Goal: Task Accomplishment & Management: Complete application form

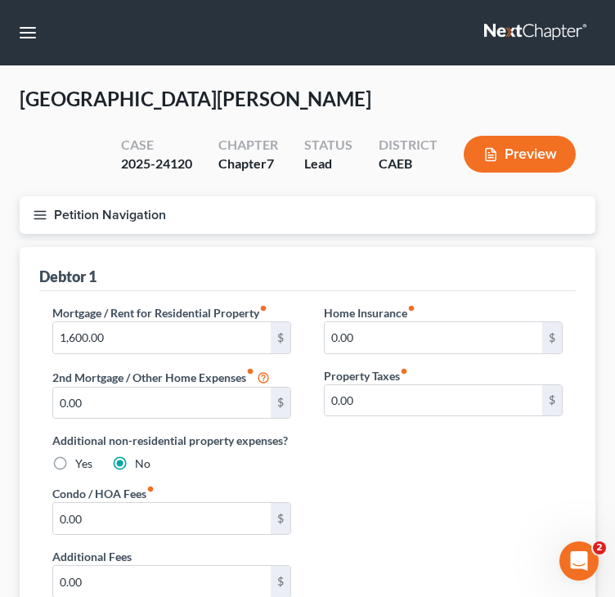
click at [295, 251] on div "Debtor 1" at bounding box center [307, 269] width 537 height 44
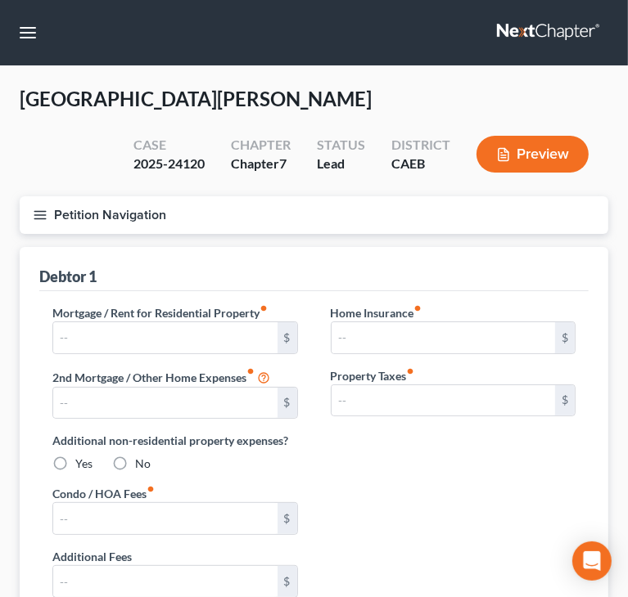
type input "1,600.00"
type input "0.00"
radio input "true"
type input "0.00"
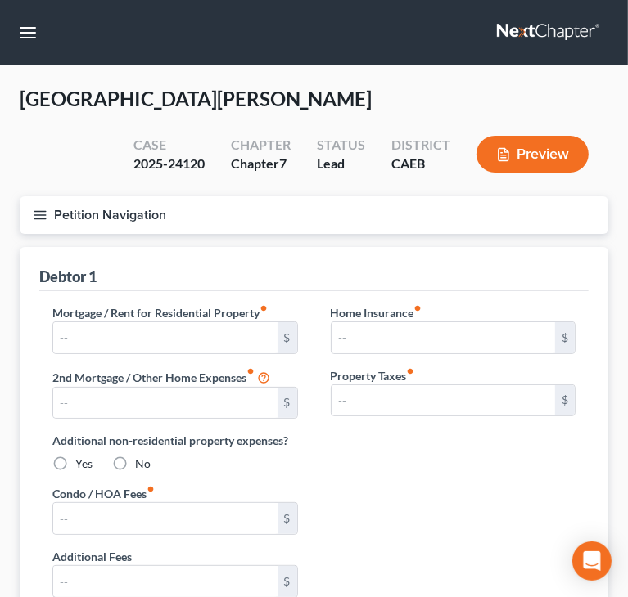
type input "0.00"
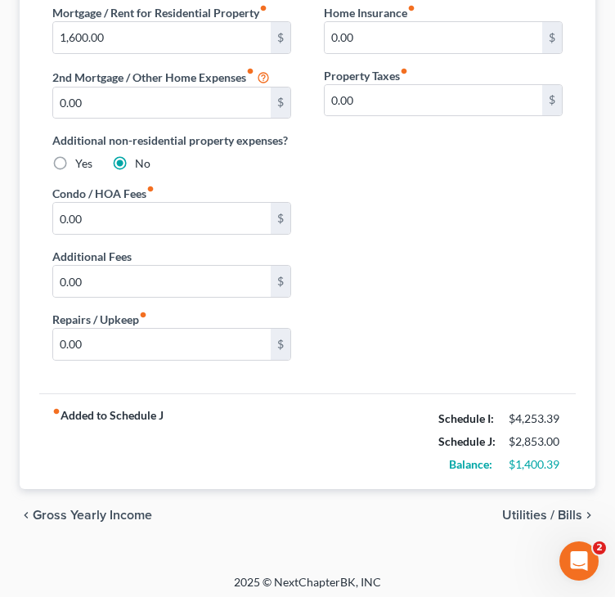
scroll to position [304, 0]
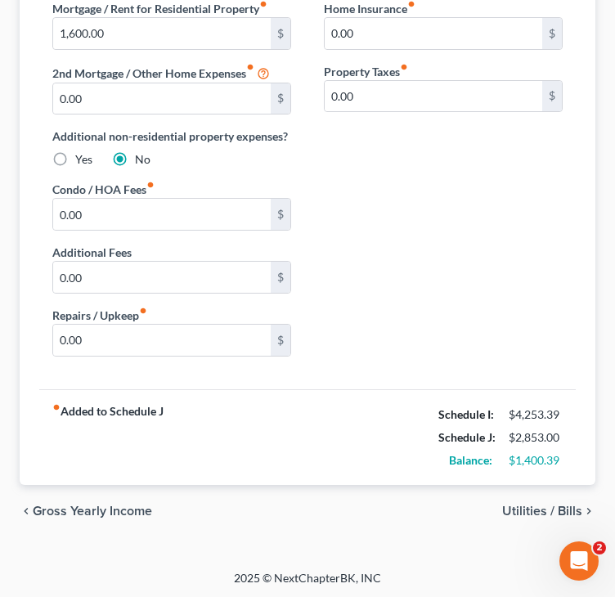
click at [529, 510] on span "Utilities / Bills" at bounding box center [542, 511] width 80 height 13
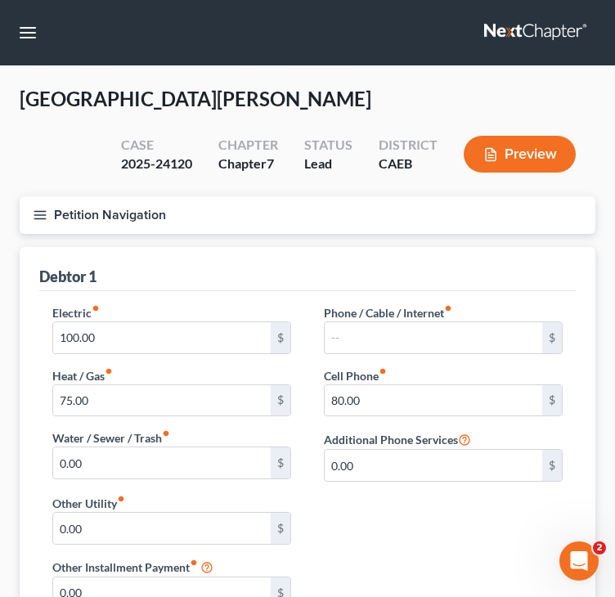
click at [42, 214] on icon "button" at bounding box center [40, 215] width 15 height 15
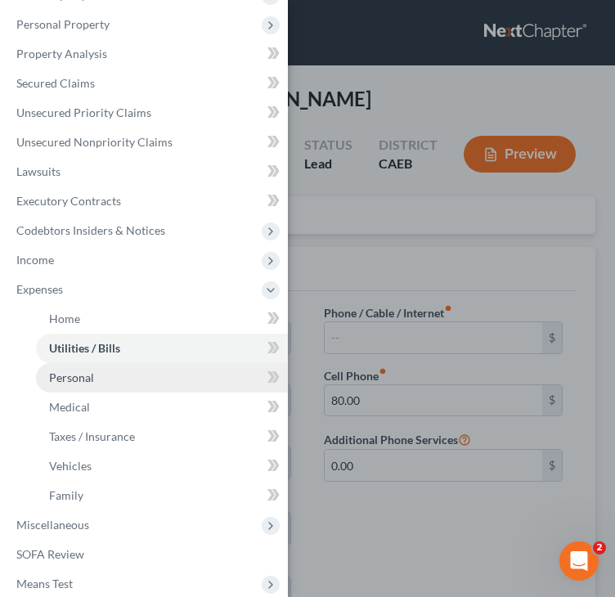
scroll to position [164, 0]
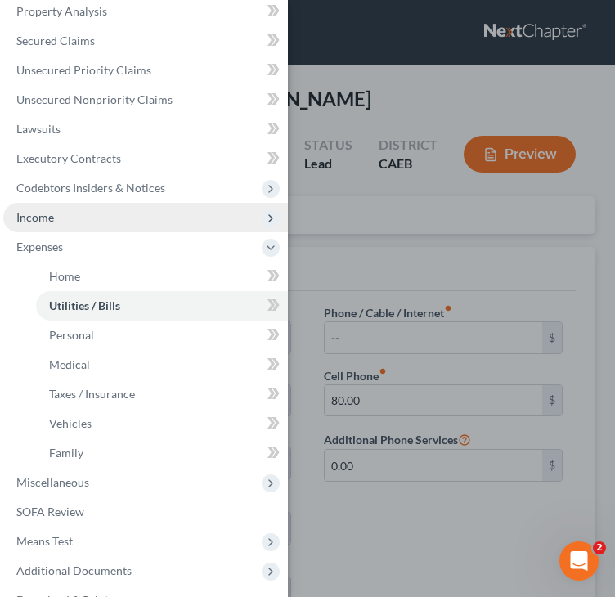
click at [83, 217] on span "Income" at bounding box center [145, 217] width 285 height 29
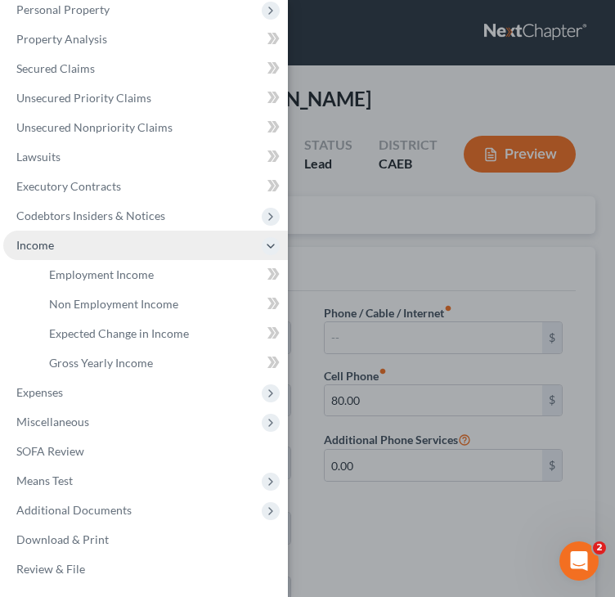
scroll to position [136, 0]
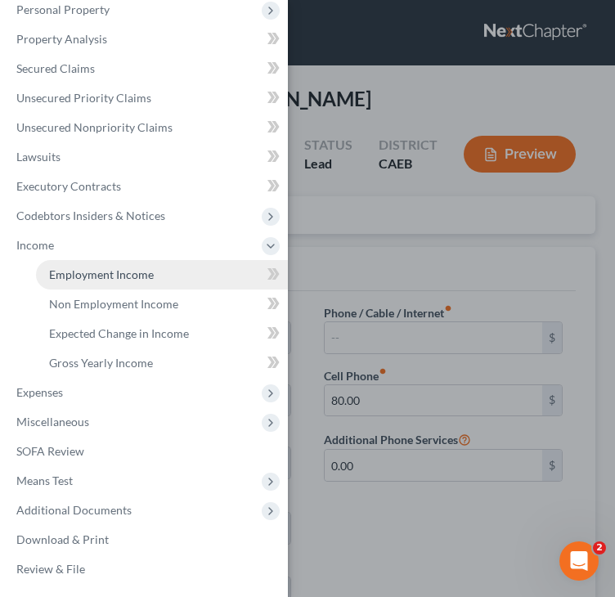
click at [83, 275] on span "Employment Income" at bounding box center [101, 275] width 105 height 14
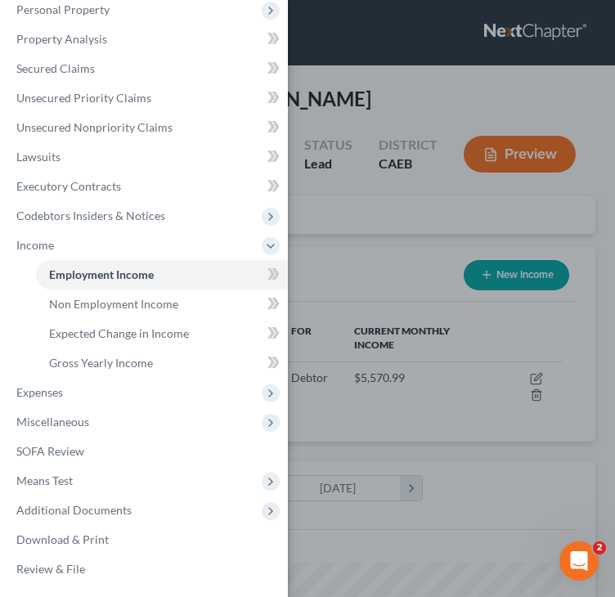
scroll to position [255, 543]
click at [385, 86] on div "Case Dashboard Payments Invoices Payments Payments Credit Report Client Profile" at bounding box center [307, 298] width 615 height 597
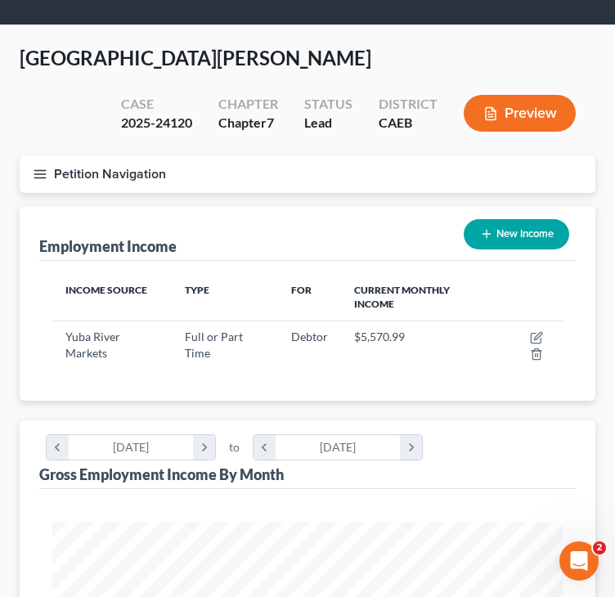
scroll to position [11, 0]
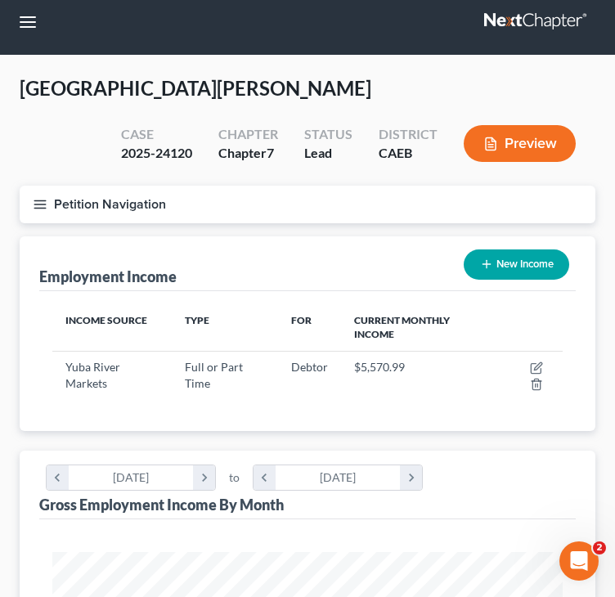
click at [46, 207] on icon "button" at bounding box center [40, 204] width 15 height 15
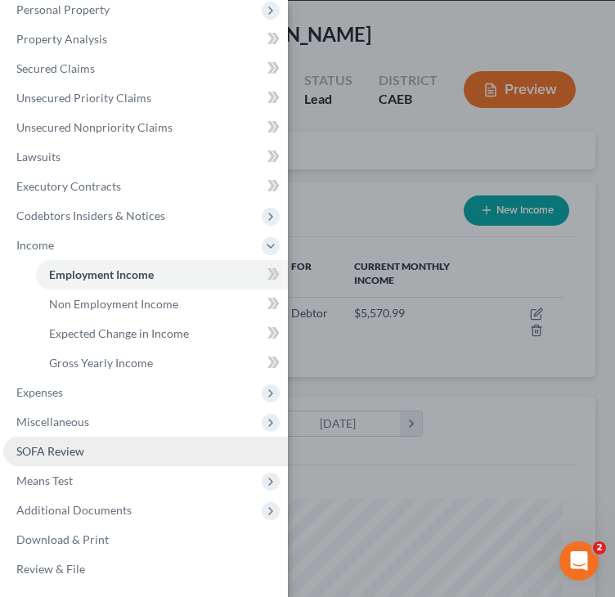
scroll to position [92, 0]
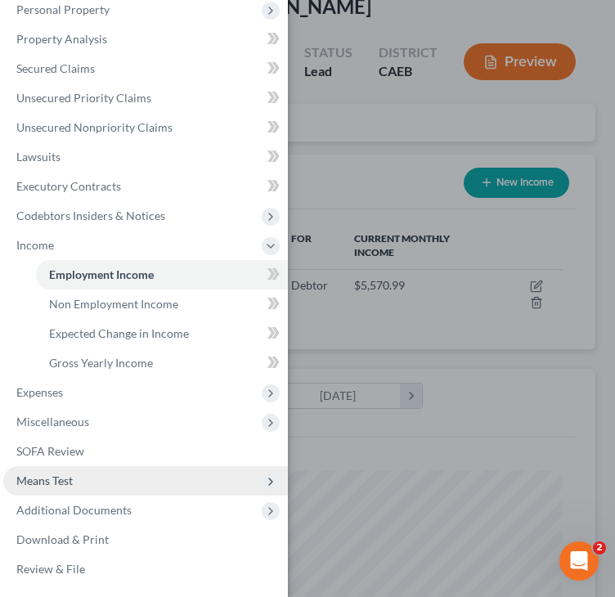
click at [70, 475] on span "Means Test" at bounding box center [44, 481] width 56 height 14
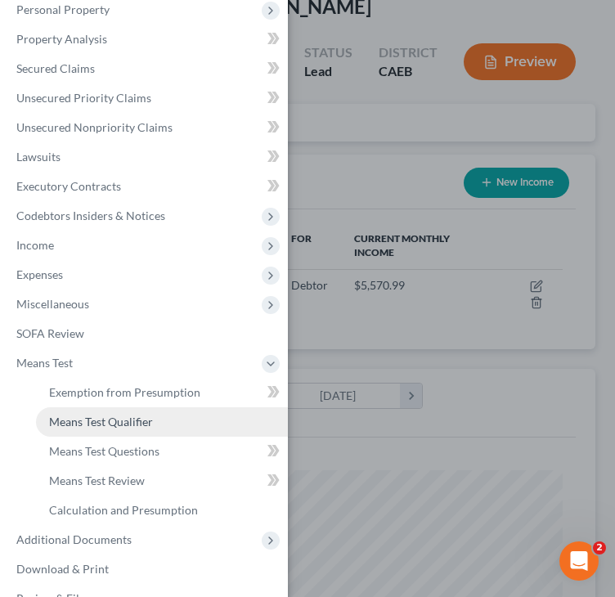
click at [123, 422] on span "Means Test Qualifier" at bounding box center [101, 422] width 104 height 14
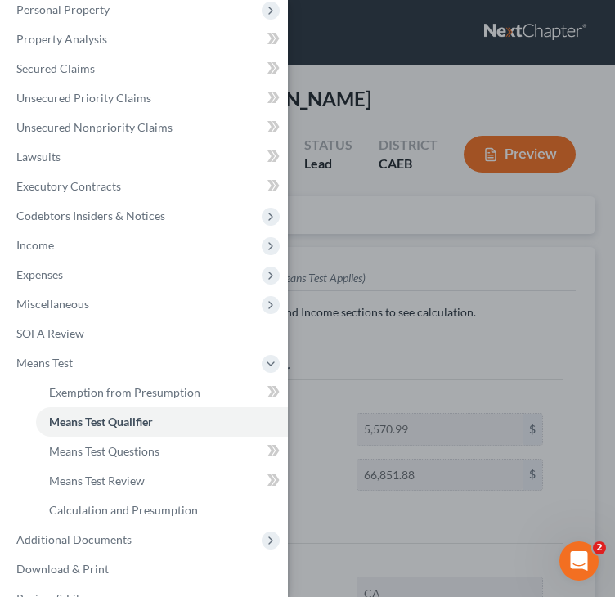
click at [479, 263] on div "Case Dashboard Payments Invoices Payments Payments Credit Report Client Profile" at bounding box center [307, 298] width 615 height 597
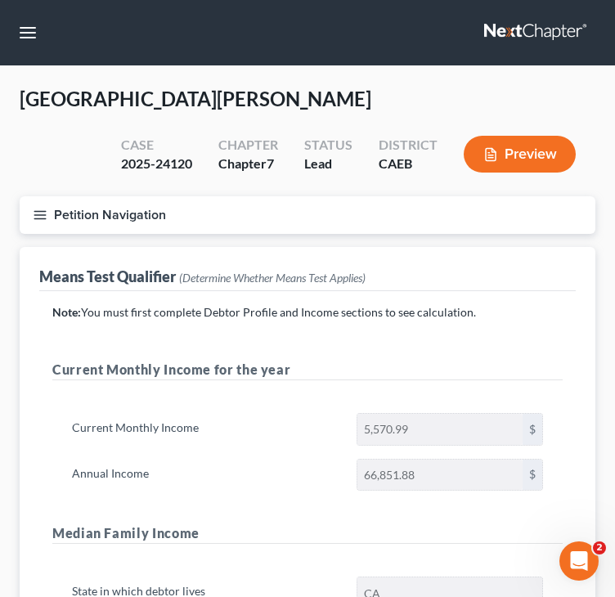
click at [44, 220] on icon "button" at bounding box center [40, 215] width 15 height 15
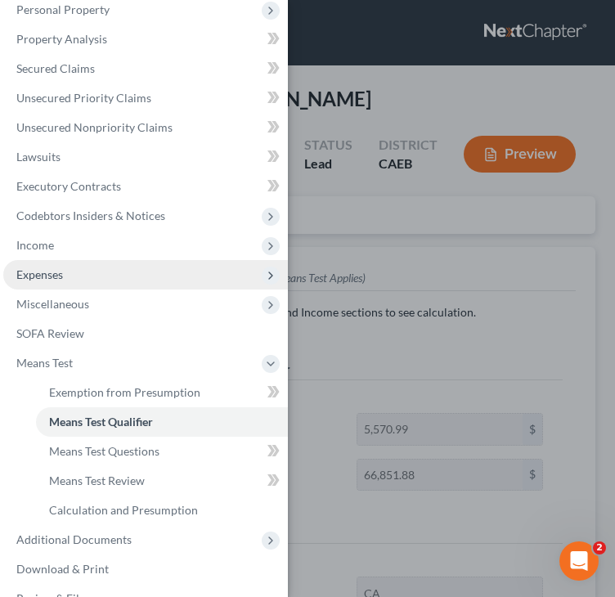
click at [54, 270] on span "Expenses" at bounding box center [39, 275] width 47 height 14
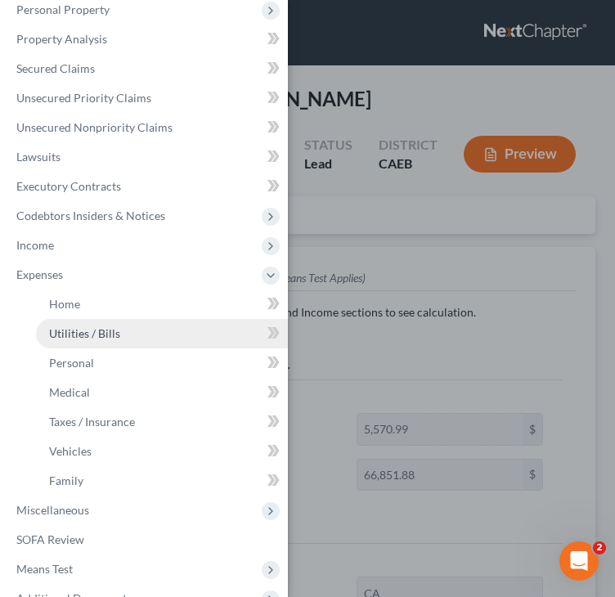
click at [89, 334] on span "Utilities / Bills" at bounding box center [84, 333] width 71 height 14
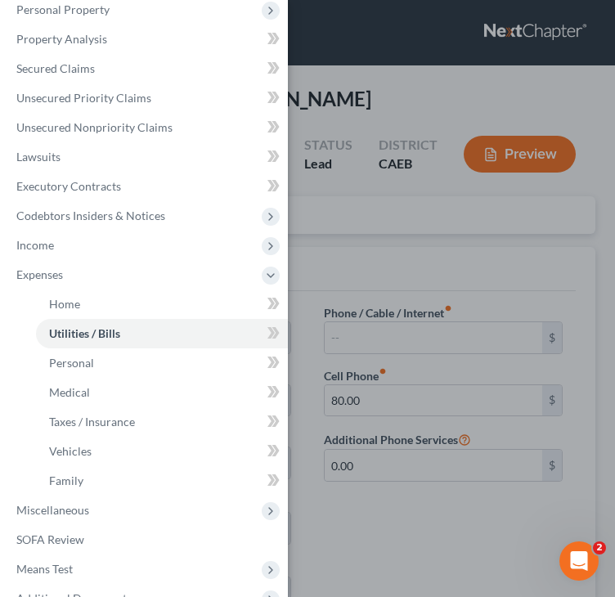
click at [386, 145] on div "Case Dashboard Payments Invoices Payments Payments Credit Report Client Profile" at bounding box center [307, 298] width 615 height 597
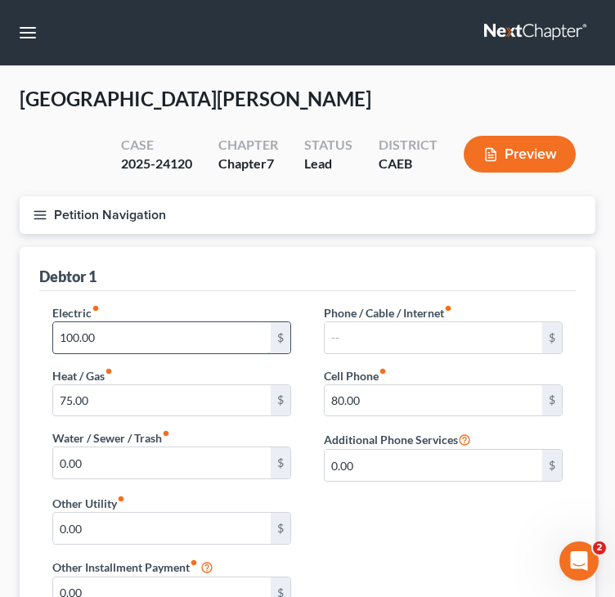
click at [61, 331] on input "100.00" at bounding box center [162, 337] width 218 height 31
type input "300"
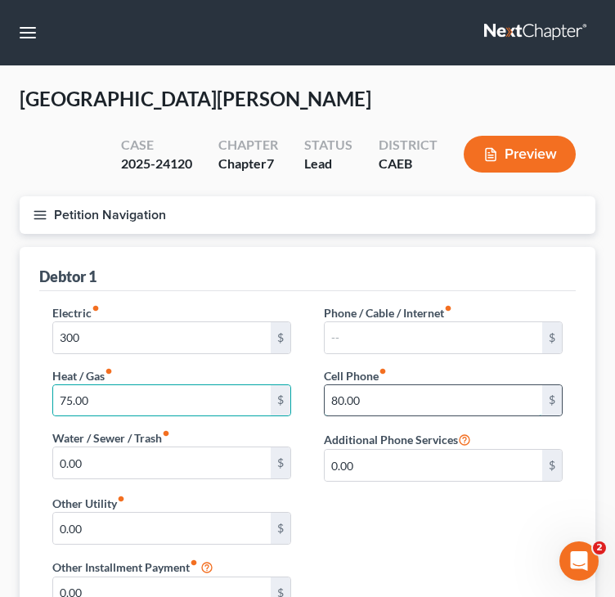
click at [334, 400] on input "80.00" at bounding box center [434, 400] width 218 height 31
click at [335, 400] on input "80.00" at bounding box center [434, 400] width 218 height 31
click at [333, 400] on input "80.00" at bounding box center [434, 400] width 218 height 31
click at [333, 397] on input "80.00" at bounding box center [434, 400] width 218 height 31
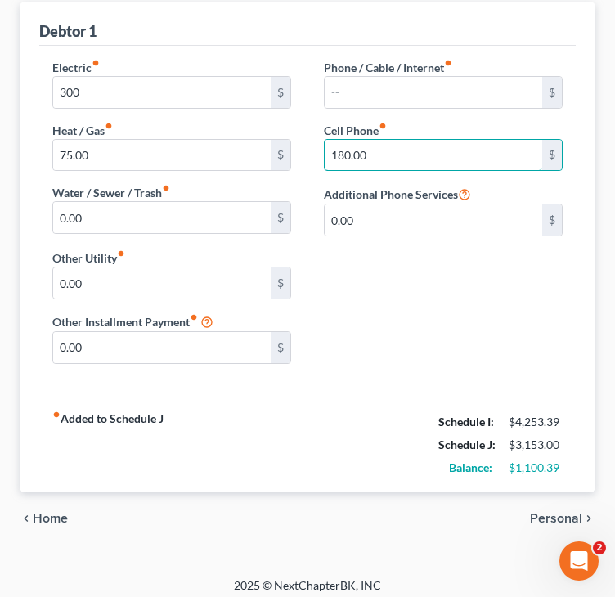
scroll to position [253, 0]
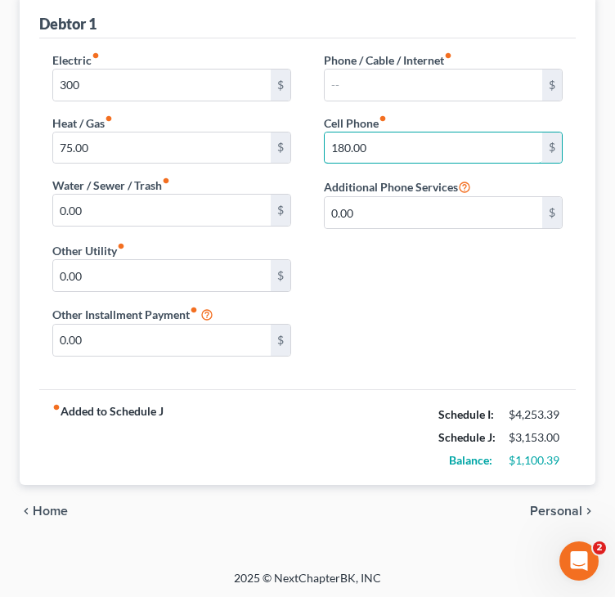
type input "180.00"
click at [542, 510] on span "Personal" at bounding box center [556, 511] width 52 height 13
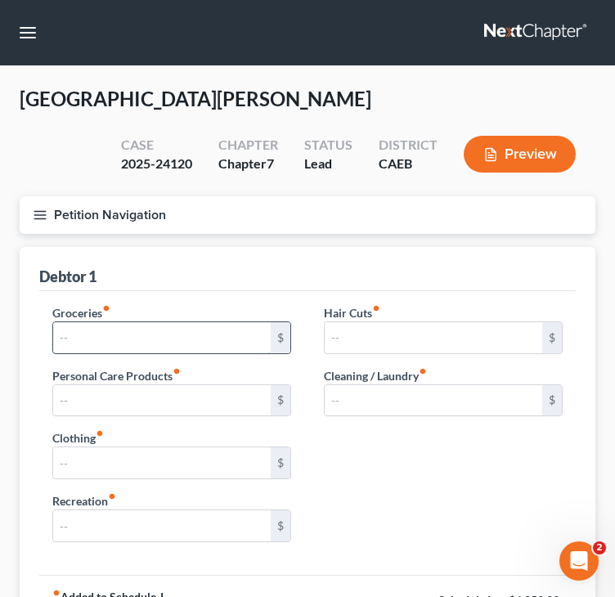
click at [128, 339] on input "text" at bounding box center [162, 337] width 218 height 31
type input "500.00"
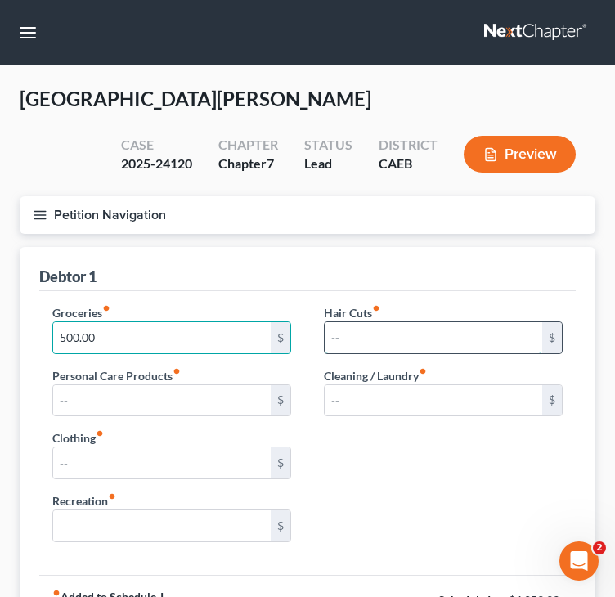
click at [409, 338] on input "text" at bounding box center [434, 337] width 218 height 31
type input "100.00"
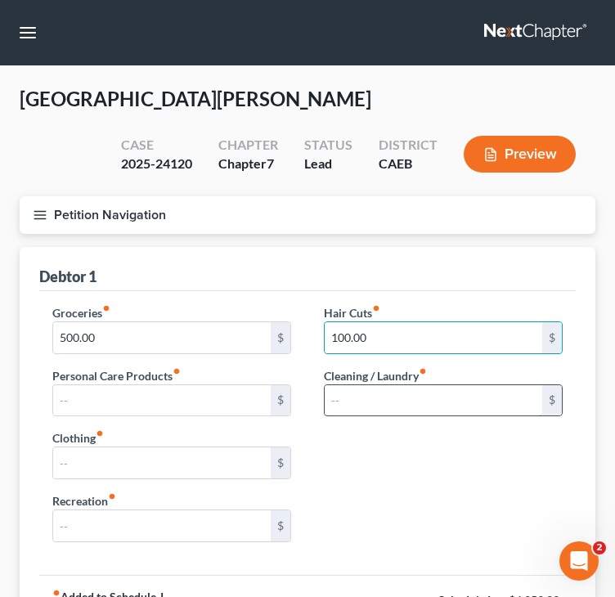
click at [389, 406] on input "text" at bounding box center [434, 400] width 218 height 31
type input "50"
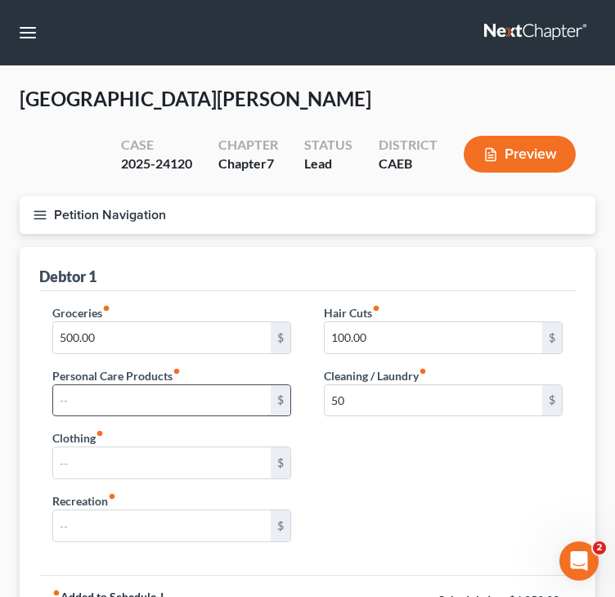
click at [172, 385] on input "text" at bounding box center [162, 400] width 218 height 31
type input "200.00"
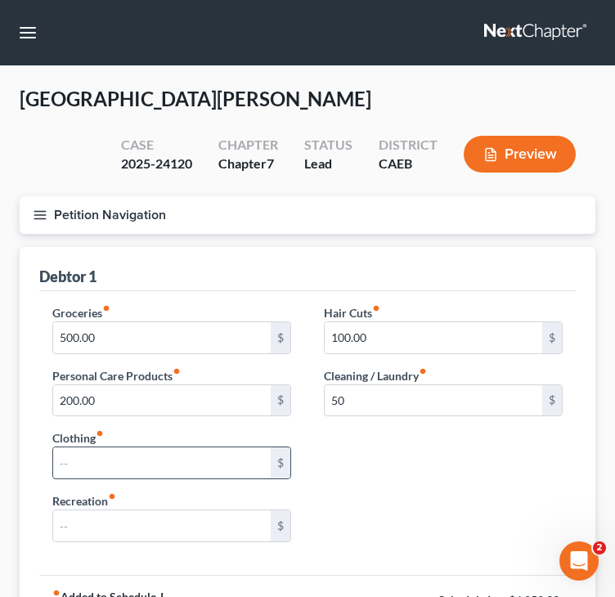
click at [157, 466] on input "text" at bounding box center [162, 463] width 218 height 31
type input "50.00"
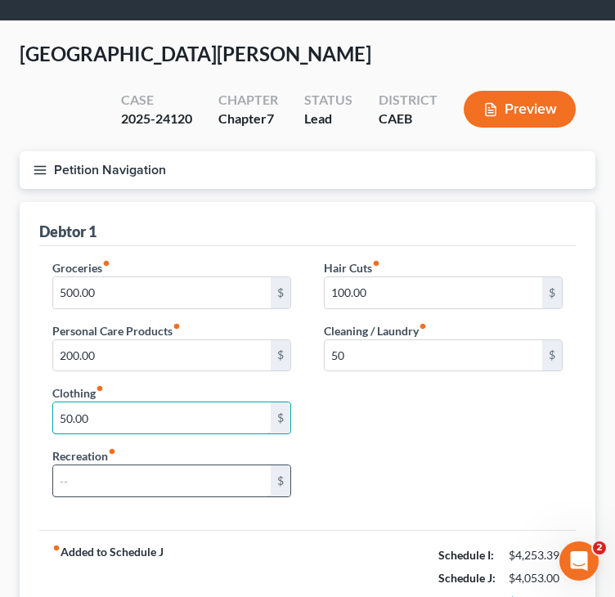
scroll to position [82, 0]
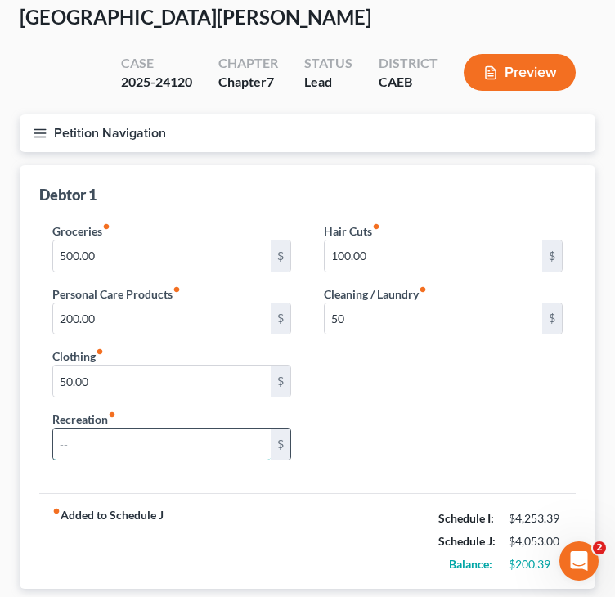
click at [203, 452] on input "text" at bounding box center [162, 444] width 218 height 31
type input "200.00"
click at [478, 362] on div "Groceries fiber_manual_record 500.00 $ Personal Care Products fiber_manual_reco…" at bounding box center [307, 348] width 543 height 251
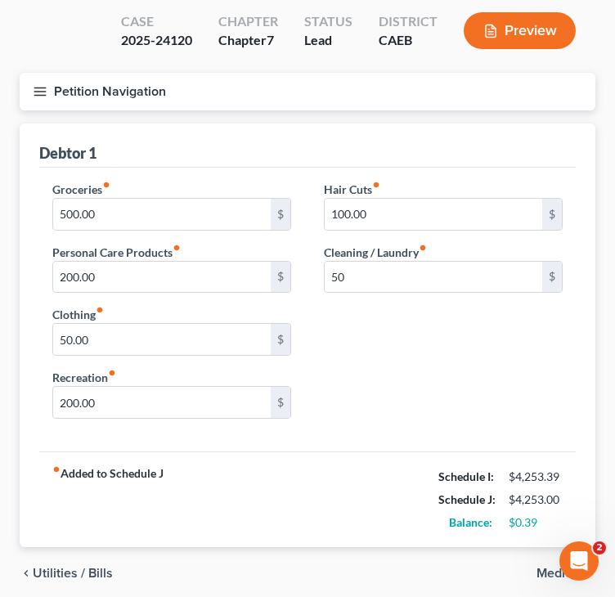
scroll to position [164, 0]
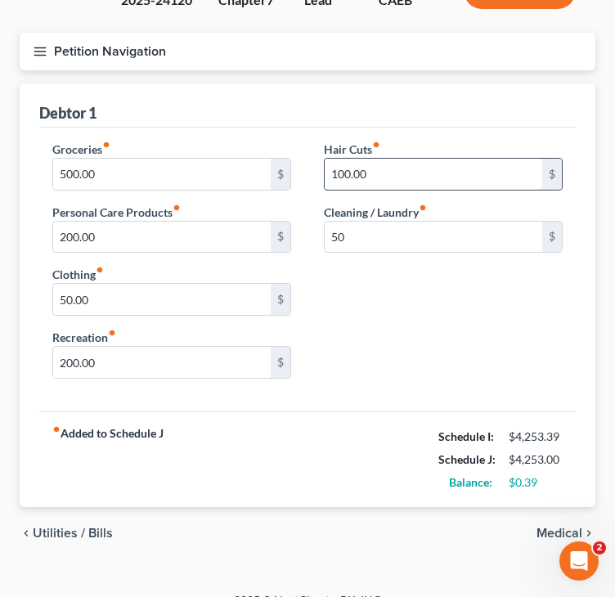
click at [343, 172] on input "100.00" at bounding box center [434, 174] width 218 height 31
type input "50.00"
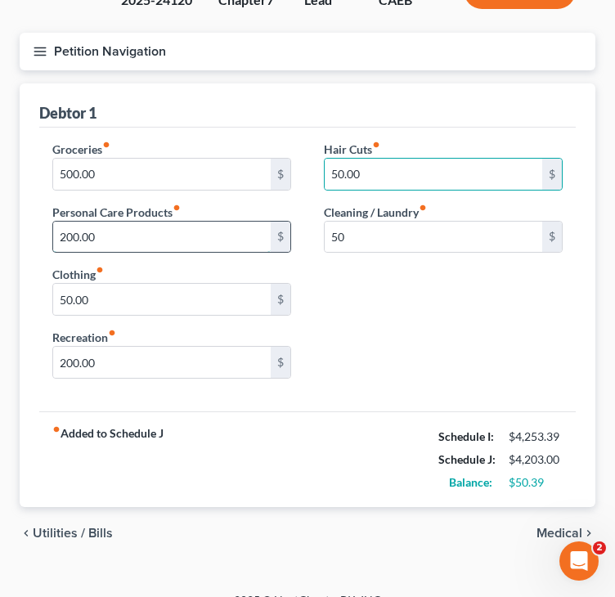
click at [62, 236] on input "200.00" at bounding box center [162, 237] width 218 height 31
click at [551, 531] on span "Medical" at bounding box center [560, 533] width 46 height 13
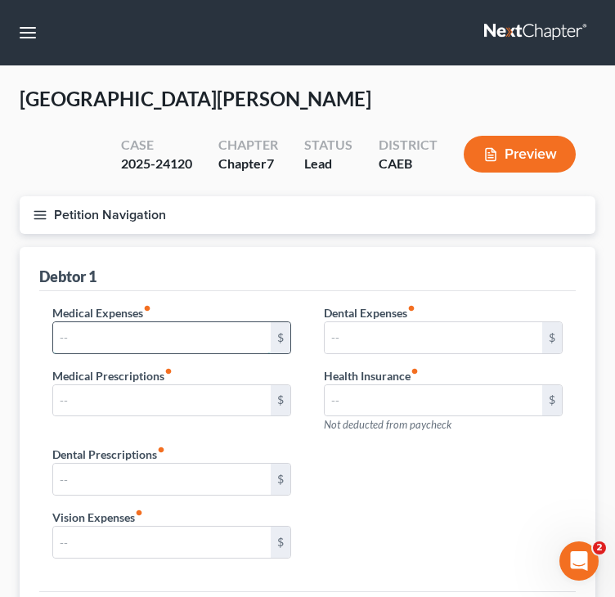
click at [208, 339] on input "text" at bounding box center [162, 337] width 218 height 31
type input "100.00"
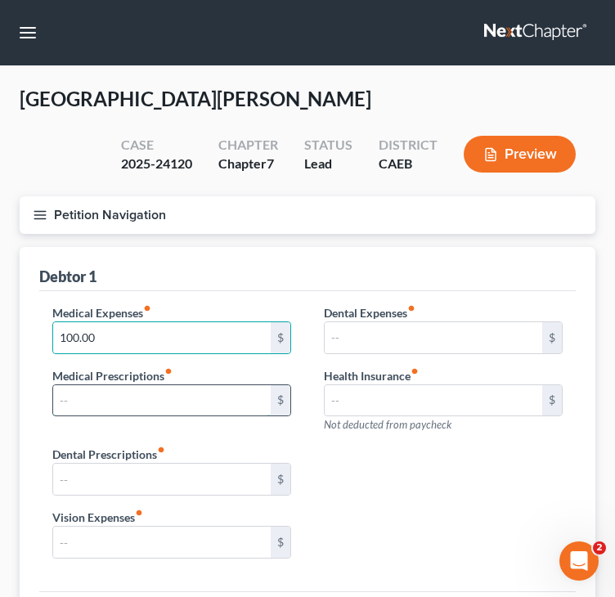
click at [150, 400] on input "text" at bounding box center [162, 400] width 218 height 31
drag, startPoint x: 67, startPoint y: 406, endPoint x: 147, endPoint y: 403, distance: 80.2
click at [147, 403] on input "20.00" at bounding box center [162, 400] width 218 height 31
type input "25"
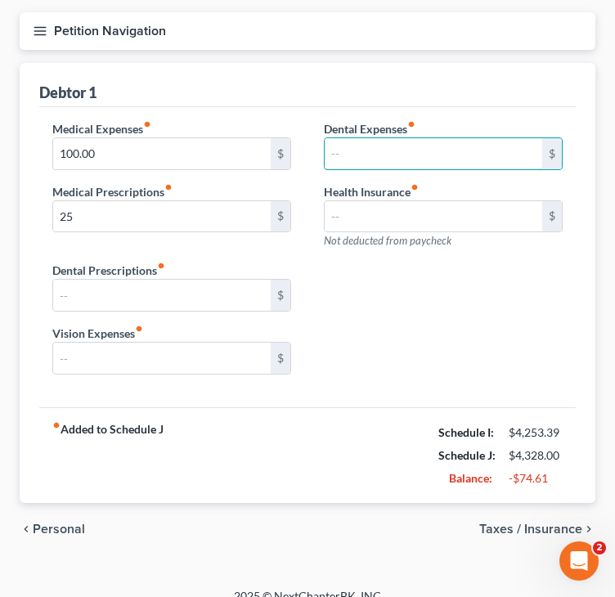
scroll to position [203, 0]
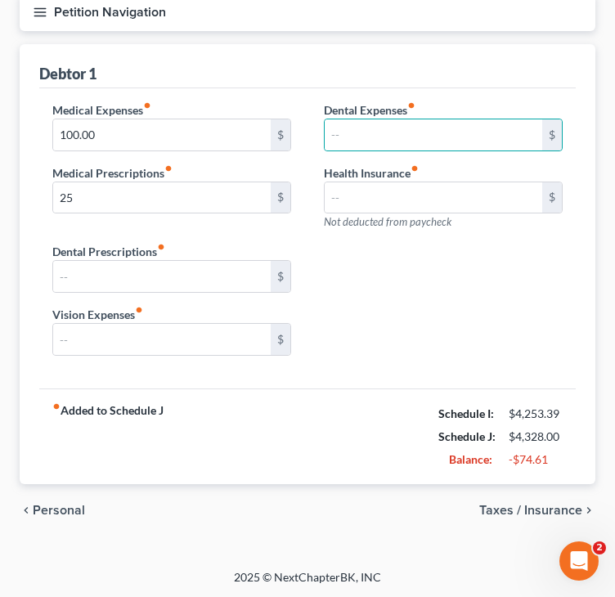
click at [524, 491] on div "chevron_left Personal Taxes / Insurance chevron_right" at bounding box center [308, 510] width 576 height 52
click at [520, 504] on span "Taxes / Insurance" at bounding box center [530, 510] width 103 height 13
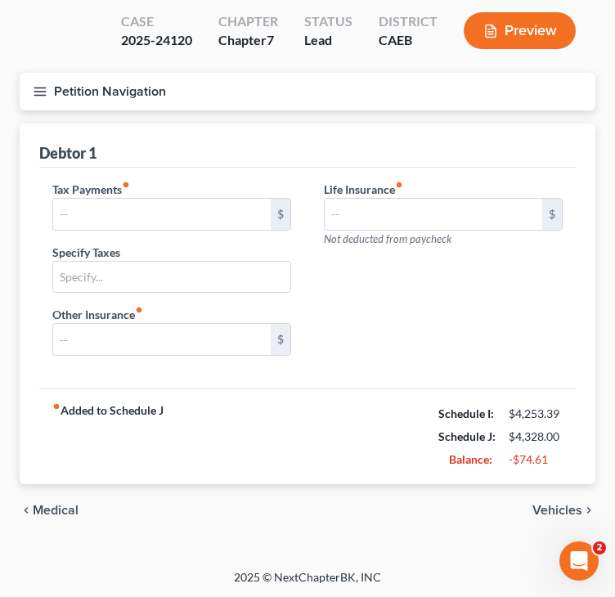
click at [542, 511] on span "Vehicles" at bounding box center [558, 510] width 50 height 13
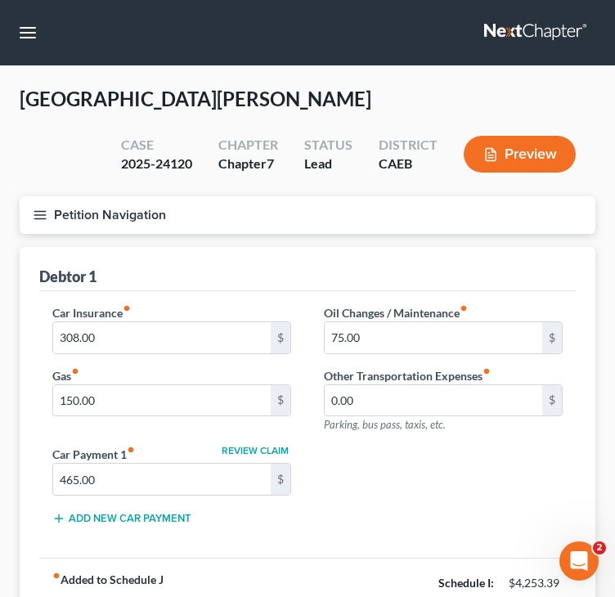
click at [408, 457] on div "Car Insurance fiber_manual_record 308.00 $ Gas fiber_manual_record 150.00 $ Oil…" at bounding box center [307, 421] width 543 height 234
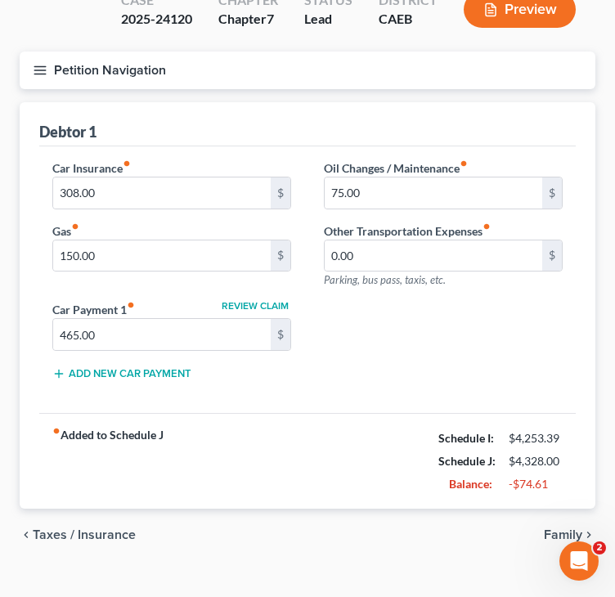
scroll to position [164, 0]
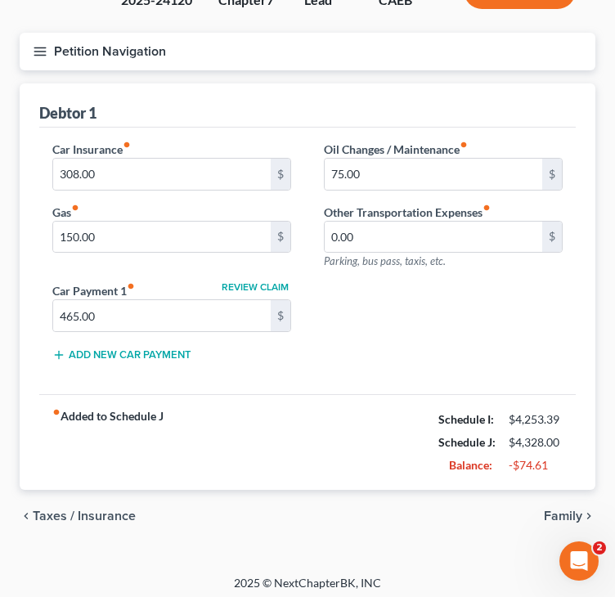
click at [565, 516] on span "Family" at bounding box center [563, 516] width 38 height 13
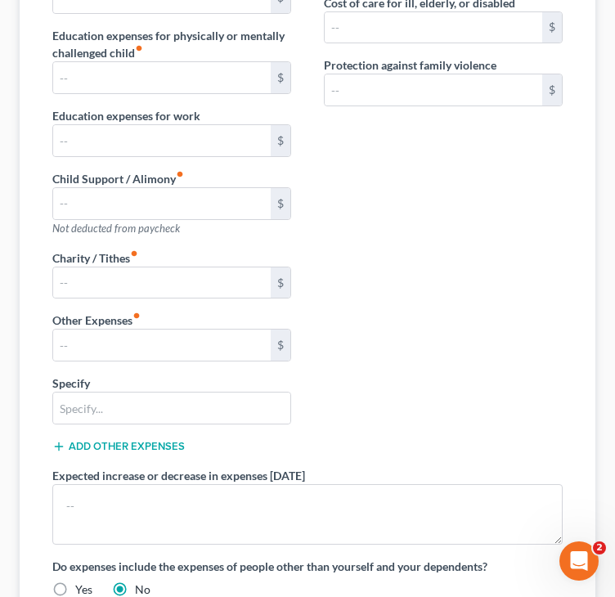
scroll to position [491, 0]
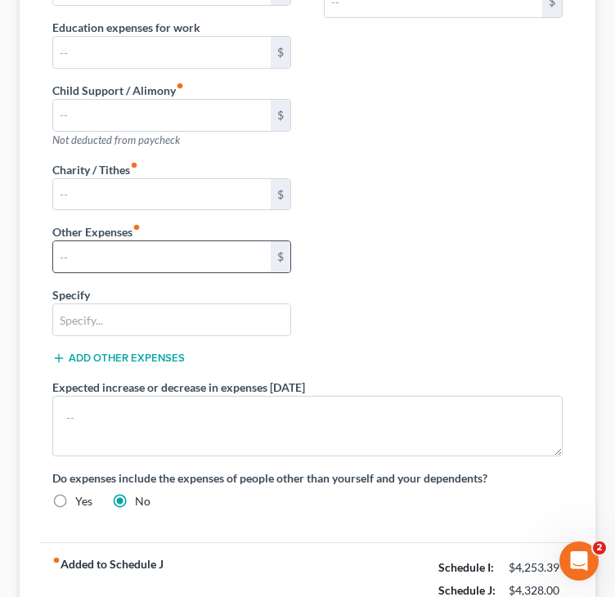
click at [182, 250] on input "text" at bounding box center [162, 256] width 218 height 31
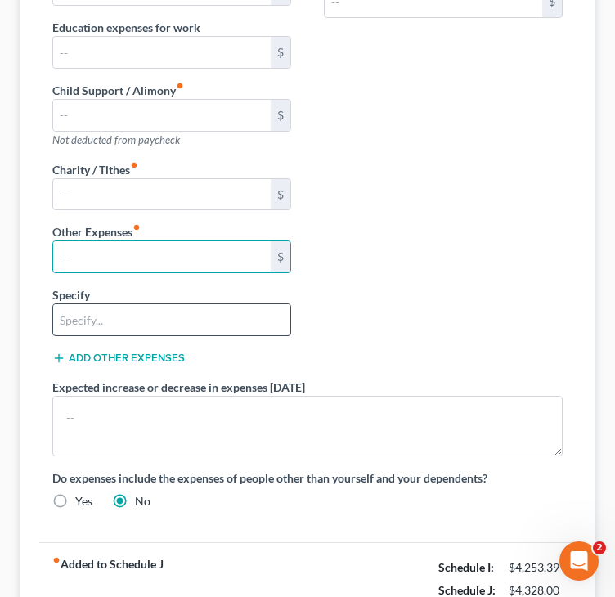
type input "80.00"
click at [166, 327] on input "text" at bounding box center [171, 319] width 237 height 31
drag, startPoint x: 125, startPoint y: 317, endPoint x: 151, endPoint y: 315, distance: 25.5
click at [151, 315] on input "Pet supplies/food/Vet" at bounding box center [171, 319] width 237 height 31
type input "Pet supplies/Vet"
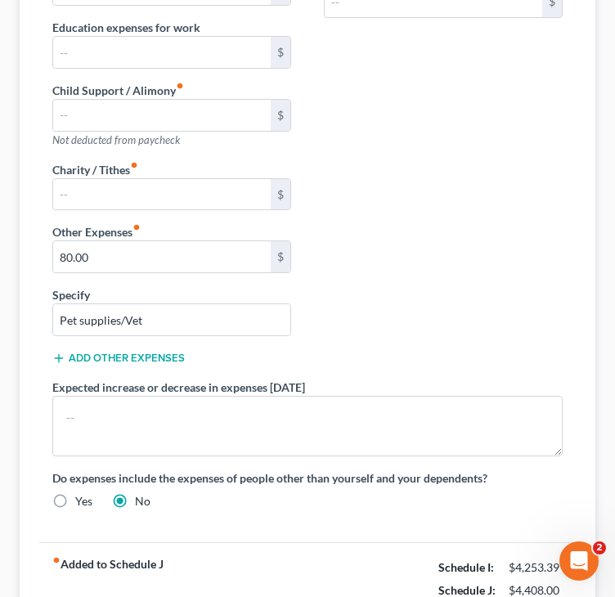
click at [463, 282] on div "Daycare / Babysitter fiber_manual_record $ Children's Education Expenses fiber_…" at bounding box center [307, 167] width 543 height 709
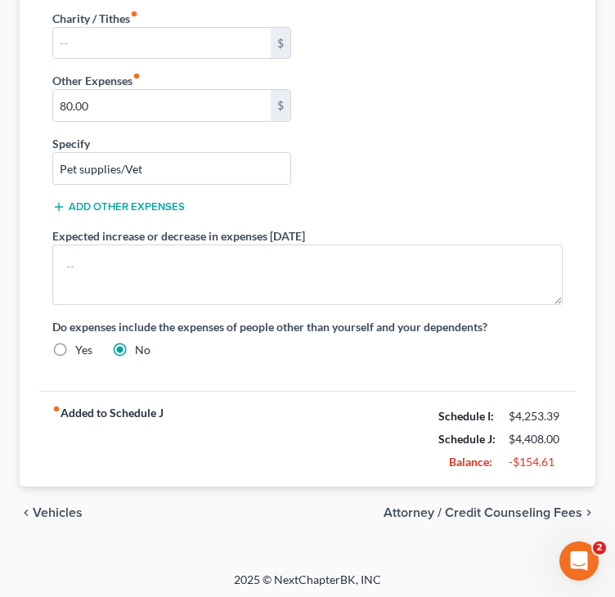
click at [62, 507] on span "Vehicles" at bounding box center [58, 512] width 50 height 13
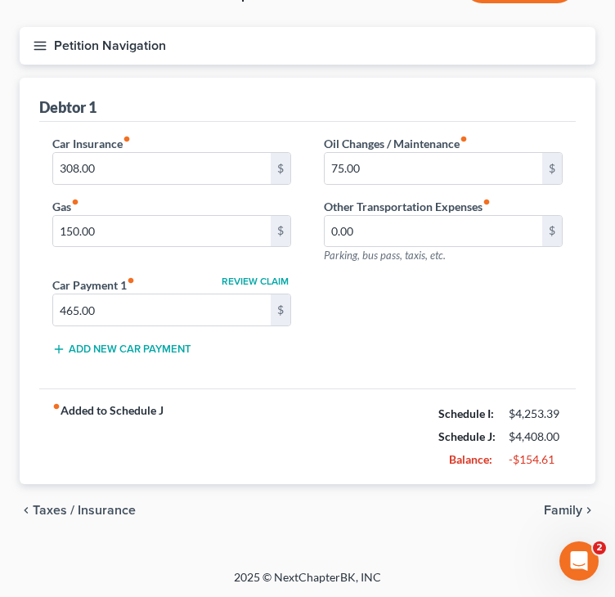
click at [113, 508] on span "Taxes / Insurance" at bounding box center [84, 510] width 103 height 13
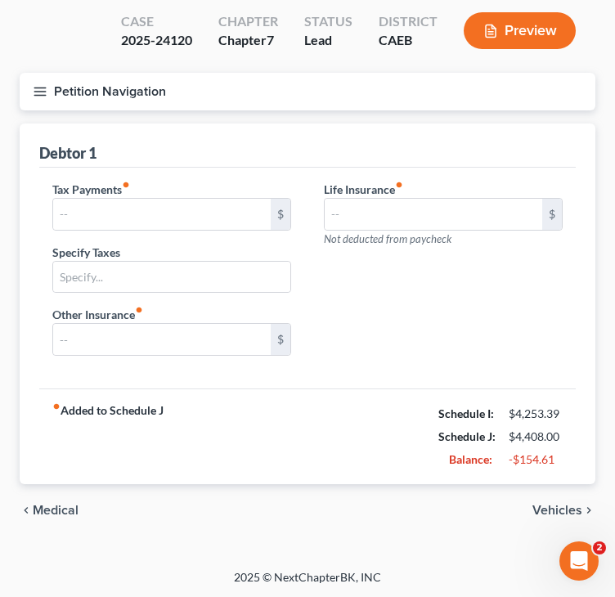
click at [63, 510] on span "Medical" at bounding box center [56, 510] width 46 height 13
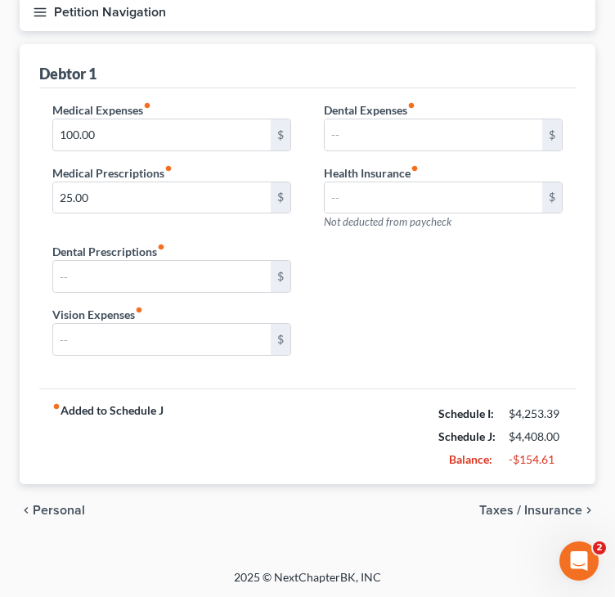
click at [65, 509] on span "Personal" at bounding box center [59, 510] width 52 height 13
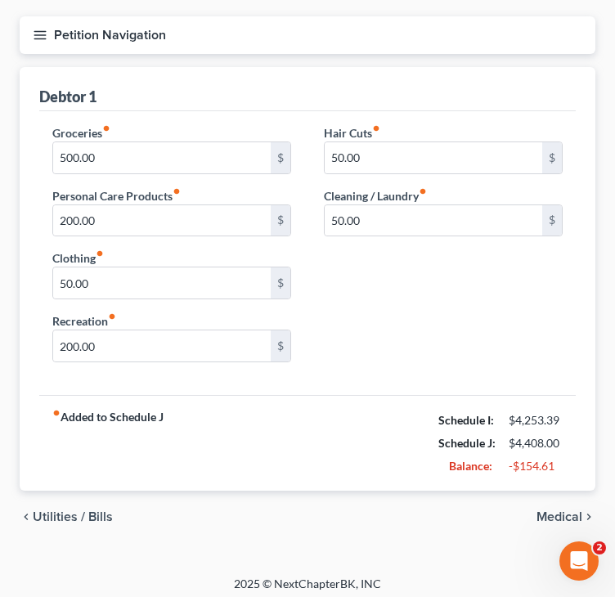
scroll to position [187, 0]
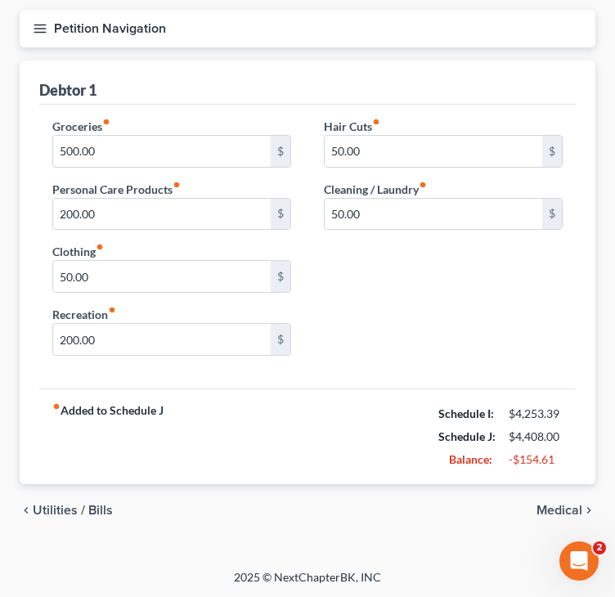
click at [88, 509] on span "Utilities / Bills" at bounding box center [73, 510] width 80 height 13
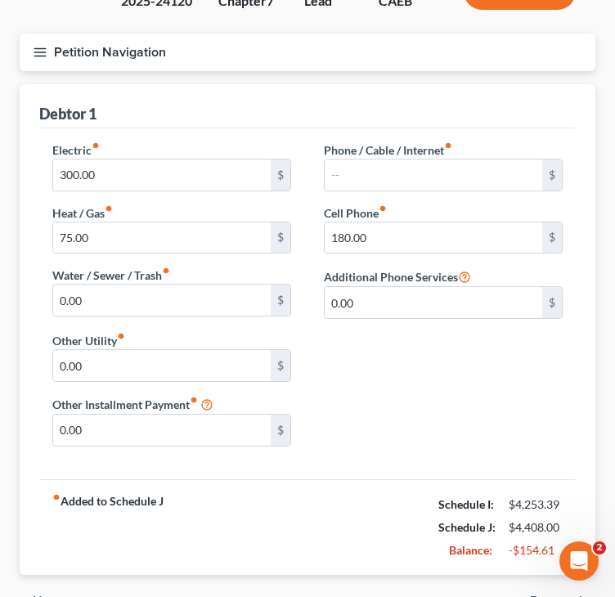
scroll to position [245, 0]
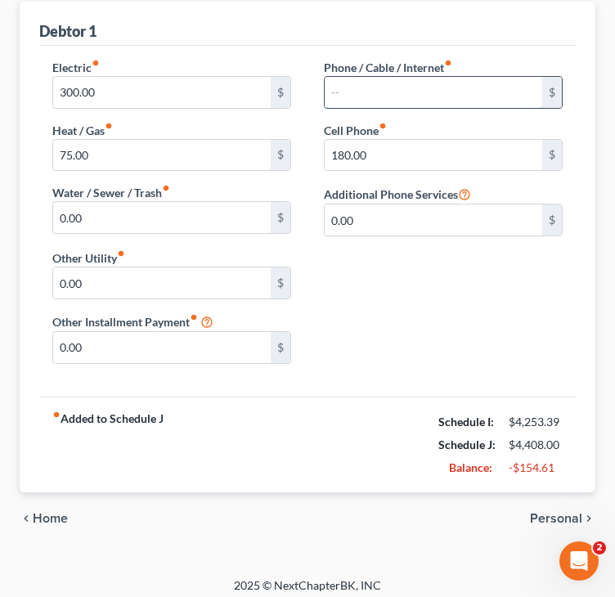
click at [381, 92] on input "text" at bounding box center [434, 92] width 218 height 31
type input "125.00"
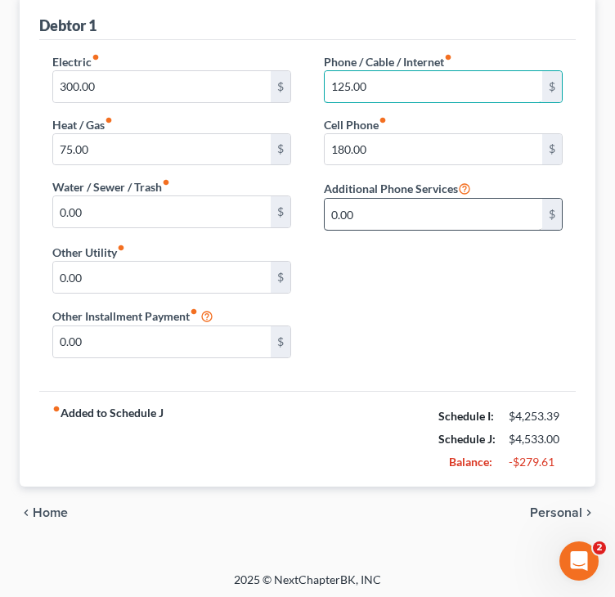
scroll to position [253, 0]
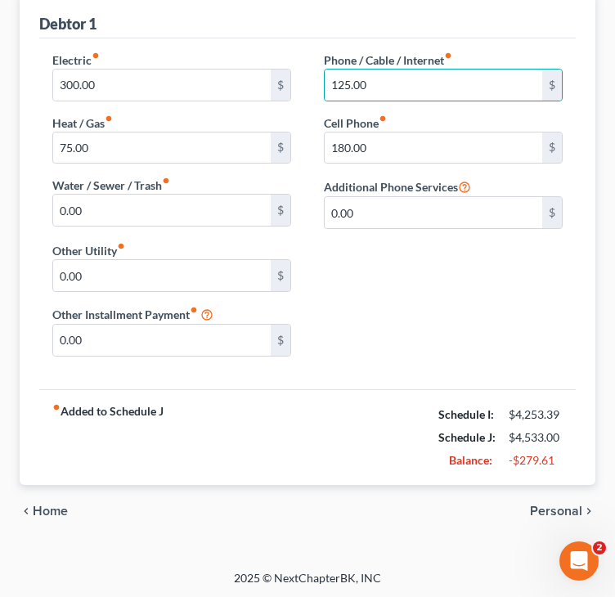
click at [56, 505] on span "Home" at bounding box center [50, 511] width 35 height 13
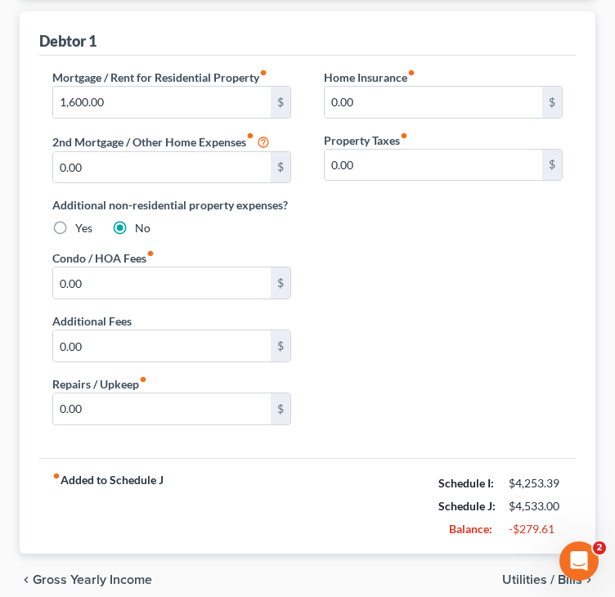
scroll to position [245, 0]
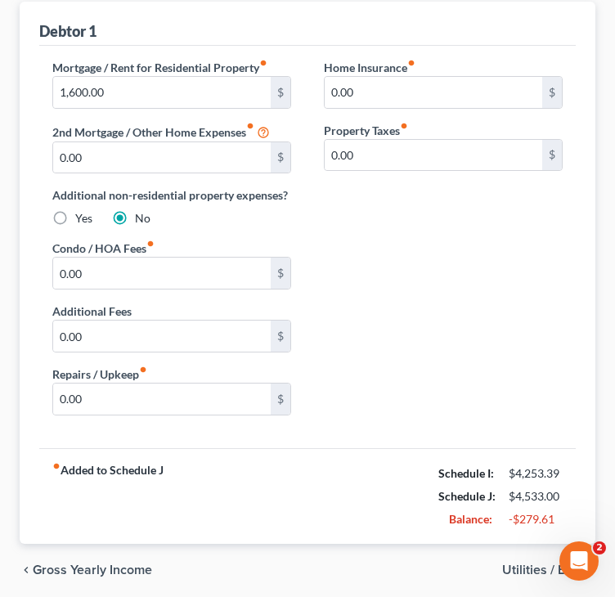
click at [106, 567] on span "Gross Yearly Income" at bounding box center [92, 570] width 119 height 13
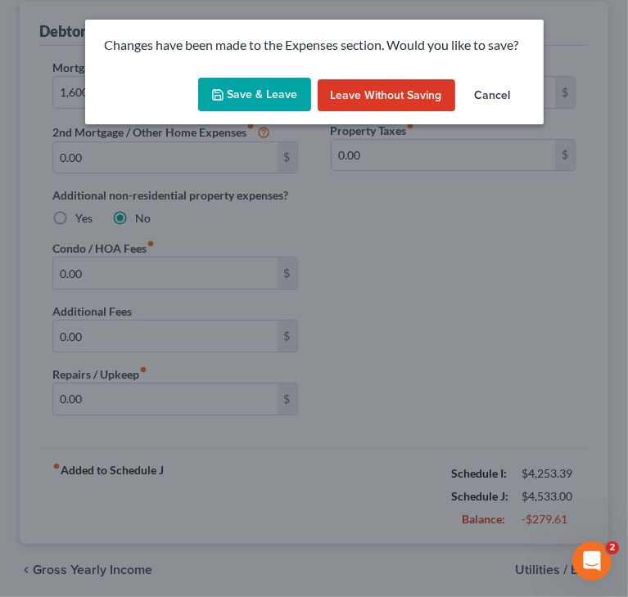
click at [278, 88] on button "Save & Leave" at bounding box center [254, 95] width 113 height 34
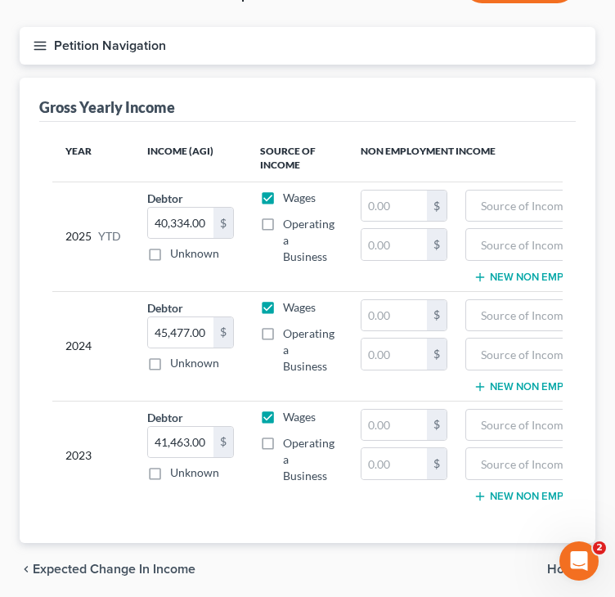
scroll to position [239, 0]
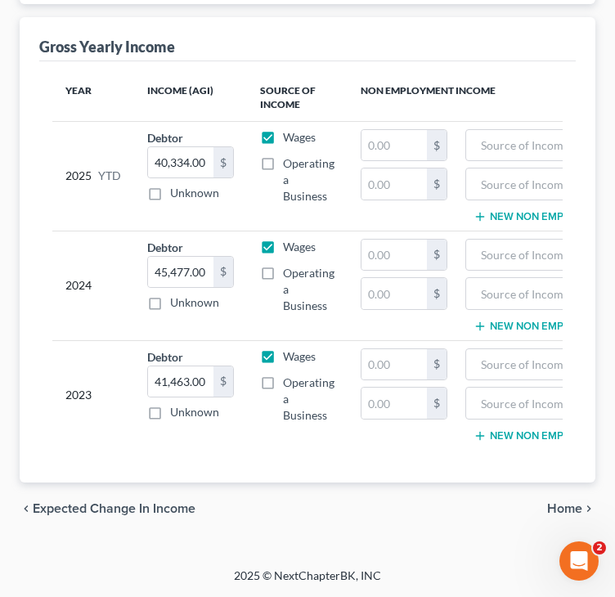
click at [79, 512] on span "Expected Change in Income" at bounding box center [114, 508] width 163 height 13
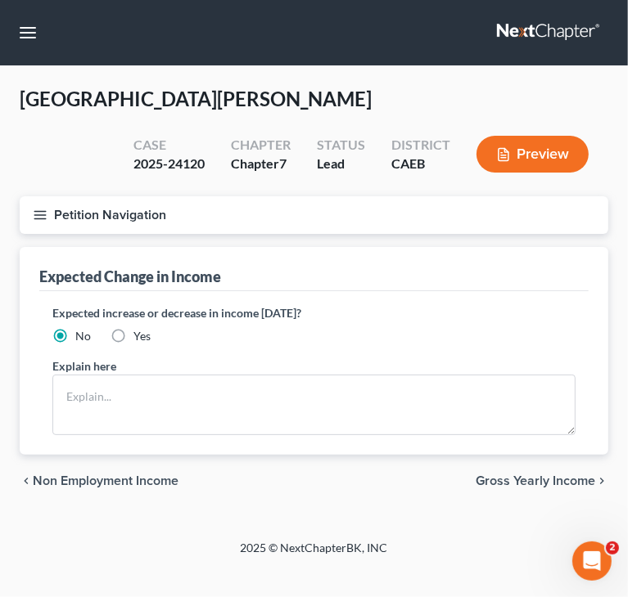
click at [79, 488] on div "chevron_left Non Employment Income Gross Yearly Income chevron_right" at bounding box center [314, 481] width 588 height 52
click at [77, 485] on span "Non Employment Income" at bounding box center [106, 481] width 146 height 13
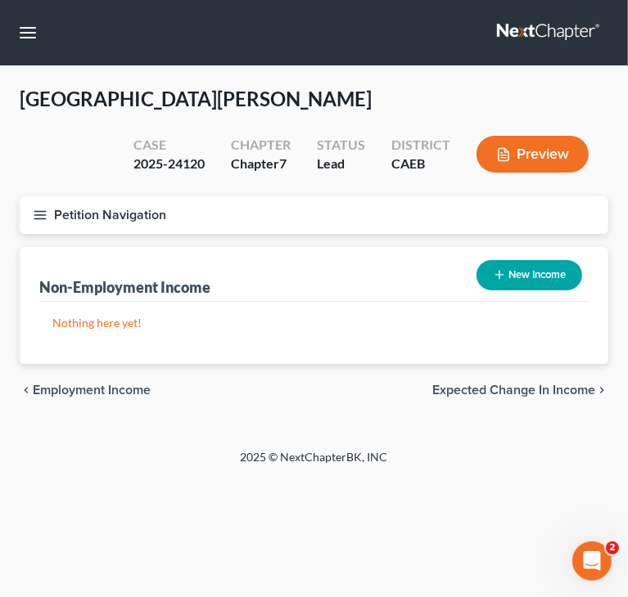
click at [104, 388] on span "Employment Income" at bounding box center [92, 390] width 118 height 13
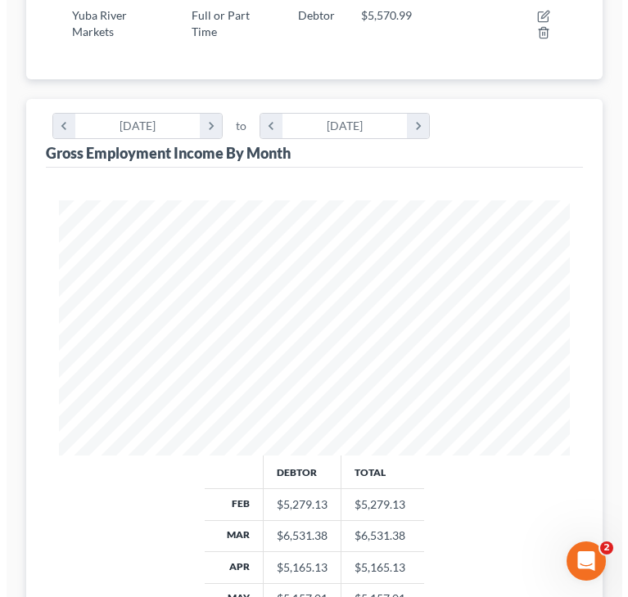
scroll to position [327, 0]
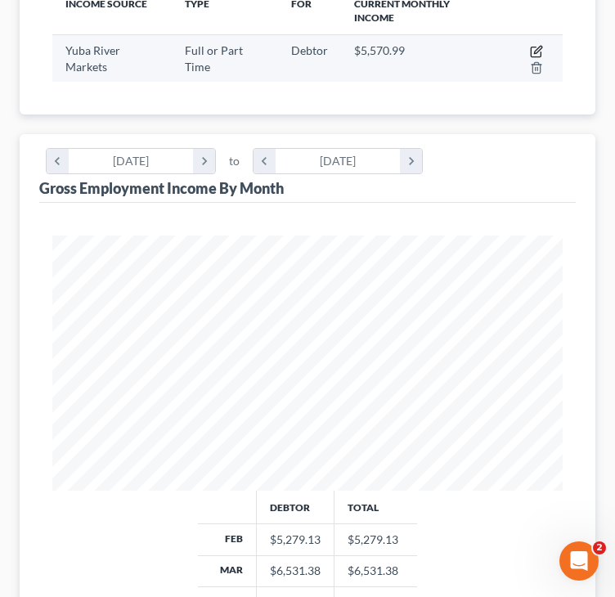
click at [536, 47] on icon "button" at bounding box center [536, 51] width 13 height 13
select select "0"
select select "4"
select select "2"
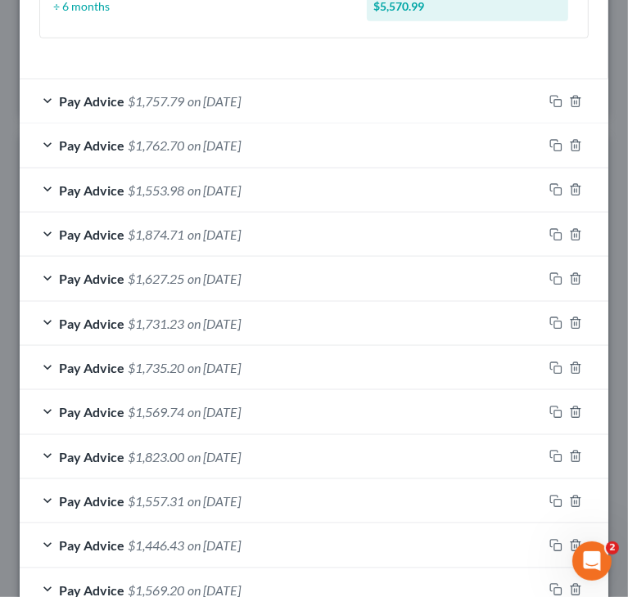
scroll to position [776, 0]
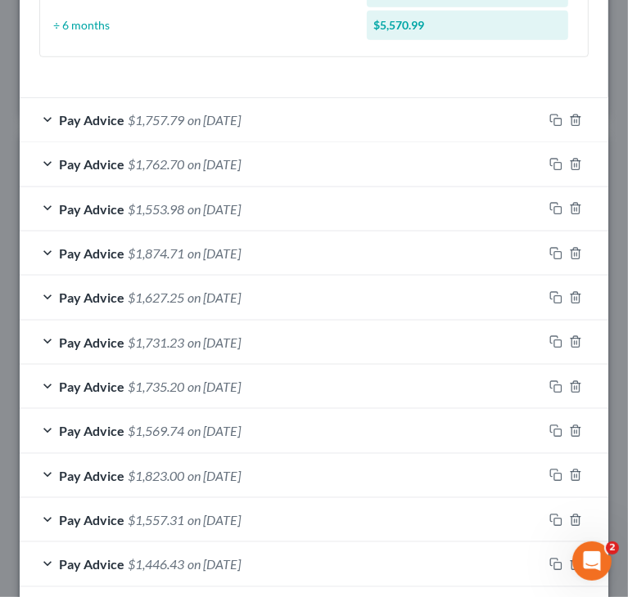
click at [98, 117] on span "Pay Advice" at bounding box center [91, 120] width 65 height 16
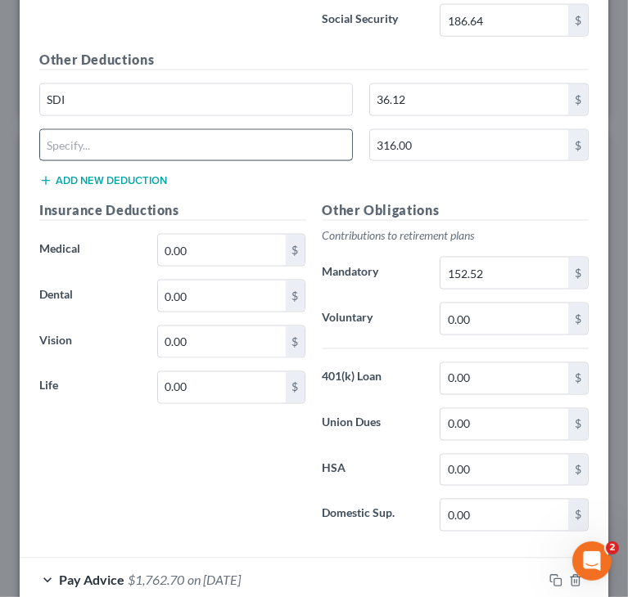
scroll to position [1185, 0]
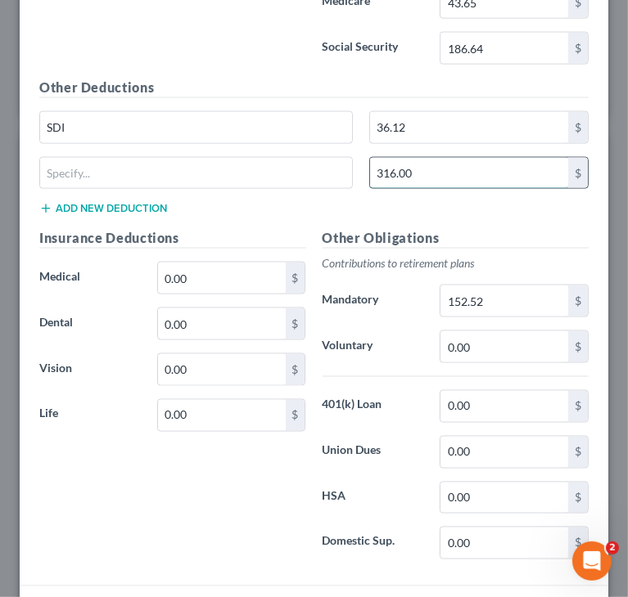
click at [412, 166] on input "316.00" at bounding box center [469, 173] width 198 height 31
click at [487, 201] on div "Other Deductions SDI 36.12 $ $ Add new deduction" at bounding box center [313, 153] width 565 height 151
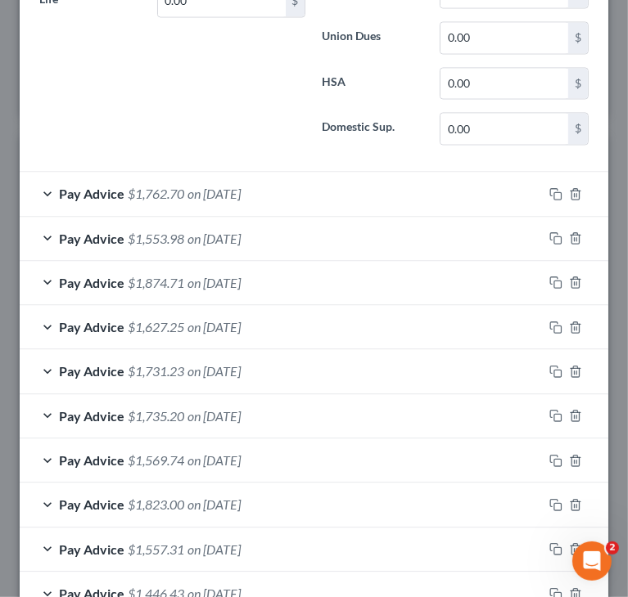
scroll to position [1543, 0]
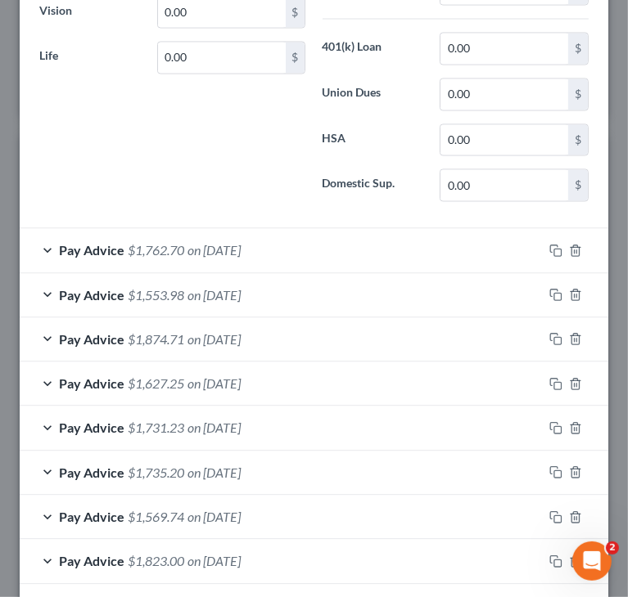
click at [207, 243] on span "on 07/03/2025" at bounding box center [213, 251] width 53 height 16
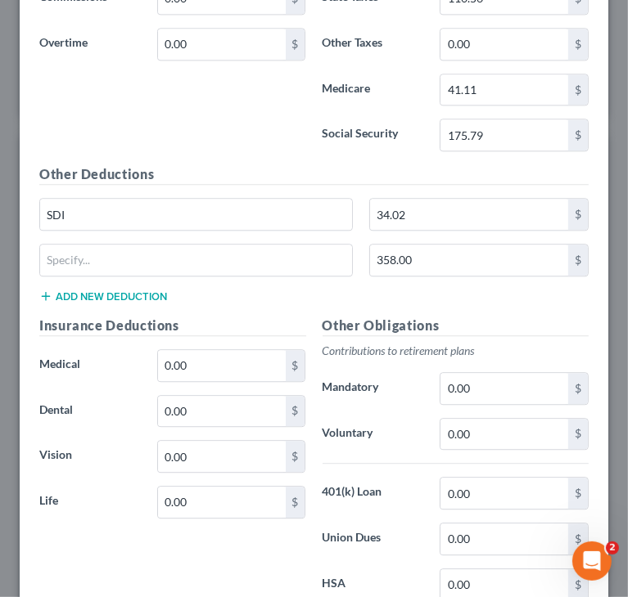
scroll to position [2034, 0]
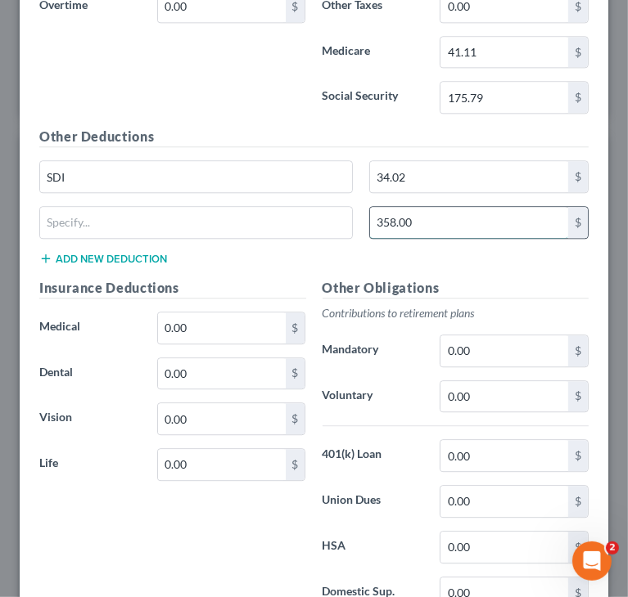
click at [416, 218] on input "358.00" at bounding box center [469, 222] width 198 height 31
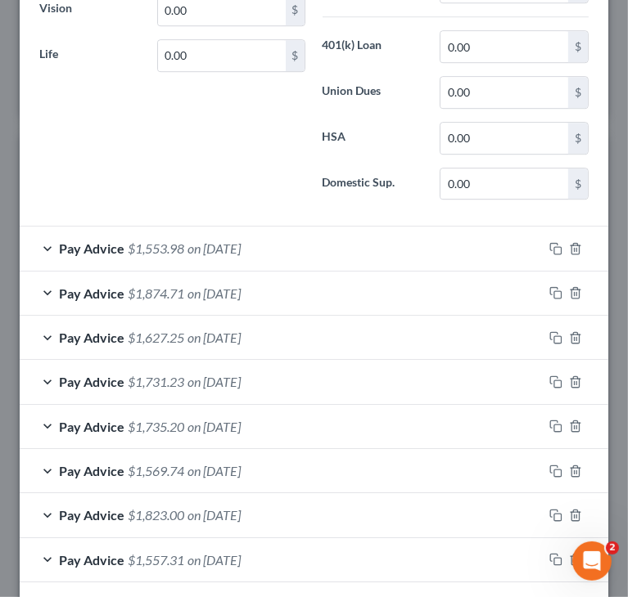
click at [275, 233] on div "Pay Advice $1,553.98 on 06/18/2025" at bounding box center [281, 248] width 523 height 43
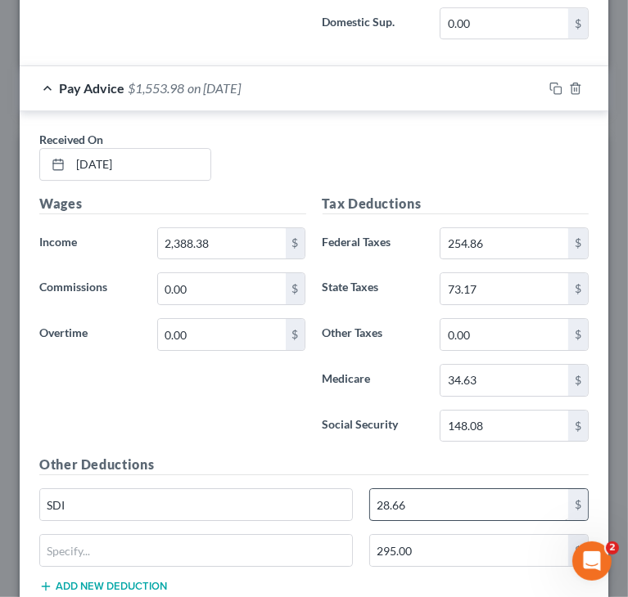
scroll to position [2852, 0]
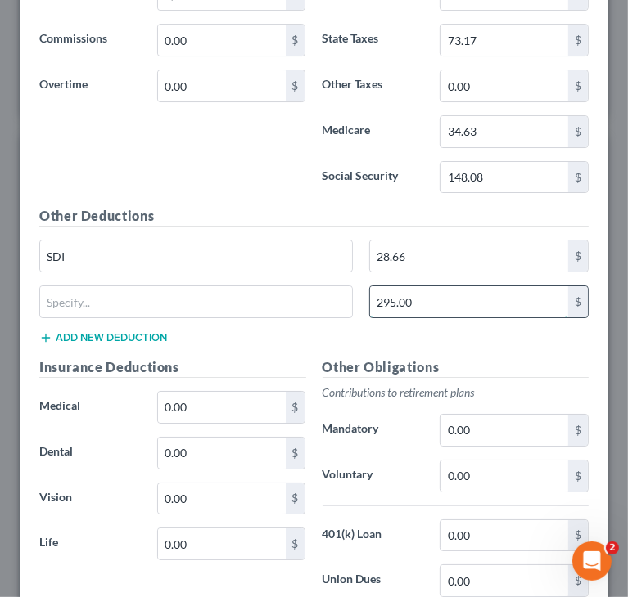
click at [409, 286] on input "295.00" at bounding box center [469, 301] width 198 height 31
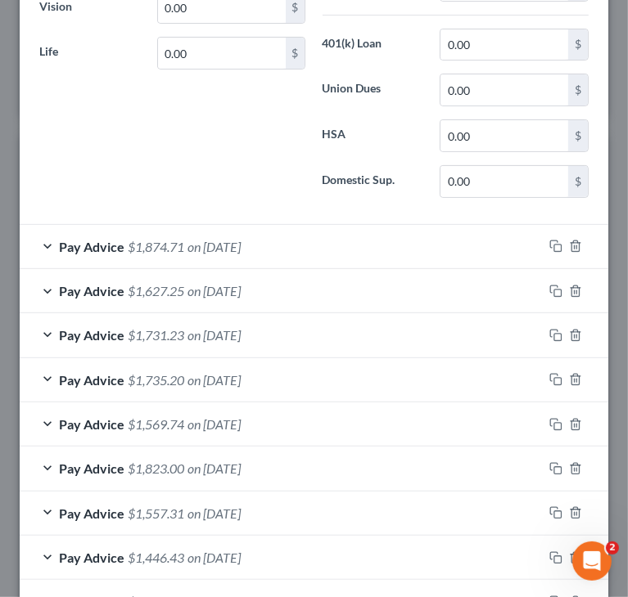
click at [241, 239] on span "on 06/04/2025" at bounding box center [213, 247] width 53 height 16
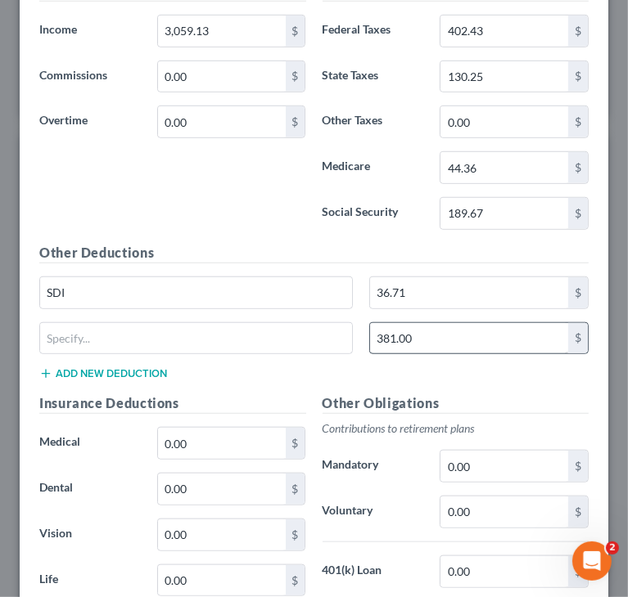
scroll to position [3752, 0]
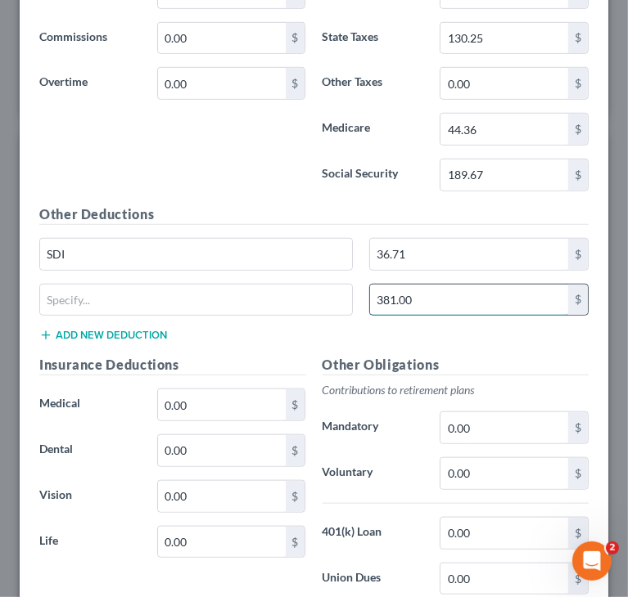
click at [403, 285] on input "381.00" at bounding box center [469, 300] width 198 height 31
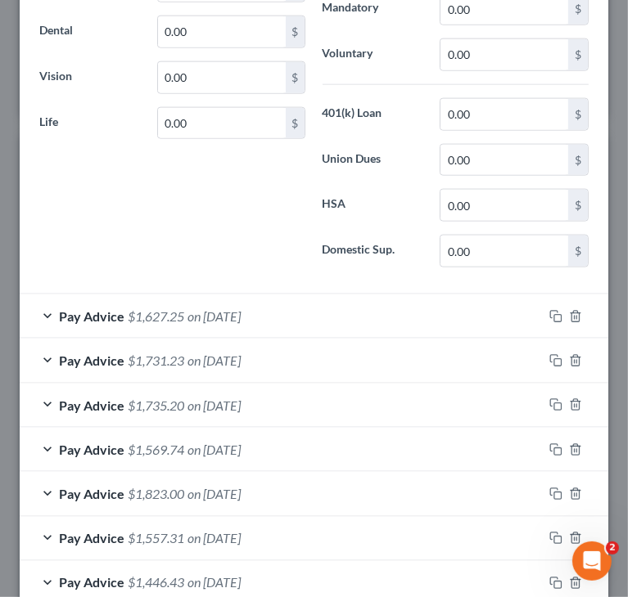
scroll to position [4243, 0]
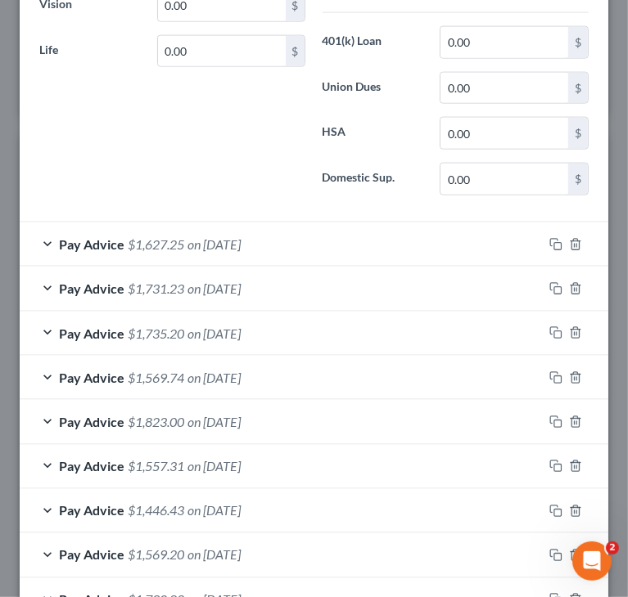
click at [282, 223] on div "Pay Advice $1,627.25 on 05/19/2025" at bounding box center [281, 244] width 523 height 43
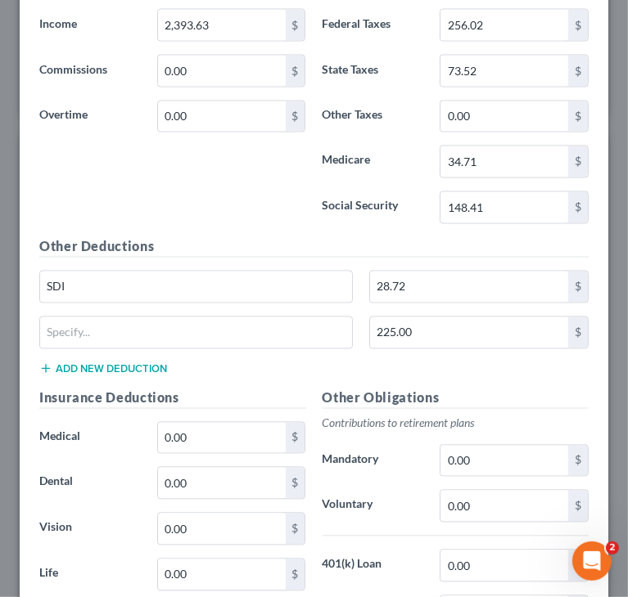
scroll to position [4652, 0]
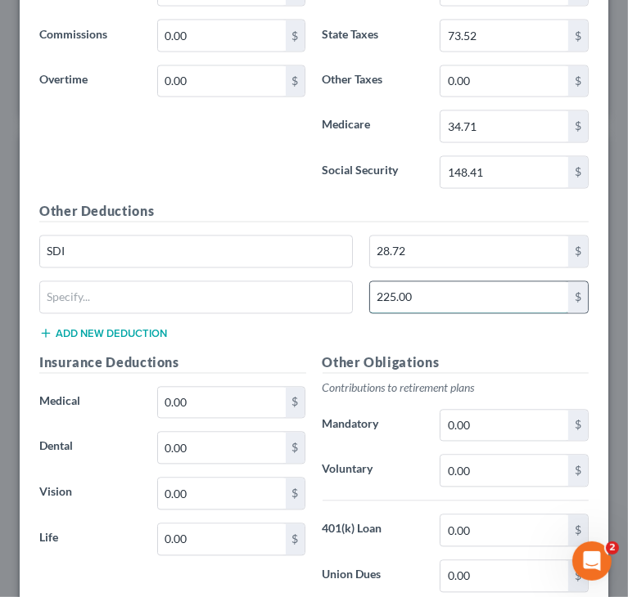
click at [428, 282] on input "225.00" at bounding box center [469, 297] width 198 height 31
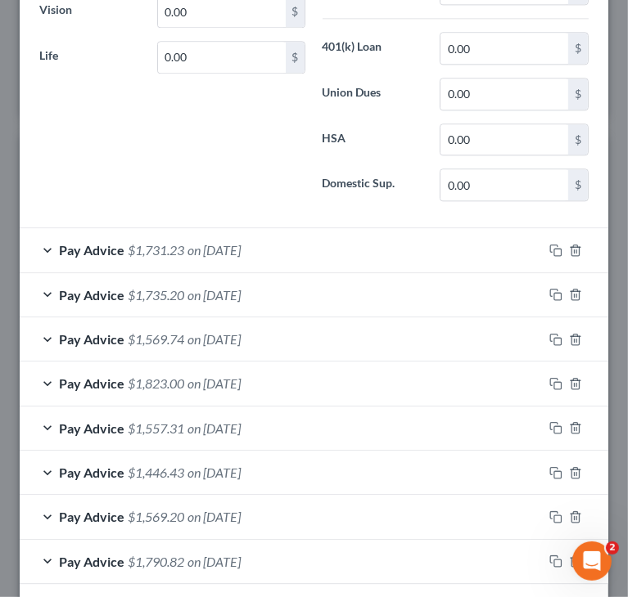
scroll to position [5143, 0]
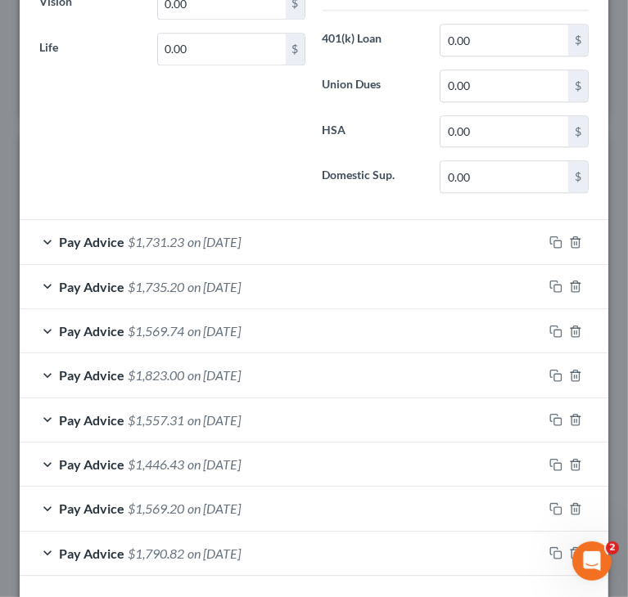
click at [298, 220] on div "Pay Advice $1,731.23 on 05/02/2025" at bounding box center [281, 241] width 523 height 43
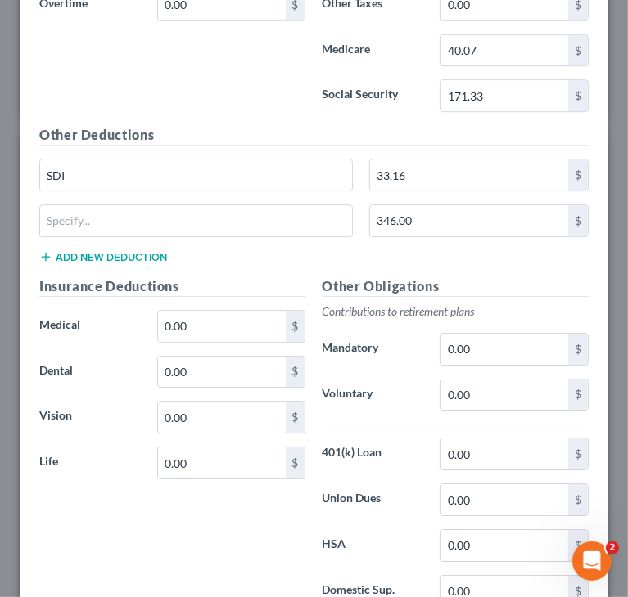
scroll to position [5634, 0]
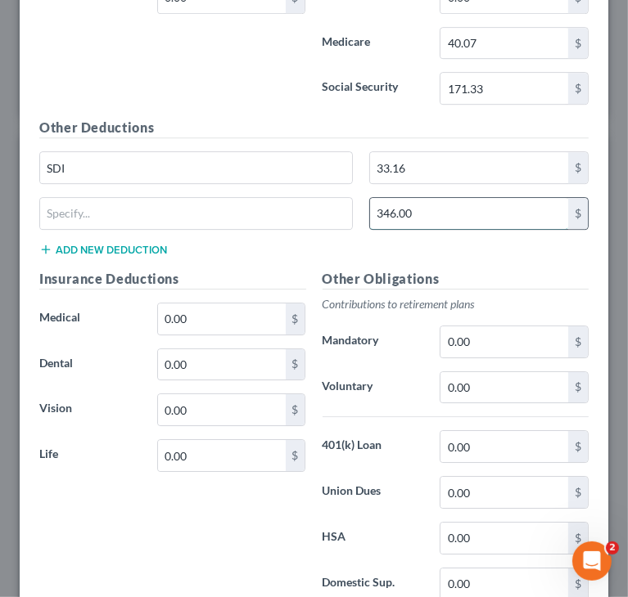
click at [419, 198] on input "346.00" at bounding box center [469, 213] width 198 height 31
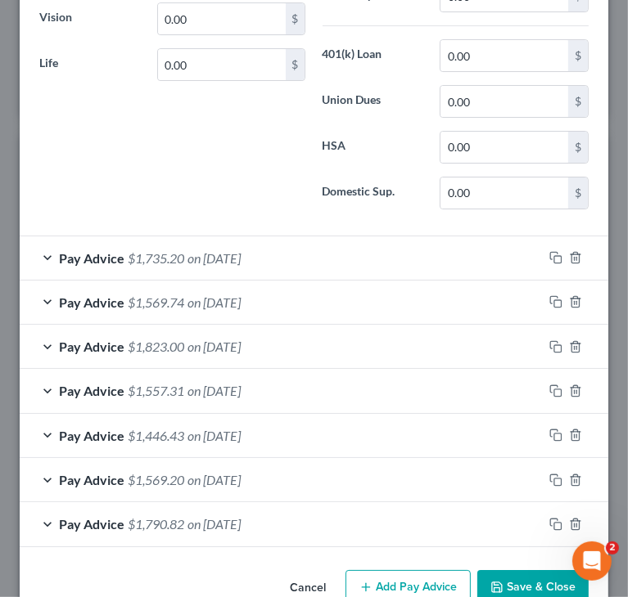
scroll to position [6028, 0]
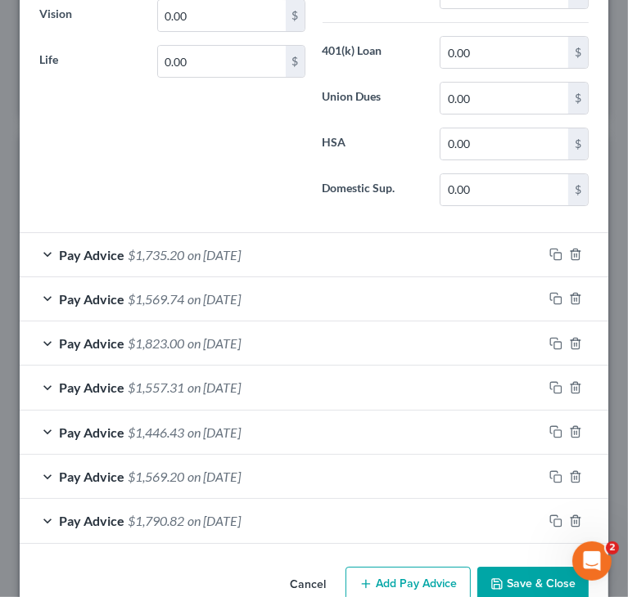
click at [277, 233] on div "Pay Advice $1,735.20 on 04/18/2025" at bounding box center [281, 254] width 523 height 43
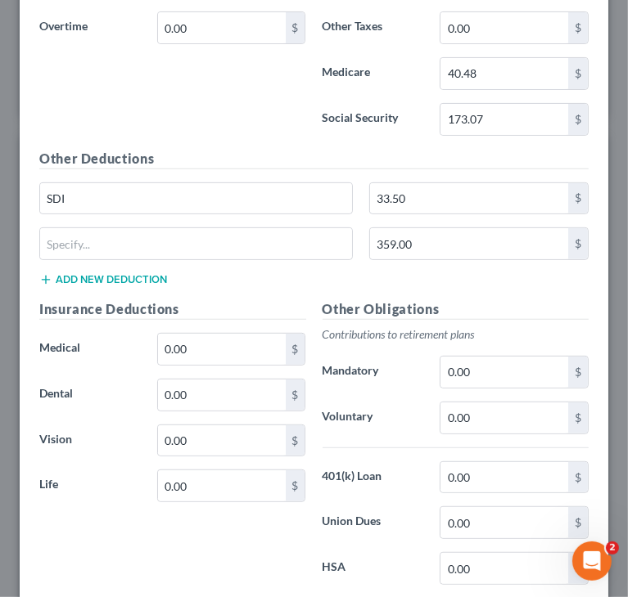
scroll to position [6519, 0]
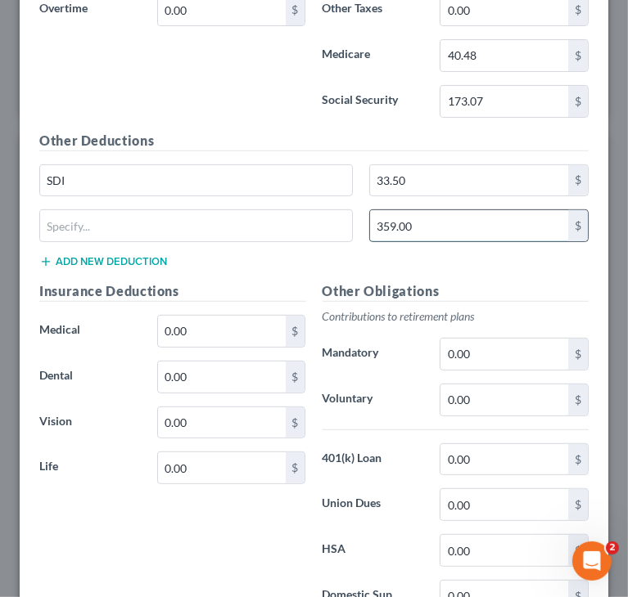
click at [416, 210] on input "359.00" at bounding box center [469, 225] width 198 height 31
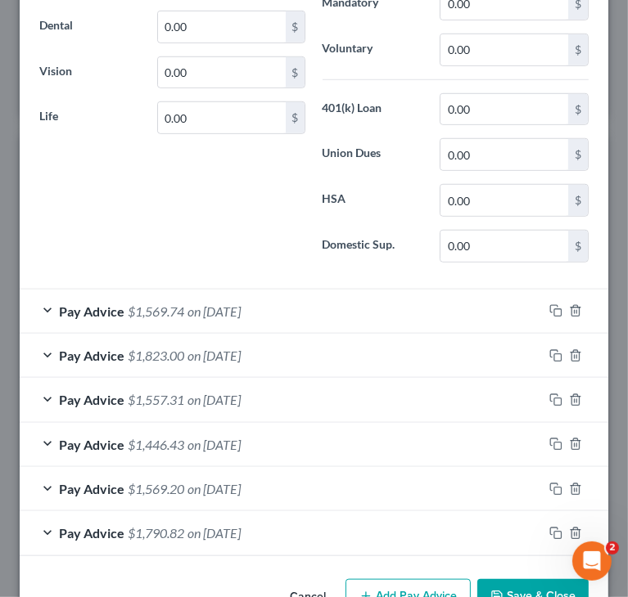
scroll to position [6877, 0]
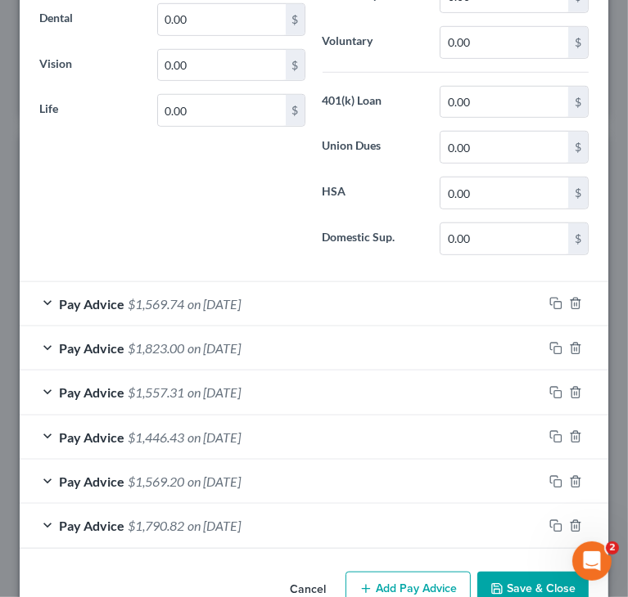
click at [241, 296] on span "on 04/03/2025" at bounding box center [213, 304] width 53 height 16
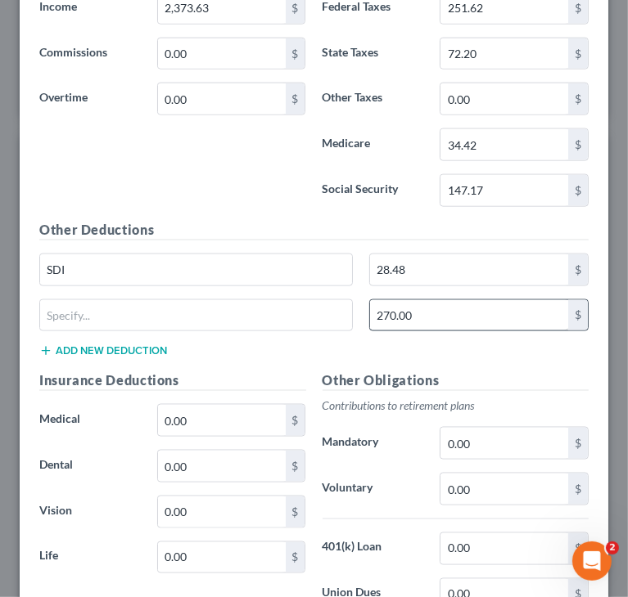
scroll to position [7449, 0]
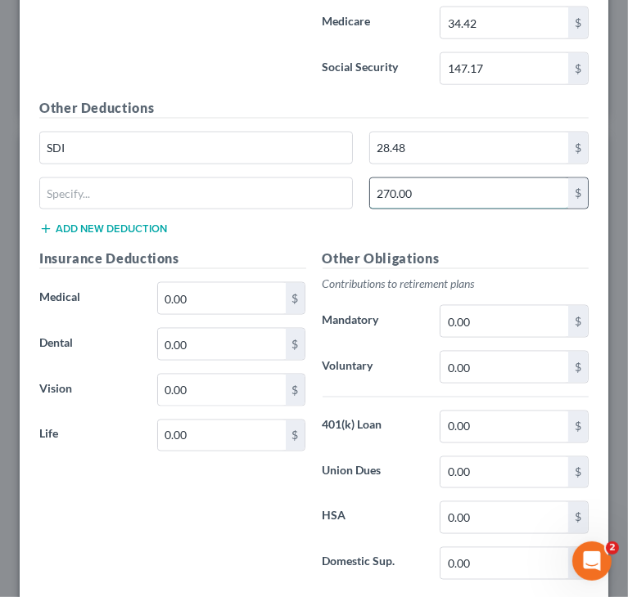
click at [412, 178] on input "270.00" at bounding box center [469, 193] width 198 height 31
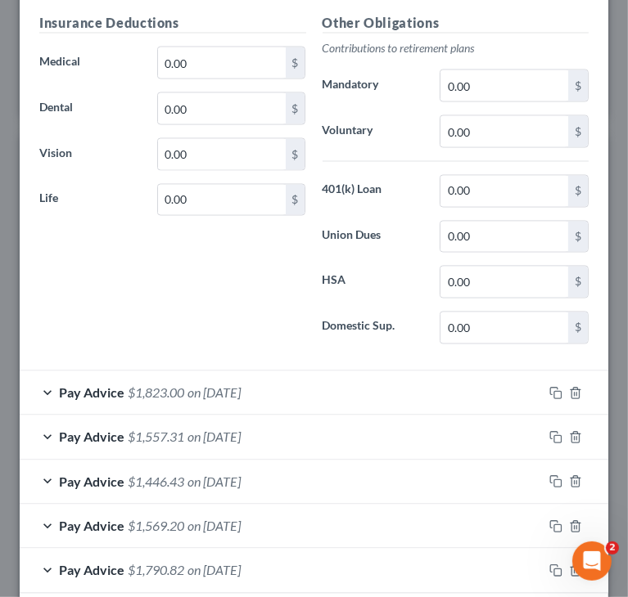
scroll to position [7725, 0]
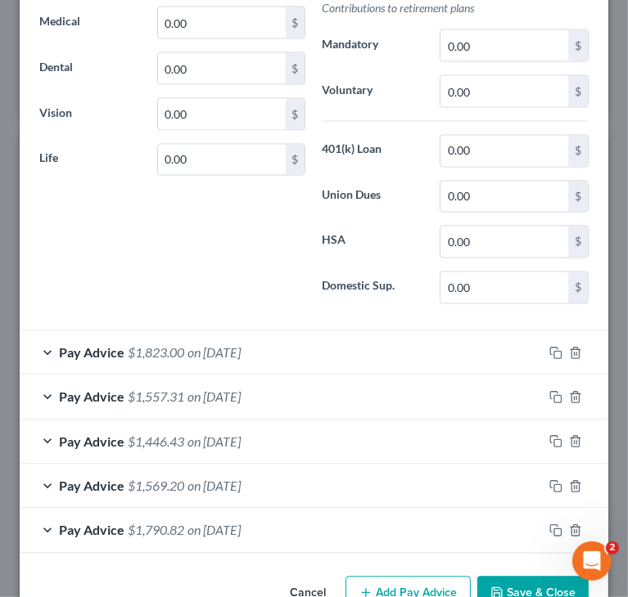
click at [241, 345] on span "on 03/28/2025" at bounding box center [213, 353] width 53 height 16
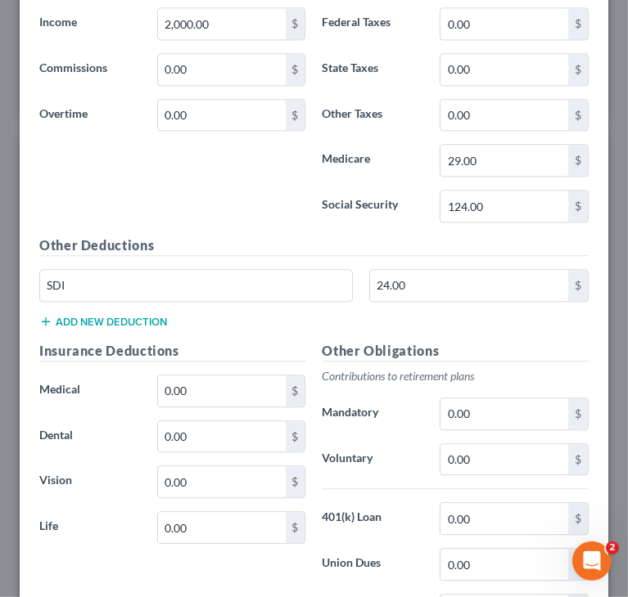
scroll to position [8216, 0]
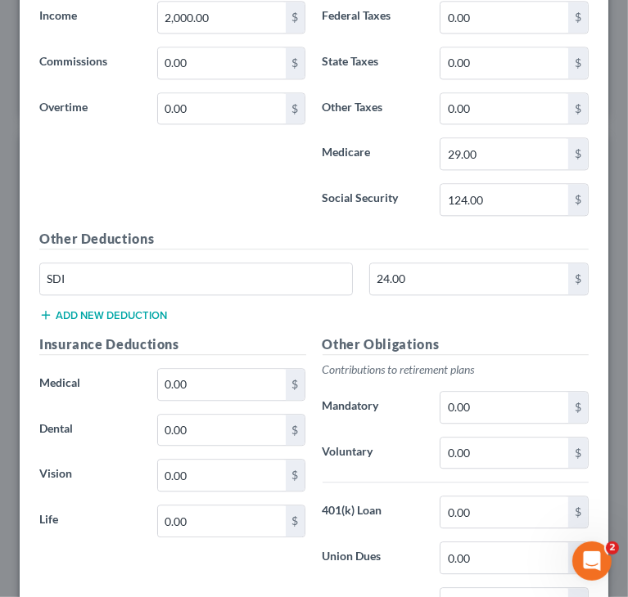
click at [403, 263] on div "24.00 $" at bounding box center [478, 279] width 219 height 33
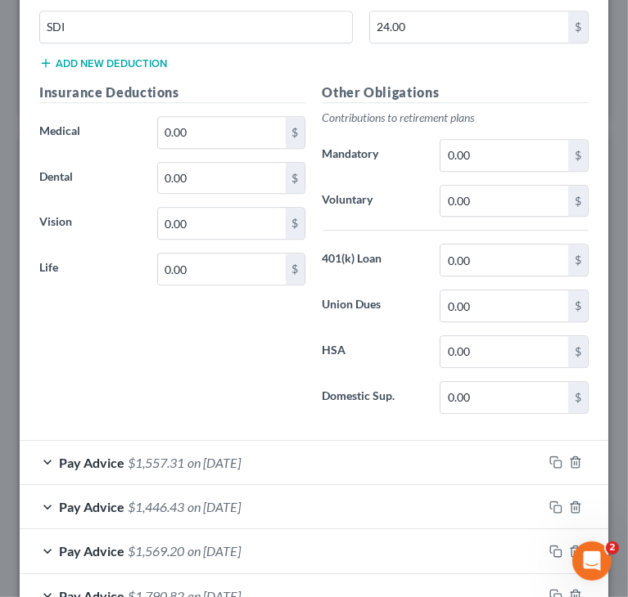
scroll to position [8528, 0]
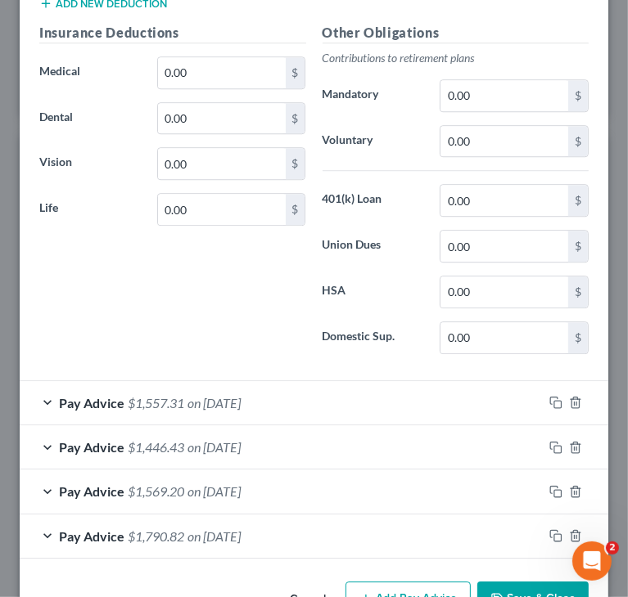
click at [241, 395] on span "on 03/19/2025" at bounding box center [213, 403] width 53 height 16
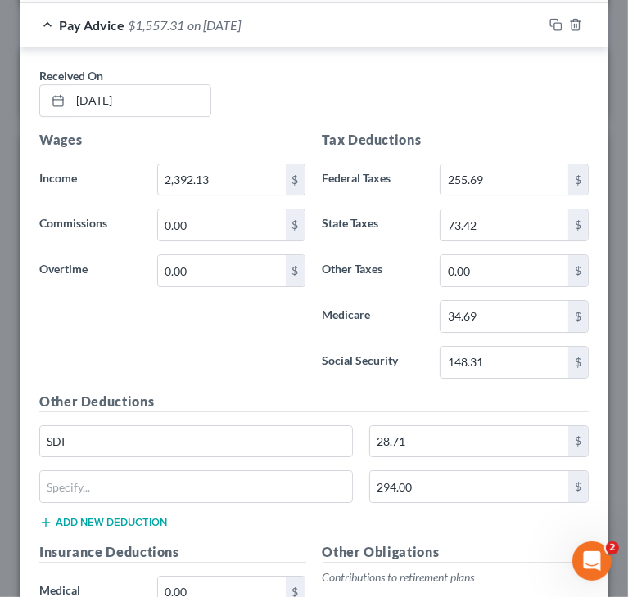
scroll to position [8937, 0]
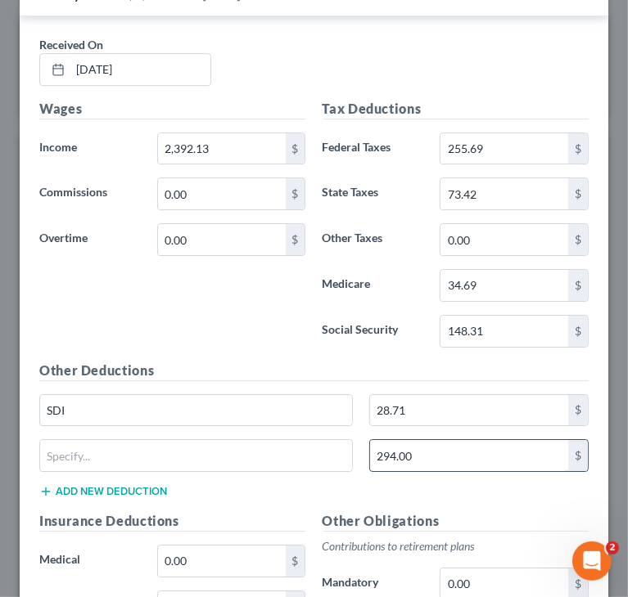
click at [412, 440] on input "294.00" at bounding box center [469, 455] width 198 height 31
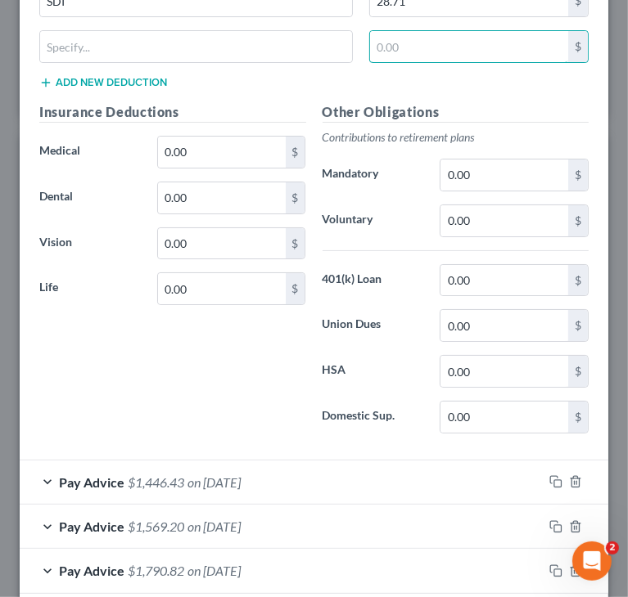
scroll to position [9376, 0]
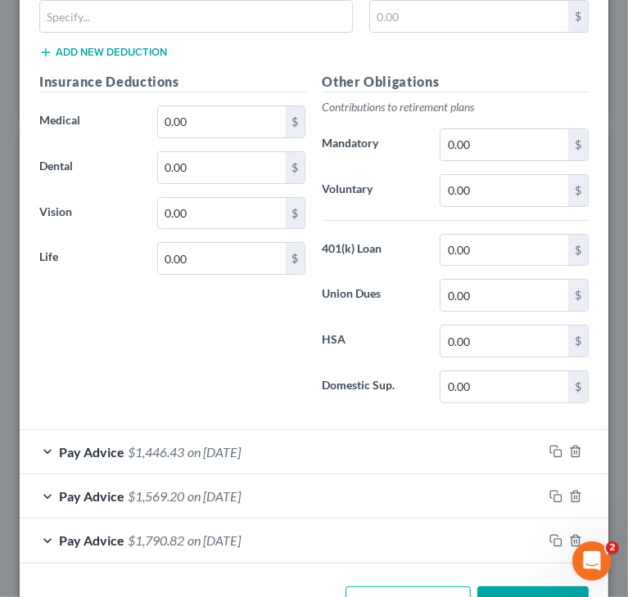
click at [230, 444] on span "on 03/05/2025" at bounding box center [213, 452] width 53 height 16
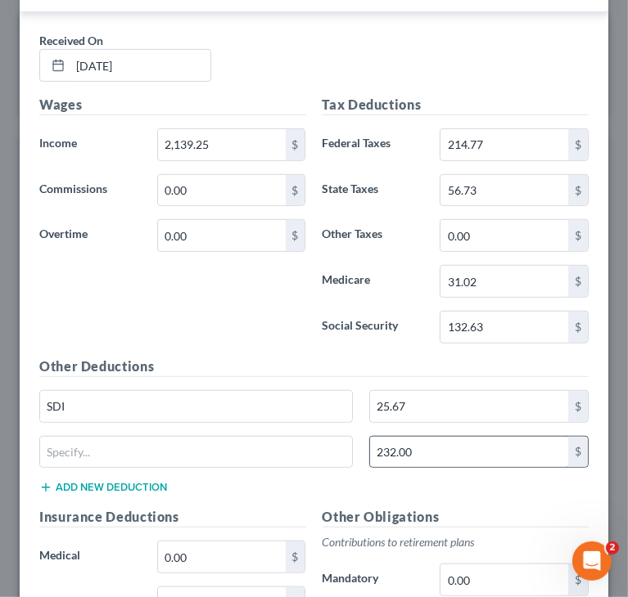
scroll to position [9867, 0]
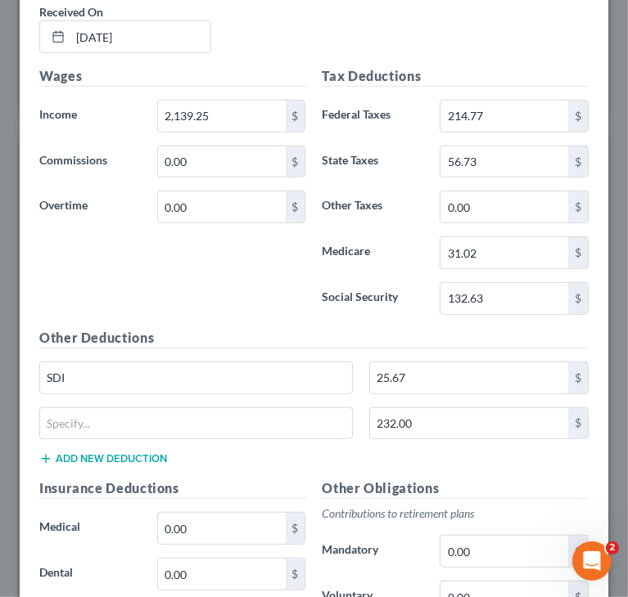
click at [411, 362] on div "SDI 25.67 $" at bounding box center [313, 385] width 565 height 46
click at [409, 408] on input "232.00" at bounding box center [469, 423] width 198 height 31
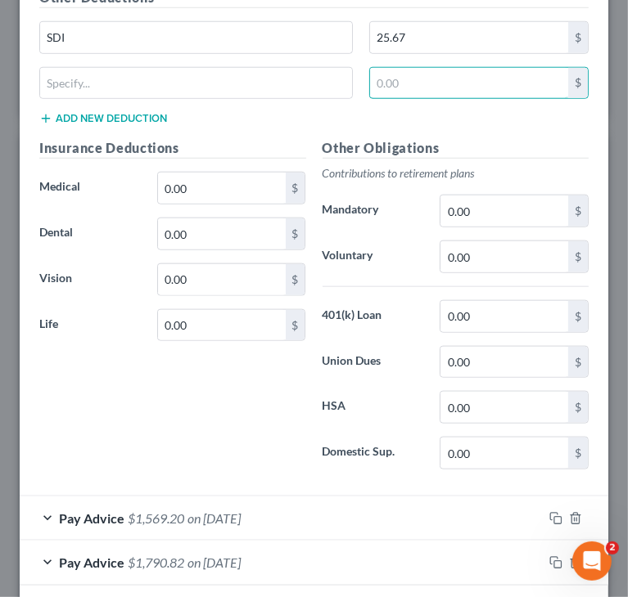
scroll to position [10224, 0]
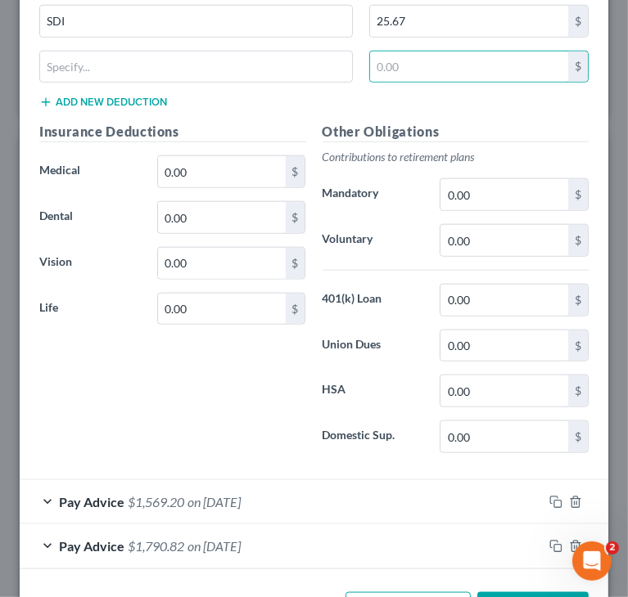
click at [223, 494] on span "on 02/18/2025" at bounding box center [213, 502] width 53 height 16
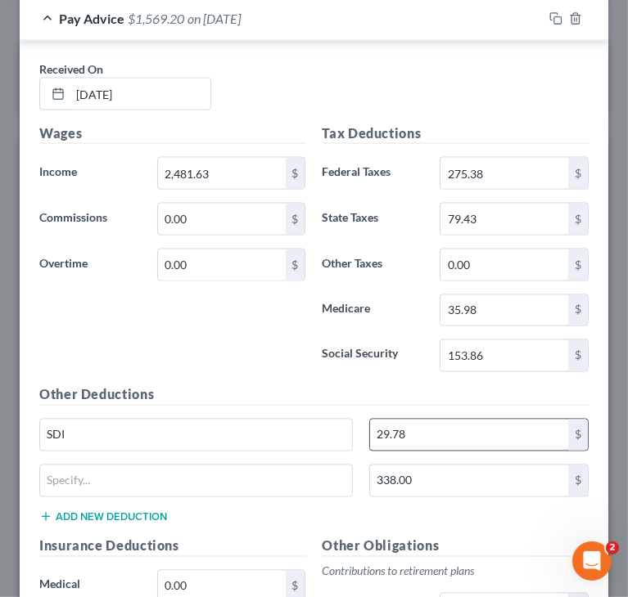
scroll to position [10714, 0]
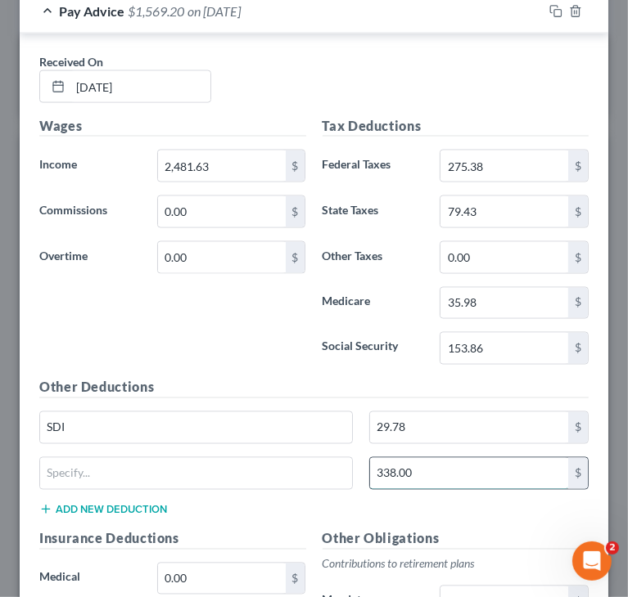
click at [421, 458] on input "338.00" at bounding box center [469, 473] width 198 height 31
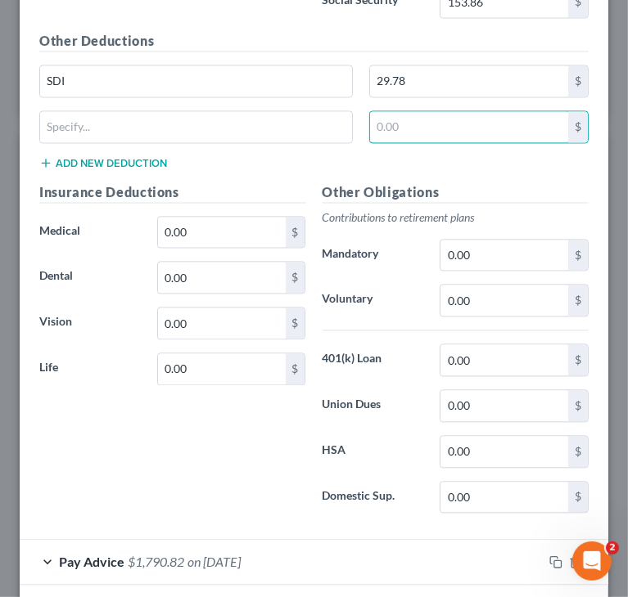
scroll to position [11072, 0]
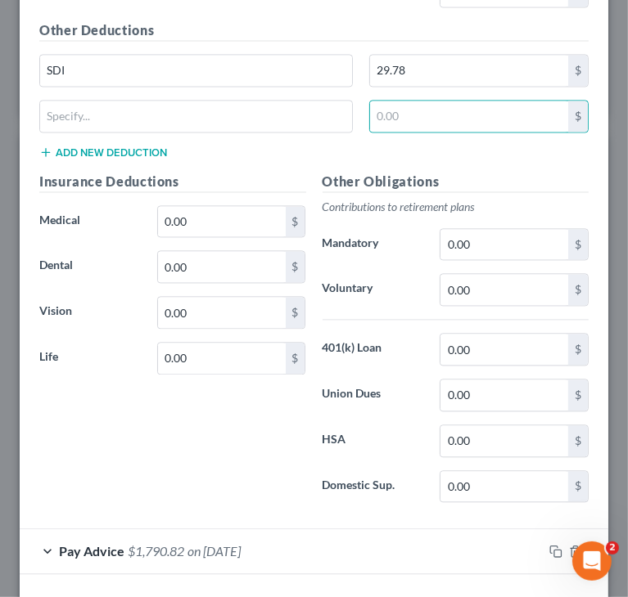
click at [241, 543] on span "on 02/04/2025" at bounding box center [213, 551] width 53 height 16
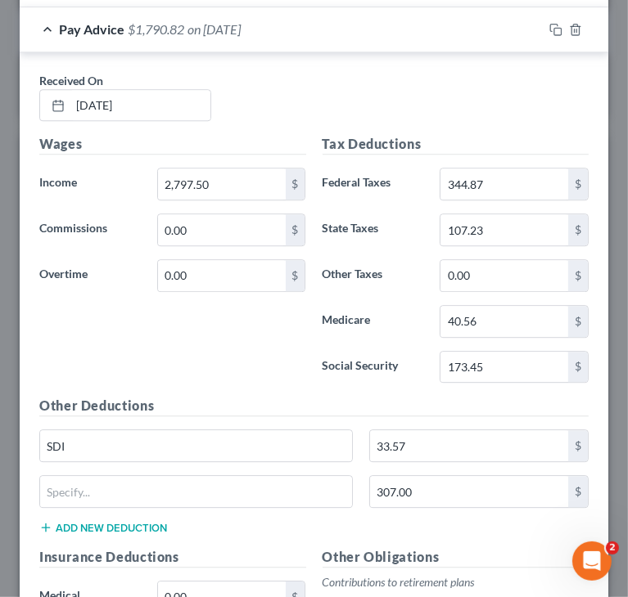
scroll to position [11645, 0]
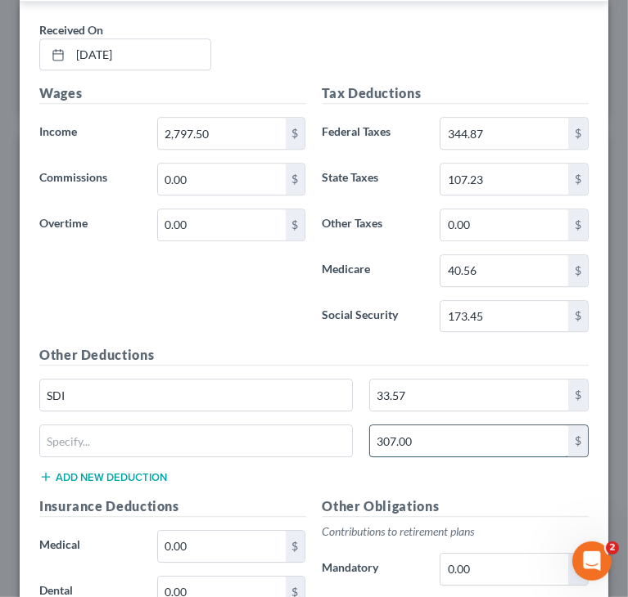
click at [421, 425] on input "307.00" at bounding box center [469, 440] width 198 height 31
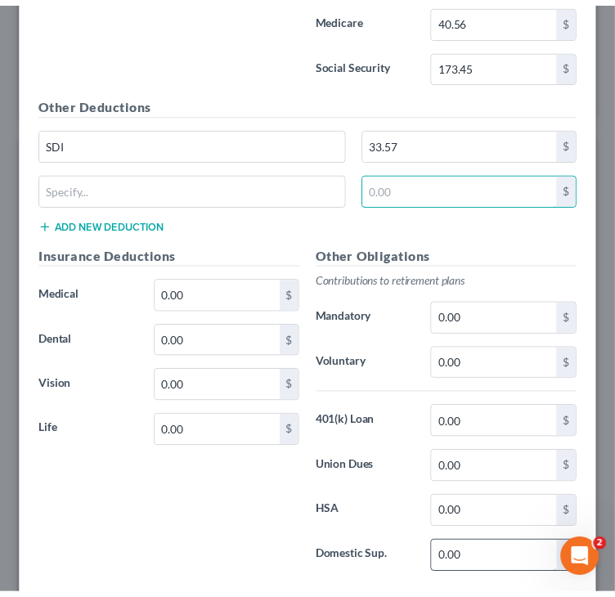
scroll to position [11919, 0]
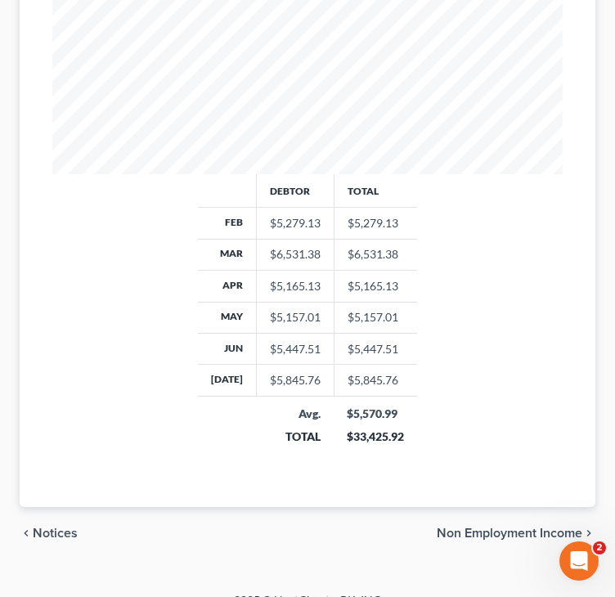
scroll to position [665, 0]
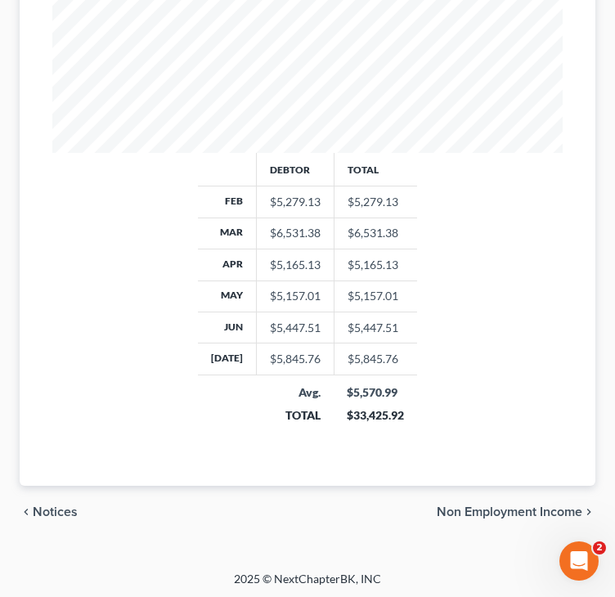
click at [481, 510] on span "Non Employment Income" at bounding box center [510, 512] width 146 height 13
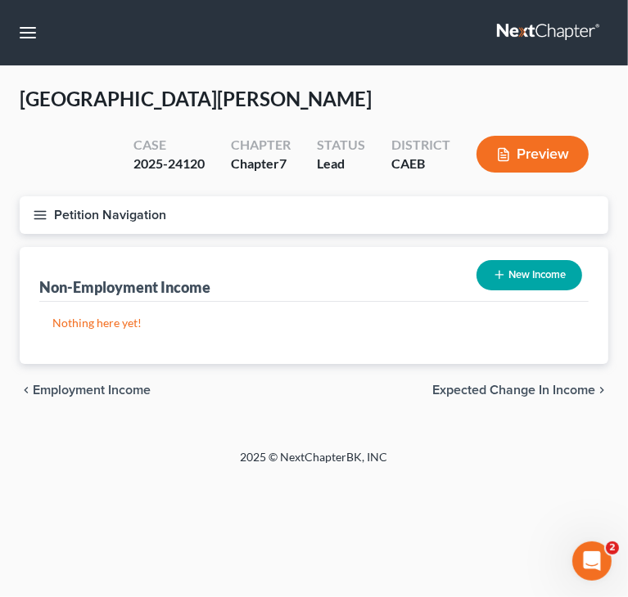
click at [485, 398] on div "chevron_left Employment Income Expected Change in Income chevron_right" at bounding box center [314, 390] width 588 height 52
click at [481, 387] on span "Expected Change in Income" at bounding box center [513, 390] width 163 height 13
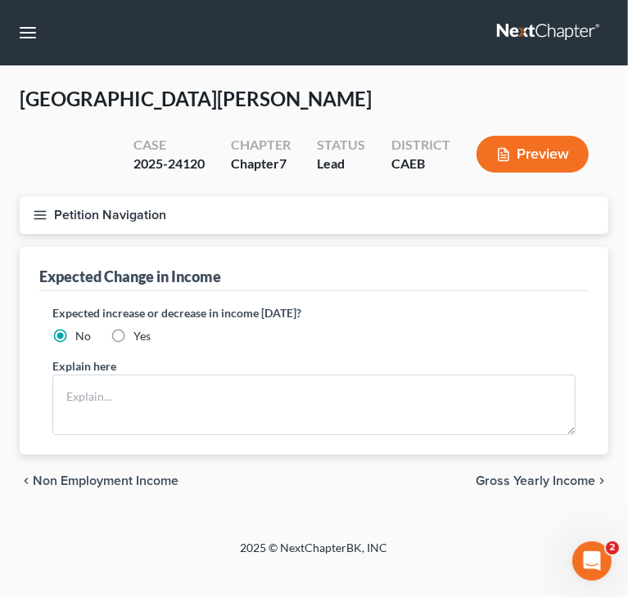
click at [502, 488] on div "chevron_left Non Employment Income Gross Yearly Income chevron_right" at bounding box center [314, 481] width 588 height 52
click at [502, 476] on span "Gross Yearly Income" at bounding box center [534, 481] width 119 height 13
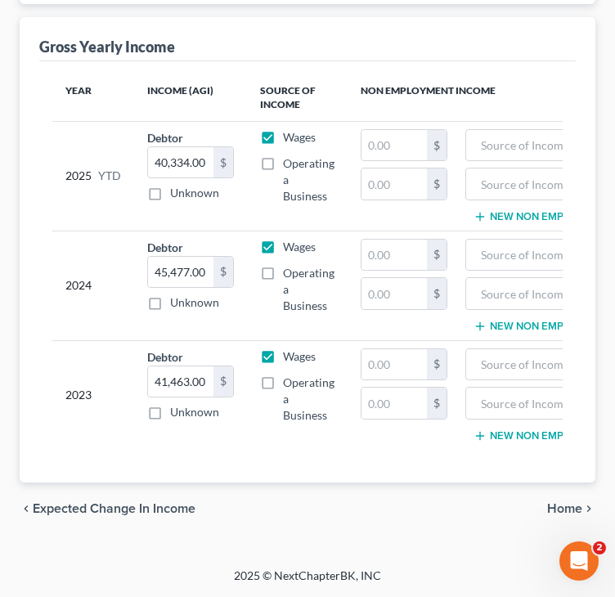
scroll to position [239, 0]
click at [553, 503] on span "Home" at bounding box center [564, 508] width 35 height 13
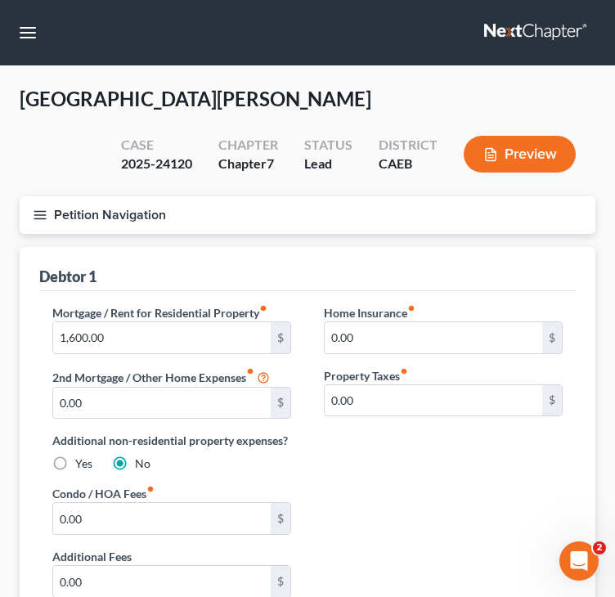
click at [43, 211] on line "button" at bounding box center [39, 211] width 11 height 0
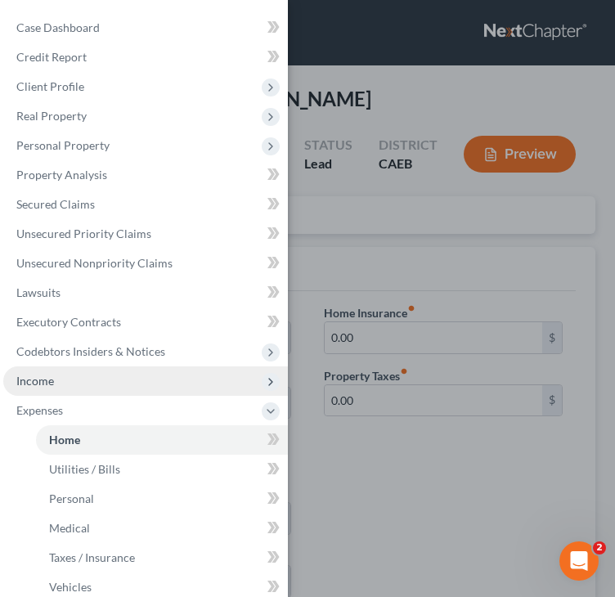
click at [56, 386] on span "Income" at bounding box center [145, 381] width 285 height 29
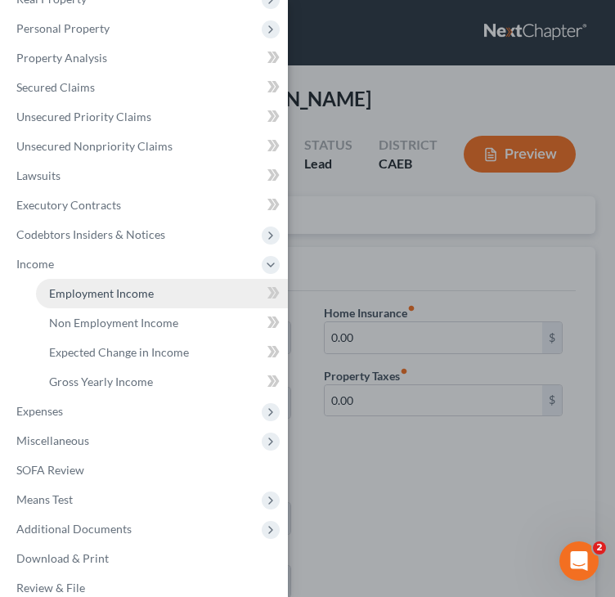
scroll to position [136, 0]
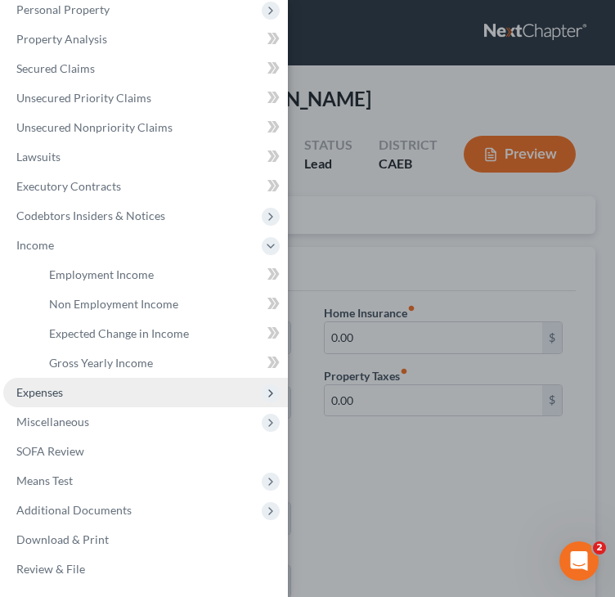
click at [50, 385] on span "Expenses" at bounding box center [39, 392] width 47 height 14
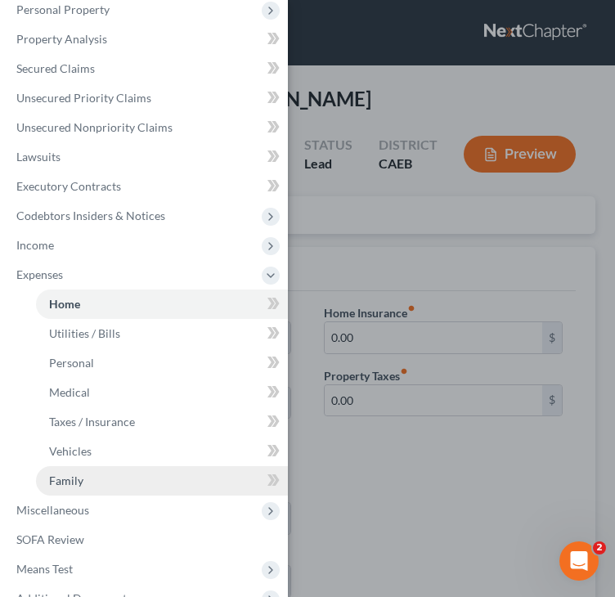
click at [73, 474] on span "Family" at bounding box center [66, 481] width 34 height 14
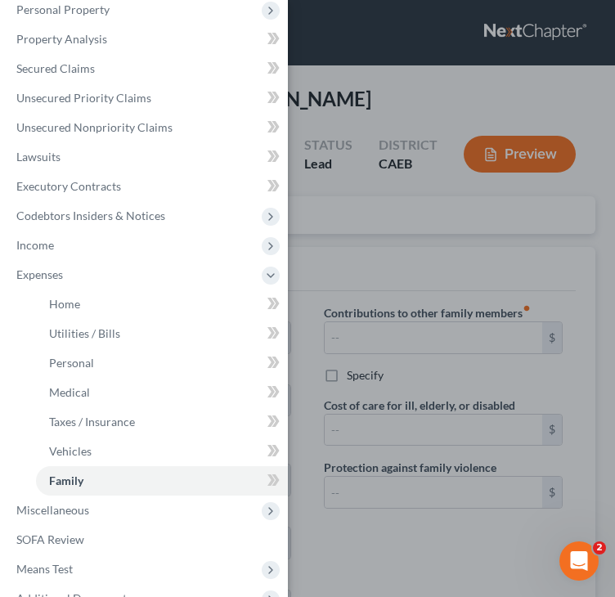
click at [394, 240] on div "Case Dashboard Payments Invoices Payments Payments Credit Report Client Profile" at bounding box center [307, 298] width 615 height 597
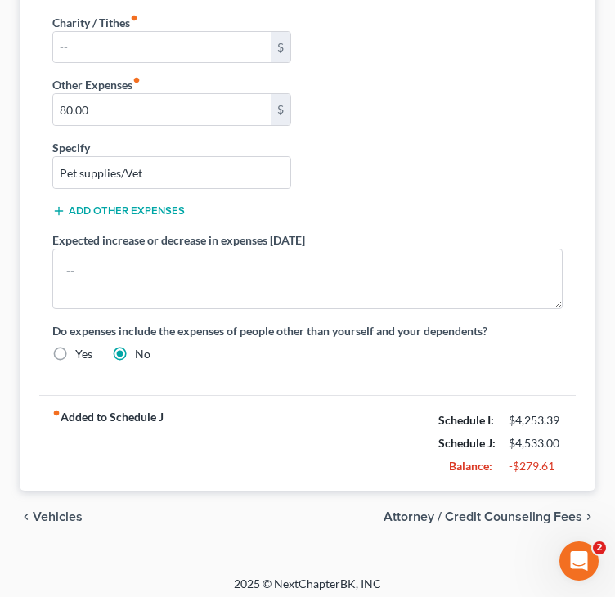
scroll to position [642, 0]
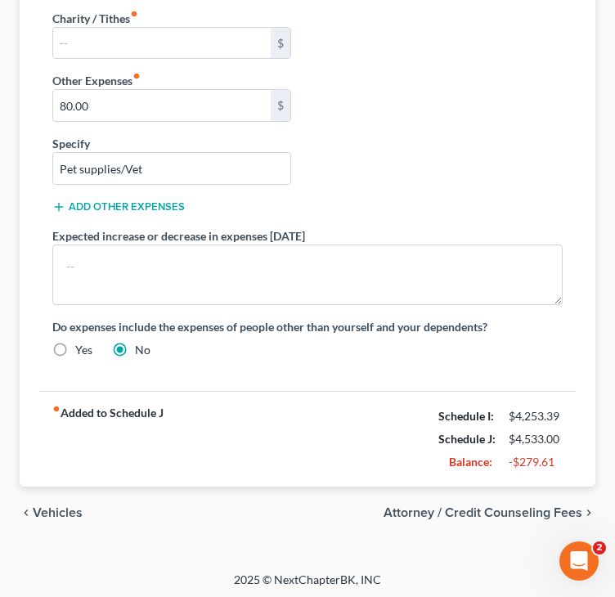
click at [511, 506] on span "Attorney / Credit Counseling Fees" at bounding box center [483, 512] width 199 height 13
select select "0"
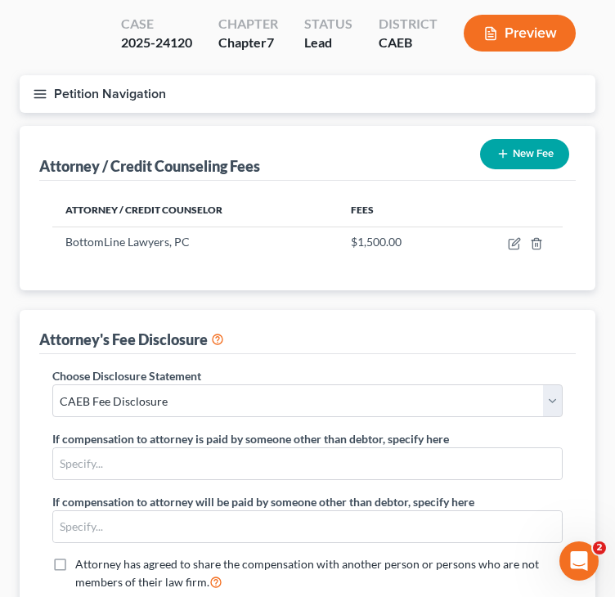
scroll to position [16, 0]
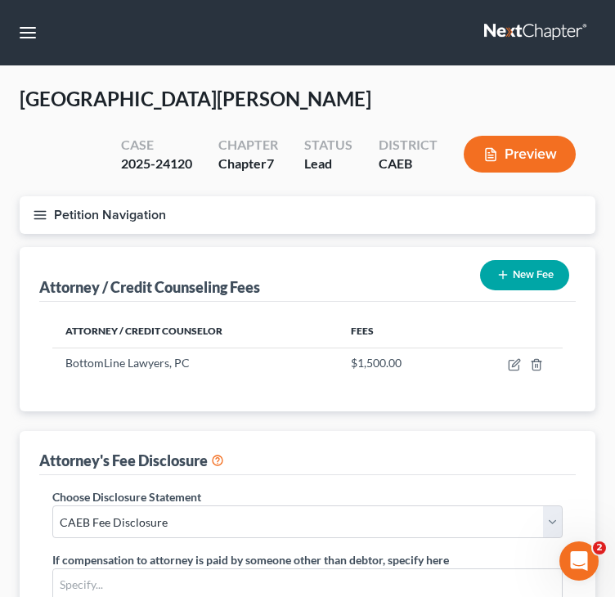
click at [46, 210] on icon "button" at bounding box center [40, 215] width 15 height 15
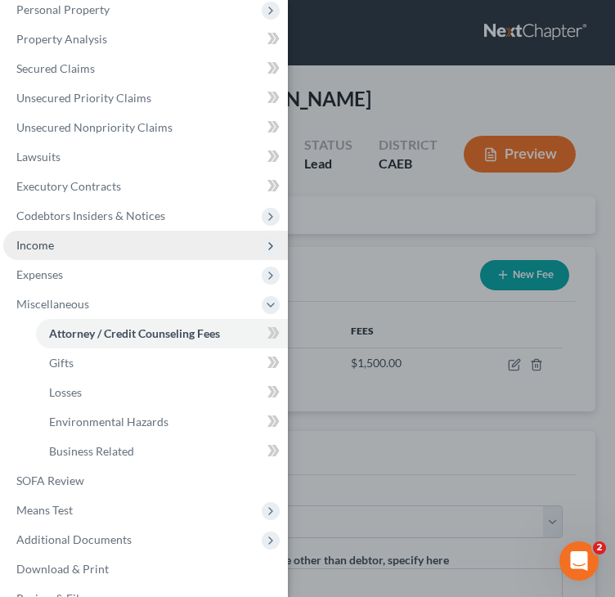
click at [49, 257] on span "Income" at bounding box center [145, 245] width 285 height 29
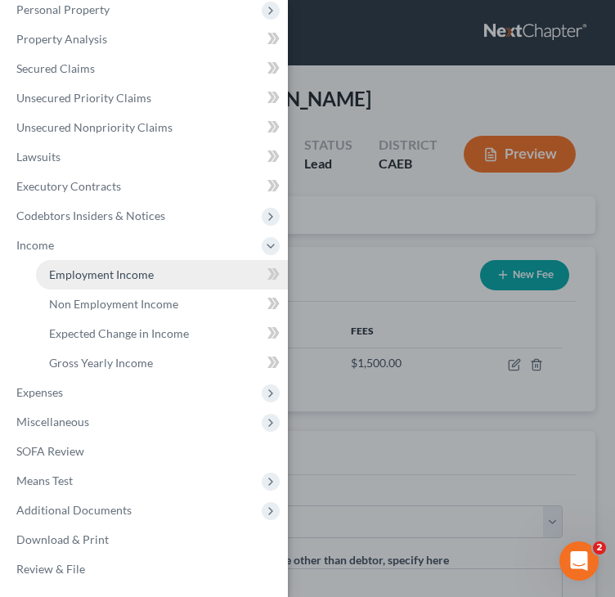
click at [107, 272] on span "Employment Income" at bounding box center [101, 275] width 105 height 14
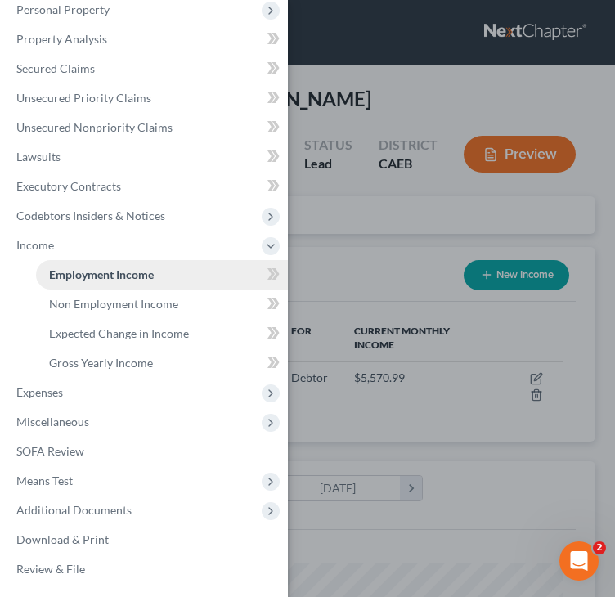
scroll to position [255, 543]
click at [386, 252] on div "Case Dashboard Payments Invoices Payments Payments Credit Report Client Profile" at bounding box center [307, 298] width 615 height 597
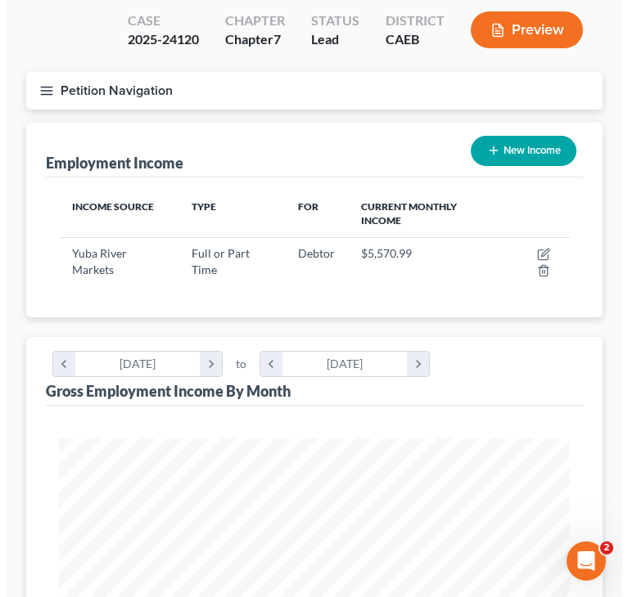
scroll to position [82, 0]
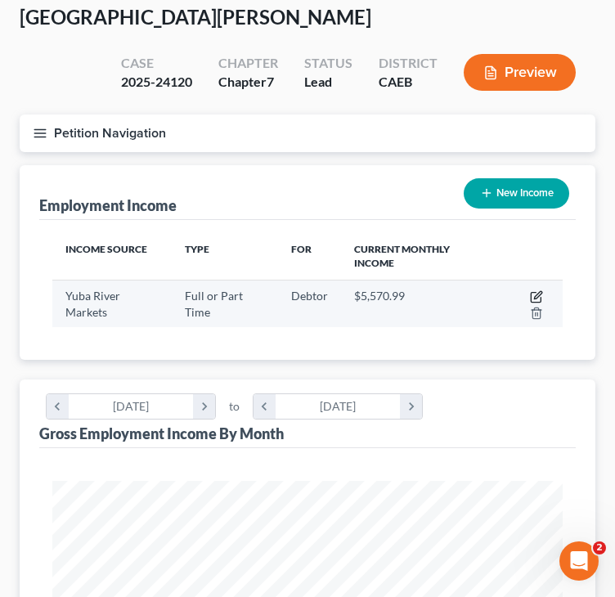
click at [540, 292] on icon "button" at bounding box center [536, 296] width 13 height 13
select select "0"
select select "4"
select select "2"
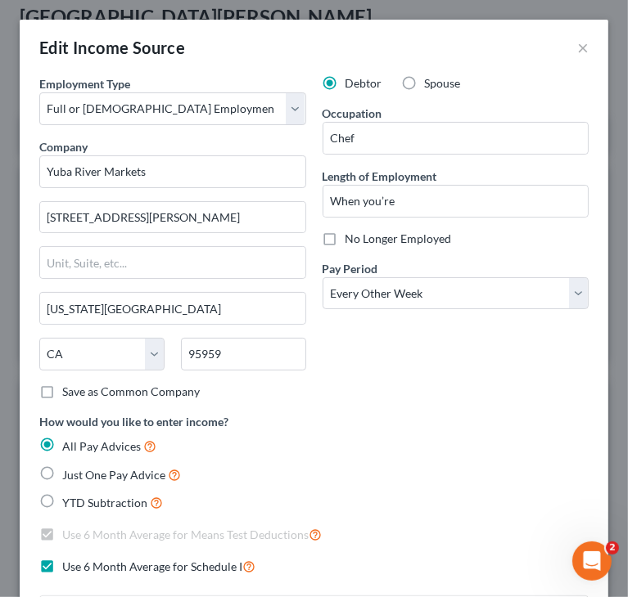
scroll to position [817884, 817589]
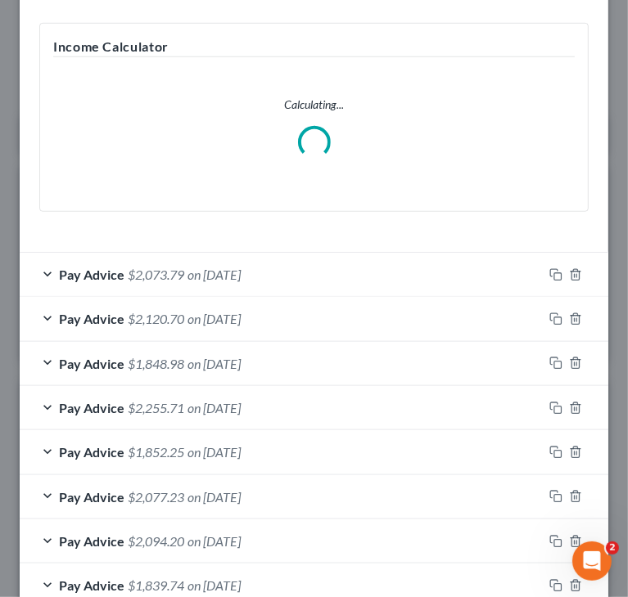
click at [241, 268] on span "on 07/17/2025" at bounding box center [213, 275] width 53 height 16
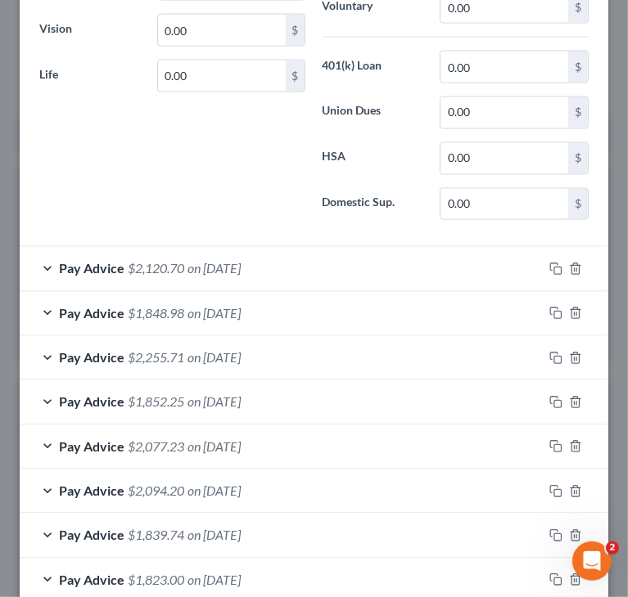
scroll to position [1522, 0]
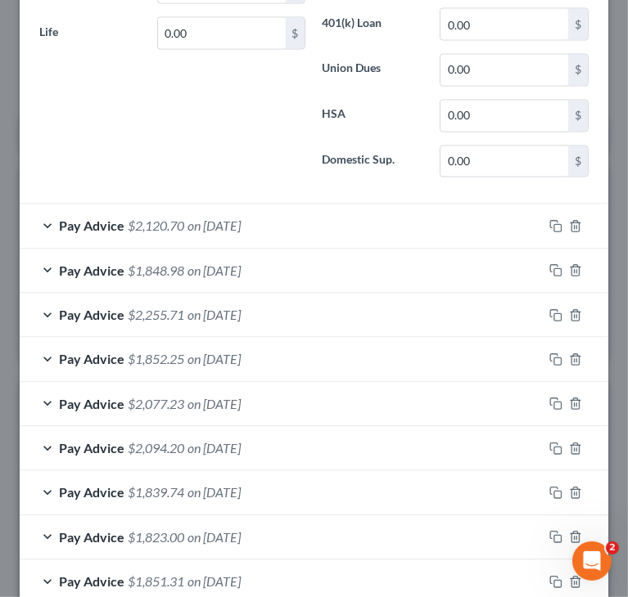
click at [237, 223] on span "on 07/03/2025" at bounding box center [213, 226] width 53 height 16
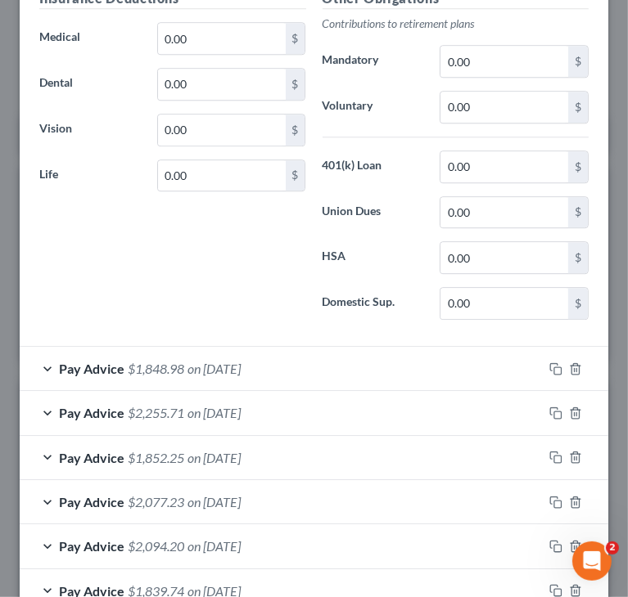
scroll to position [2258, 0]
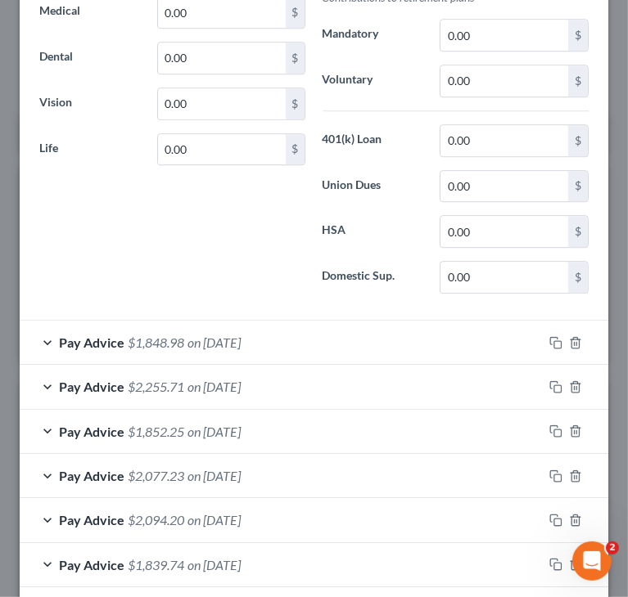
click at [177, 335] on span "$1,848.98" at bounding box center [156, 343] width 56 height 16
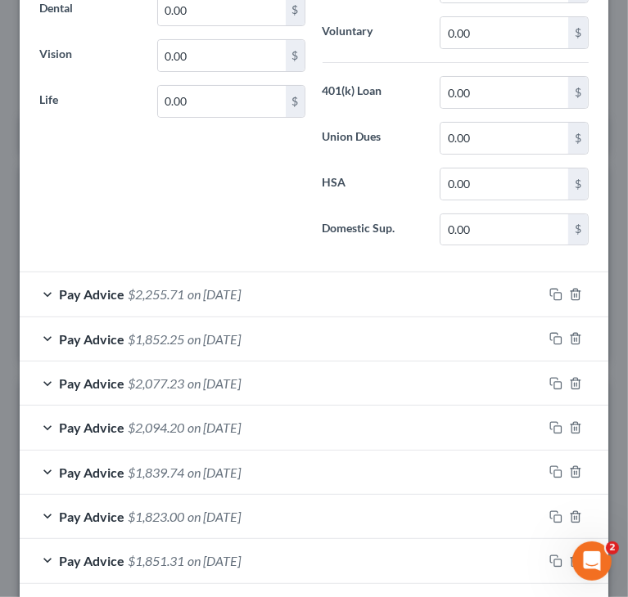
click at [178, 286] on span "$2,255.71" at bounding box center [156, 294] width 56 height 16
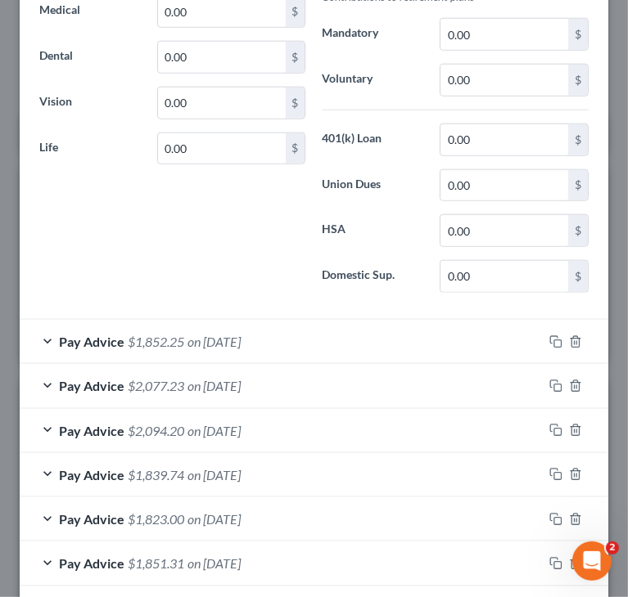
scroll to position [3976, 0]
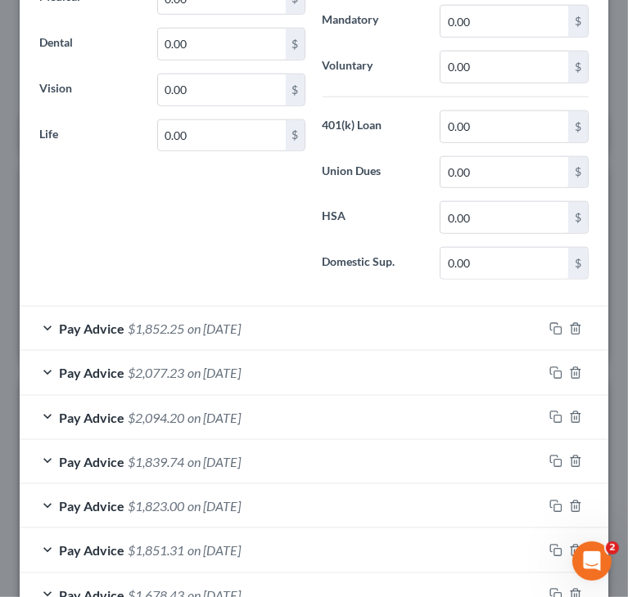
click at [190, 321] on span "on 05/19/2025" at bounding box center [213, 329] width 53 height 16
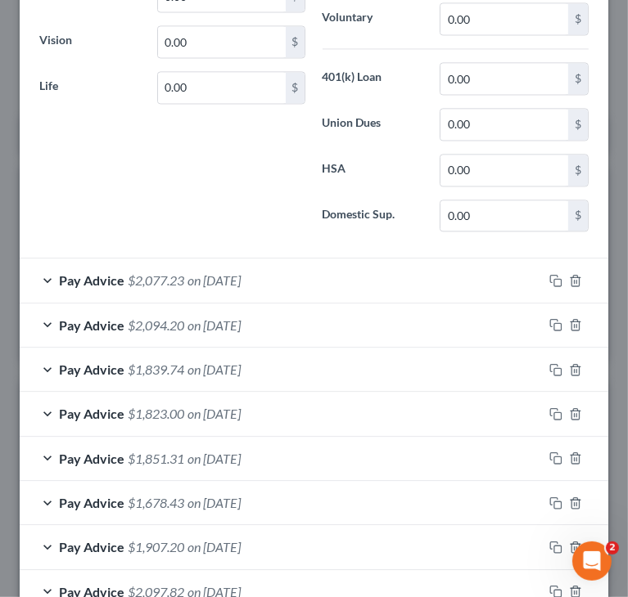
click at [227, 263] on div "Pay Advice $2,077.23 on 05/02/2025" at bounding box center [281, 280] width 523 height 43
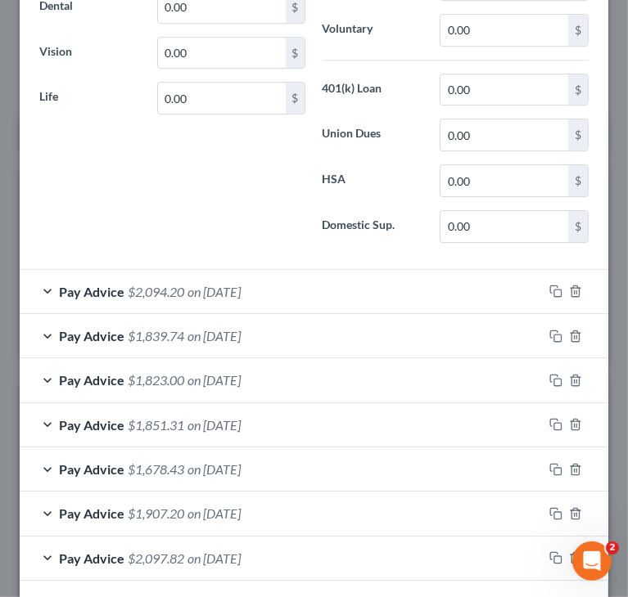
scroll to position [5756, 0]
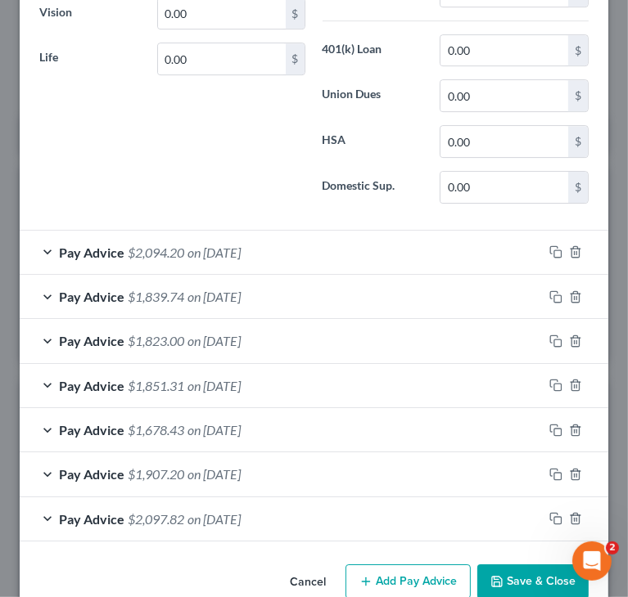
click at [231, 245] on span "on 04/18/2025" at bounding box center [213, 253] width 53 height 16
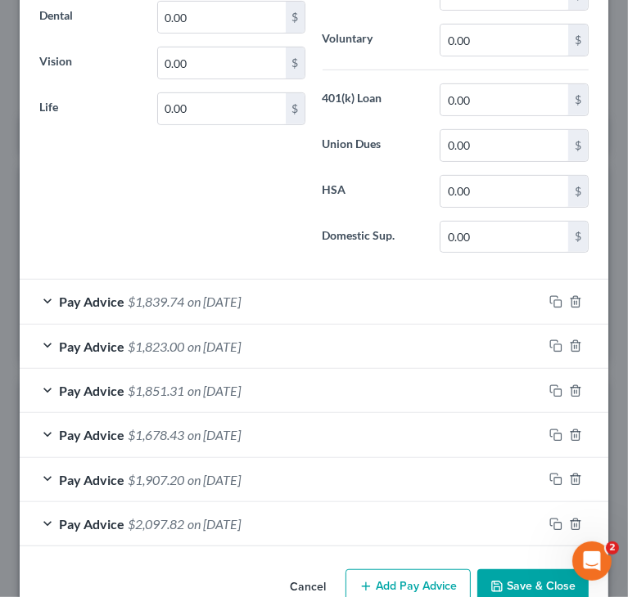
click at [238, 294] on span "on 04/03/2025" at bounding box center [213, 302] width 53 height 16
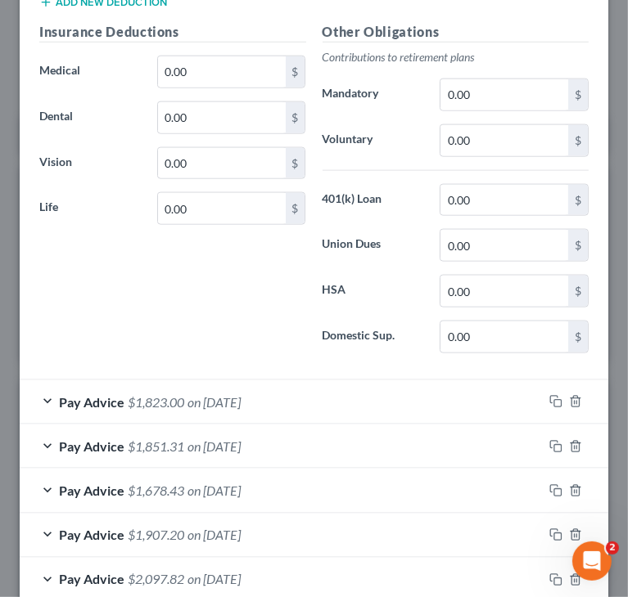
scroll to position [7362, 0]
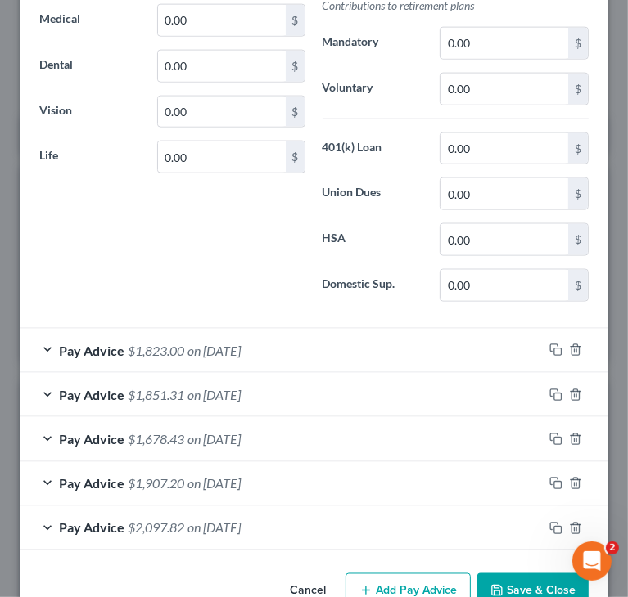
click at [235, 329] on div "Pay Advice $1,823.00 on 03/28/2025" at bounding box center [281, 350] width 523 height 43
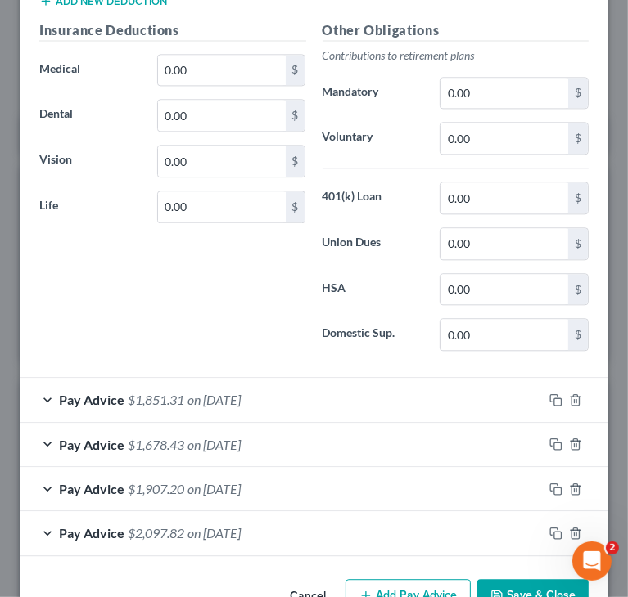
click at [241, 392] on span "on 03/19/2025" at bounding box center [213, 400] width 53 height 16
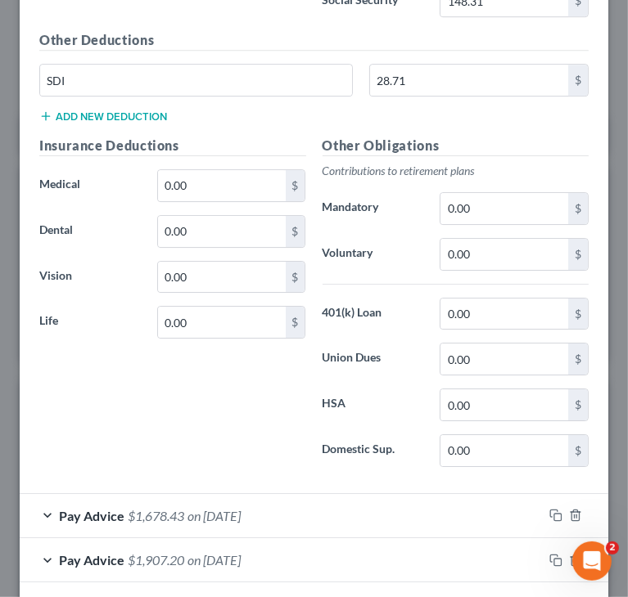
scroll to position [8968, 0]
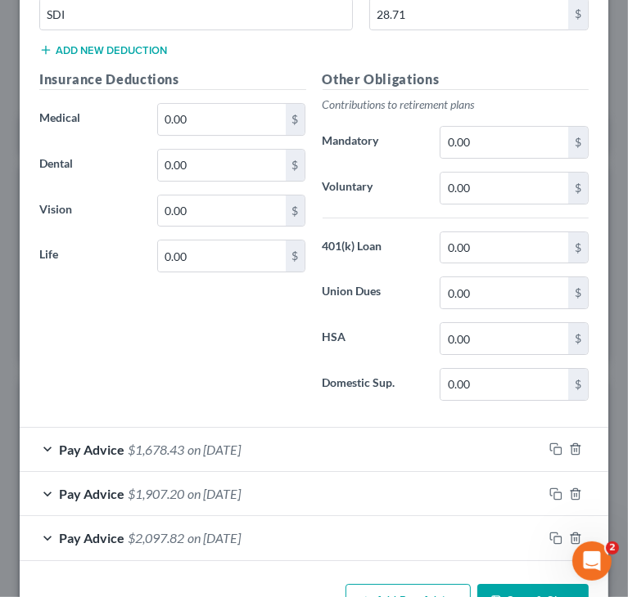
click at [219, 442] on span "on 03/05/2025" at bounding box center [213, 450] width 53 height 16
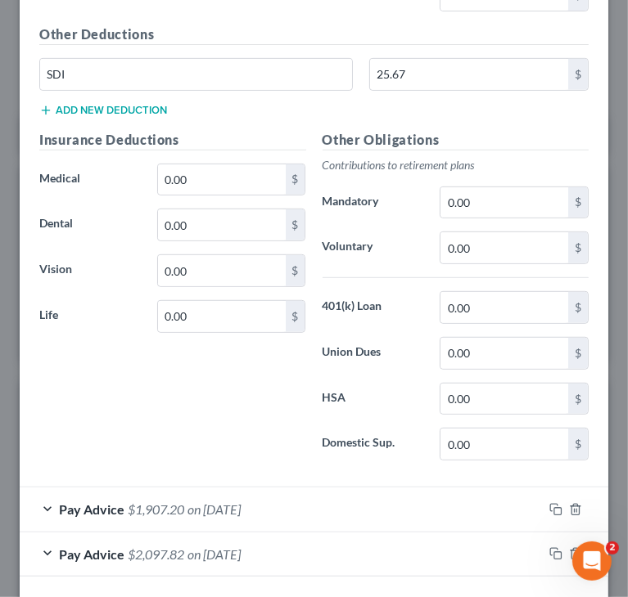
scroll to position [9770, 0]
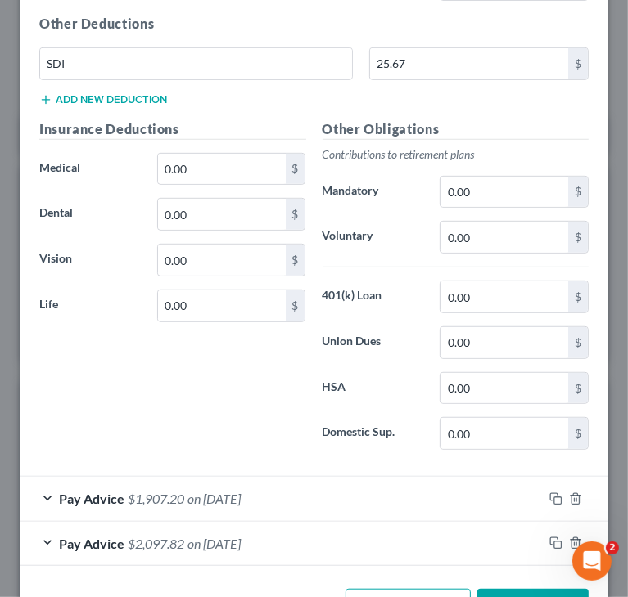
click at [131, 491] on span "$1,907.20" at bounding box center [156, 499] width 56 height 16
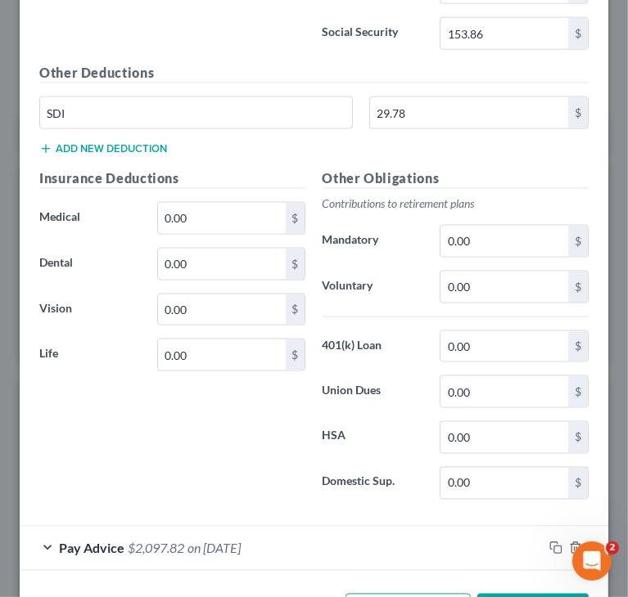
scroll to position [10574, 0]
click at [151, 540] on span "$2,097.82" at bounding box center [156, 548] width 56 height 16
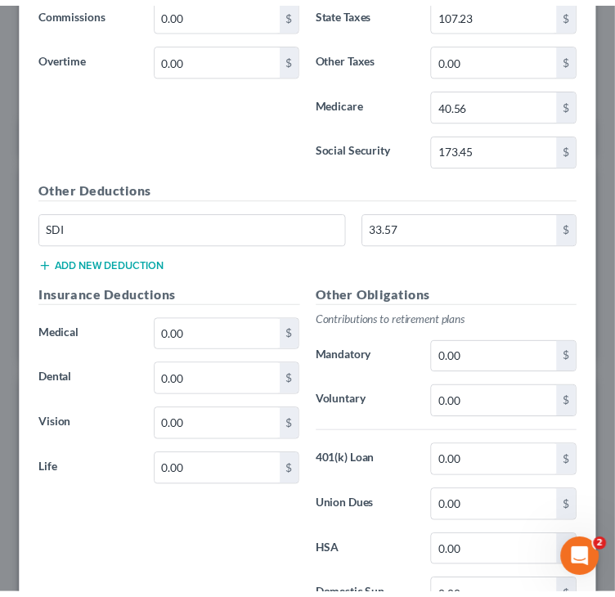
scroll to position [11375, 0]
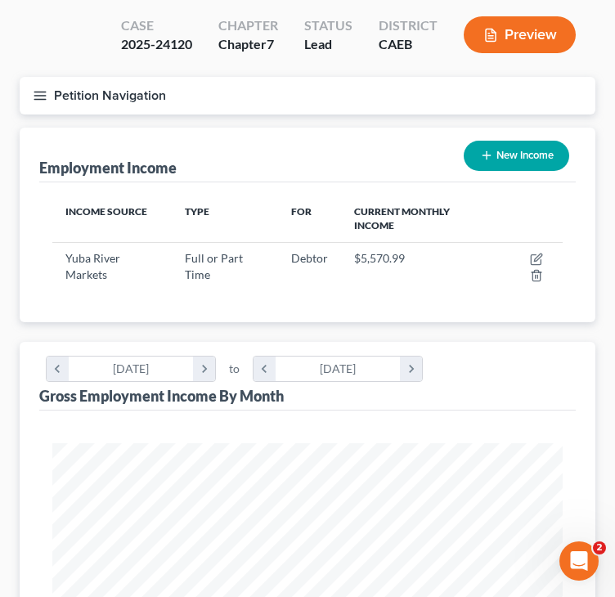
scroll to position [11, 0]
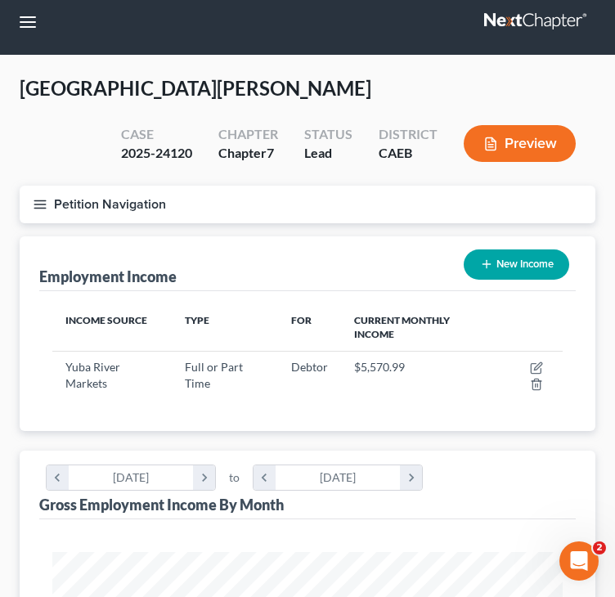
click at [37, 200] on line "button" at bounding box center [39, 200] width 11 height 0
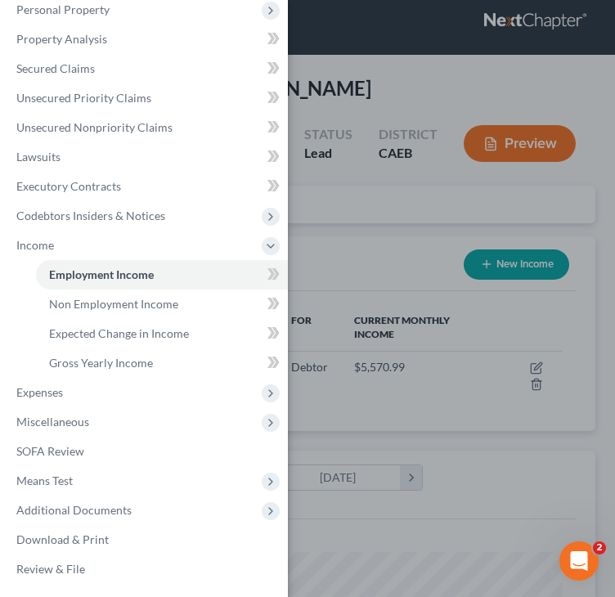
click at [402, 89] on div "Case Dashboard Payments Invoices Payments Payments Credit Report Client Profile" at bounding box center [307, 298] width 615 height 597
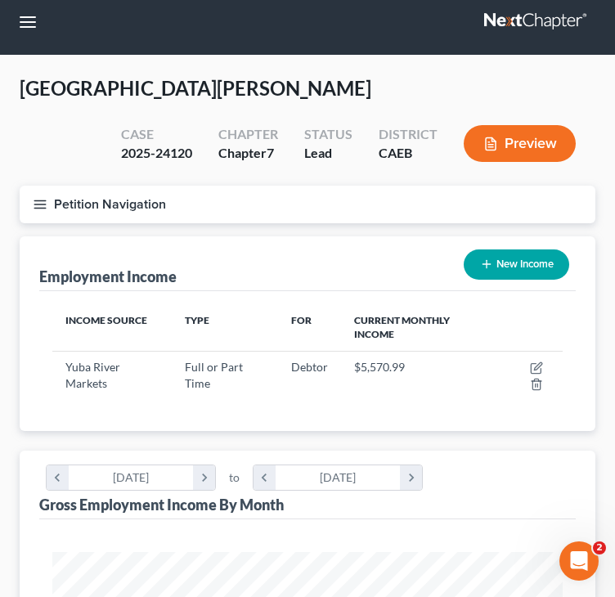
click at [43, 151] on div "Cornwall, Joseph Upgraded Case 2025-24120 Chapter Chapter 7 Status Lead Distric…" at bounding box center [308, 130] width 576 height 110
click at [38, 202] on icon "button" at bounding box center [40, 204] width 15 height 15
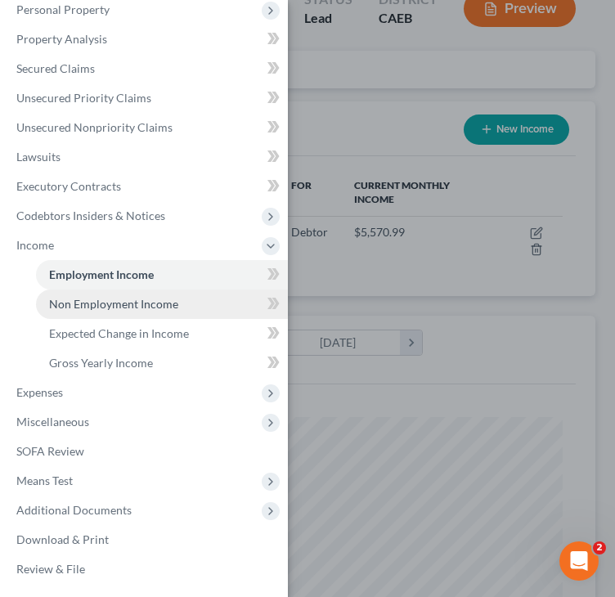
scroll to position [174, 0]
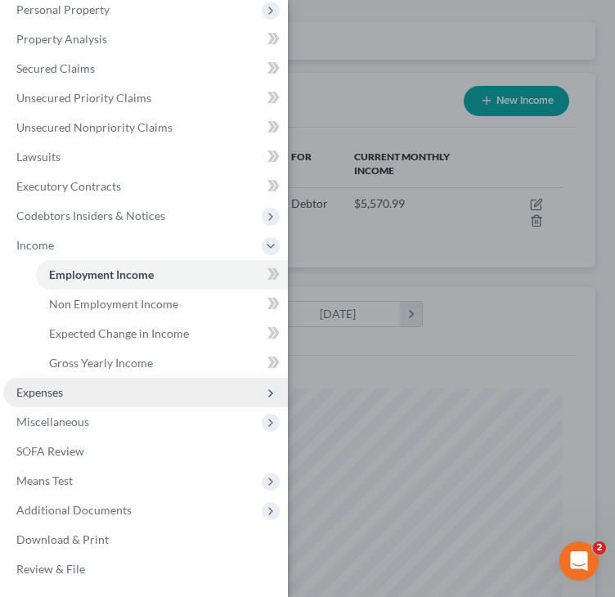
click at [68, 392] on span "Expenses" at bounding box center [145, 392] width 285 height 29
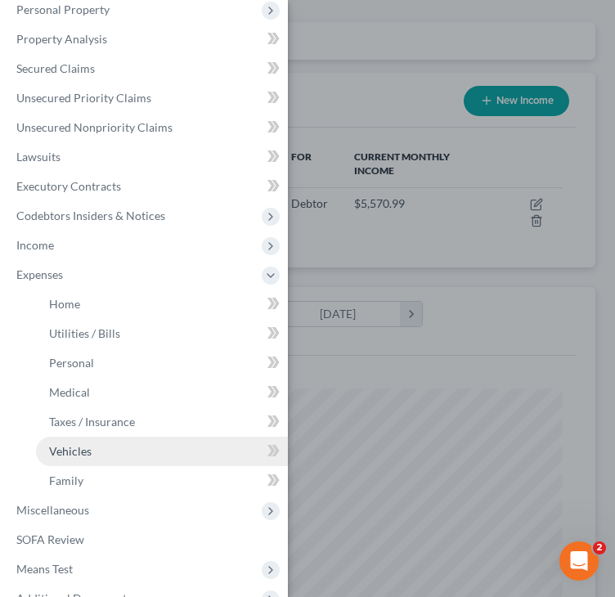
click at [61, 451] on span "Vehicles" at bounding box center [70, 451] width 43 height 14
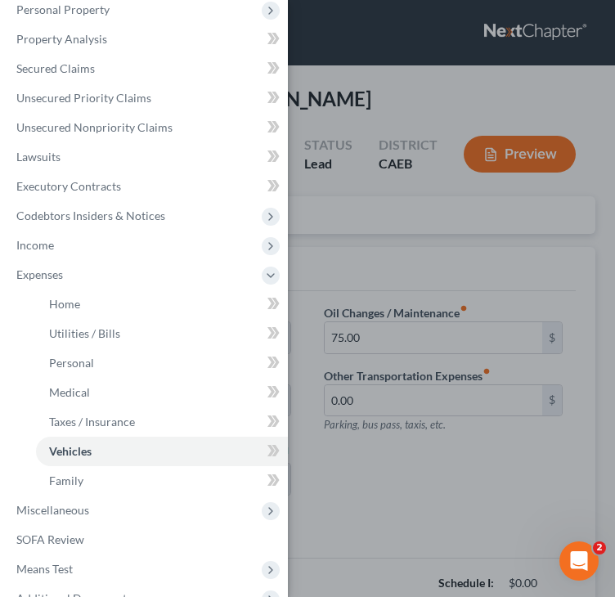
click at [434, 247] on div "Case Dashboard Payments Invoices Payments Payments Credit Report Client Profile" at bounding box center [307, 298] width 615 height 597
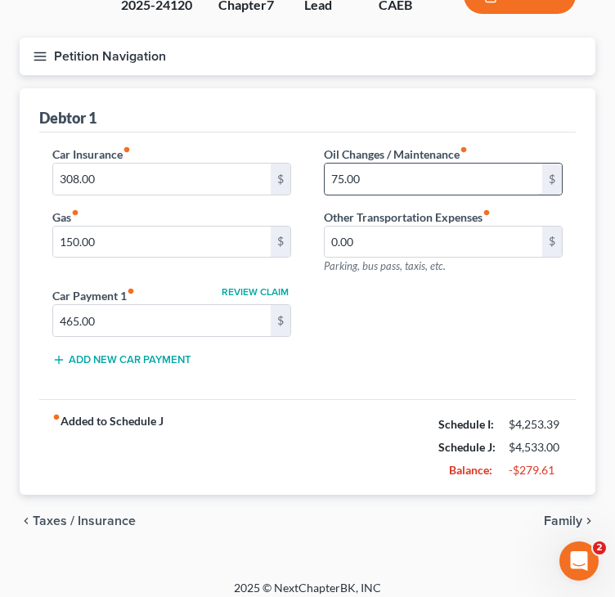
scroll to position [164, 0]
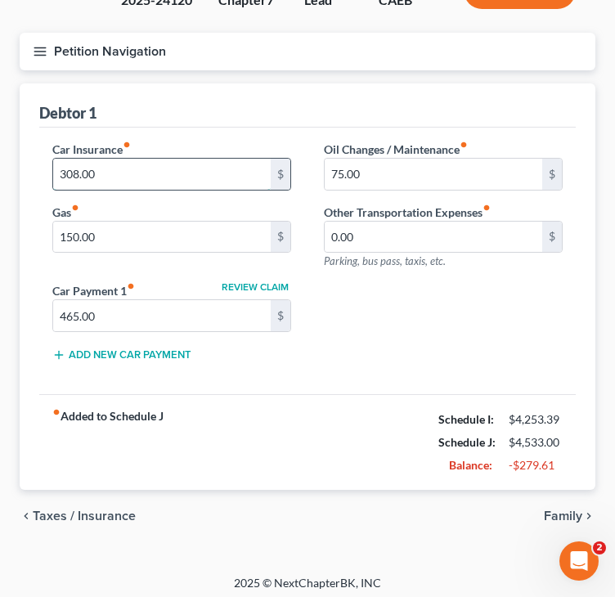
click at [75, 171] on input "308.00" at bounding box center [162, 174] width 218 height 31
click at [70, 177] on input "308.00" at bounding box center [162, 174] width 218 height 31
click at [75, 173] on input "308.00" at bounding box center [162, 174] width 218 height 31
click at [79, 168] on input "3,098.00" at bounding box center [162, 174] width 218 height 31
type input "3"
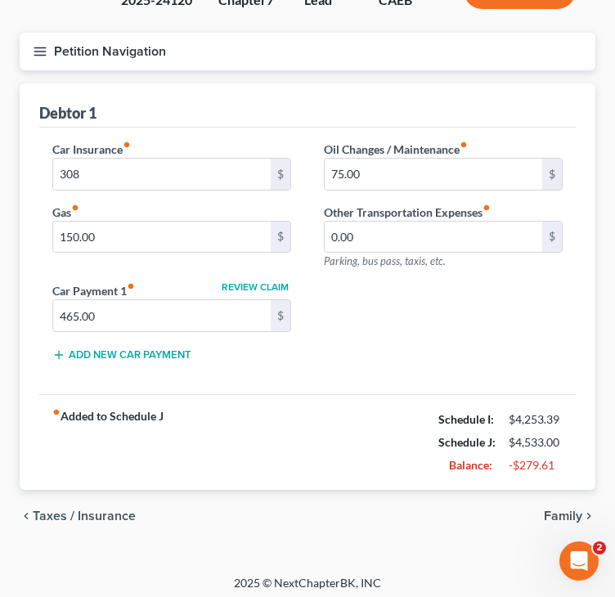
click at [219, 107] on div "Debtor 1" at bounding box center [307, 105] width 537 height 44
click at [39, 46] on icon "button" at bounding box center [40, 51] width 15 height 15
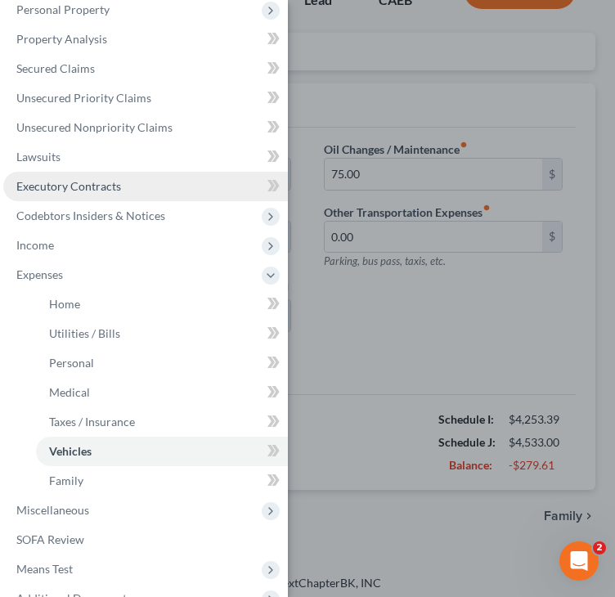
click at [93, 187] on span "Executory Contracts" at bounding box center [68, 186] width 105 height 14
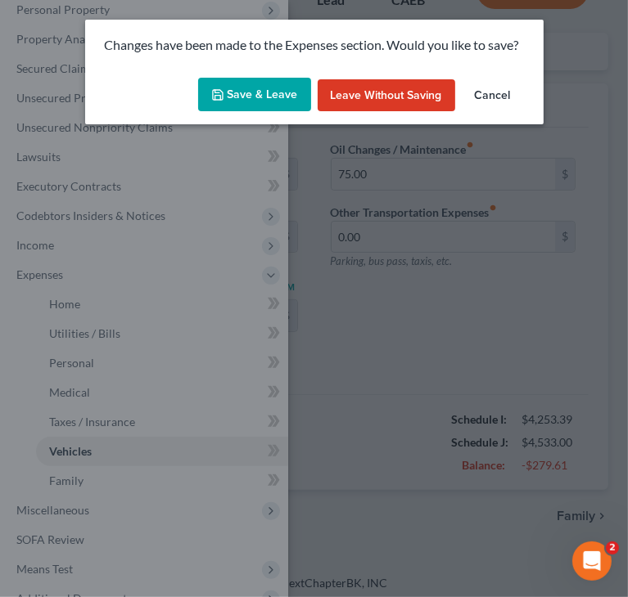
click at [242, 92] on button "Save & Leave" at bounding box center [254, 95] width 113 height 34
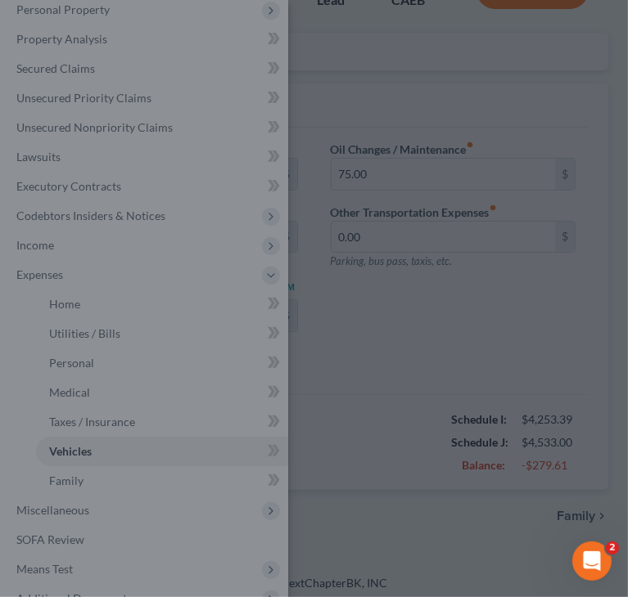
type input "308.00"
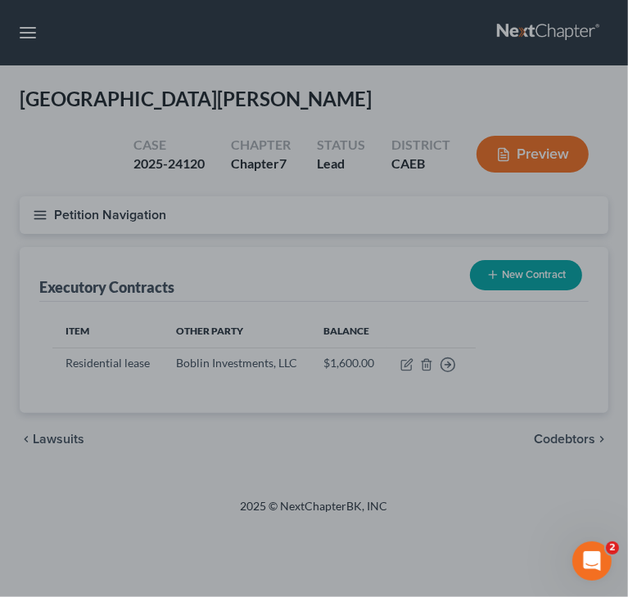
click at [403, 364] on div at bounding box center [314, 298] width 628 height 597
click at [406, 367] on div at bounding box center [314, 298] width 628 height 597
click at [405, 367] on div at bounding box center [314, 298] width 628 height 597
click at [404, 367] on div at bounding box center [314, 298] width 628 height 597
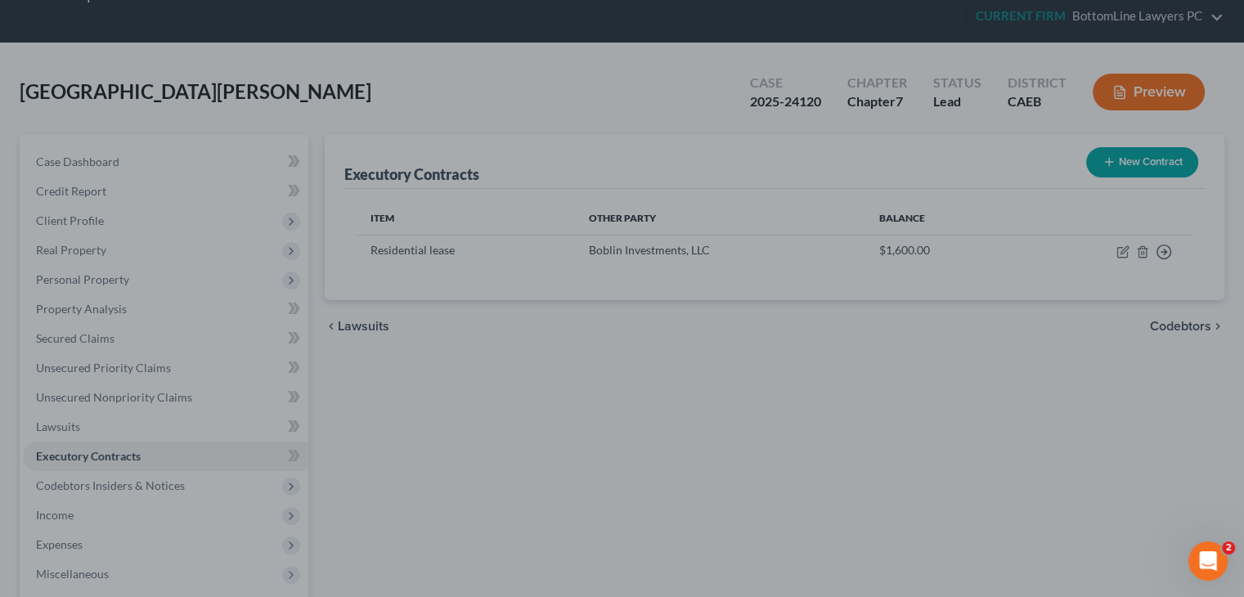
scroll to position [82, 0]
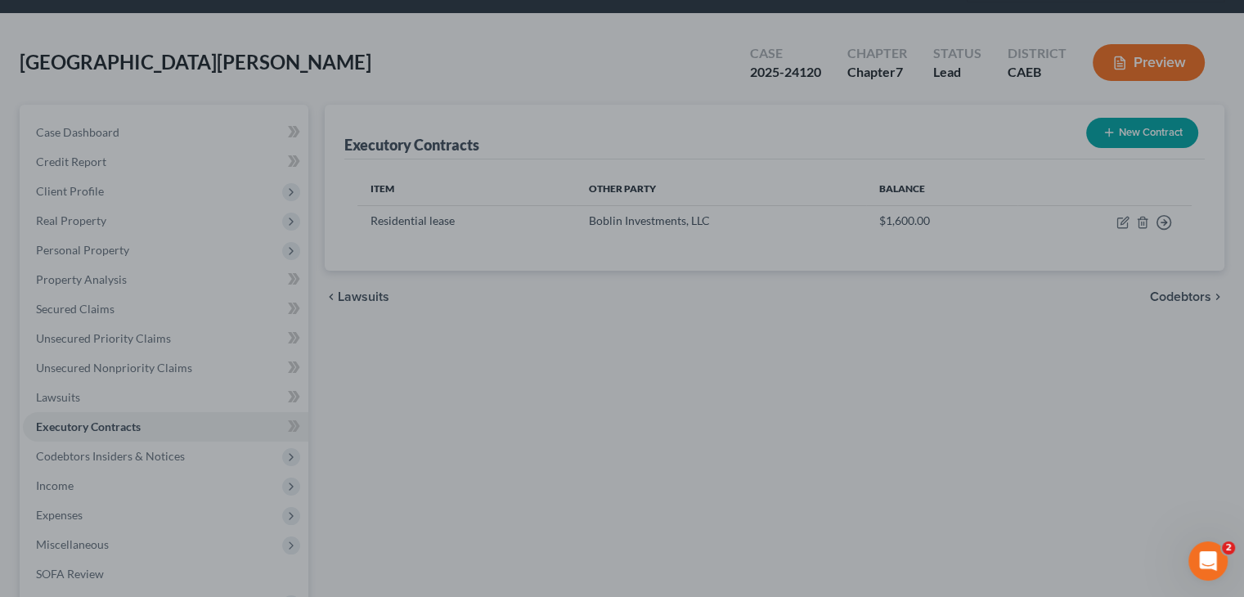
click at [627, 223] on div at bounding box center [622, 298] width 1244 height 597
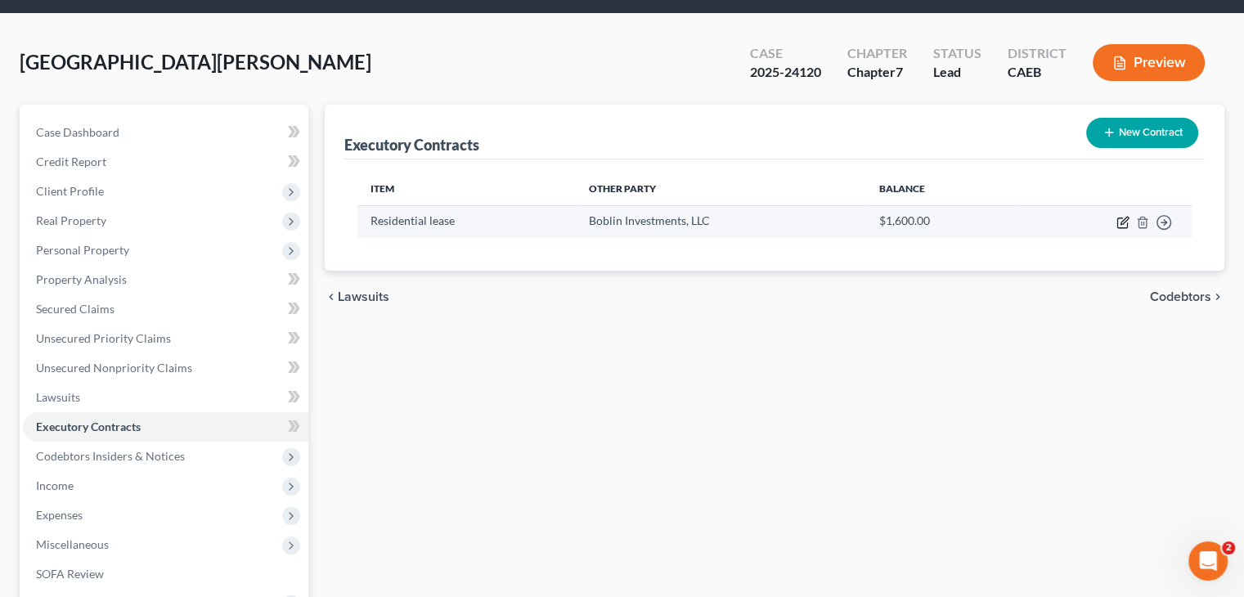
click at [1126, 223] on icon "button" at bounding box center [1123, 222] width 13 height 13
select select "3"
select select "4"
select select "0"
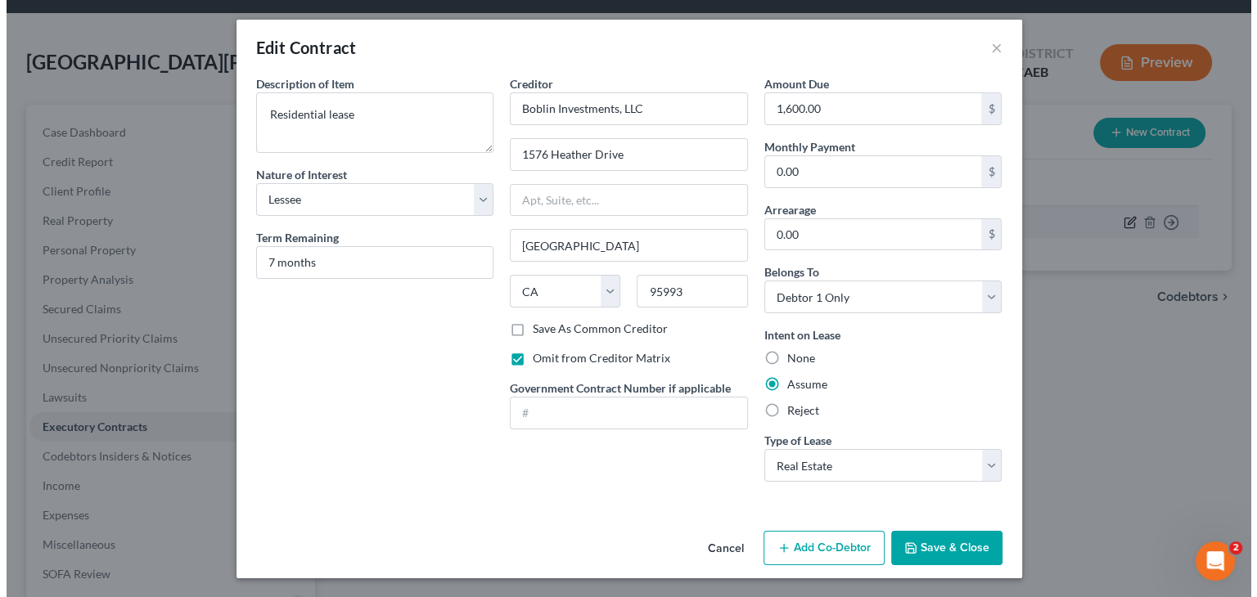
scroll to position [46, 0]
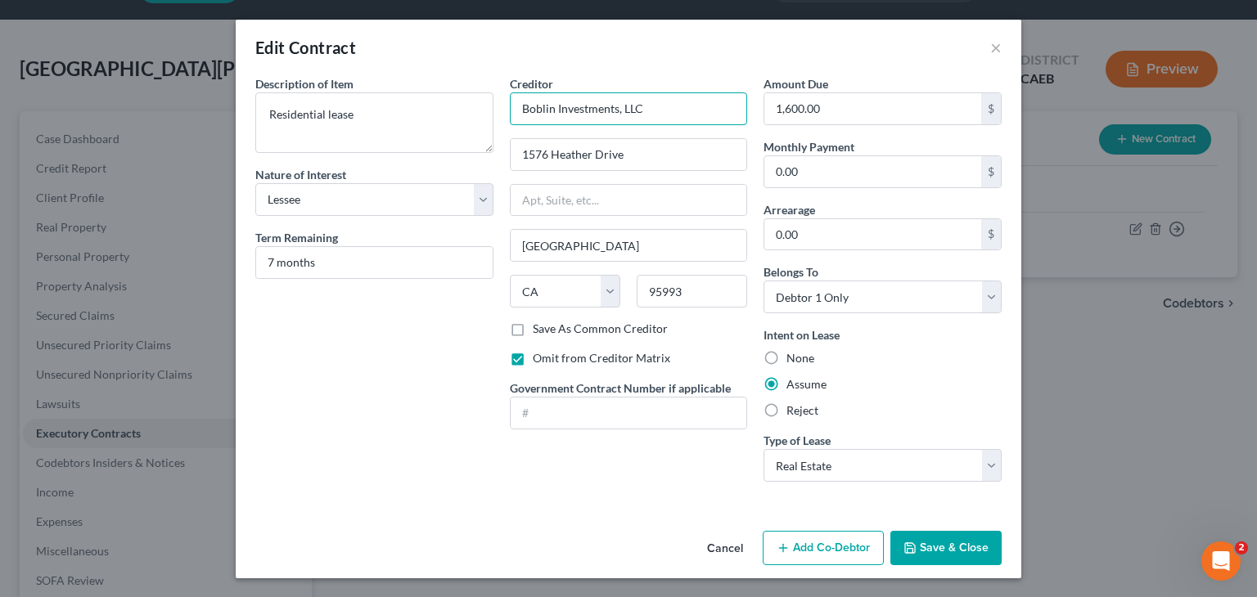
click at [662, 108] on input "Boblin Investments, LLC" at bounding box center [629, 108] width 238 height 33
paste input "TSK Properties, LLC"
drag, startPoint x: 632, startPoint y: 106, endPoint x: 488, endPoint y: 125, distance: 145.2
click at [488, 125] on div "Description of non-residential real property * Description of Item * Residentia…" at bounding box center [628, 285] width 763 height 420
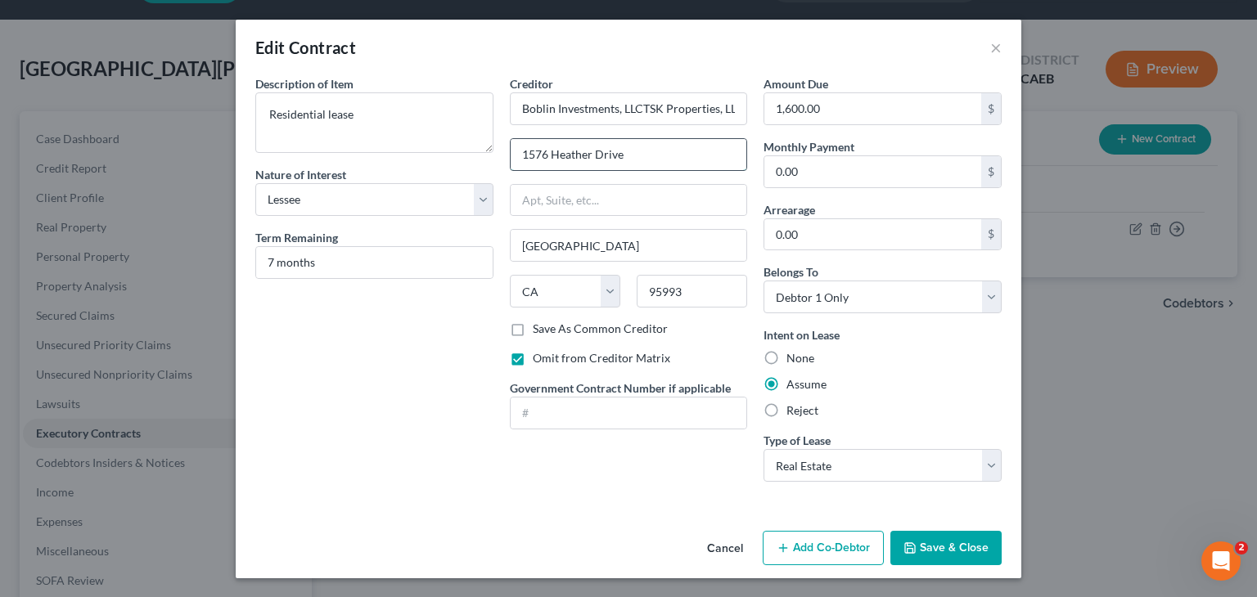
type input "Boblin Investments, LLCTSK Properties, LLC"
drag, startPoint x: 632, startPoint y: 157, endPoint x: 511, endPoint y: 163, distance: 122.0
click at [511, 163] on input "1576 Heather Drive" at bounding box center [629, 154] width 236 height 31
click at [548, 197] on input "text" at bounding box center [629, 200] width 236 height 31
paste input "1576 Heather Drive"
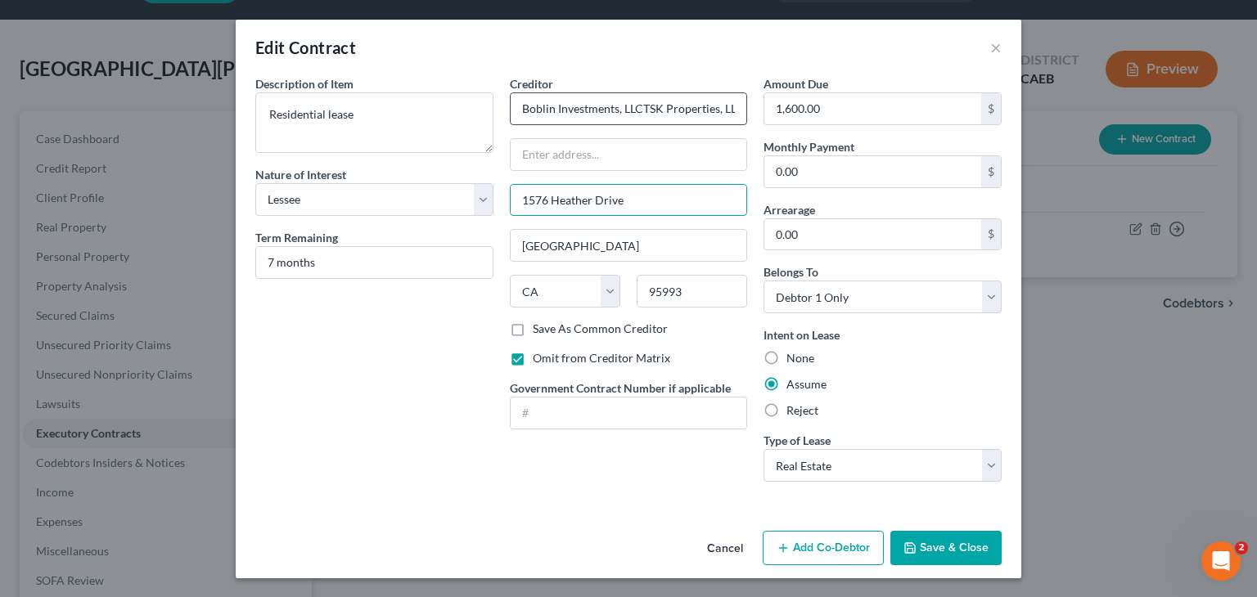
type input "1576 Heather Drive"
drag, startPoint x: 641, startPoint y: 107, endPoint x: 494, endPoint y: 114, distance: 147.4
click at [494, 114] on div "Description of non-residential real property * Description of Item * Residentia…" at bounding box center [628, 285] width 763 height 420
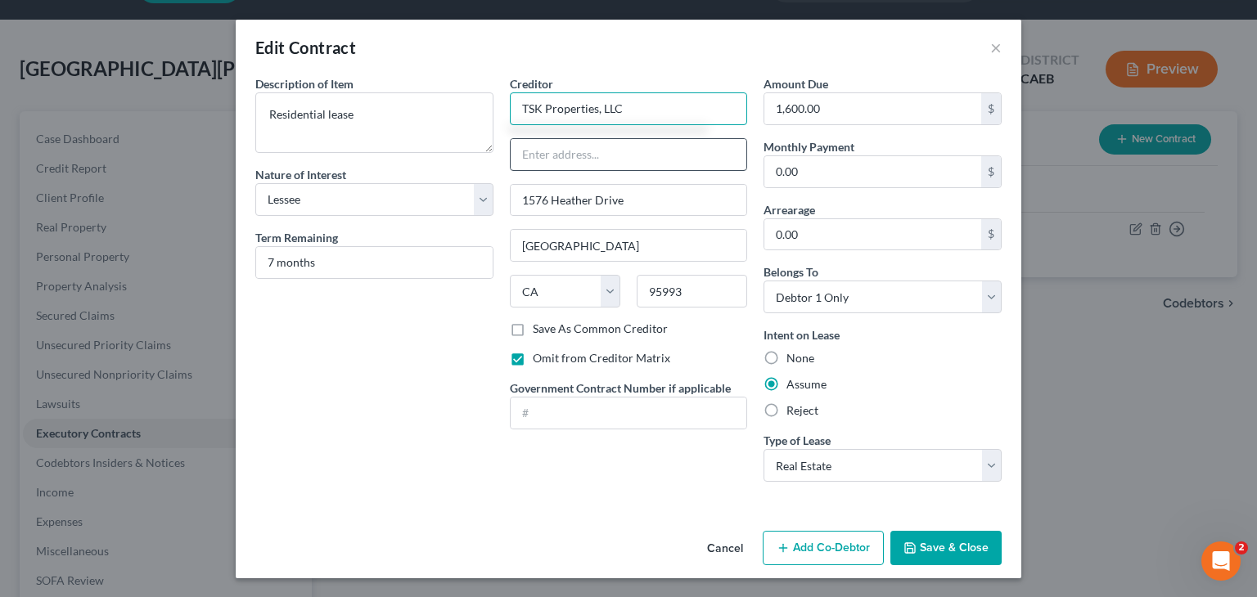
type input "TSK Properties, LLC"
click at [540, 151] on input "text" at bounding box center [629, 154] width 236 height 31
paste input "Boblin Investments, LLC"
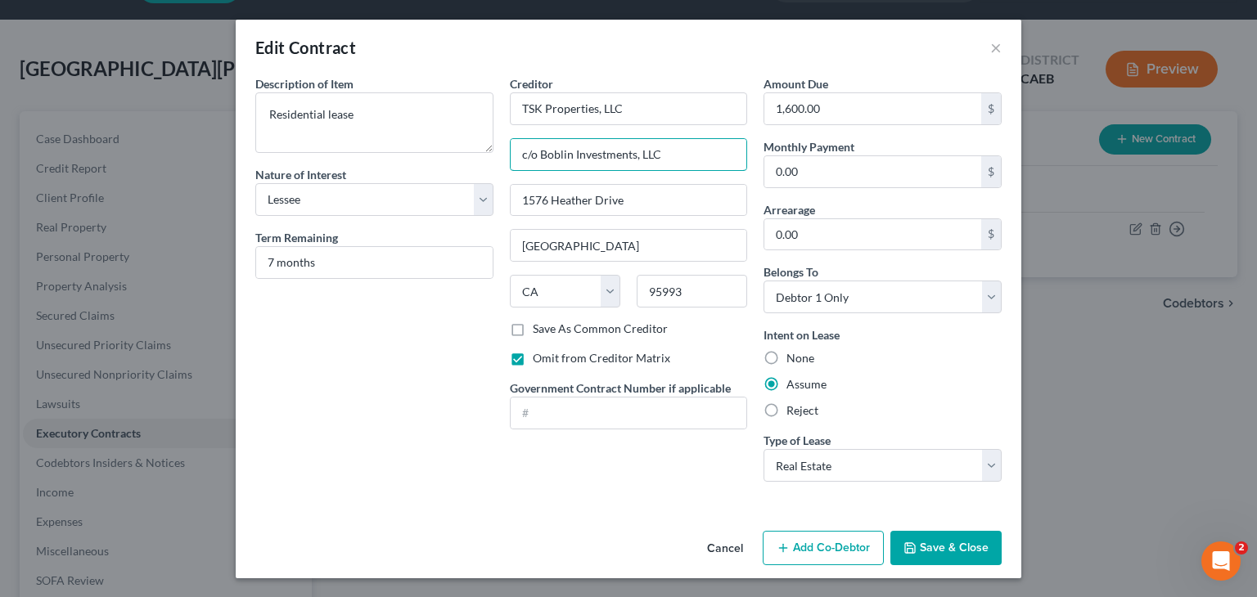
type input "c/o Boblin Investments, LLC"
click at [928, 538] on button "Save & Close" at bounding box center [945, 548] width 111 height 34
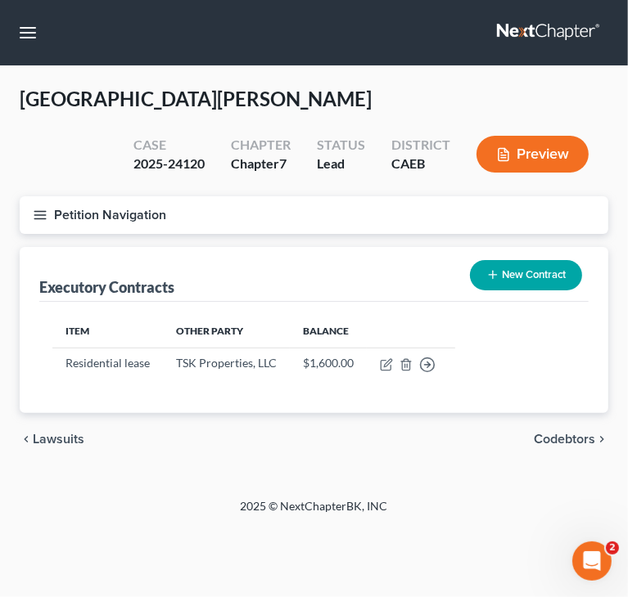
click at [39, 215] on icon "button" at bounding box center [40, 215] width 15 height 15
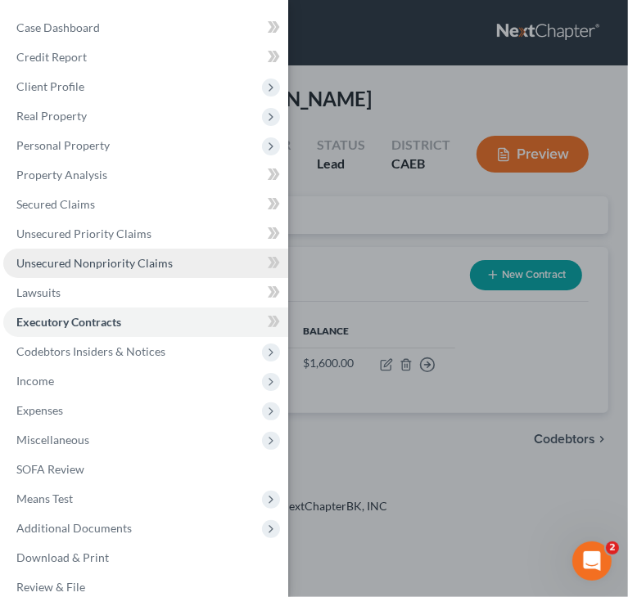
click at [88, 258] on span "Unsecured Nonpriority Claims" at bounding box center [94, 263] width 156 height 14
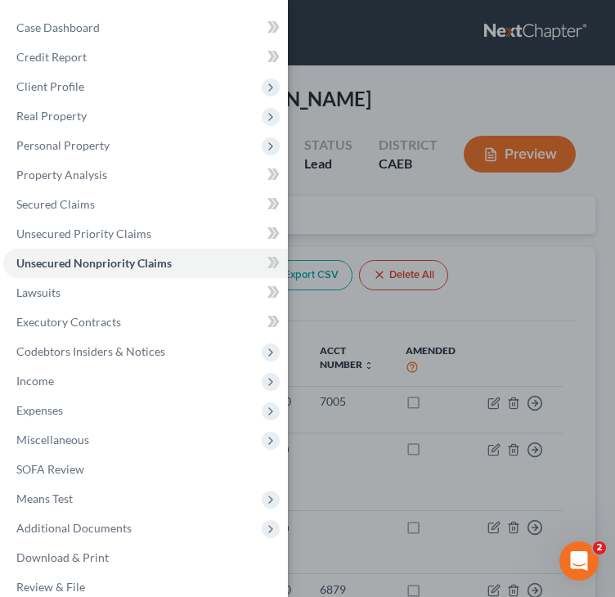
click at [446, 96] on div "Case Dashboard Payments Invoices Payments Payments Credit Report Client Profile" at bounding box center [307, 298] width 615 height 597
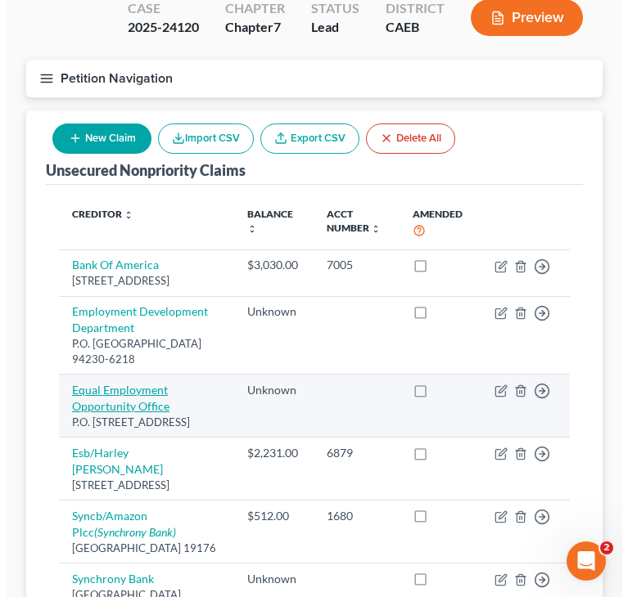
scroll to position [164, 0]
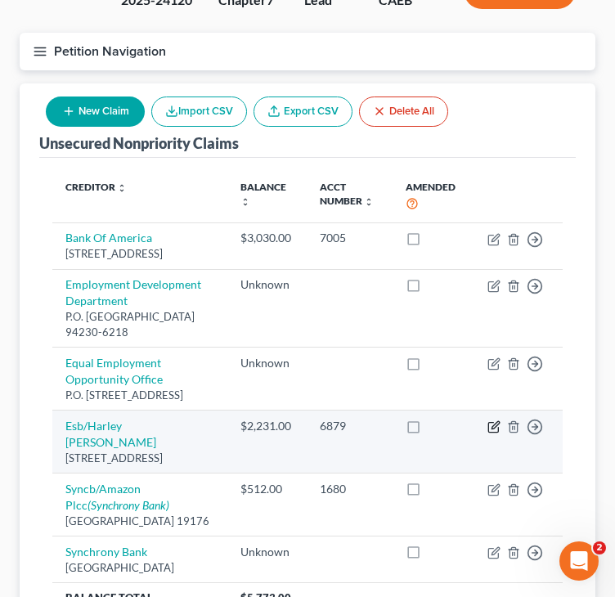
click at [495, 434] on icon "button" at bounding box center [494, 427] width 13 height 13
select select "31"
select select "4"
select select "0"
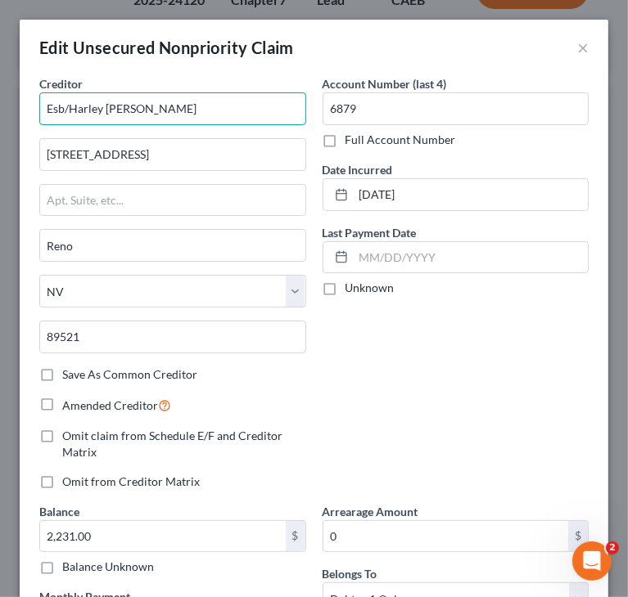
click at [219, 119] on input "Esb/Harley [PERSON_NAME]" at bounding box center [172, 108] width 267 height 33
type input "Esb/Harley Davidson Credit"
click at [403, 314] on div "Account Number (last 4) 6879 Full Account Number Date Incurred [DATE] Last Paym…" at bounding box center [455, 289] width 283 height 428
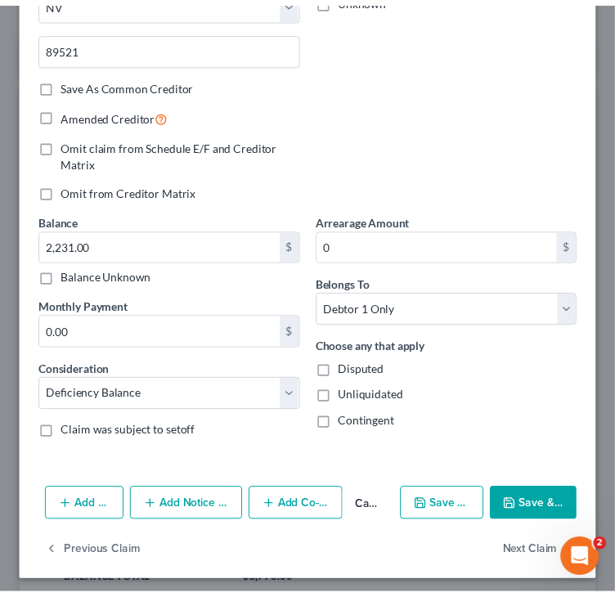
scroll to position [294, 0]
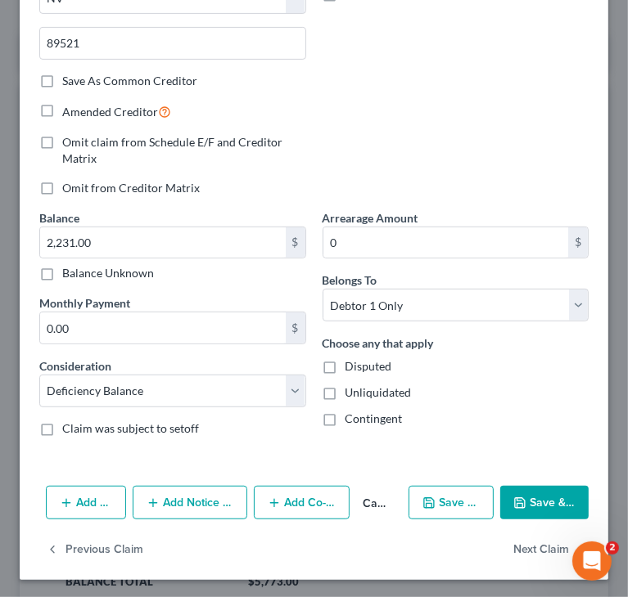
click at [517, 495] on button "Save & Close" at bounding box center [544, 503] width 88 height 34
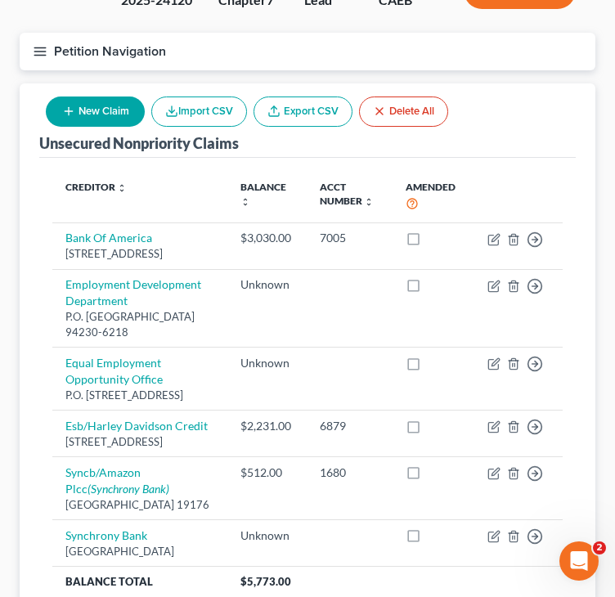
click at [47, 480] on div "Creditor expand_more expand_less unfold_more Balance expand_more expand_less un…" at bounding box center [307, 393] width 537 height 471
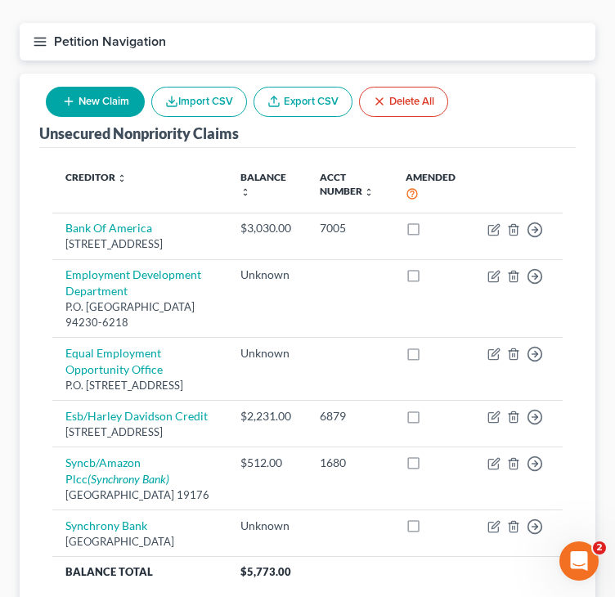
scroll to position [56, 0]
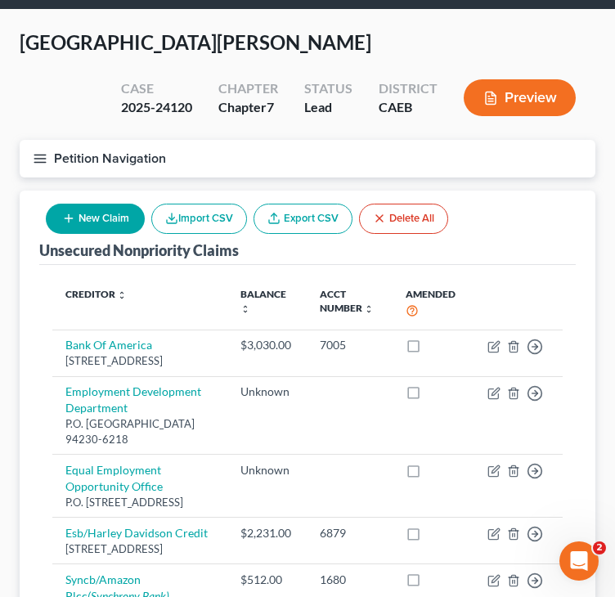
click at [42, 162] on line "button" at bounding box center [39, 162] width 11 height 0
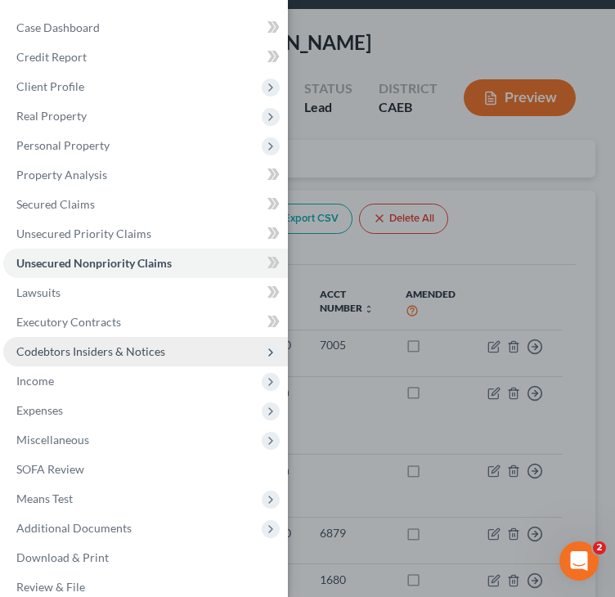
click at [85, 348] on span "Codebtors Insiders & Notices" at bounding box center [90, 351] width 149 height 14
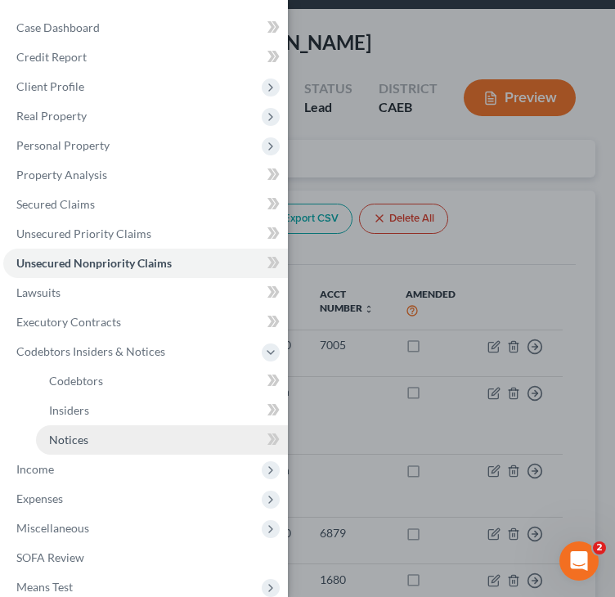
click at [69, 436] on span "Notices" at bounding box center [68, 440] width 39 height 14
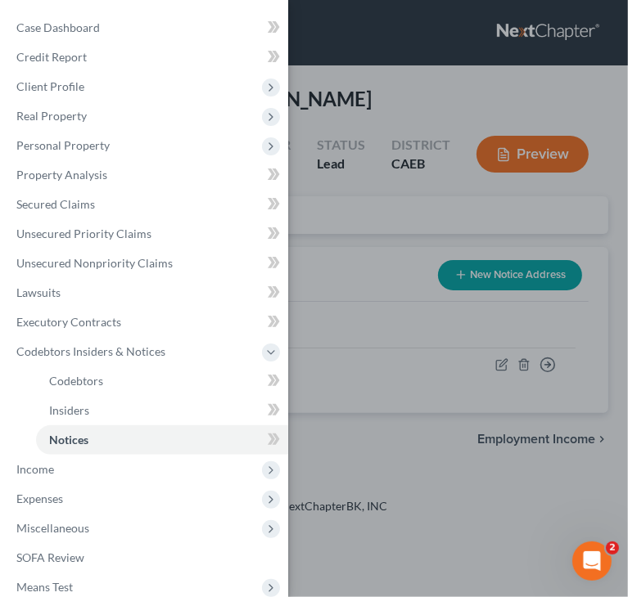
click at [341, 232] on div "Case Dashboard Payments Invoices Payments Payments Credit Report Client Profile" at bounding box center [314, 298] width 628 height 597
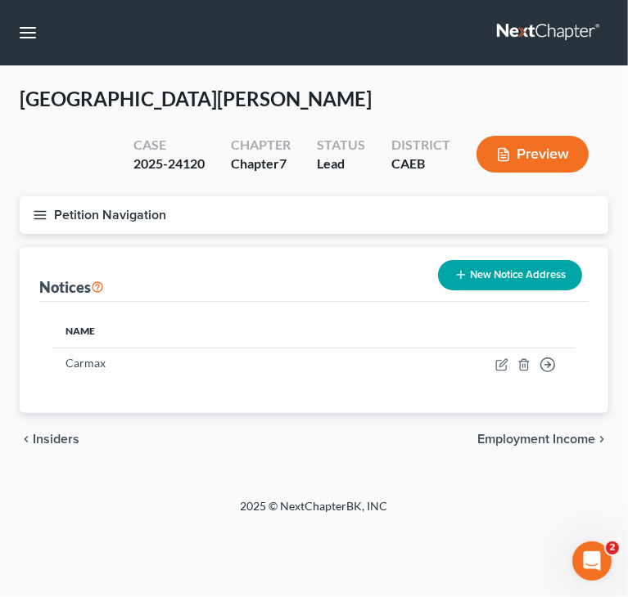
click at [39, 214] on icon "button" at bounding box center [40, 215] width 15 height 15
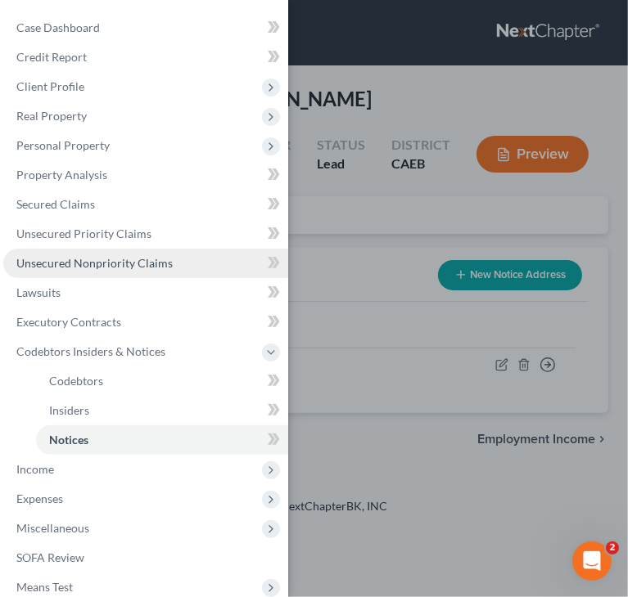
click at [106, 263] on span "Unsecured Nonpriority Claims" at bounding box center [94, 263] width 156 height 14
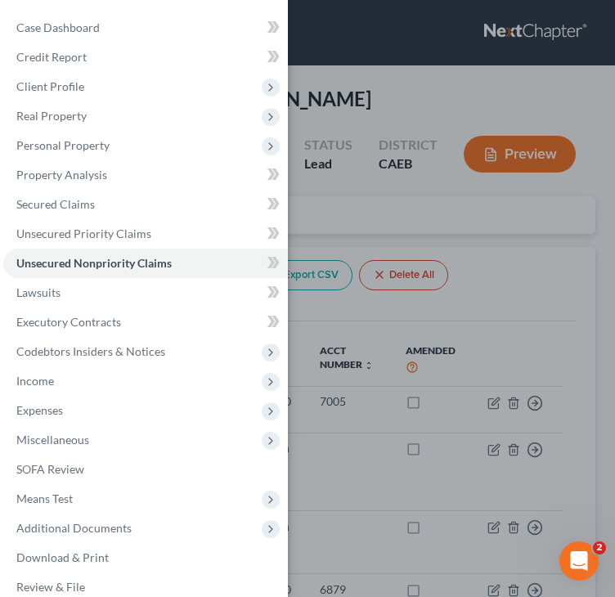
click at [425, 80] on div "Case Dashboard Payments Invoices Payments Payments Credit Report Client Profile" at bounding box center [307, 298] width 615 height 597
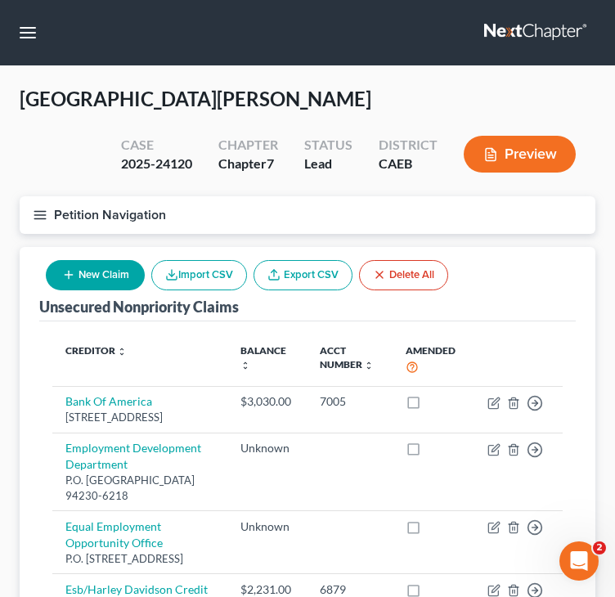
click at [81, 287] on button "New Claim" at bounding box center [95, 275] width 99 height 30
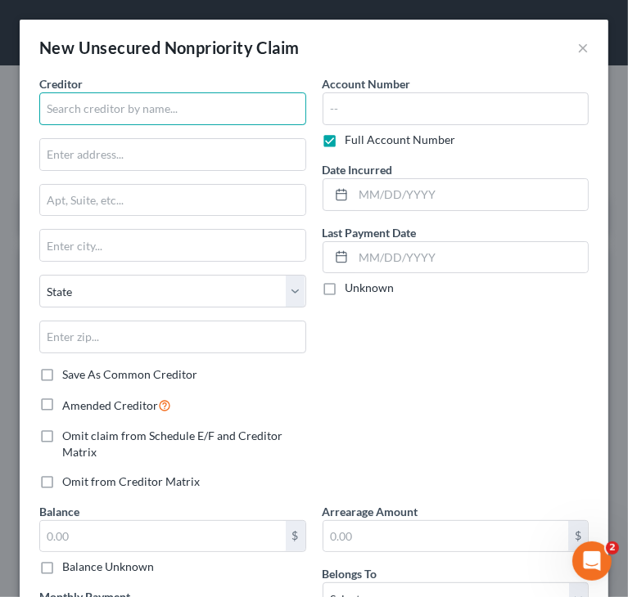
click at [156, 116] on input "text" at bounding box center [172, 108] width 267 height 33
click at [201, 115] on input "Upstart Network" at bounding box center [172, 108] width 267 height 33
drag, startPoint x: 121, startPoint y: 121, endPoint x: 6, endPoint y: 125, distance: 115.4
click at [6, 125] on div "New Unsecured Nonpriority Claim × Creditor * Upstart Network Inc State [US_STAT…" at bounding box center [314, 298] width 628 height 597
type input "Upstart Network Inc"
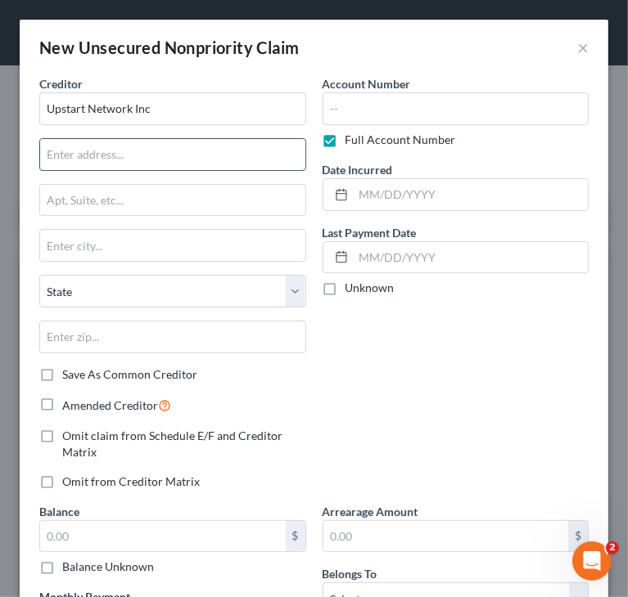
click at [248, 151] on input "text" at bounding box center [172, 154] width 265 height 31
type input "Attn: Bankruptcy Dept"
click at [219, 188] on input "text" at bounding box center [172, 200] width 265 height 31
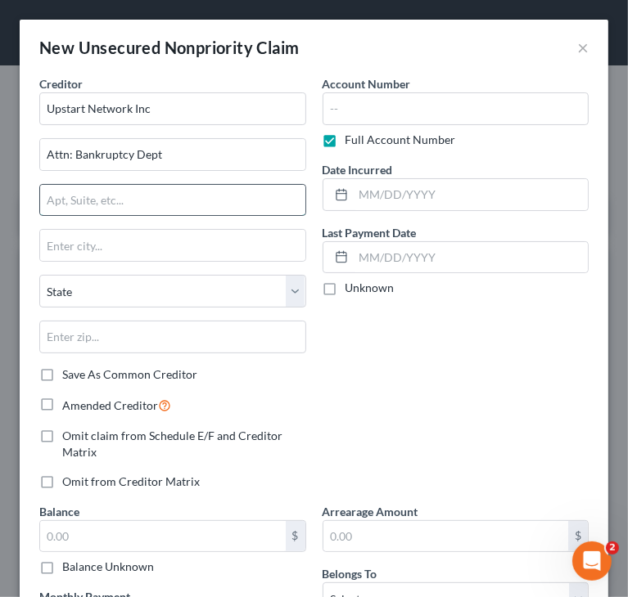
paste input "[STREET_ADDRESS][US_STATE]"
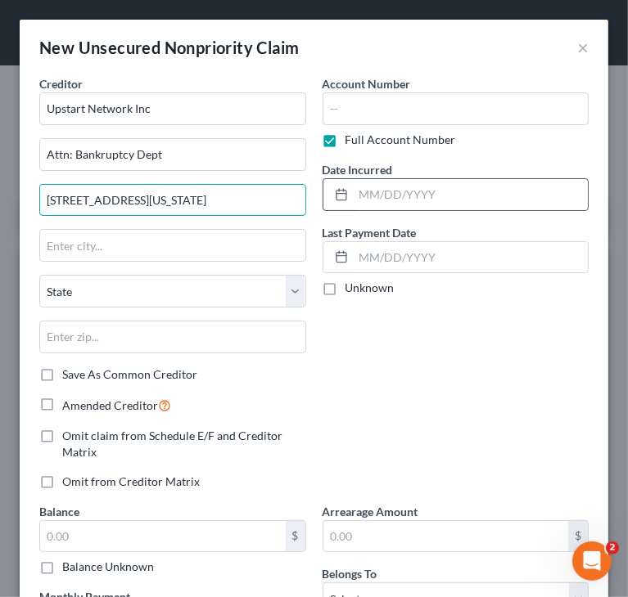
drag, startPoint x: 227, startPoint y: 198, endPoint x: 344, endPoint y: 197, distance: 116.2
click at [344, 197] on div "Creditor * Upstart Network Inc Attn: Bankruptcy Dept [STREET_ADDRESS][US_STATE]…" at bounding box center [313, 409] width 565 height 668
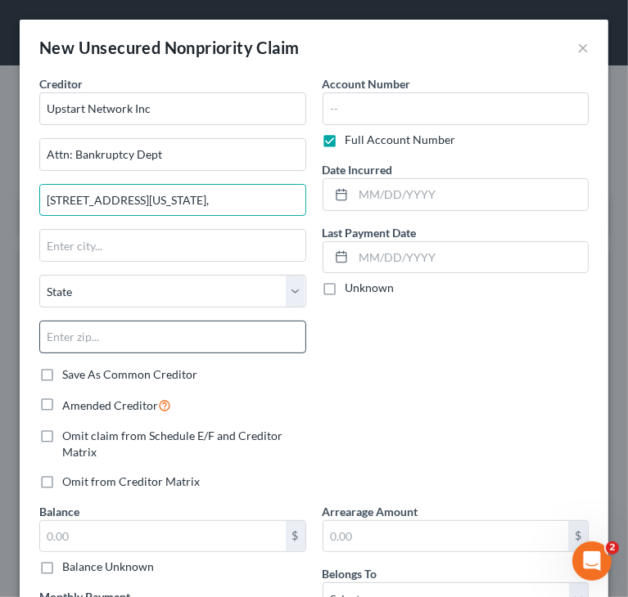
type input "[STREET_ADDRESS][US_STATE],"
click at [210, 338] on input "text" at bounding box center [172, 337] width 267 height 33
paste input "94403-2580"
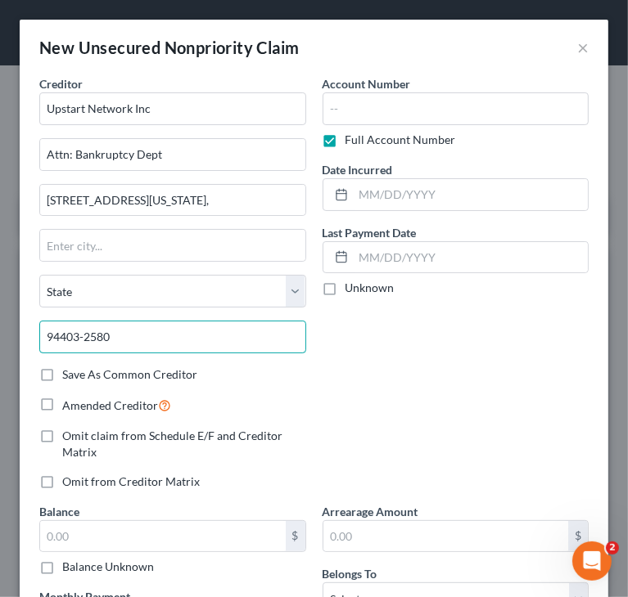
drag, startPoint x: 80, startPoint y: 337, endPoint x: 214, endPoint y: 332, distance: 134.3
click at [213, 332] on input "94403-2580" at bounding box center [172, 337] width 267 height 33
type input "94403"
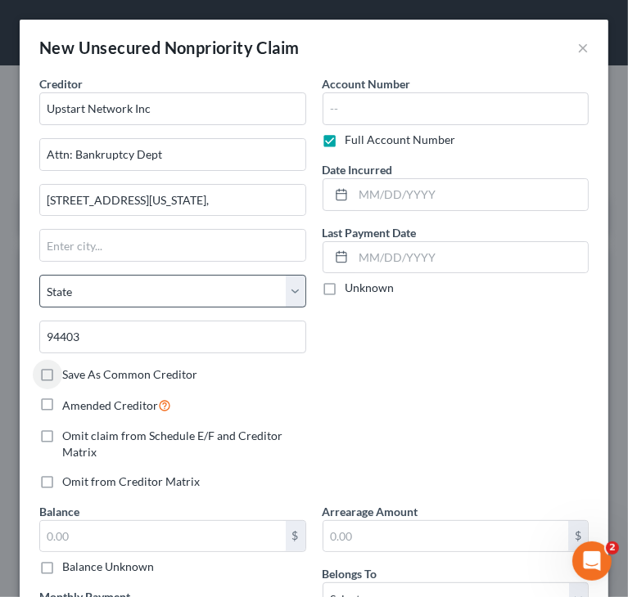
type input "[GEOGRAPHIC_DATA]"
select select "4"
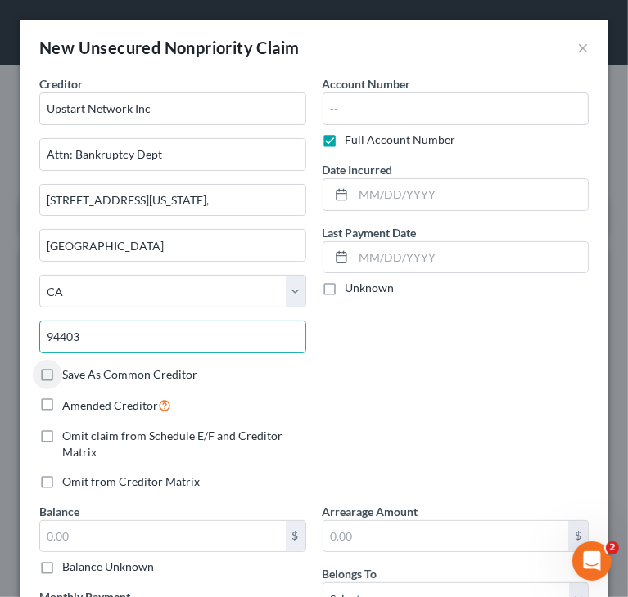
click at [125, 335] on input "94403" at bounding box center [172, 337] width 267 height 33
paste input "-2580"
type input "94403-2580"
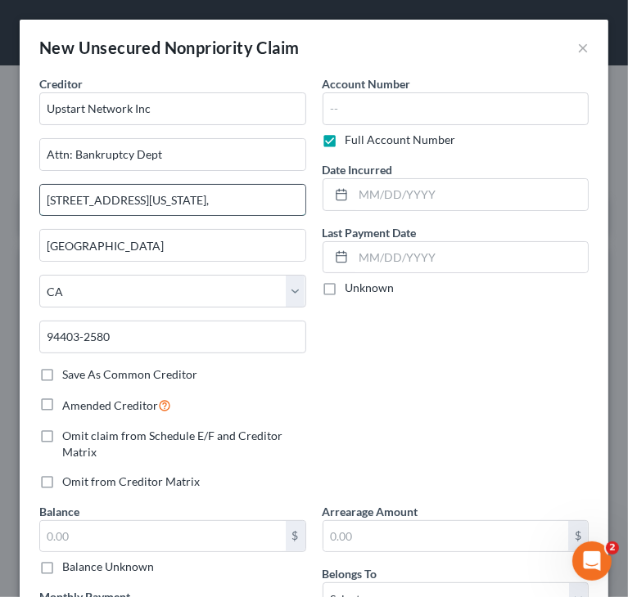
drag, startPoint x: 188, startPoint y: 199, endPoint x: 296, endPoint y: 191, distance: 108.2
click at [295, 191] on input "[STREET_ADDRESS][US_STATE]," at bounding box center [172, 200] width 265 height 31
type input "[STREET_ADDRESS][US_STATE]"
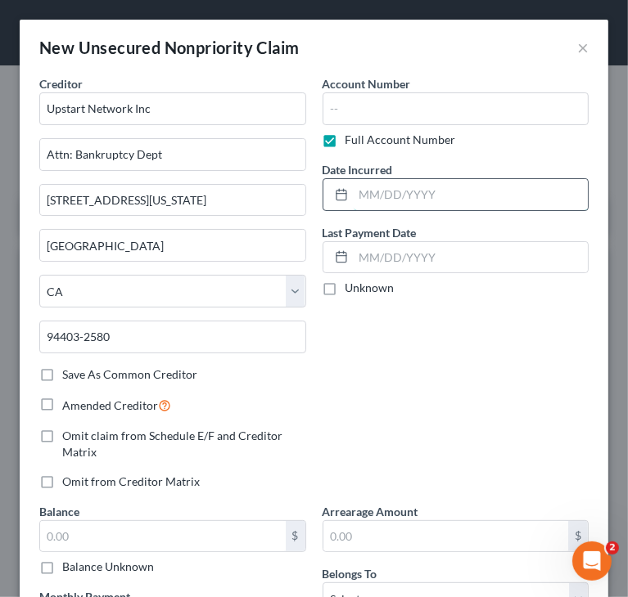
click at [435, 194] on input "text" at bounding box center [470, 194] width 235 height 31
paste input "[DATE]"
type input "[DATE]"
click at [394, 354] on div "Account Number Full Account Number Date Incurred [DATE] Last Payment Date Unkno…" at bounding box center [455, 289] width 283 height 428
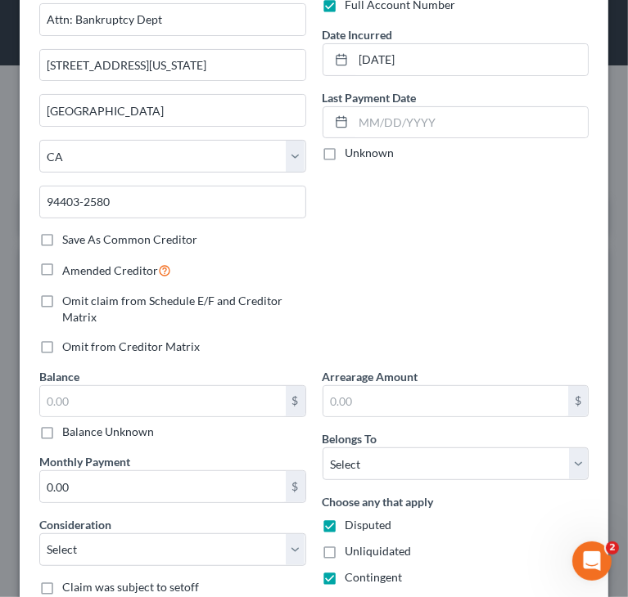
scroll to position [164, 0]
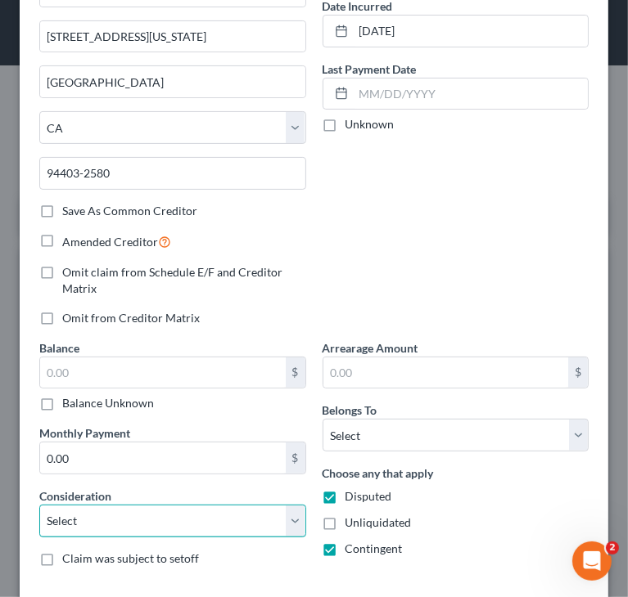
click at [219, 515] on select "Select Cable / Satellite Services Collection Agency Credit Card Debt Debt Couns…" at bounding box center [172, 521] width 267 height 33
select select "14"
click at [39, 505] on select "Select Cable / Satellite Services Collection Agency Credit Card Debt Debt Couns…" at bounding box center [172, 521] width 267 height 33
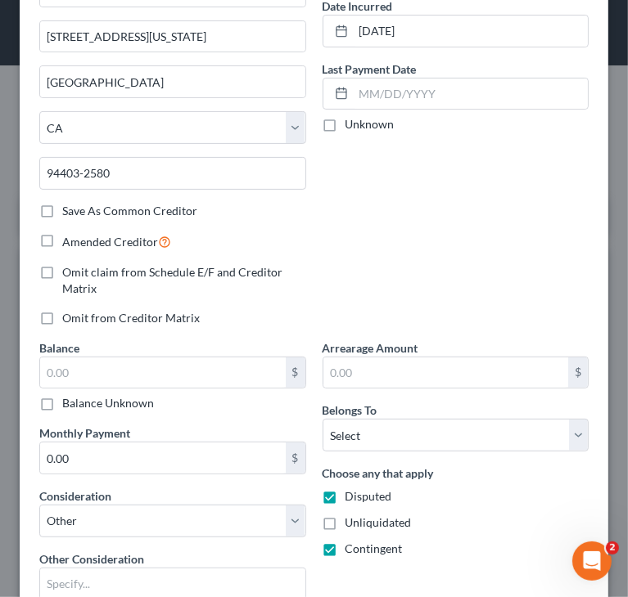
click at [380, 252] on div "Account Number Full Account Number Date Incurred [DATE] Last Payment Date Unkno…" at bounding box center [455, 126] width 283 height 428
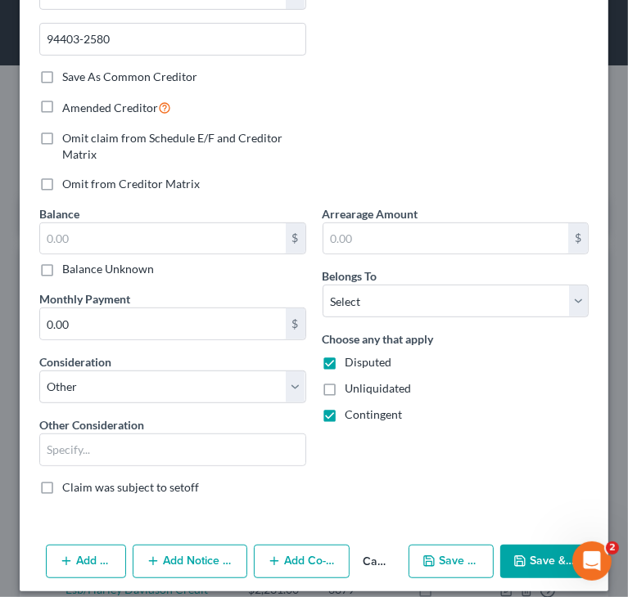
scroll to position [308, 0]
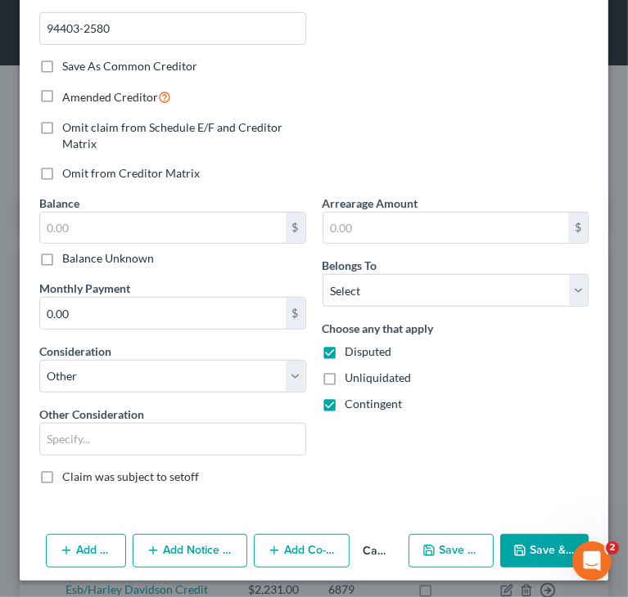
click at [528, 551] on button "Save & Close" at bounding box center [544, 551] width 88 height 34
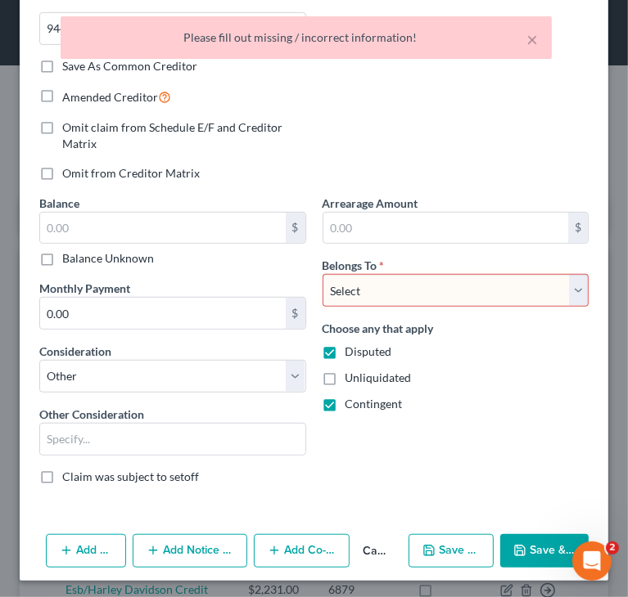
click at [478, 286] on select "Select Debtor 1 Only Debtor 2 Only Debtor 1 And Debtor 2 Only At Least One Of T…" at bounding box center [455, 290] width 267 height 33
select select "0"
click at [322, 274] on select "Select Debtor 1 Only Debtor 2 Only Debtor 1 And Debtor 2 Only At Least One Of T…" at bounding box center [455, 290] width 267 height 33
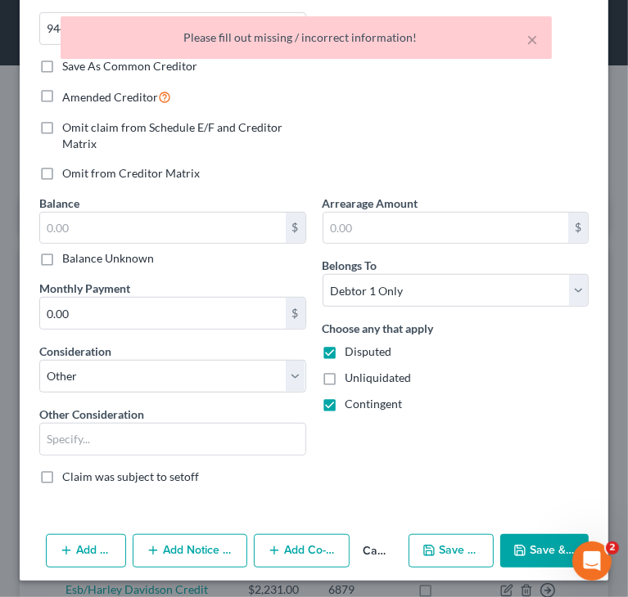
click at [527, 544] on button "Save & Close" at bounding box center [544, 551] width 88 height 34
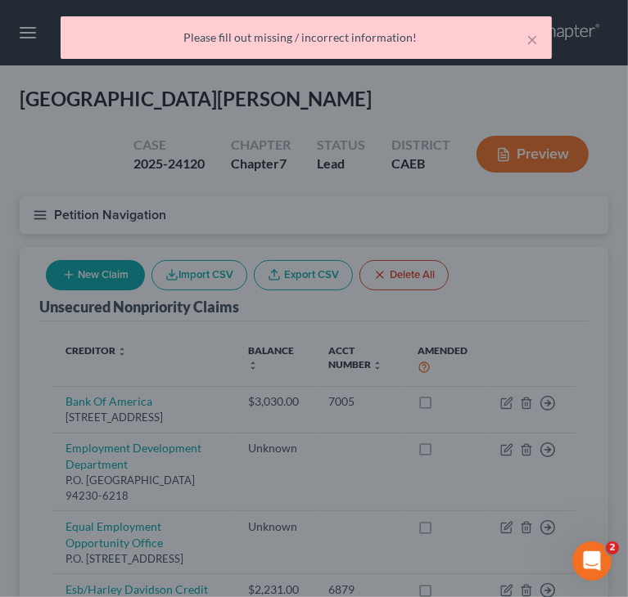
type input "0.00"
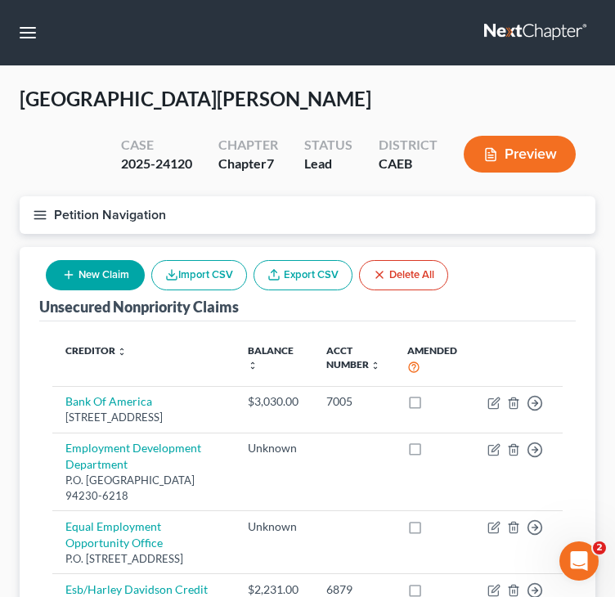
click at [542, 286] on div "Unsecured Nonpriority Claims New Claim Import CSV Export CSV Delete All" at bounding box center [307, 284] width 537 height 74
click at [34, 218] on line "button" at bounding box center [39, 218] width 11 height 0
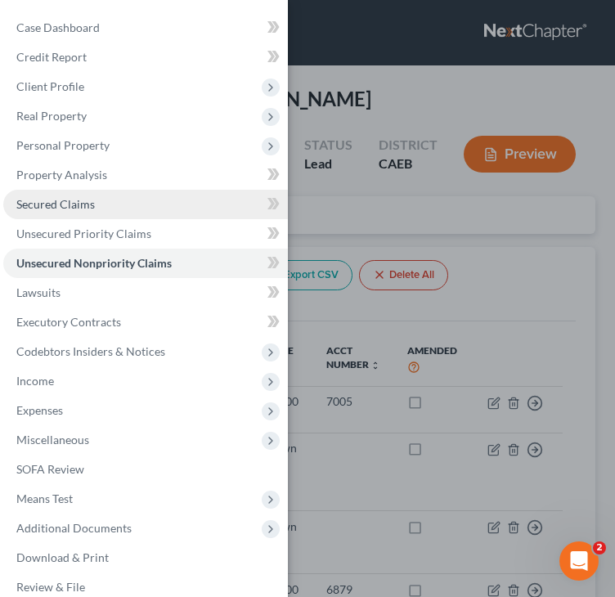
click at [72, 204] on span "Secured Claims" at bounding box center [55, 204] width 79 height 14
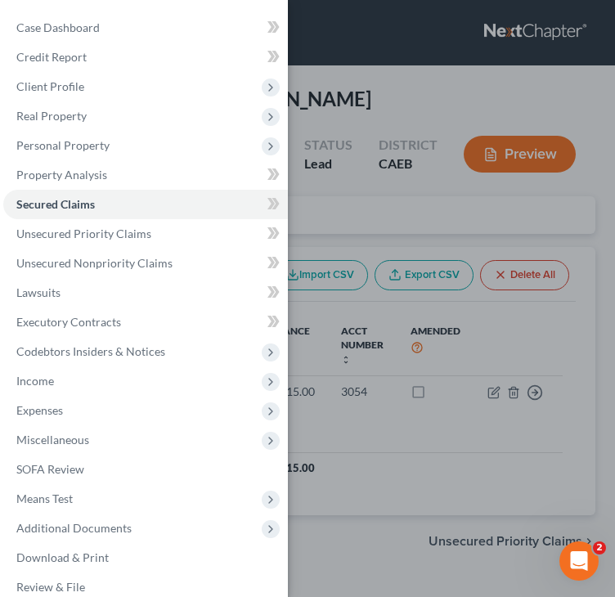
click at [451, 224] on div "Case Dashboard Payments Invoices Payments Payments Credit Report Client Profile" at bounding box center [307, 298] width 615 height 597
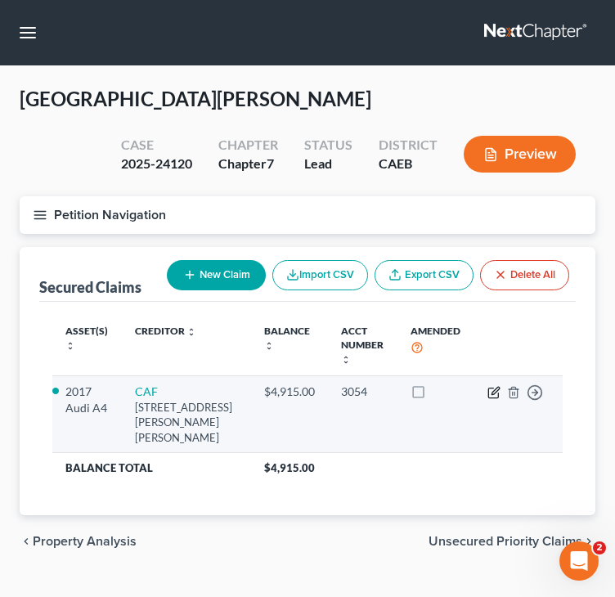
click at [488, 394] on icon "button" at bounding box center [493, 394] width 10 height 10
select select "10"
select select "2"
select select "0"
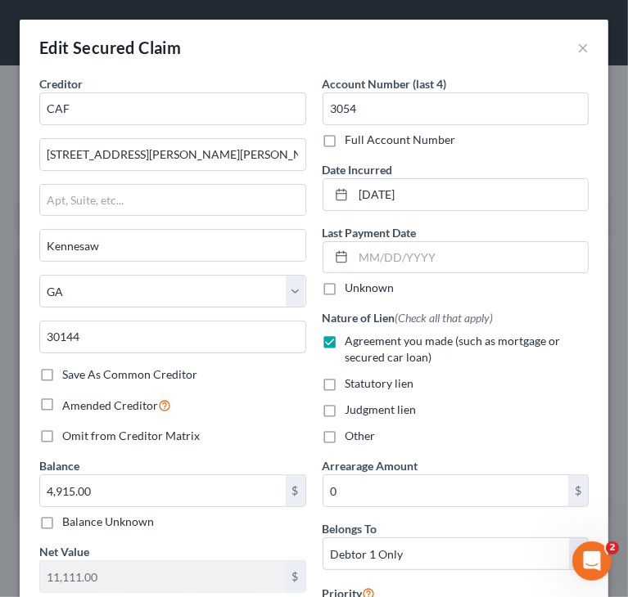
click at [493, 293] on div "Unknown" at bounding box center [455, 288] width 267 height 16
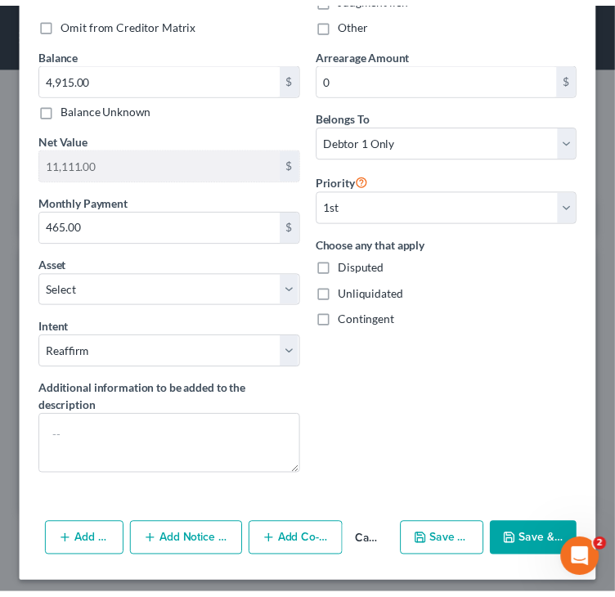
scroll to position [419, 0]
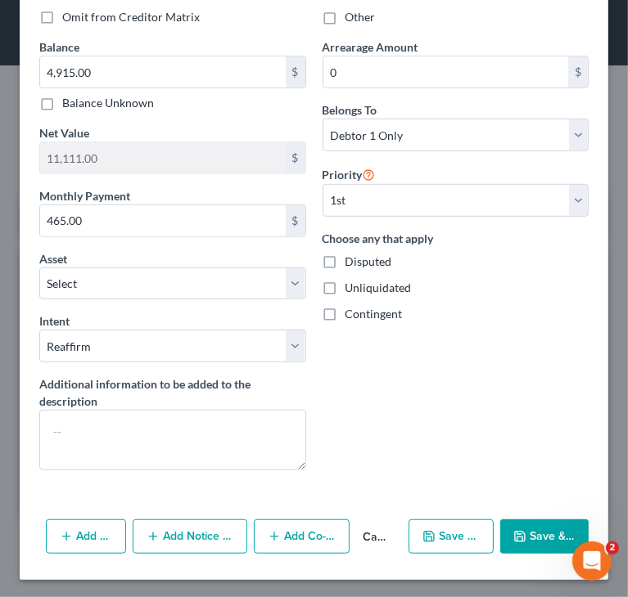
click at [517, 532] on polyline "button" at bounding box center [519, 533] width 4 height 2
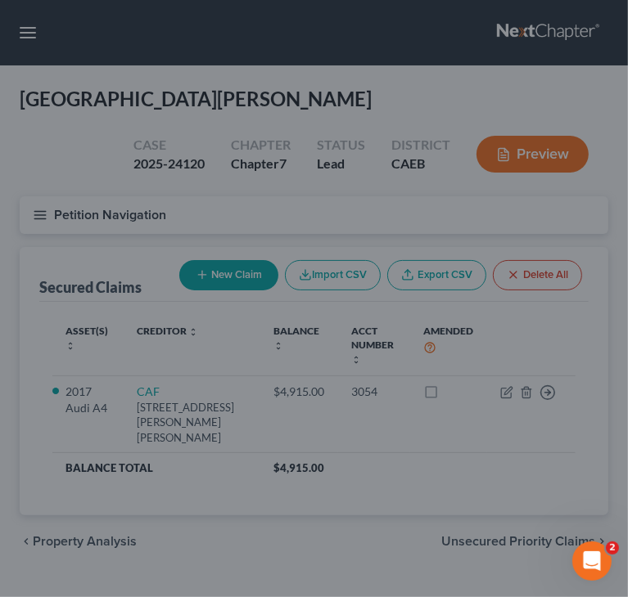
select select "2"
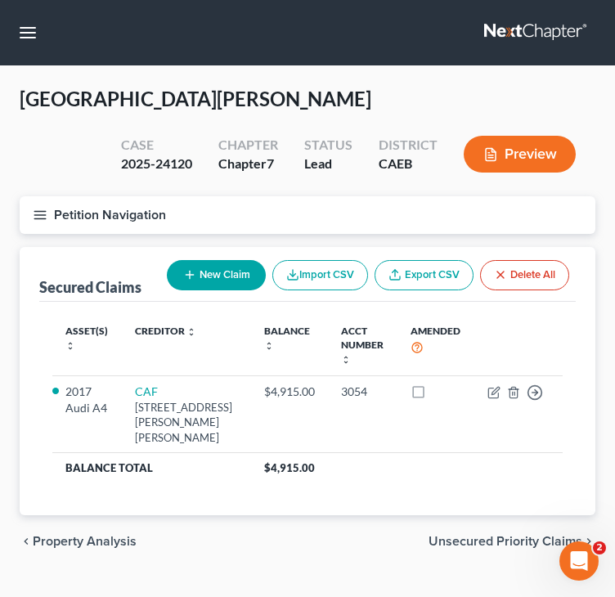
click at [493, 548] on span "Unsecured Priority Claims" at bounding box center [506, 541] width 154 height 13
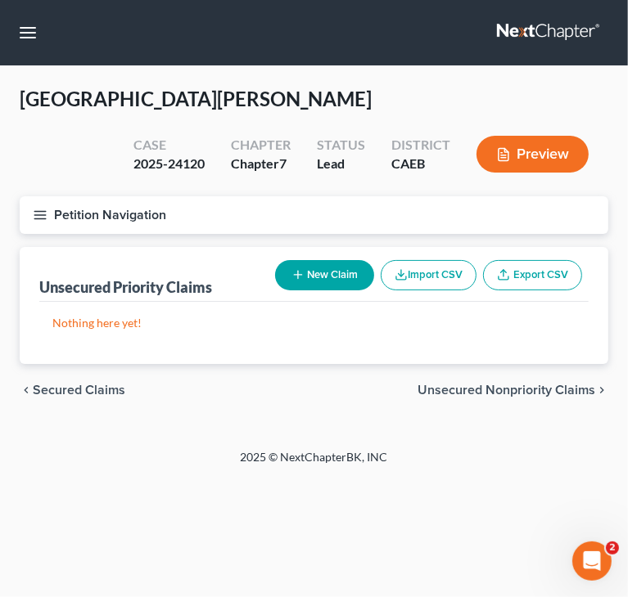
click at [489, 393] on span "Unsecured Nonpriority Claims" at bounding box center [506, 390] width 178 height 13
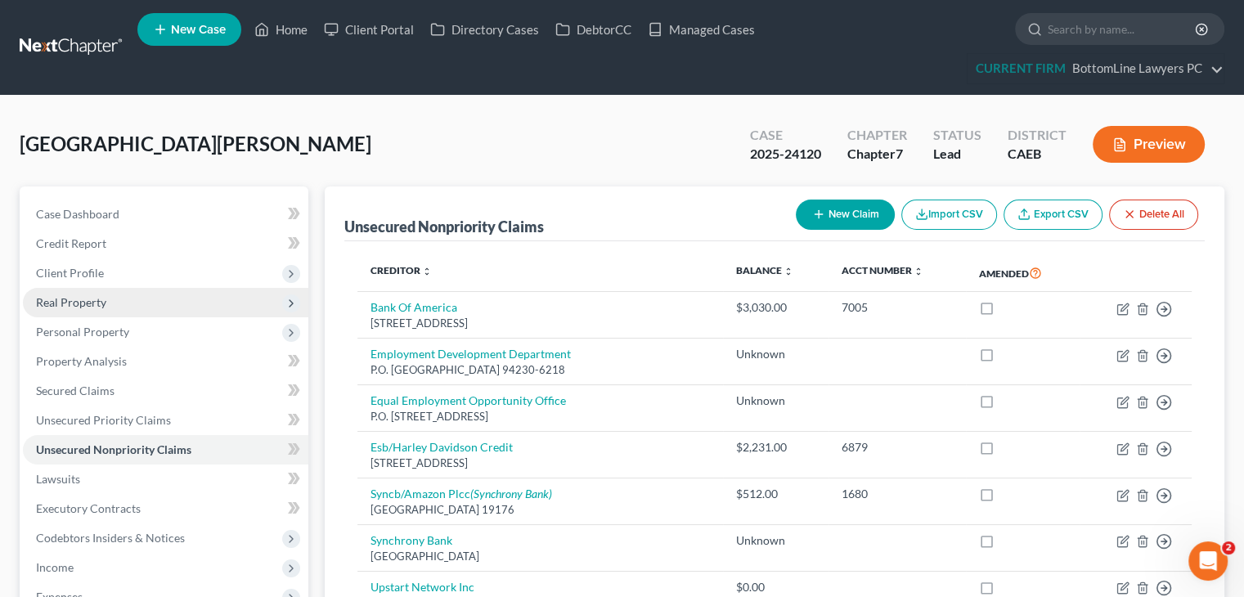
click at [107, 298] on span "Real Property" at bounding box center [166, 302] width 286 height 29
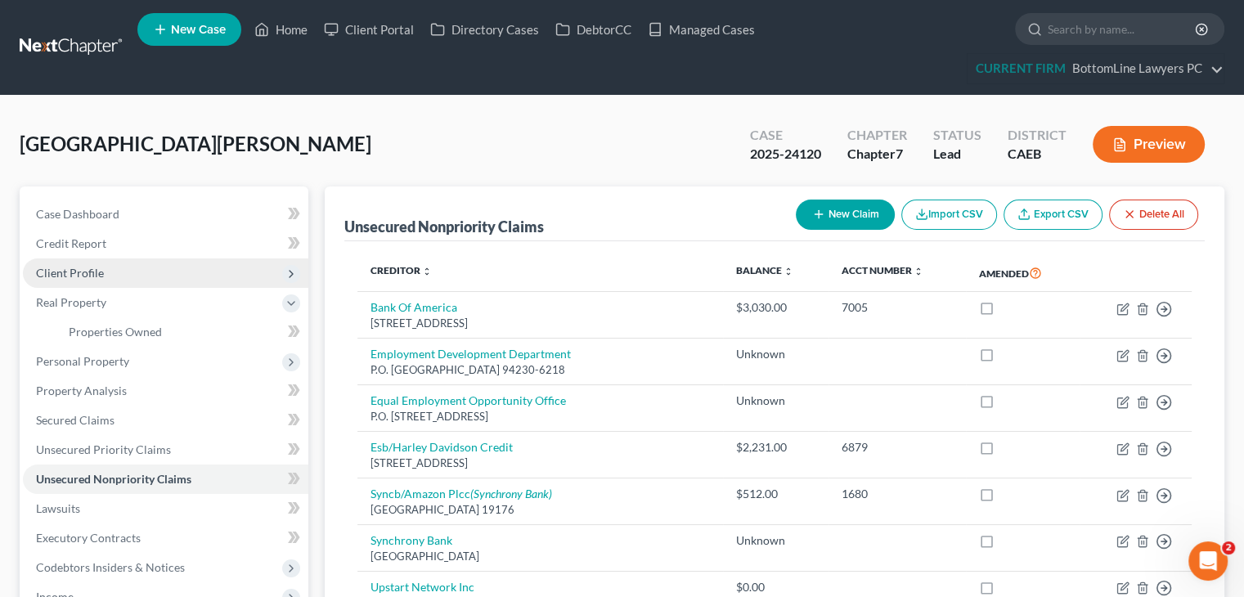
click at [101, 272] on span "Client Profile" at bounding box center [70, 273] width 68 height 14
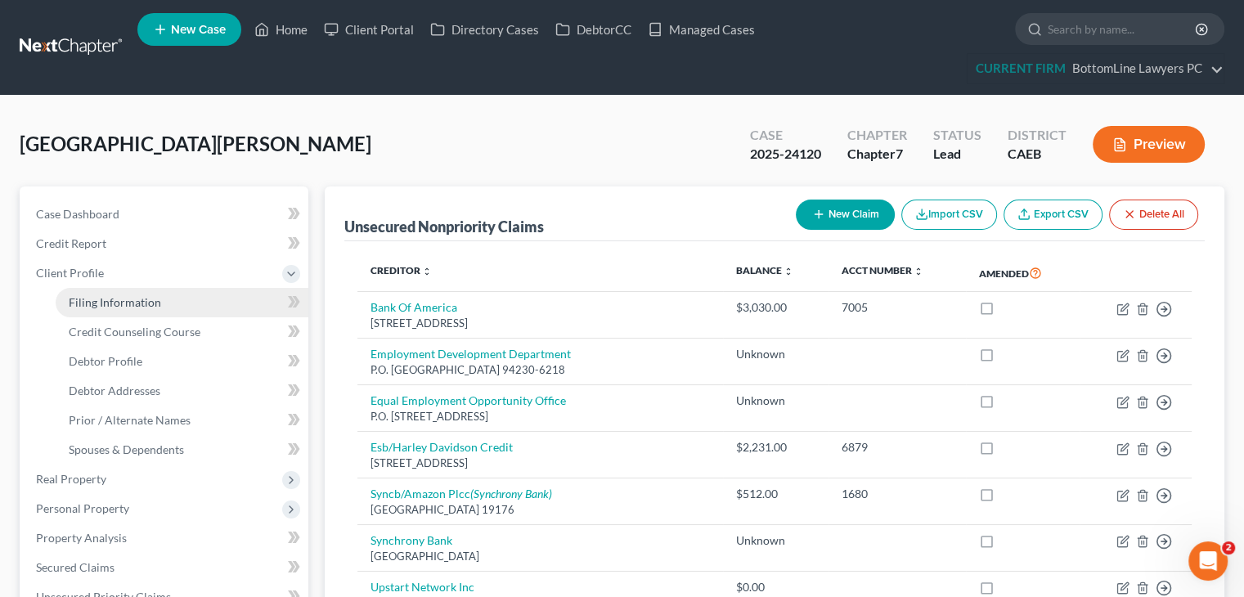
click at [106, 297] on span "Filing Information" at bounding box center [115, 302] width 92 height 14
select select "1"
select select "0"
select select "8"
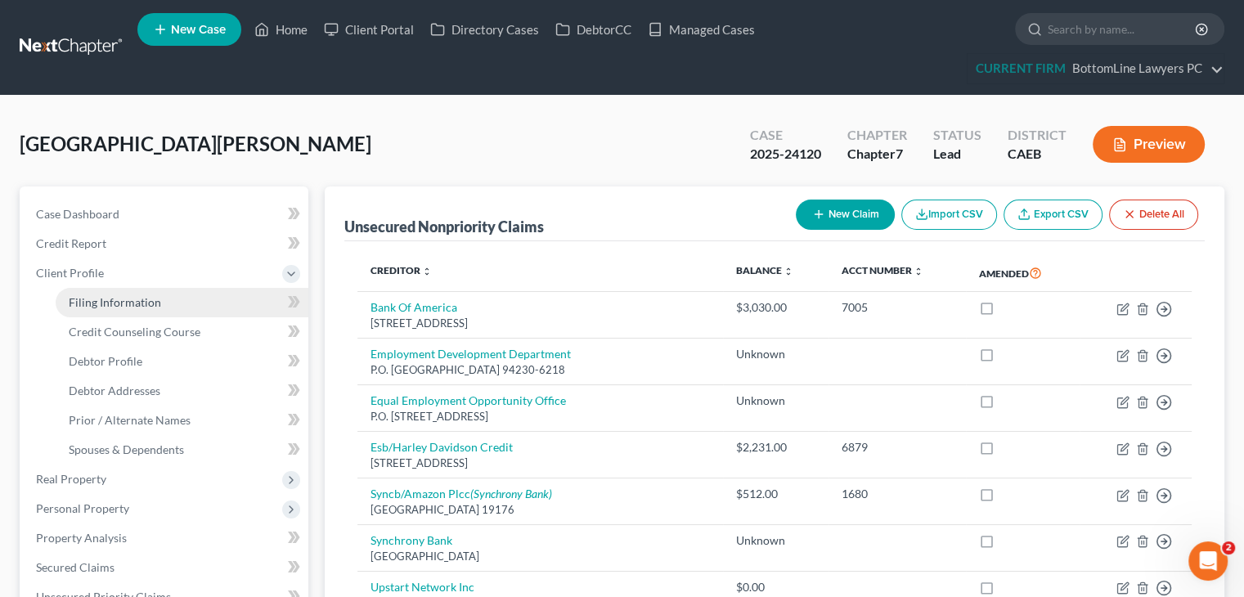
select select "0"
select select "4"
select select "0"
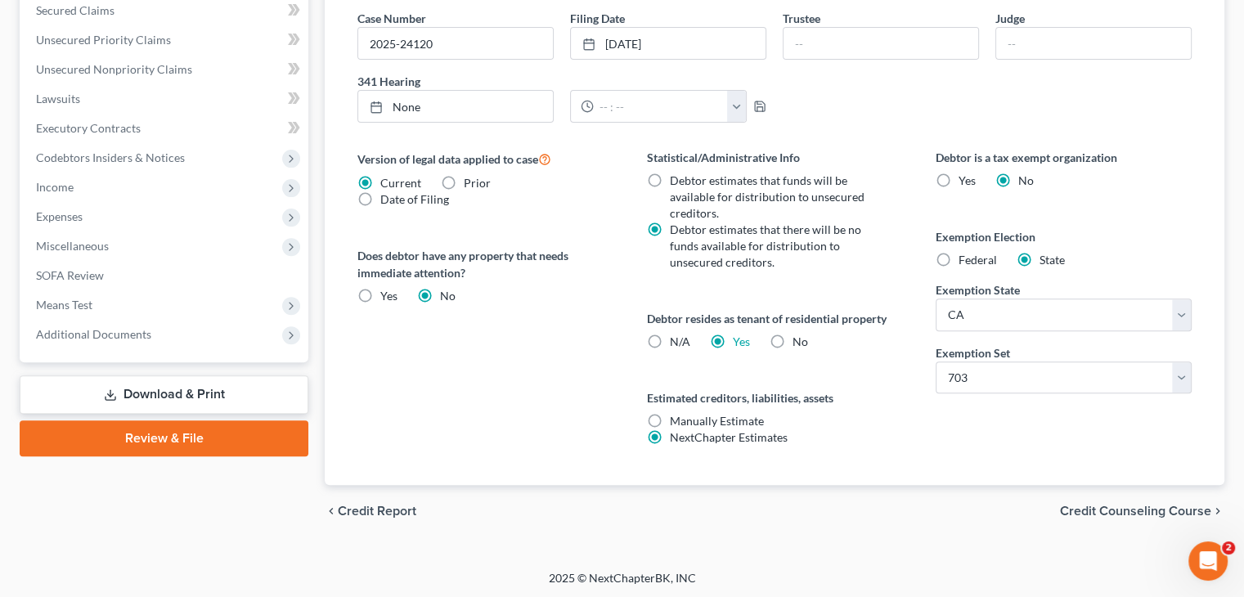
click at [1123, 505] on span "Credit Counseling Course" at bounding box center [1135, 511] width 151 height 13
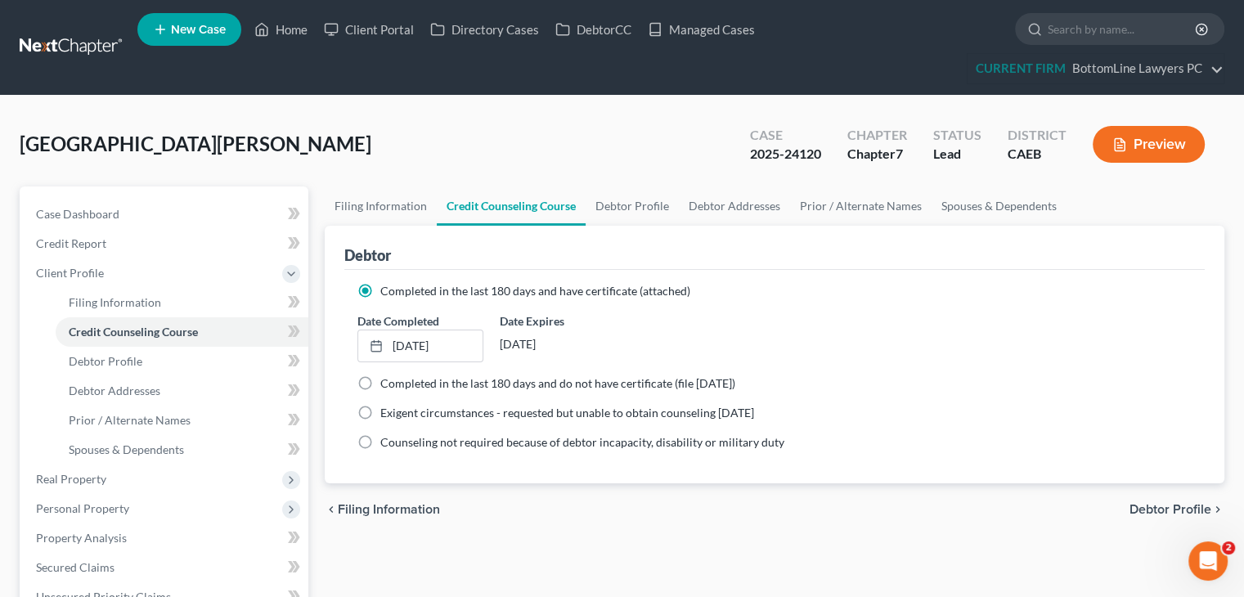
click at [1143, 510] on span "Debtor Profile" at bounding box center [1171, 509] width 82 height 13
select select "0"
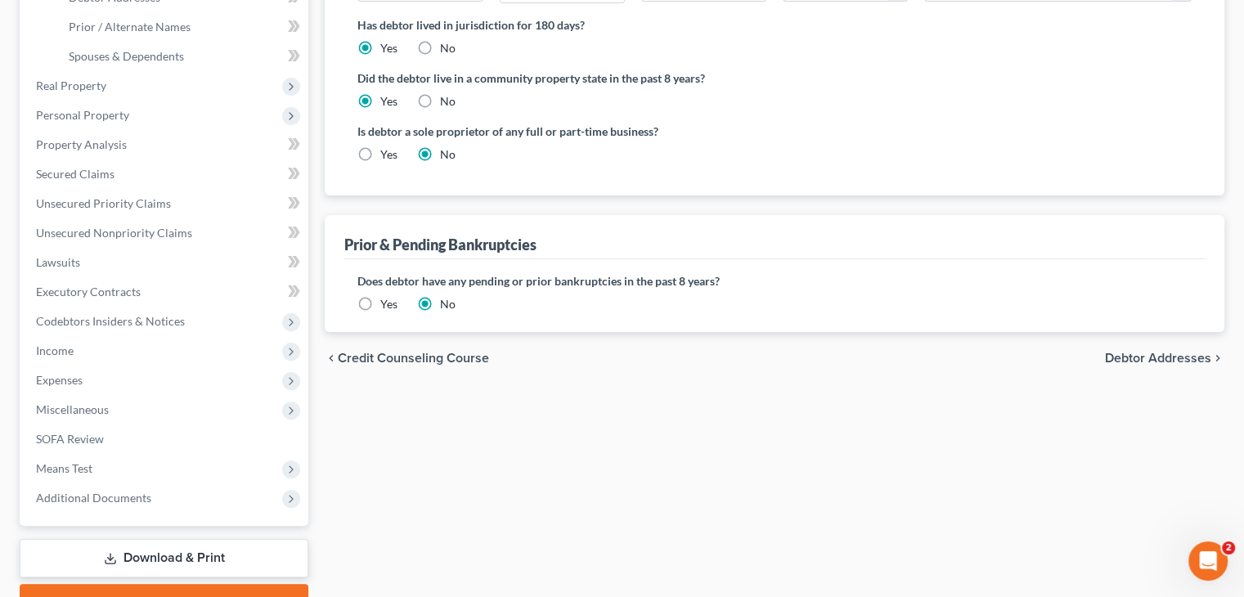
scroll to position [409, 0]
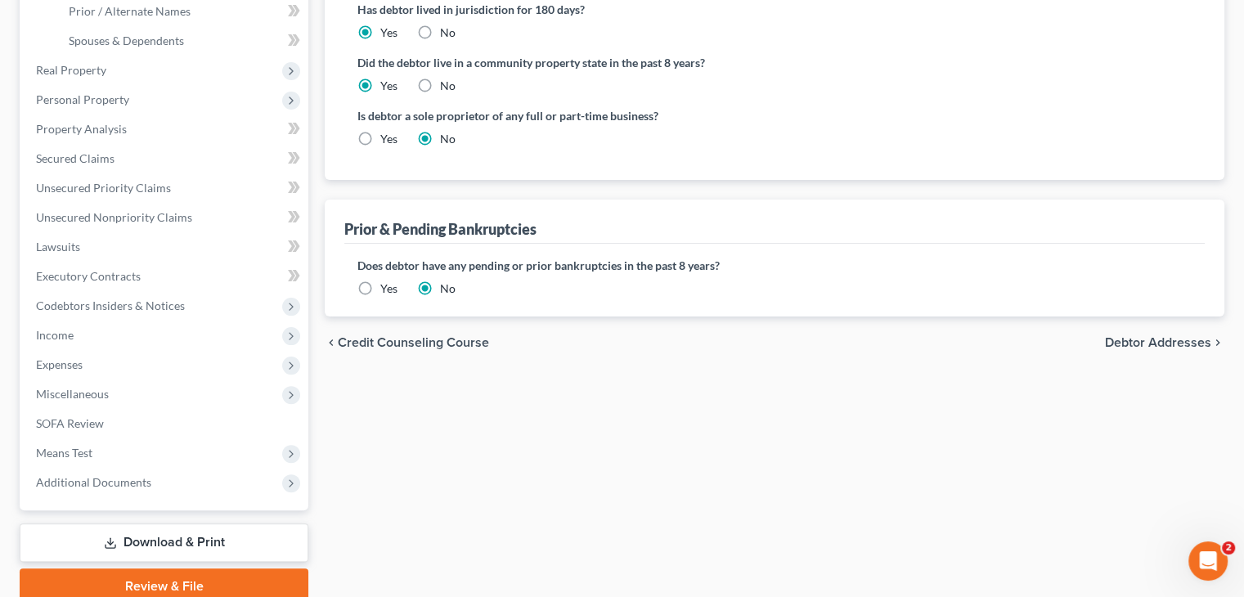
click at [1149, 332] on div "chevron_left Credit Counseling Course Debtor Addresses chevron_right" at bounding box center [775, 343] width 900 height 52
click at [1122, 336] on span "Debtor Addresses" at bounding box center [1158, 342] width 106 height 13
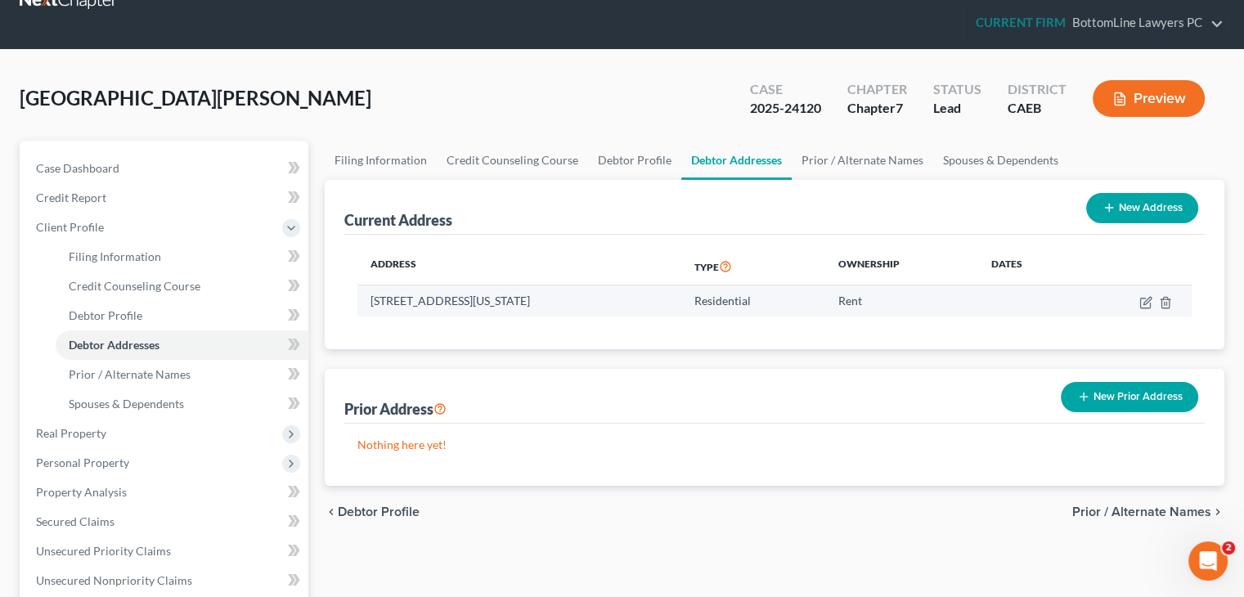
scroll to position [82, 0]
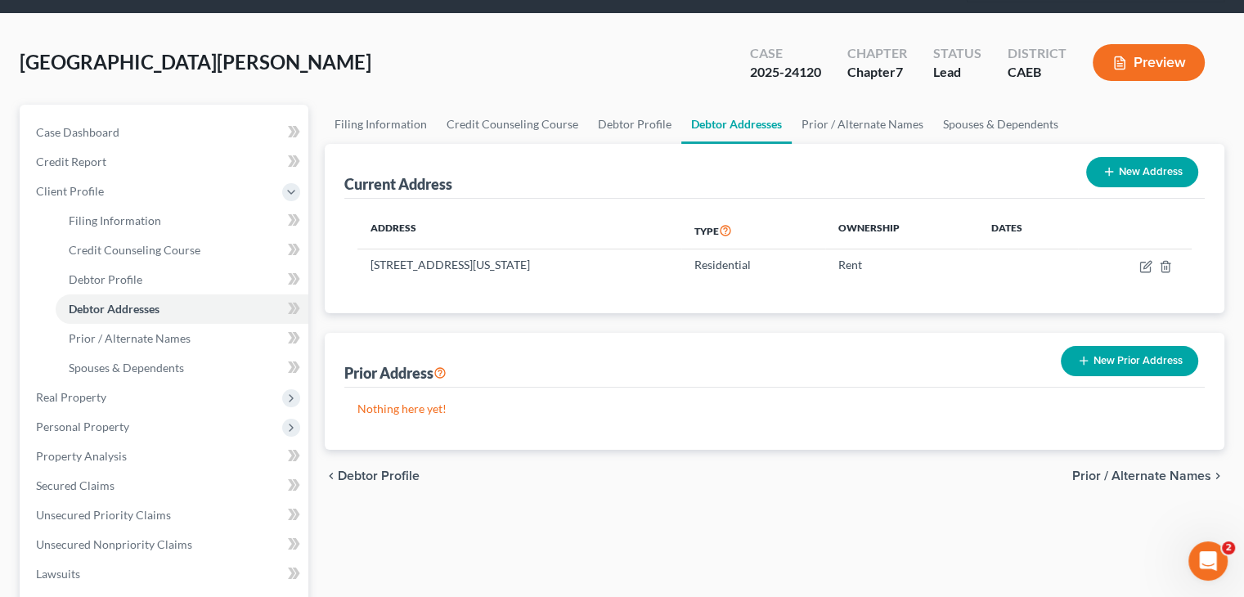
click at [1162, 475] on span "Prior / Alternate Names" at bounding box center [1142, 476] width 139 height 13
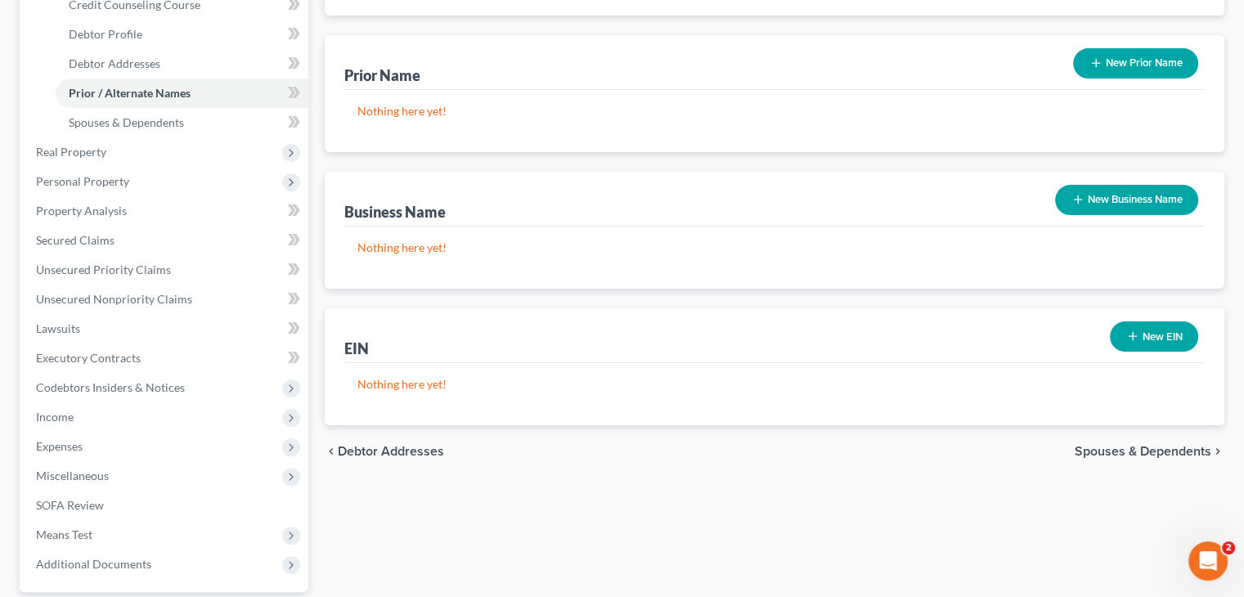
click at [1136, 452] on span "Spouses & Dependents" at bounding box center [1143, 451] width 137 height 13
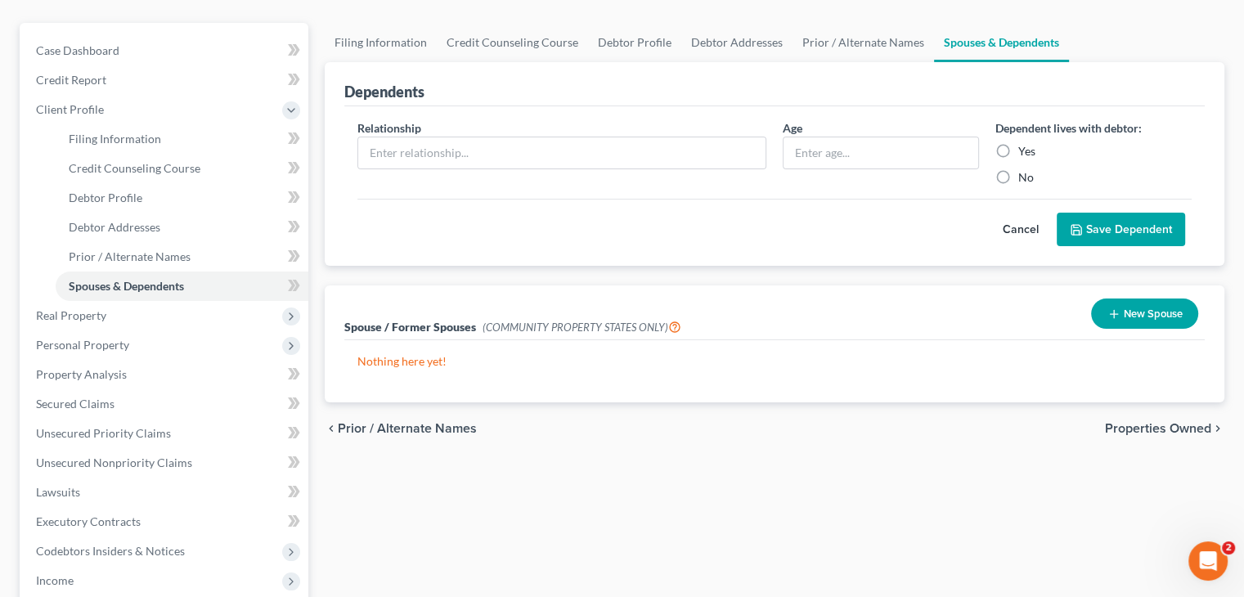
click at [1137, 434] on span "Properties Owned" at bounding box center [1158, 428] width 106 height 13
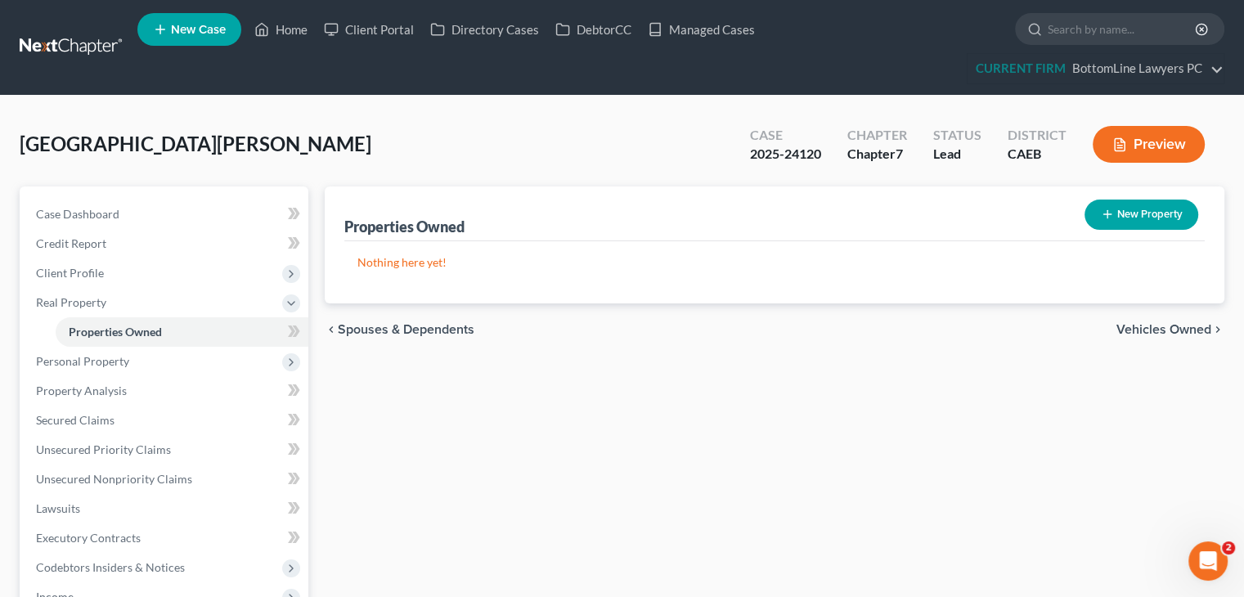
click at [1152, 328] on span "Vehicles Owned" at bounding box center [1164, 329] width 95 height 13
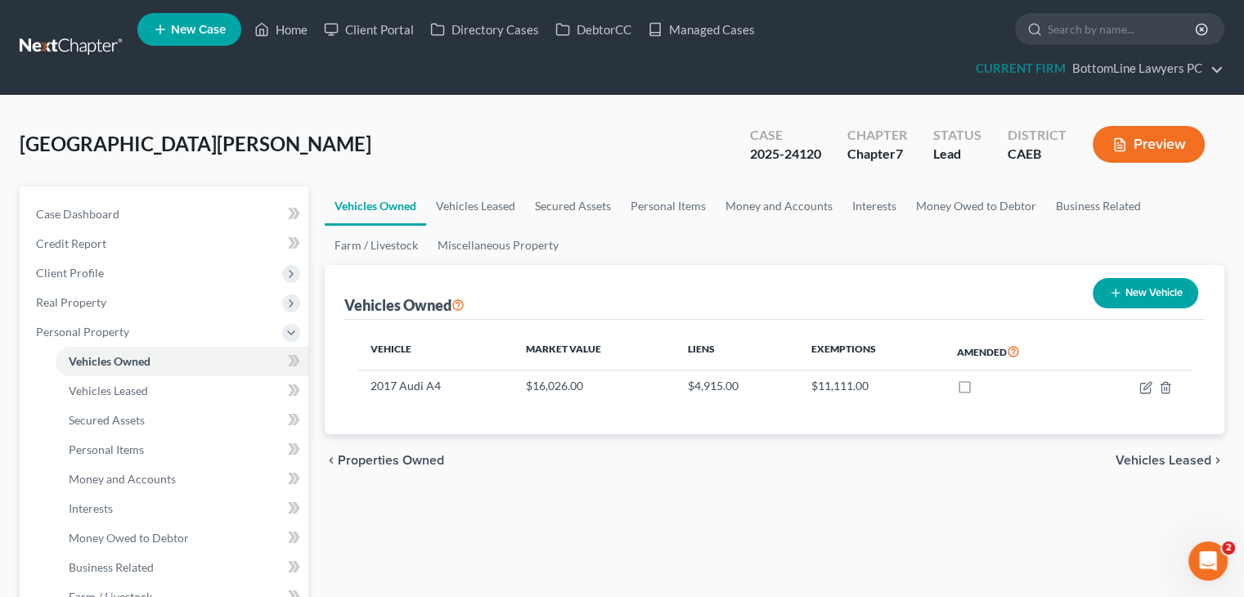
click at [1161, 448] on div "chevron_left Properties Owned Vehicles Leased chevron_right" at bounding box center [775, 460] width 900 height 52
click at [1154, 459] on span "Vehicles Leased" at bounding box center [1164, 460] width 96 height 13
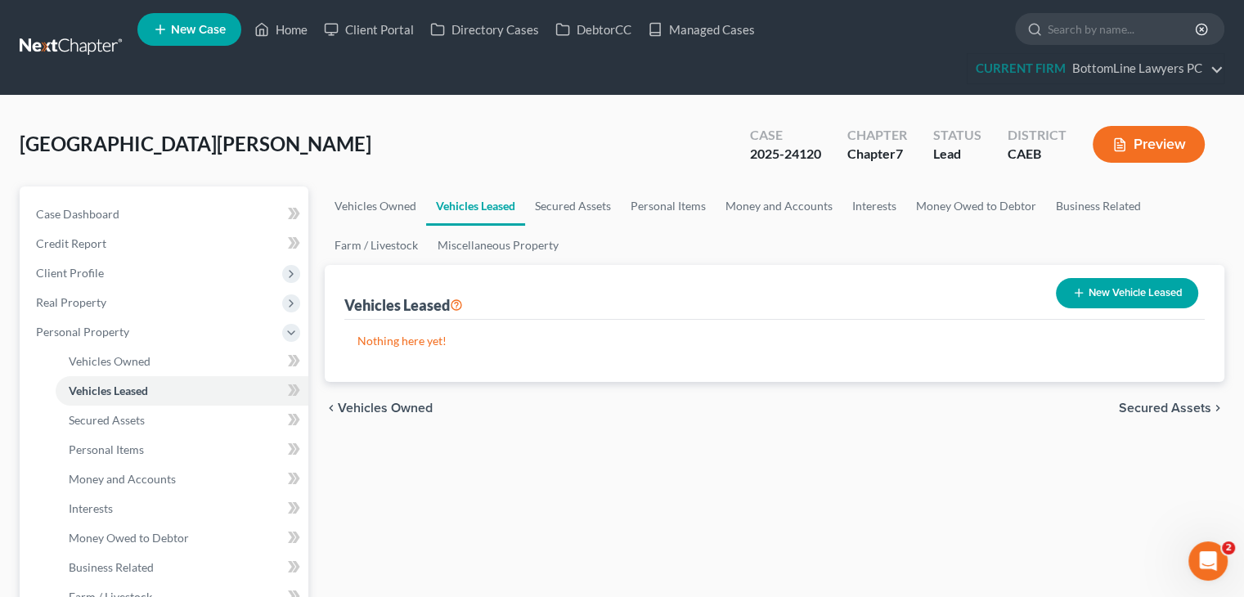
click at [1158, 402] on span "Secured Assets" at bounding box center [1165, 408] width 92 height 13
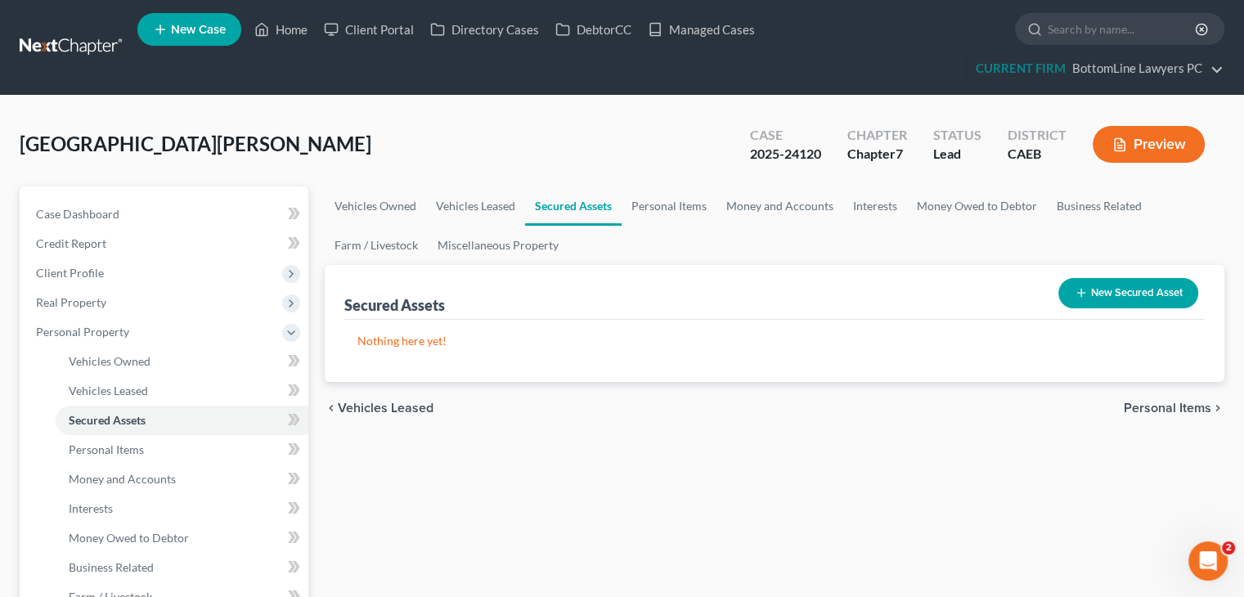
click at [1161, 407] on span "Personal Items" at bounding box center [1168, 408] width 88 height 13
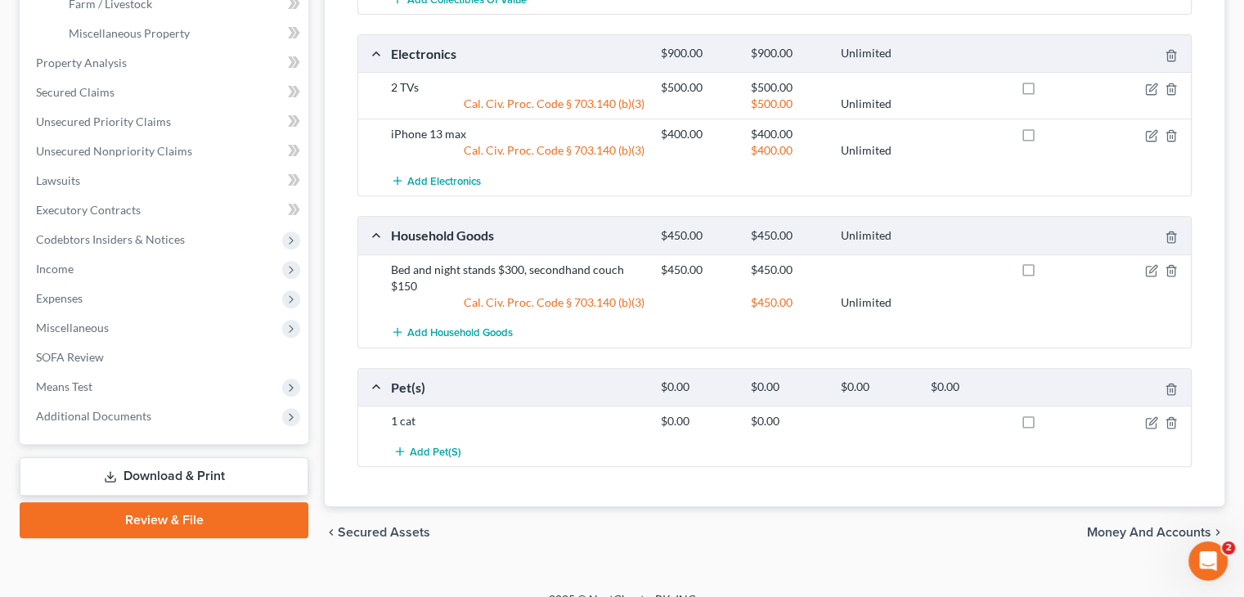
scroll to position [613, 0]
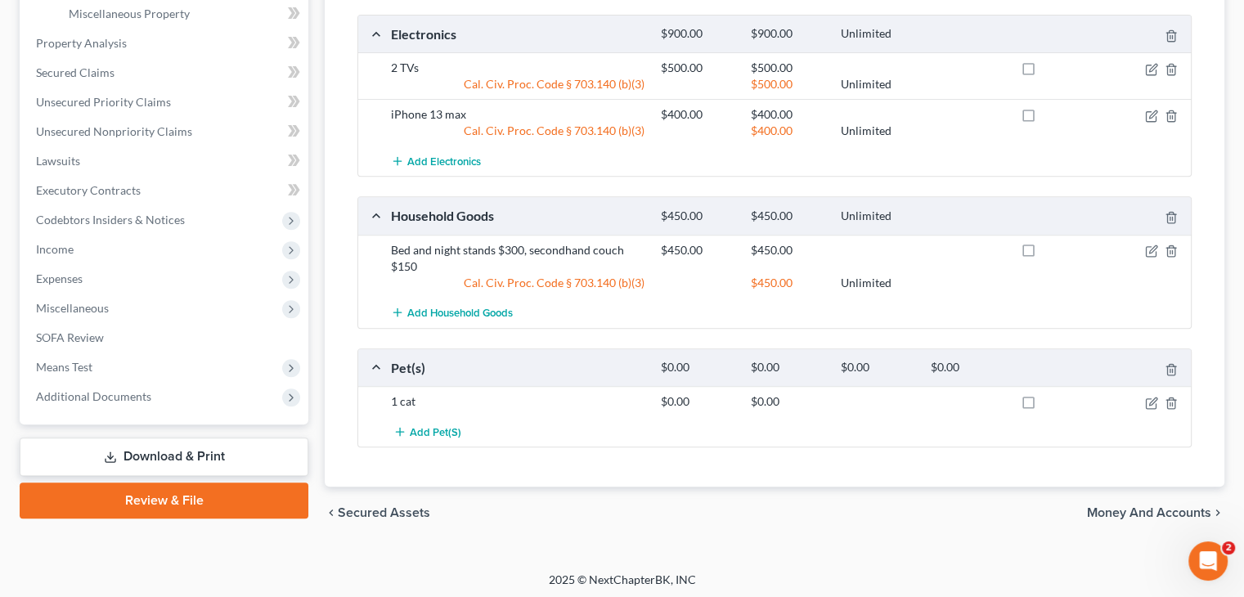
click at [1166, 506] on span "Money and Accounts" at bounding box center [1149, 512] width 124 height 13
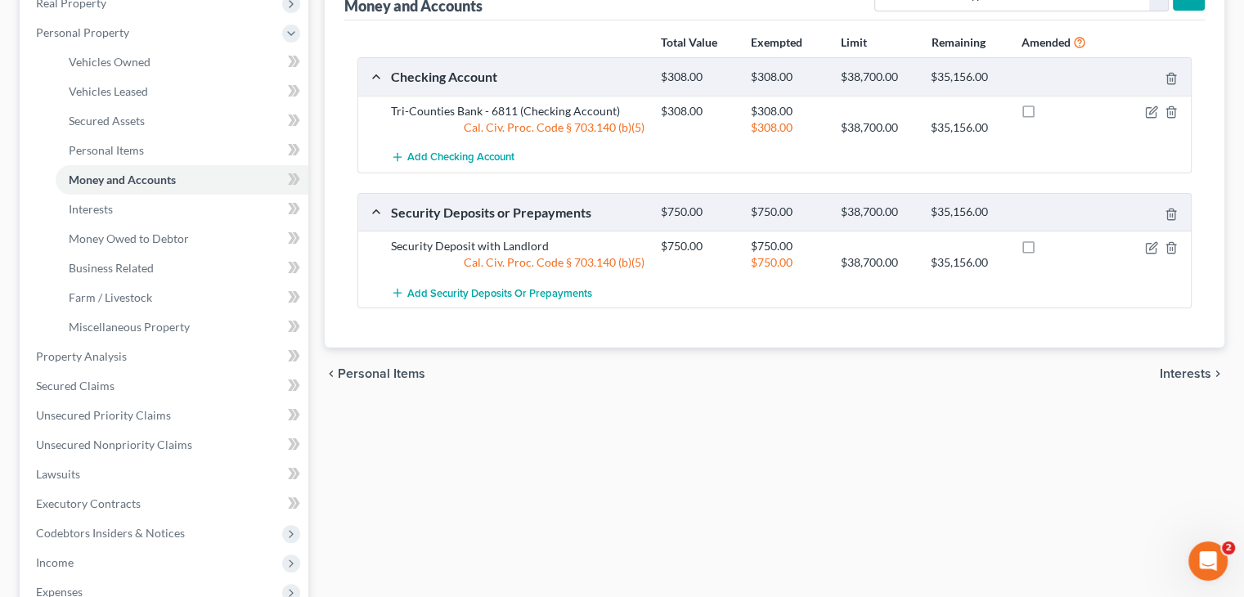
scroll to position [327, 0]
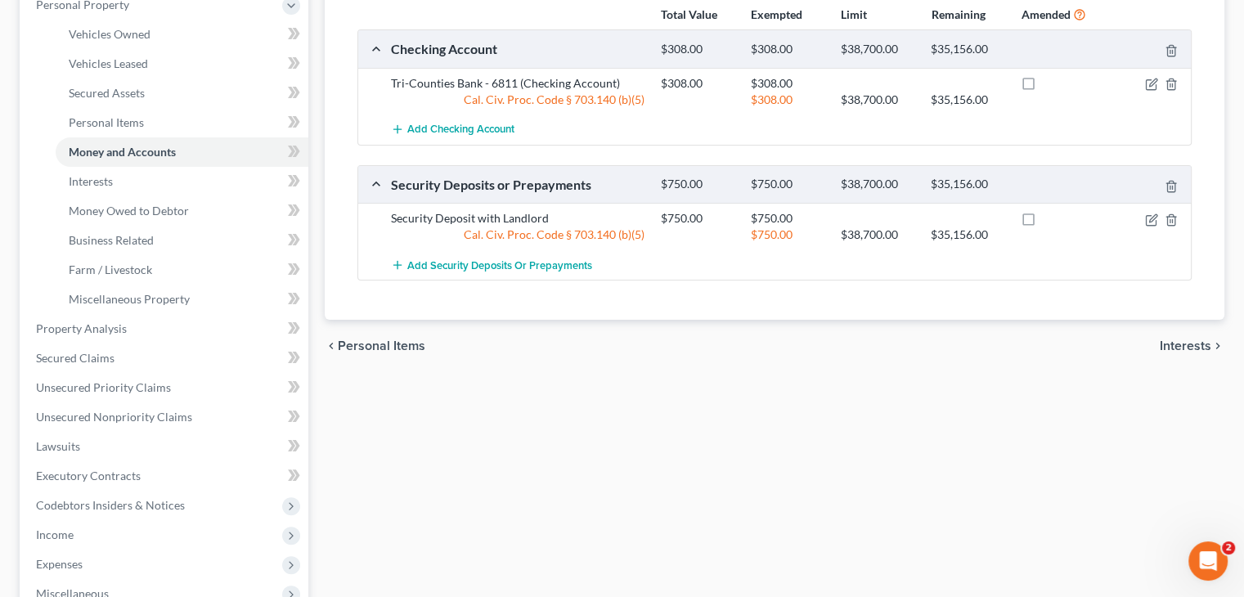
click at [1186, 343] on span "Interests" at bounding box center [1186, 346] width 52 height 13
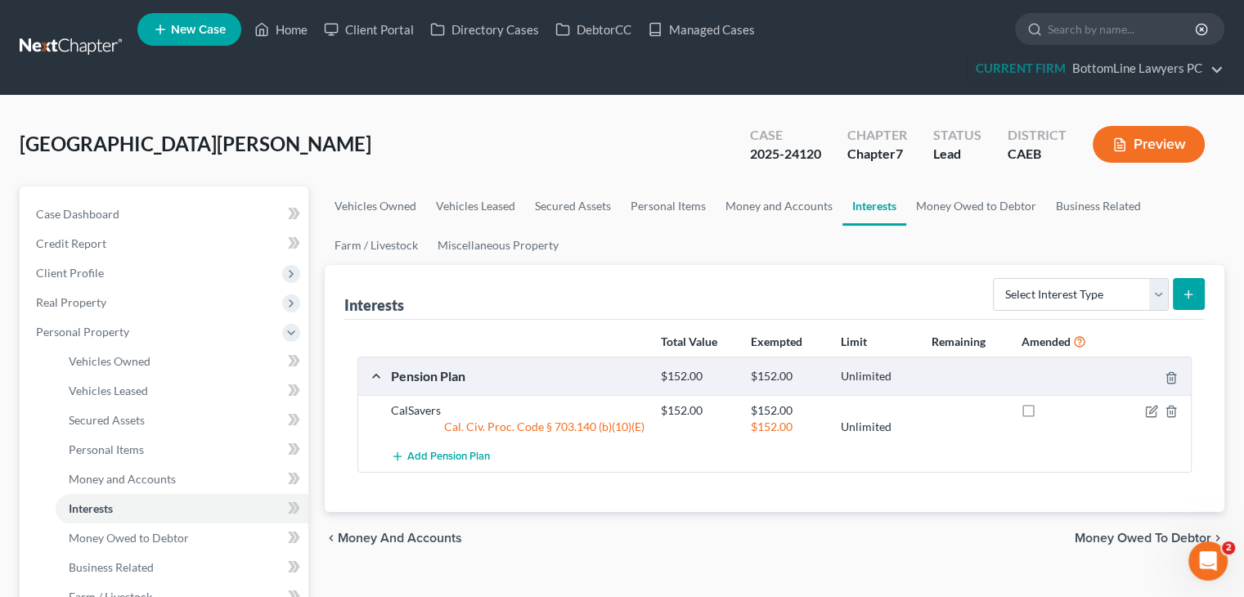
click at [1136, 532] on span "Money Owed to Debtor" at bounding box center [1143, 538] width 137 height 13
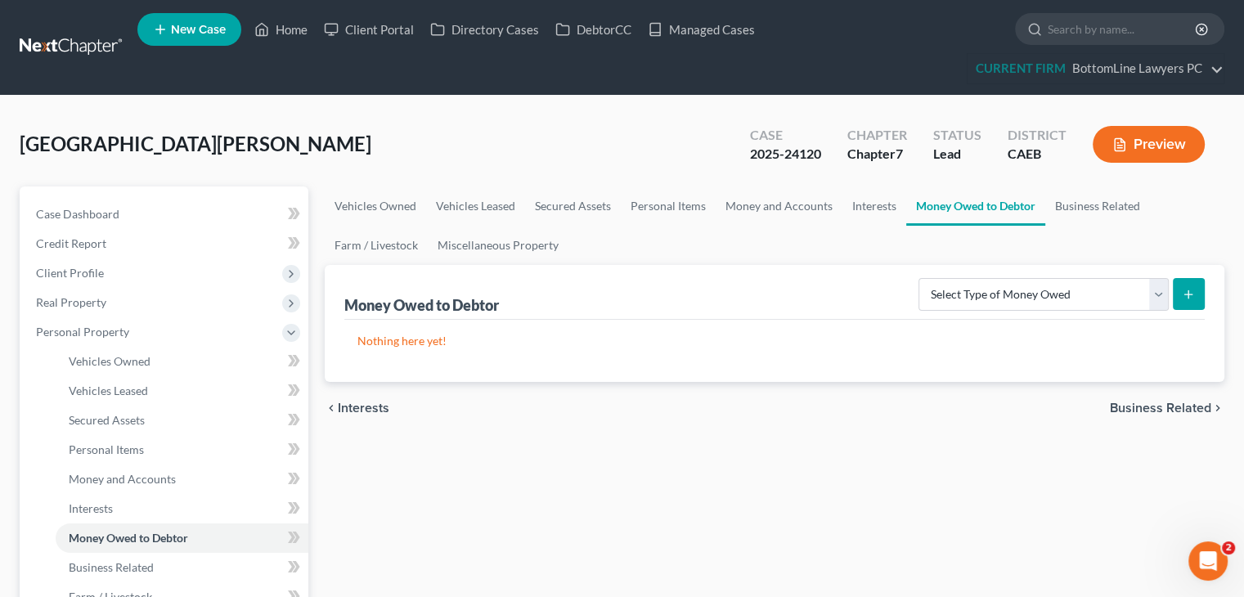
click at [1139, 408] on span "Business Related" at bounding box center [1160, 408] width 101 height 13
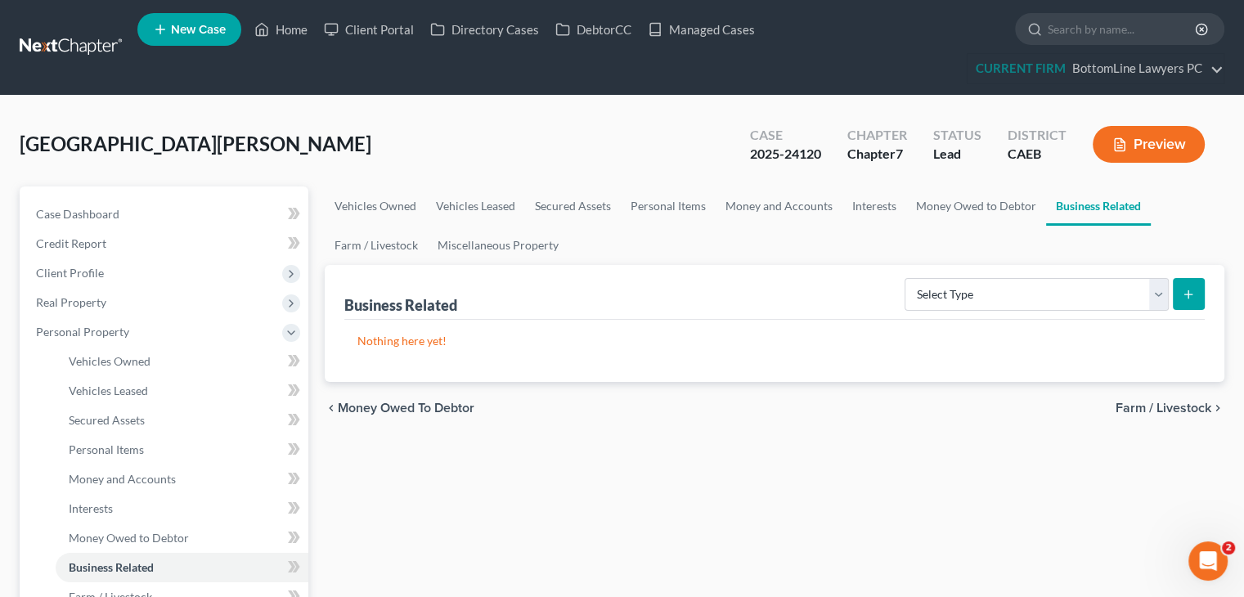
click at [1142, 404] on span "Farm / Livestock" at bounding box center [1164, 408] width 96 height 13
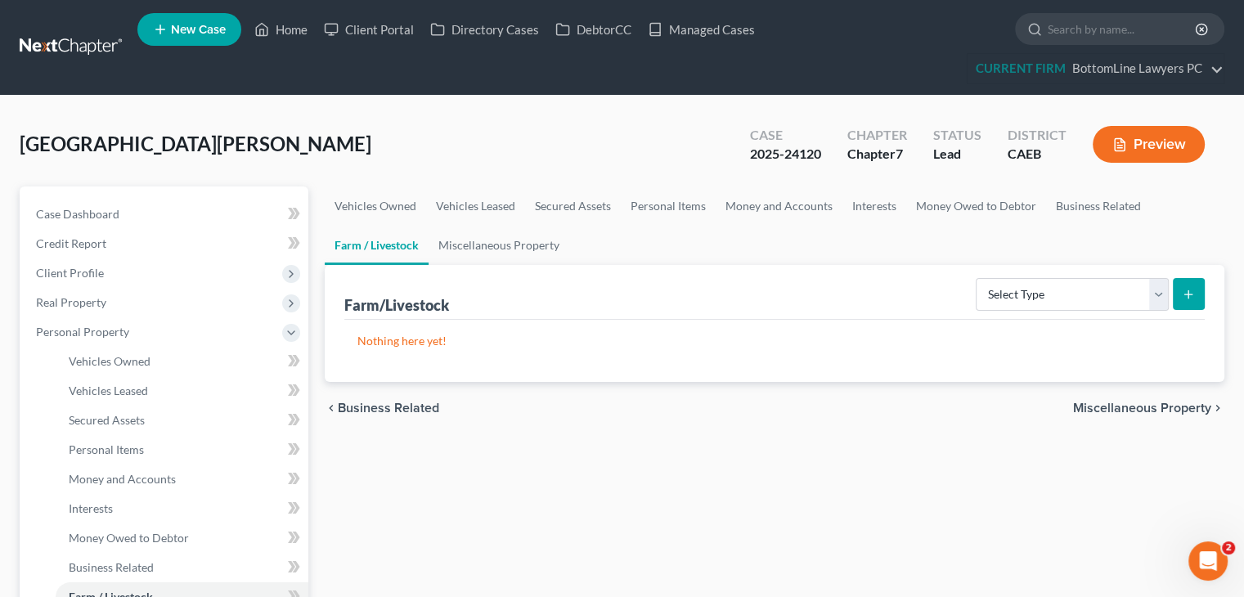
click at [1139, 402] on span "Miscellaneous Property" at bounding box center [1142, 408] width 138 height 13
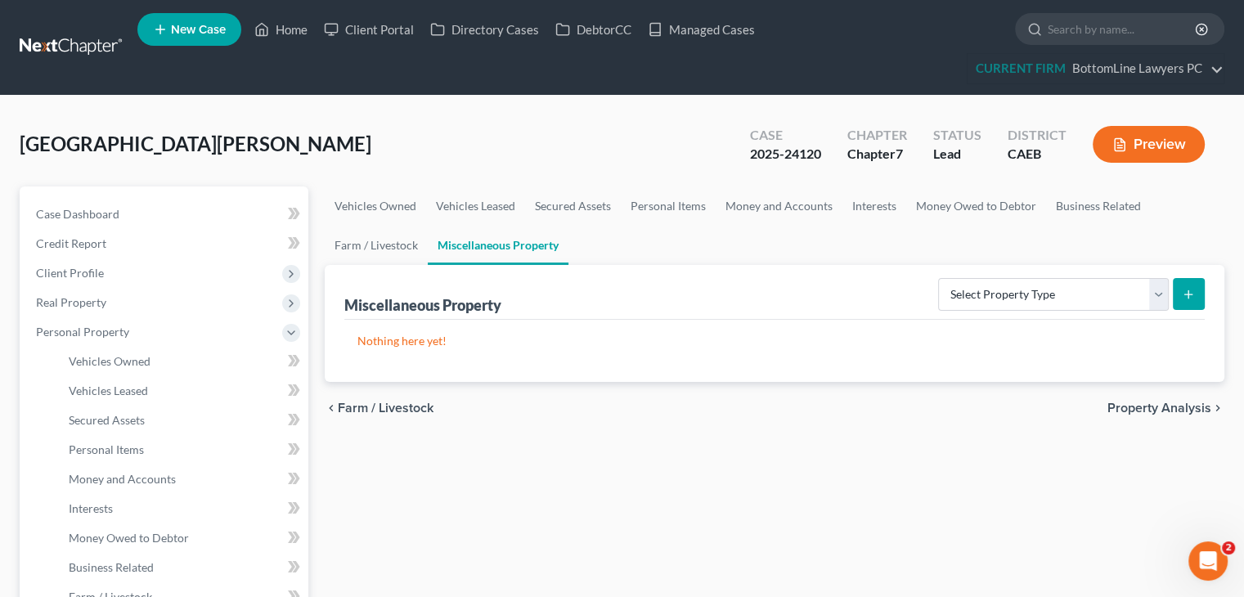
click at [1137, 407] on span "Property Analysis" at bounding box center [1160, 408] width 104 height 13
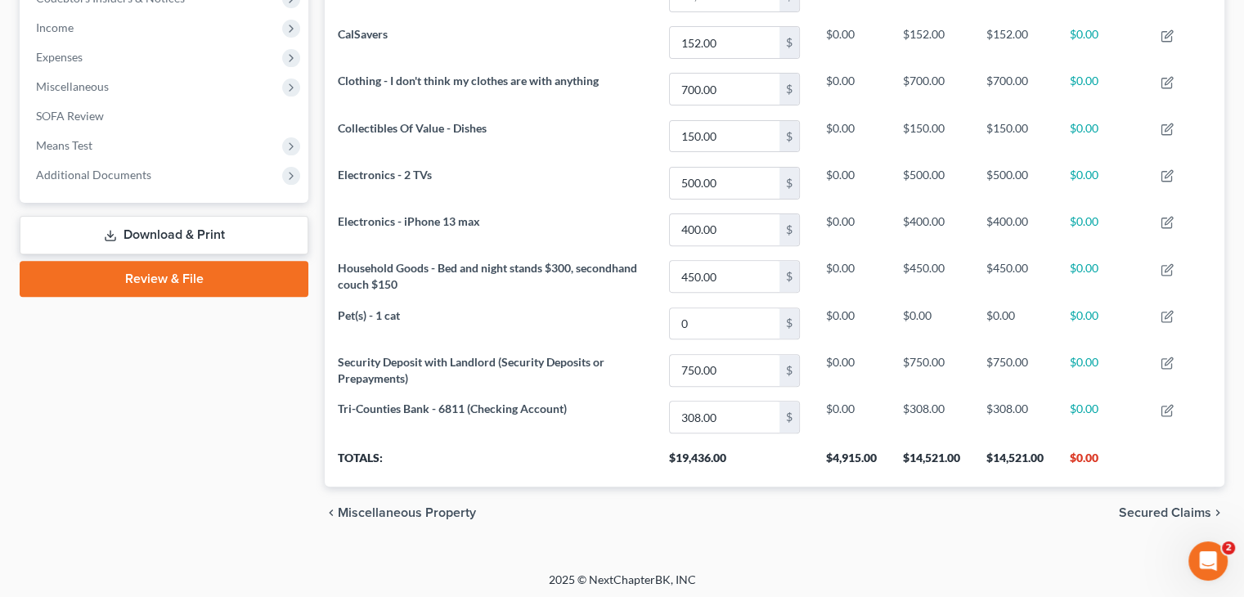
click at [1167, 506] on span "Secured Claims" at bounding box center [1165, 512] width 92 height 13
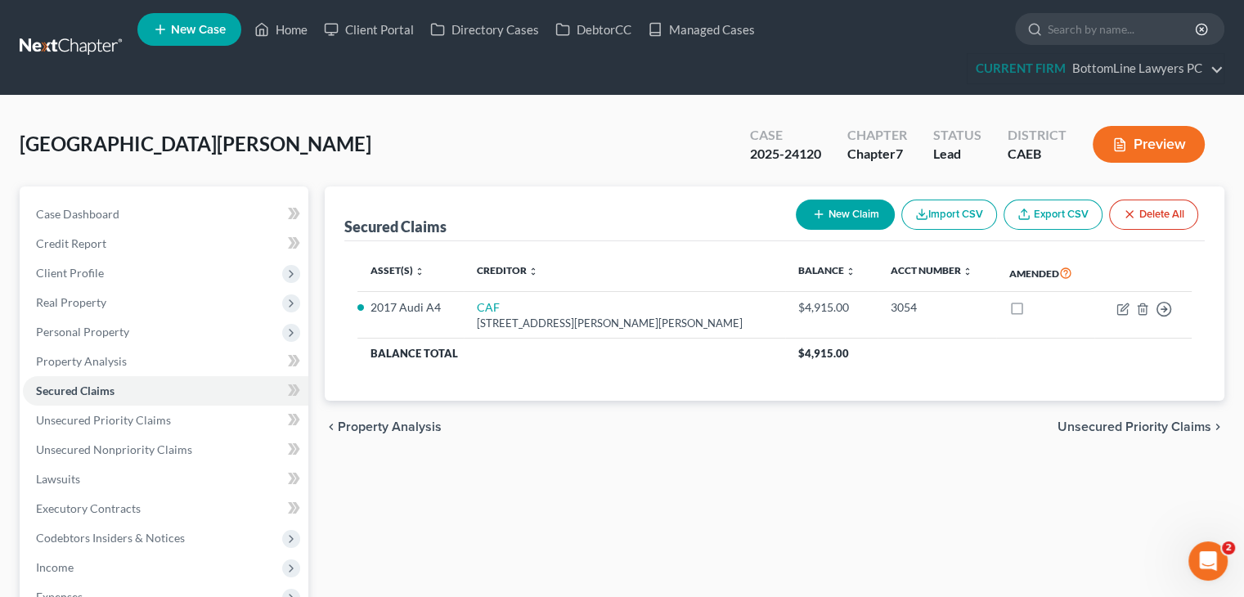
click at [1131, 427] on span "Unsecured Priority Claims" at bounding box center [1135, 427] width 154 height 13
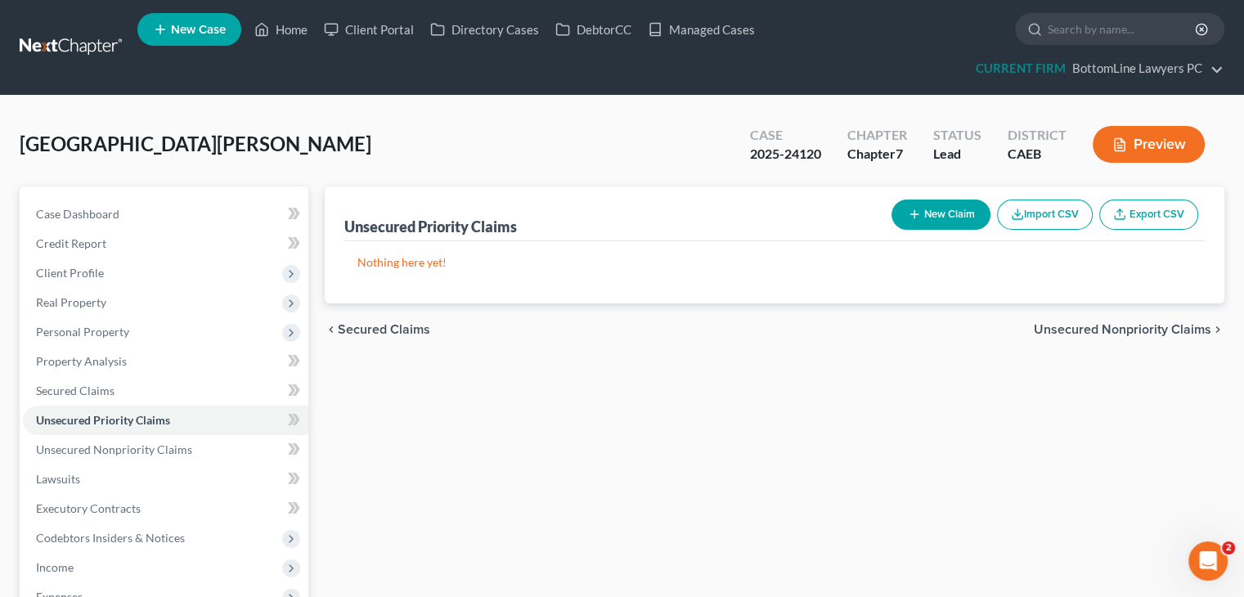
click at [1134, 331] on span "Unsecured Nonpriority Claims" at bounding box center [1123, 329] width 178 height 13
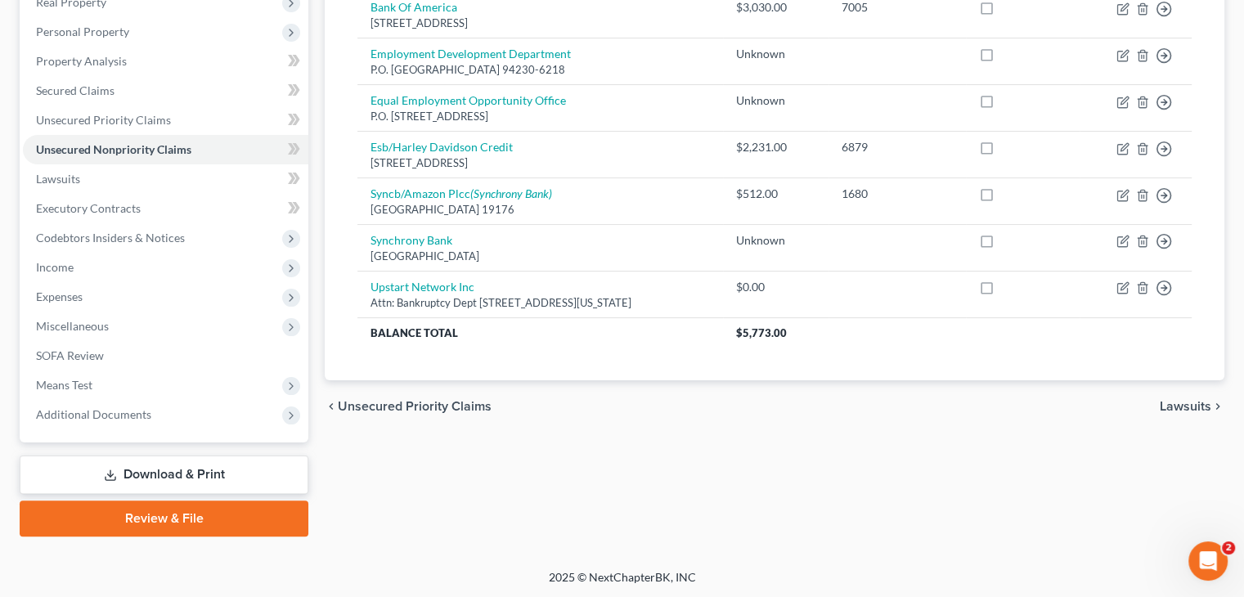
click at [1169, 403] on span "Lawsuits" at bounding box center [1186, 406] width 52 height 13
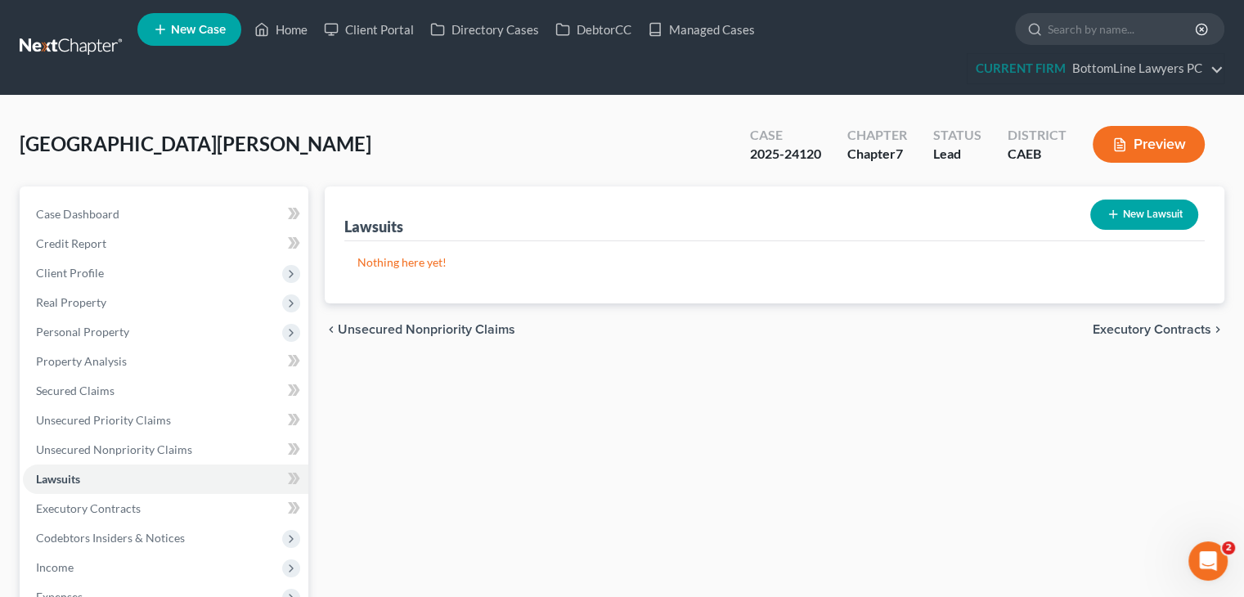
click at [1155, 333] on span "Executory Contracts" at bounding box center [1152, 329] width 119 height 13
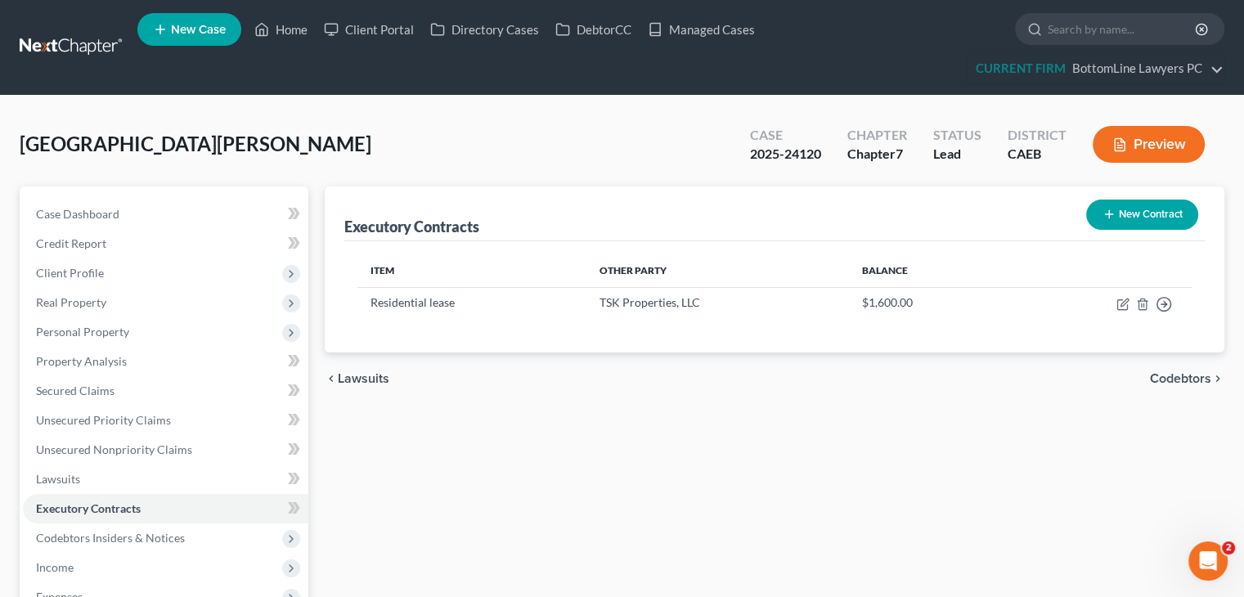
click at [1198, 375] on span "Codebtors" at bounding box center [1180, 378] width 61 height 13
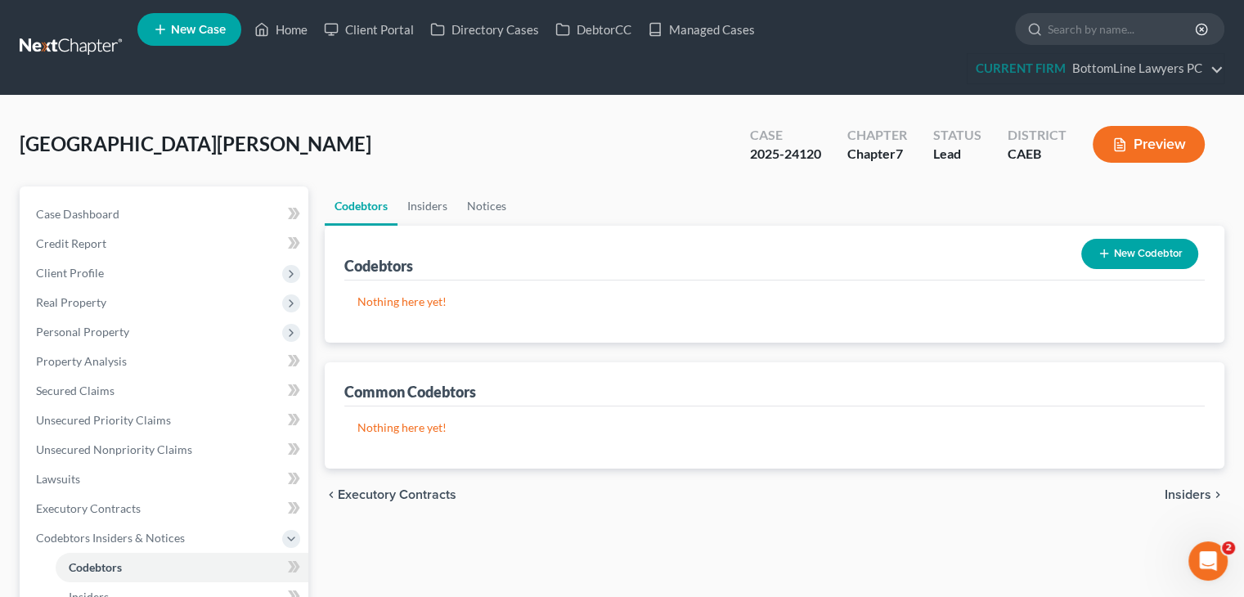
click at [1177, 495] on span "Insiders" at bounding box center [1188, 494] width 47 height 13
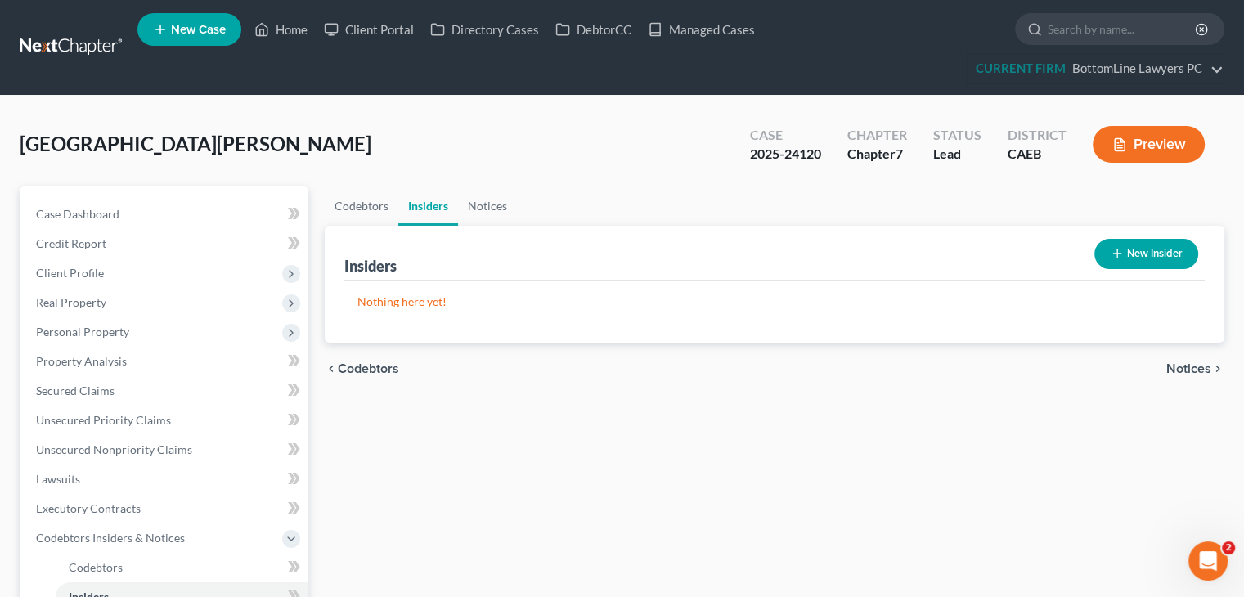
click at [1190, 389] on div "chevron_left Codebtors Notices chevron_right" at bounding box center [775, 369] width 900 height 52
click at [1194, 371] on span "Notices" at bounding box center [1189, 368] width 45 height 13
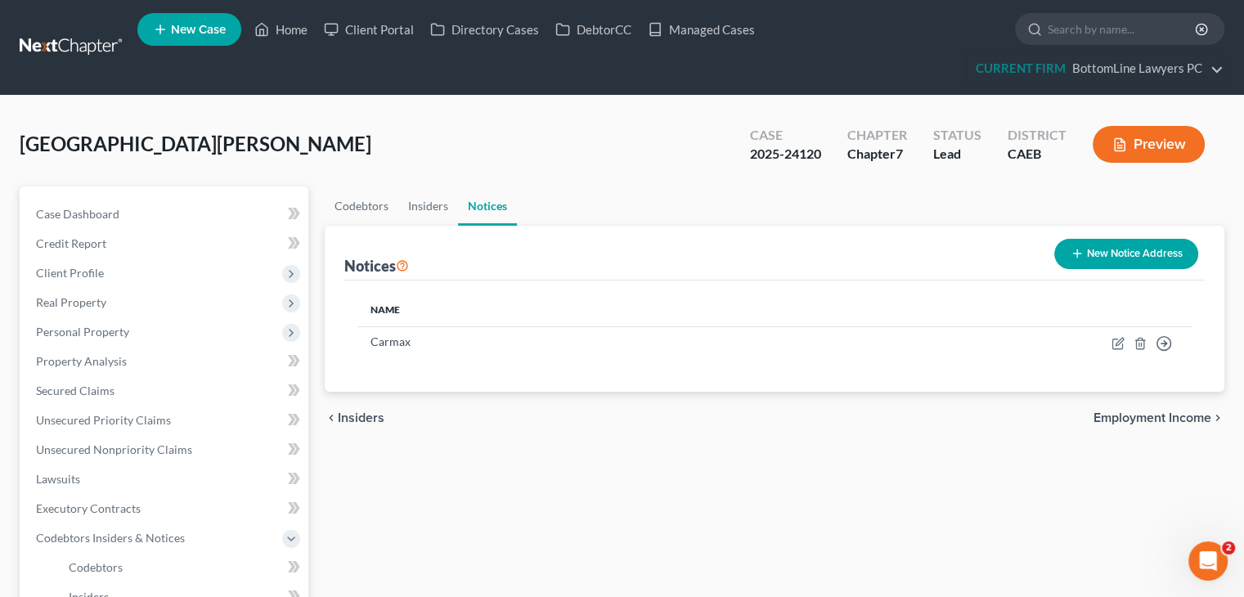
click at [1163, 421] on span "Employment Income" at bounding box center [1153, 418] width 118 height 13
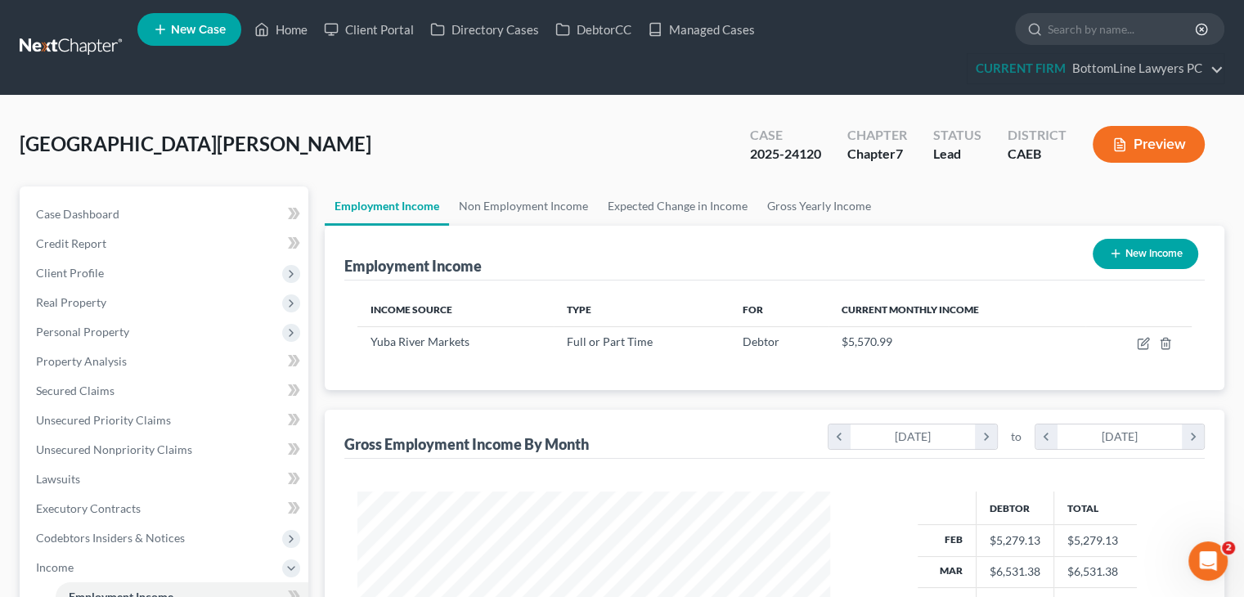
scroll to position [291, 505]
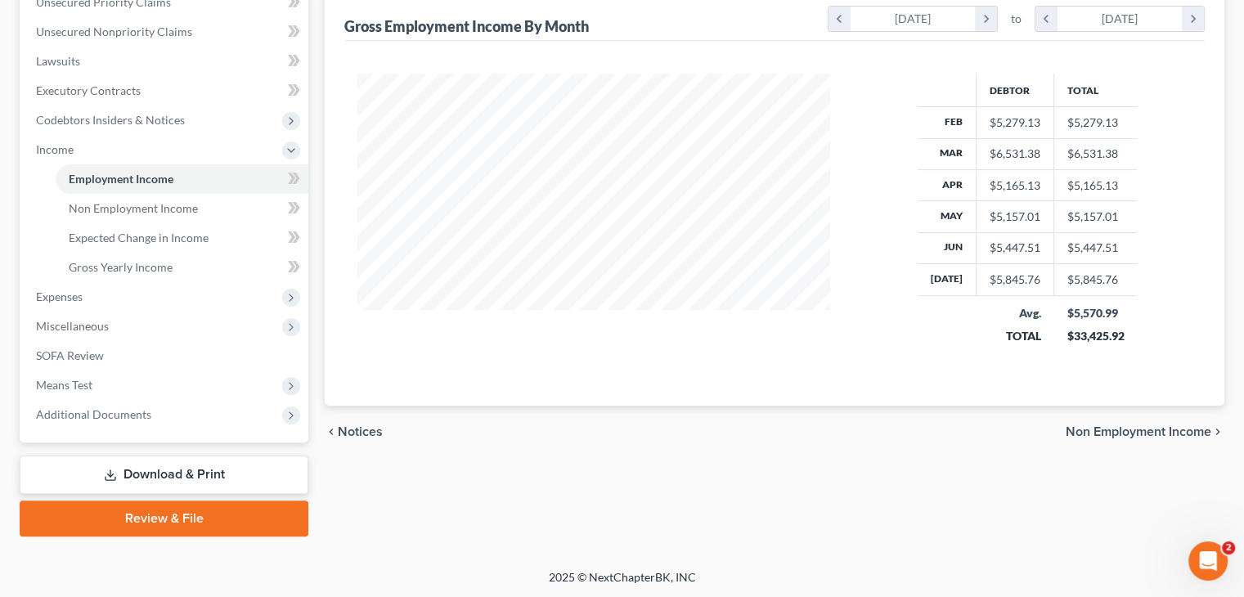
click at [1104, 428] on span "Non Employment Income" at bounding box center [1139, 431] width 146 height 13
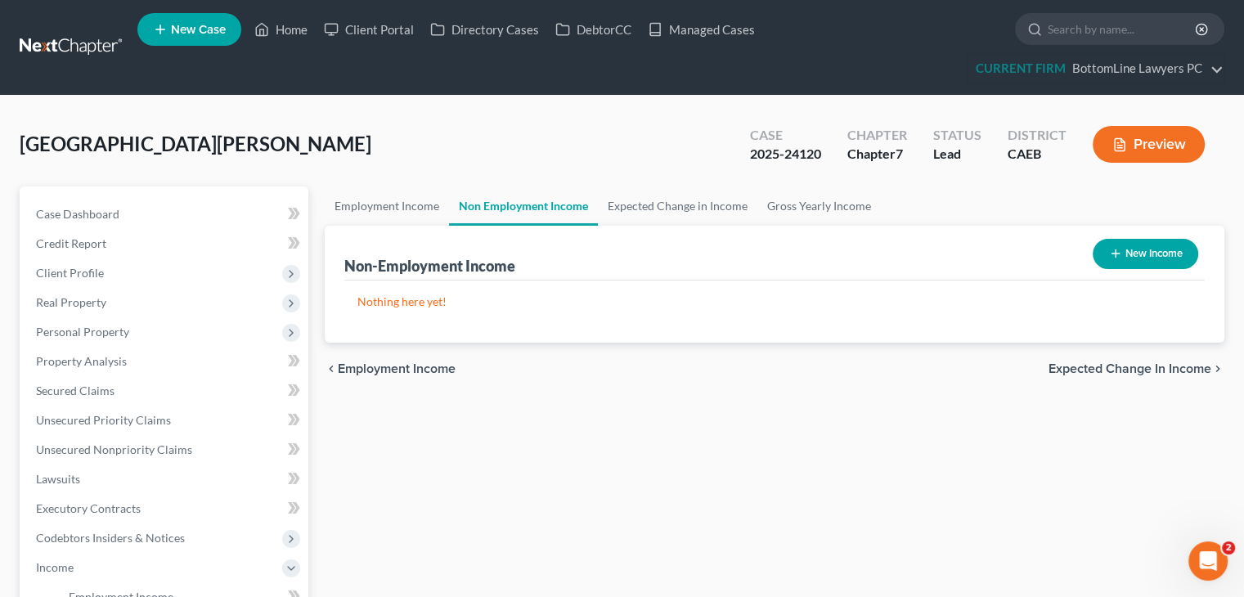
click at [1113, 372] on span "Expected Change in Income" at bounding box center [1130, 368] width 163 height 13
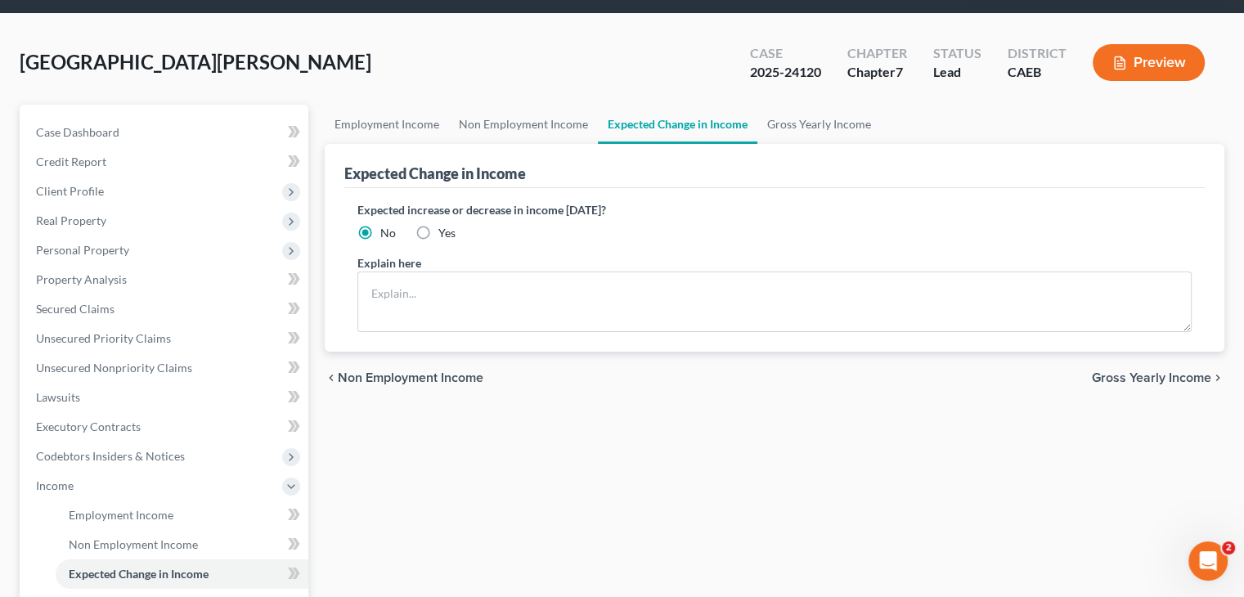
click at [1124, 380] on span "Gross Yearly Income" at bounding box center [1151, 377] width 119 height 13
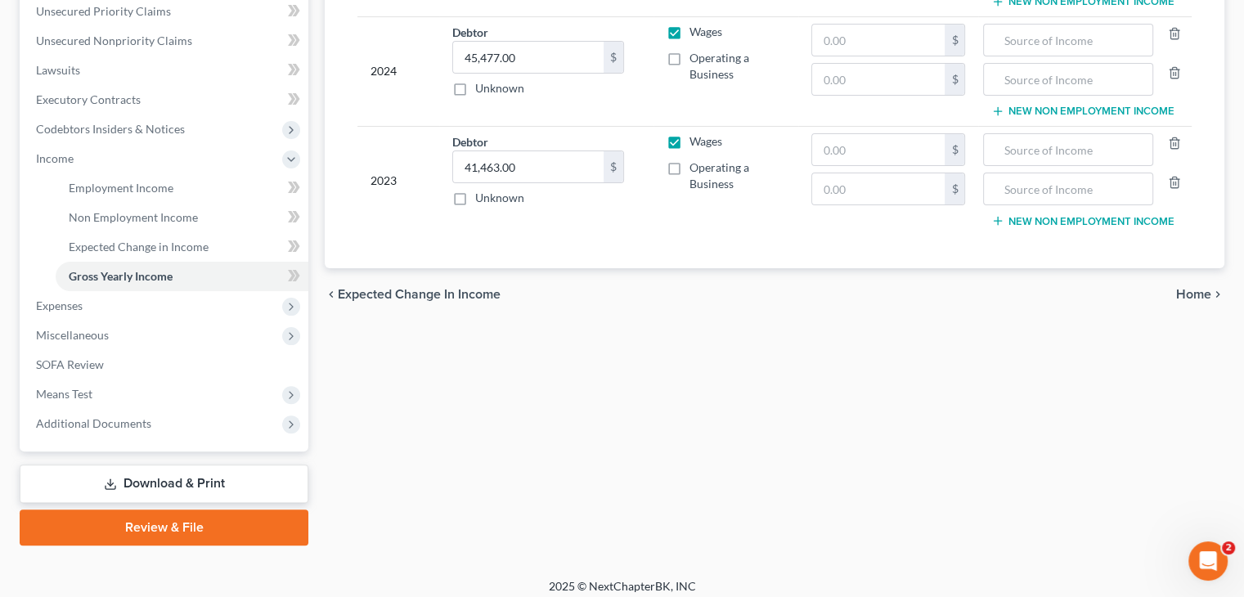
click at [1185, 294] on span "Home" at bounding box center [1193, 294] width 35 height 13
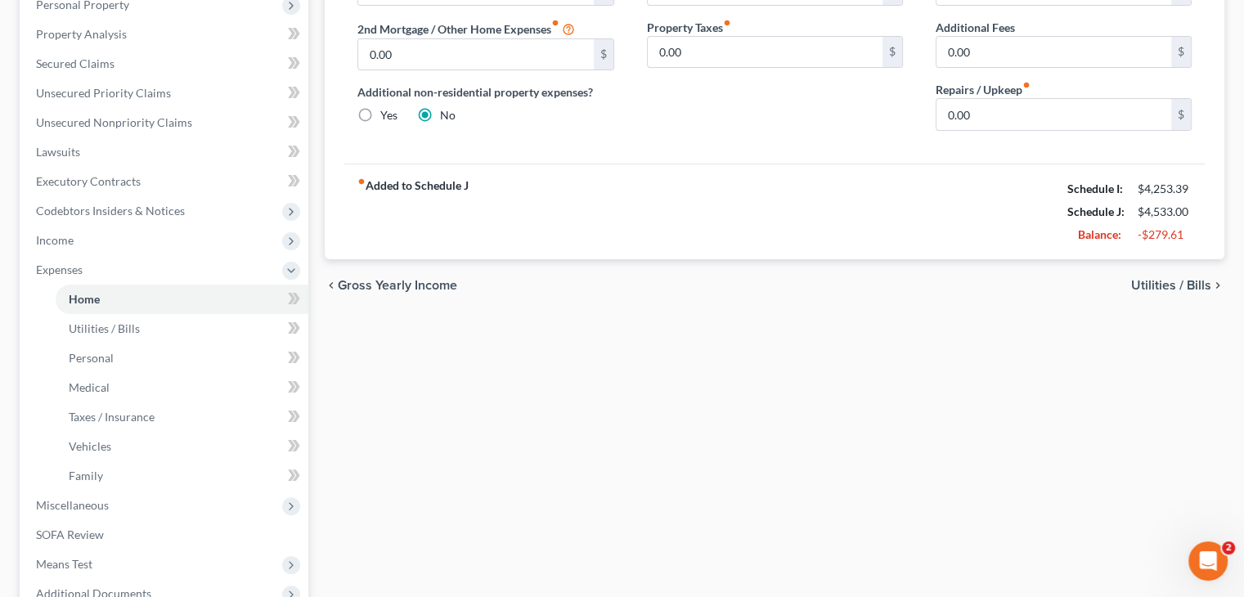
click at [1160, 279] on span "Utilities / Bills" at bounding box center [1171, 285] width 80 height 13
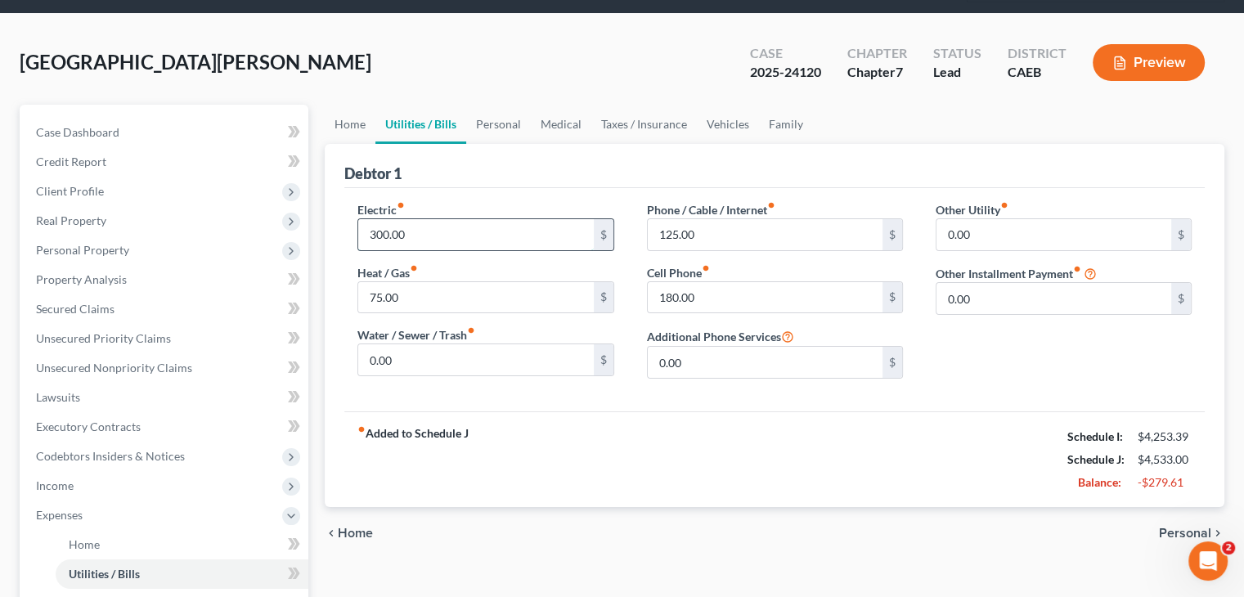
click at [374, 240] on input "300.00" at bounding box center [475, 234] width 235 height 31
click at [375, 236] on input "300.00" at bounding box center [475, 234] width 235 height 31
drag, startPoint x: 378, startPoint y: 233, endPoint x: 342, endPoint y: 233, distance: 36.0
click at [342, 233] on div "Electric fiber_manual_record 300.00 $ Heat / Gas fiber_manual_record 75.00 $ Wa…" at bounding box center [485, 296] width 289 height 191
type input "100.00"
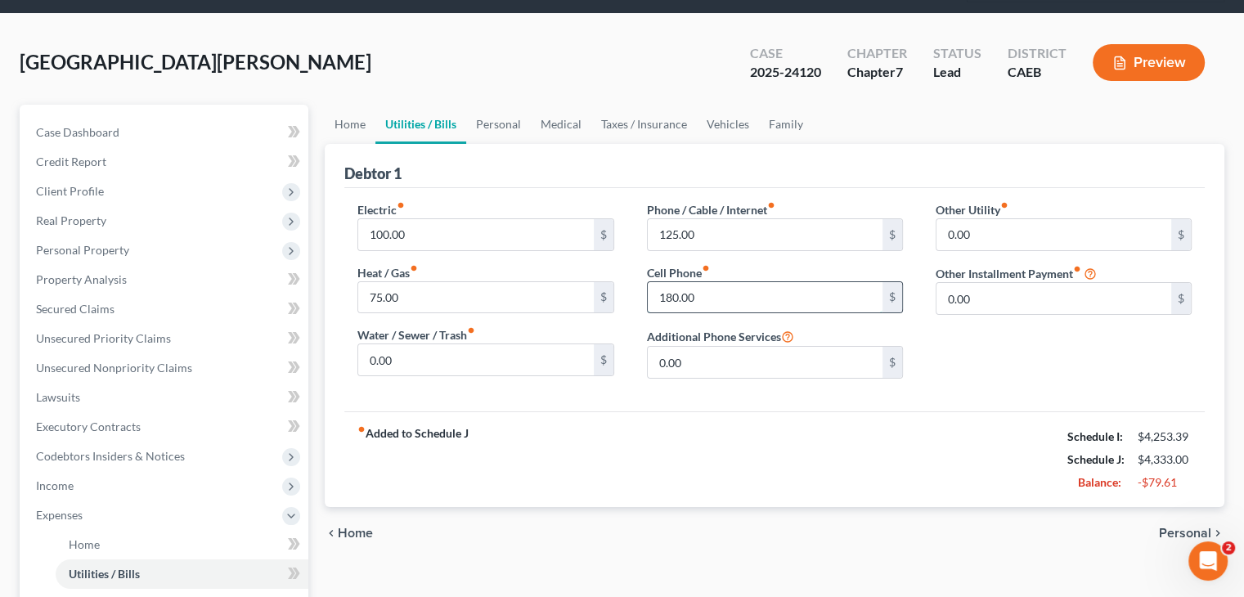
click at [668, 294] on input "180.00" at bounding box center [765, 297] width 235 height 31
click at [668, 299] on input "180.00" at bounding box center [765, 297] width 235 height 31
type input "140.00"
click at [1167, 529] on span "Personal" at bounding box center [1185, 533] width 52 height 13
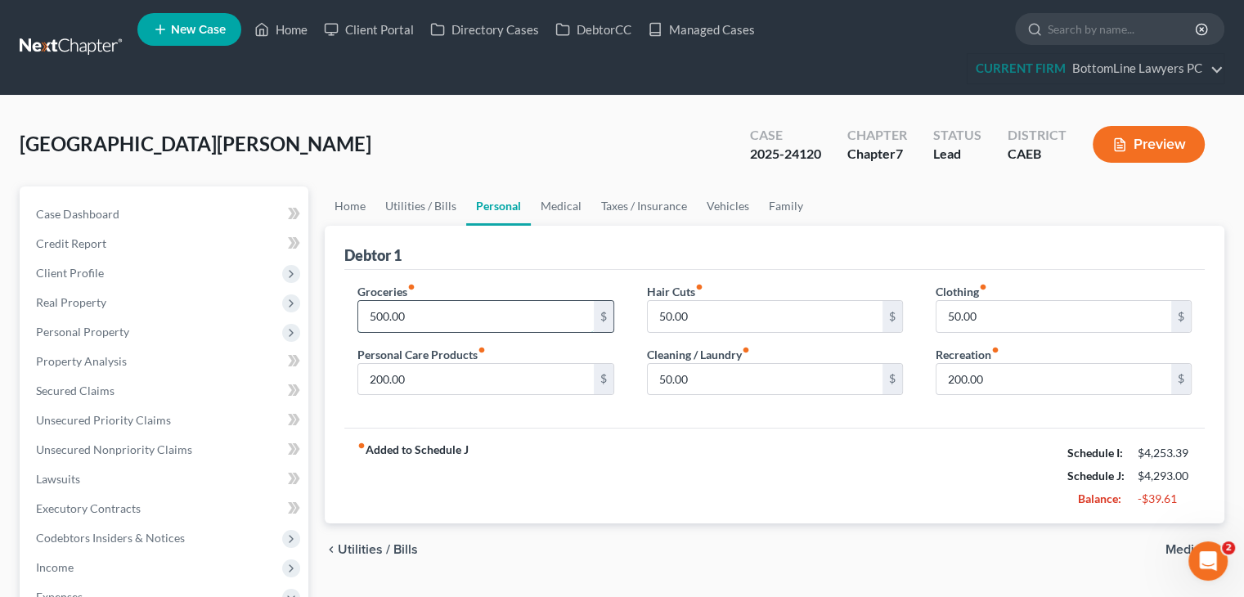
click at [375, 316] on input "500.00" at bounding box center [475, 316] width 235 height 31
click at [374, 316] on input "500.00" at bounding box center [475, 316] width 235 height 31
type input "450"
click at [1172, 552] on span "Medical" at bounding box center [1189, 549] width 46 height 13
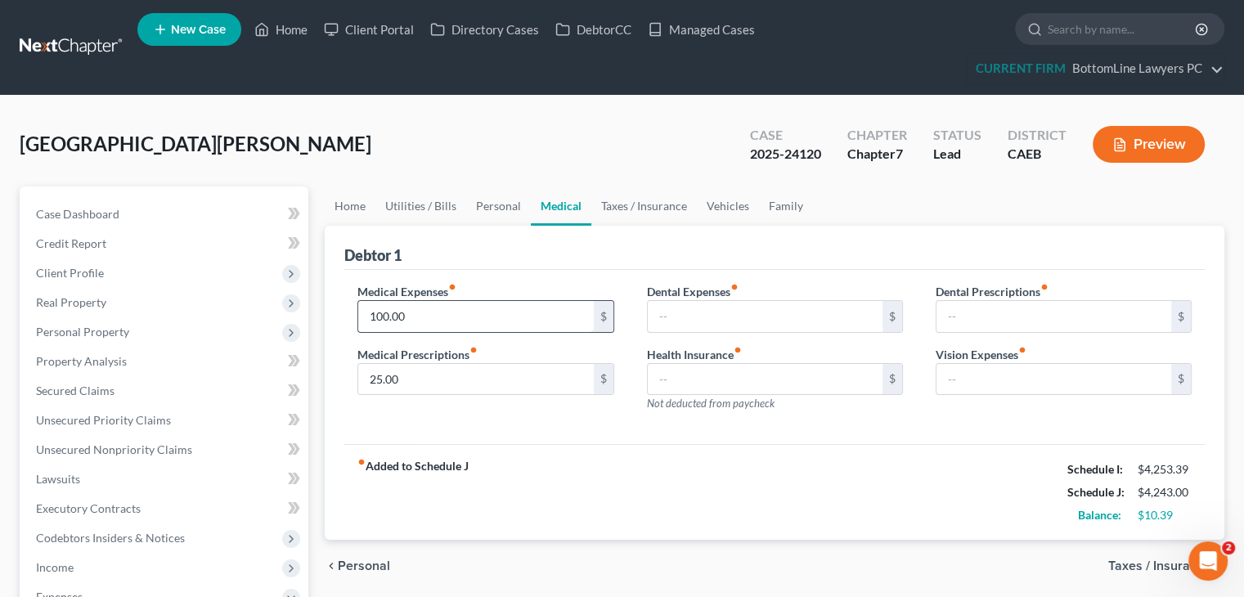
click at [384, 310] on input "100.00" at bounding box center [475, 316] width 235 height 31
type input "50.00"
click at [1129, 565] on span "Taxes / Insurance" at bounding box center [1160, 566] width 103 height 13
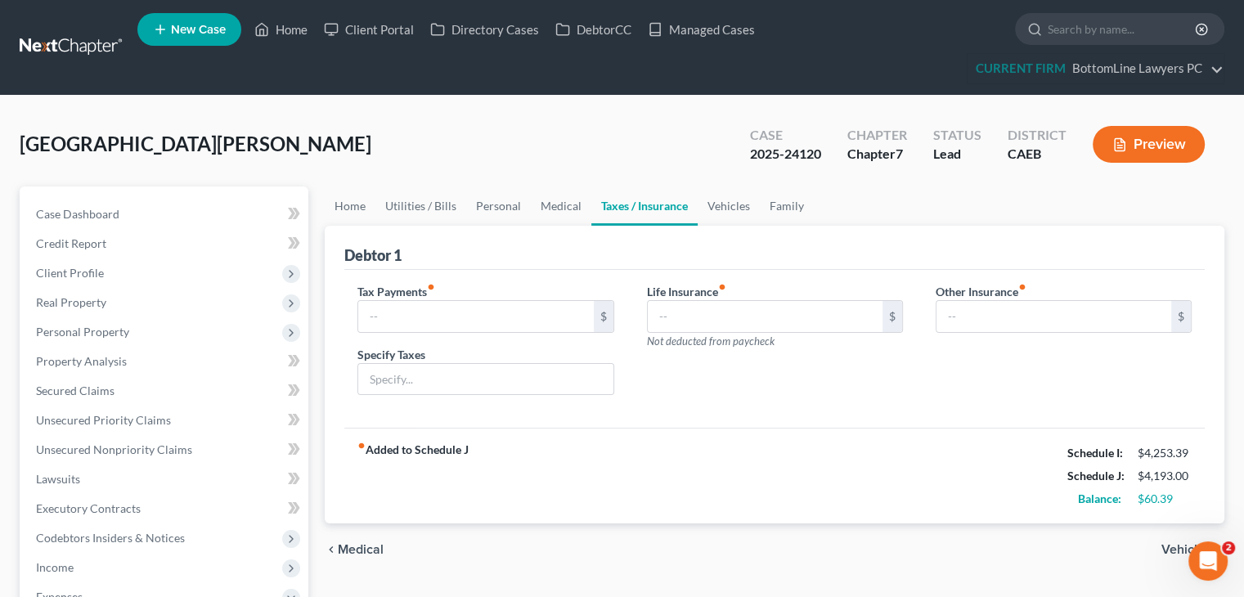
click at [1172, 548] on span "Vehicles" at bounding box center [1187, 549] width 50 height 13
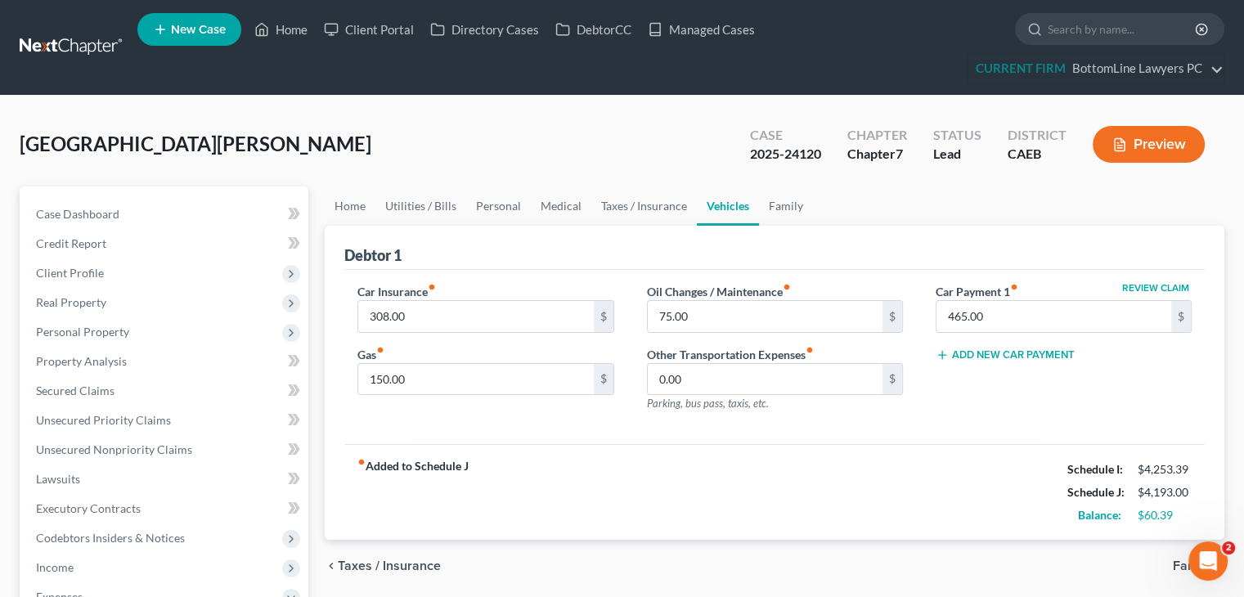
click at [1180, 565] on span "Family" at bounding box center [1192, 566] width 38 height 13
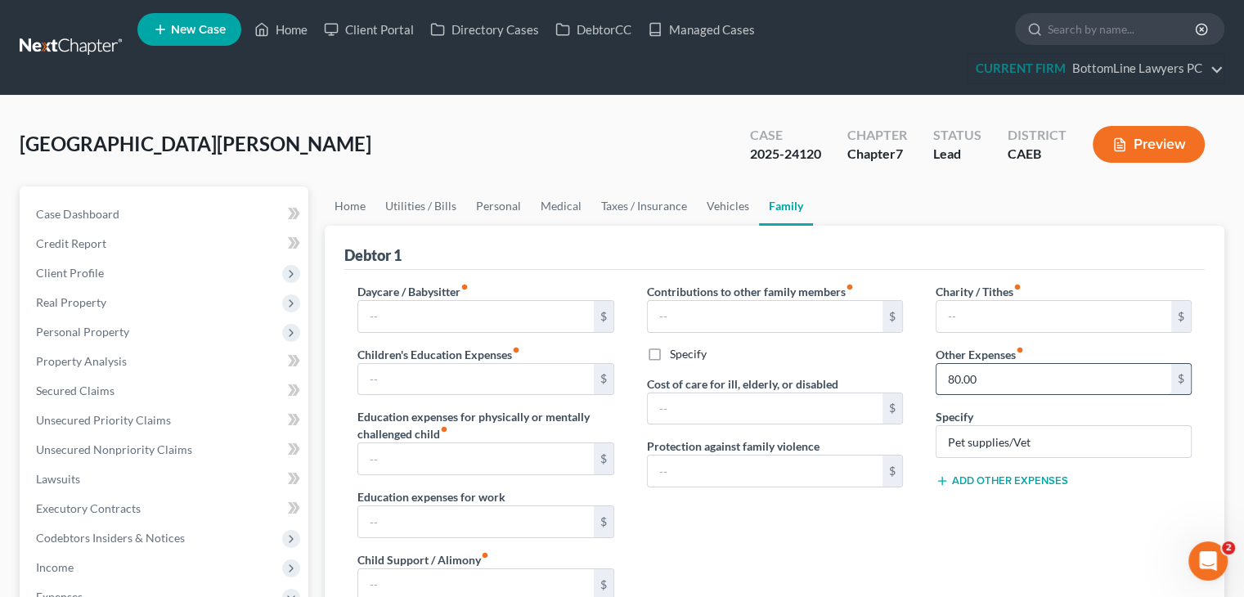
click at [950, 375] on input "80.00" at bounding box center [1054, 379] width 235 height 31
click at [948, 374] on input "80.00" at bounding box center [1054, 379] width 235 height 31
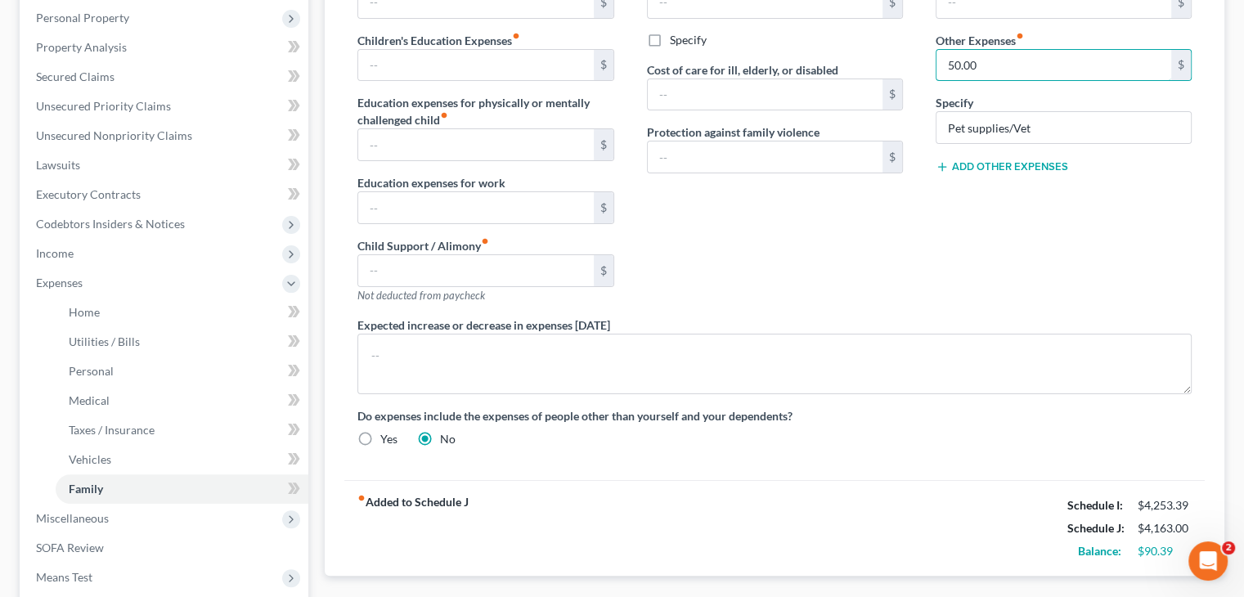
scroll to position [409, 0]
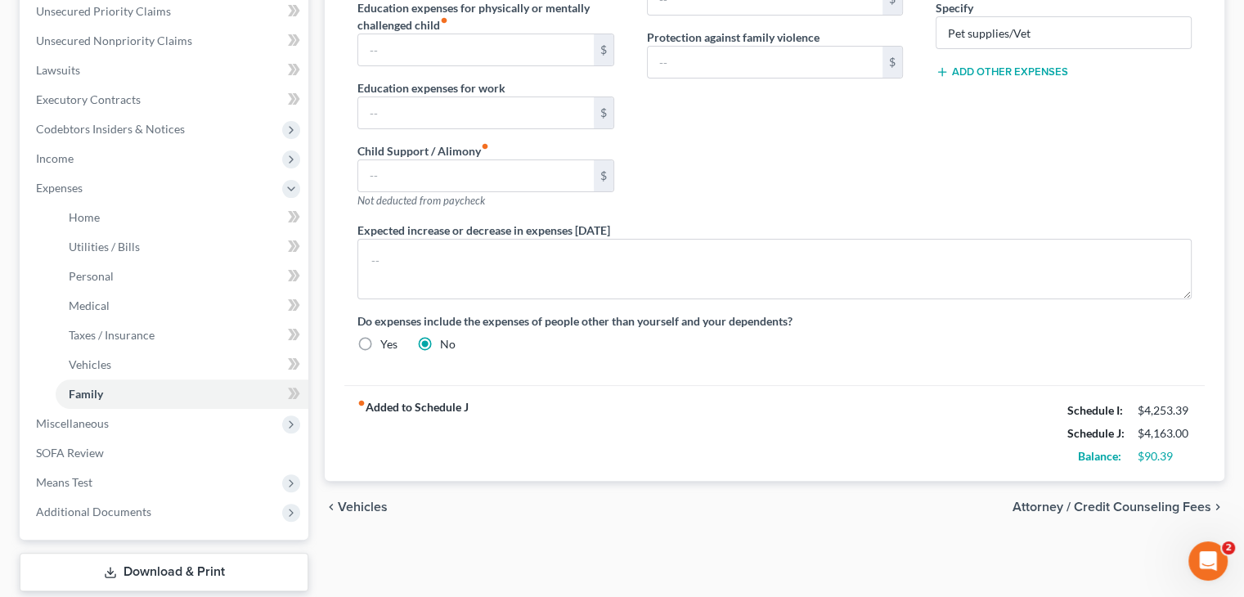
type input "50.00"
click at [1121, 502] on span "Attorney / Credit Counseling Fees" at bounding box center [1112, 507] width 199 height 13
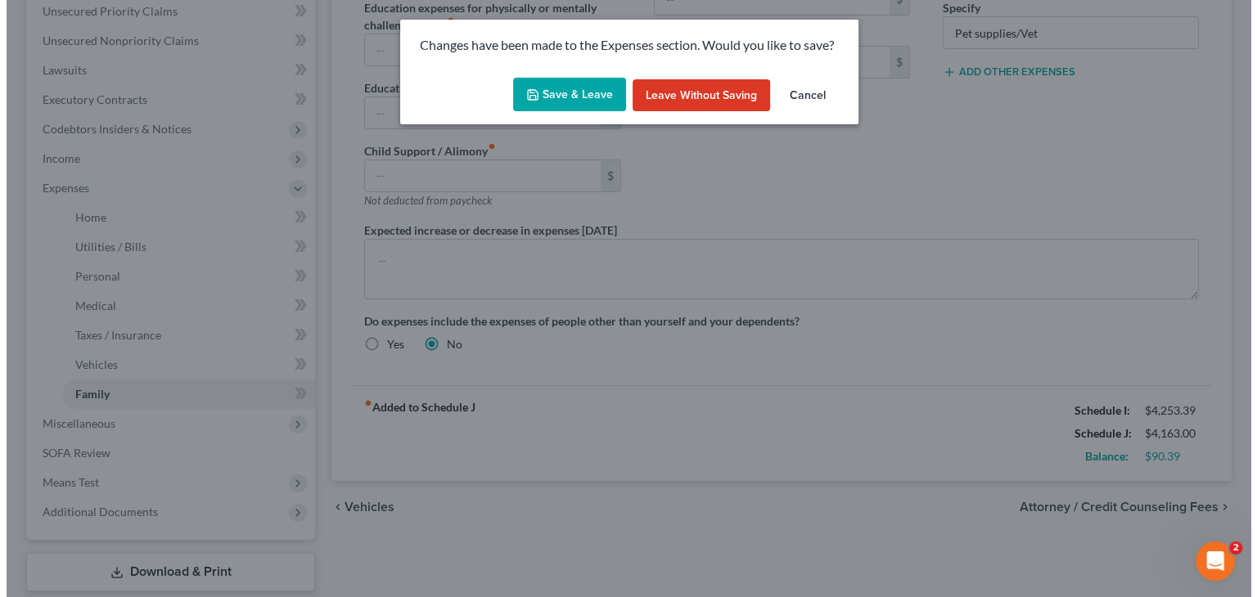
scroll to position [380, 0]
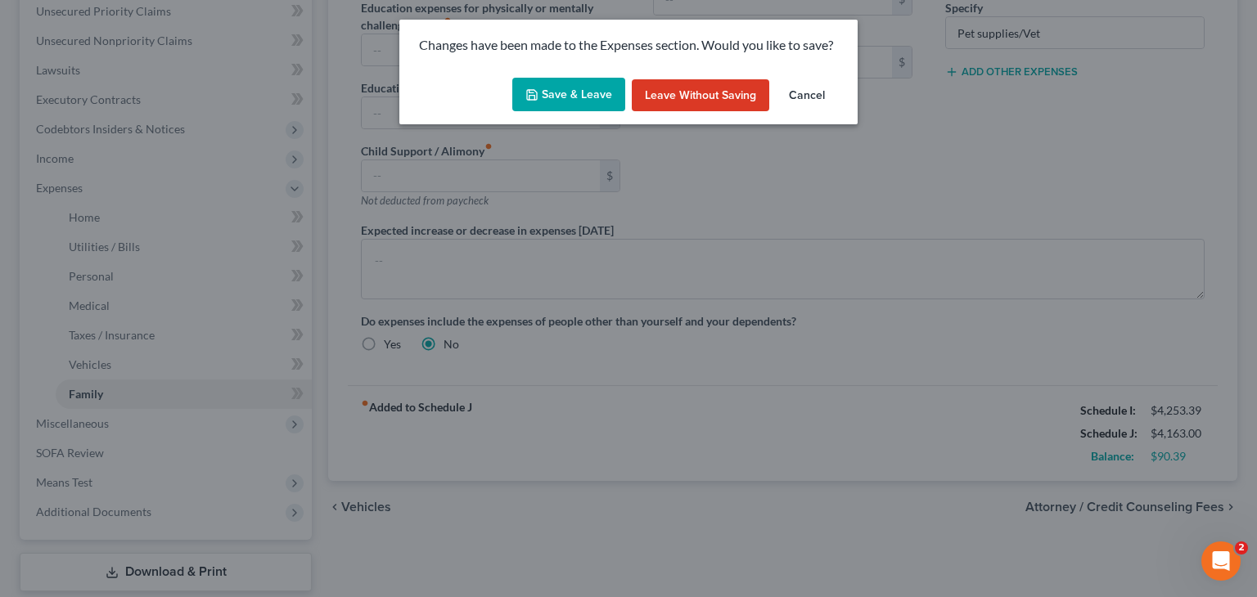
click at [585, 97] on button "Save & Leave" at bounding box center [568, 95] width 113 height 34
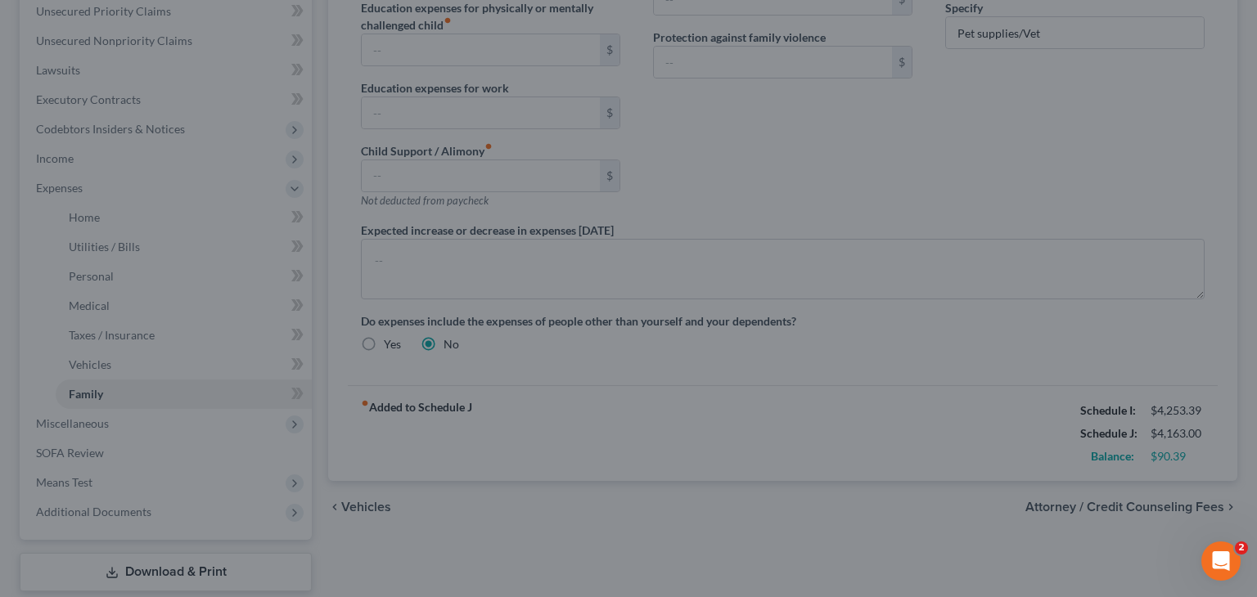
select select "0"
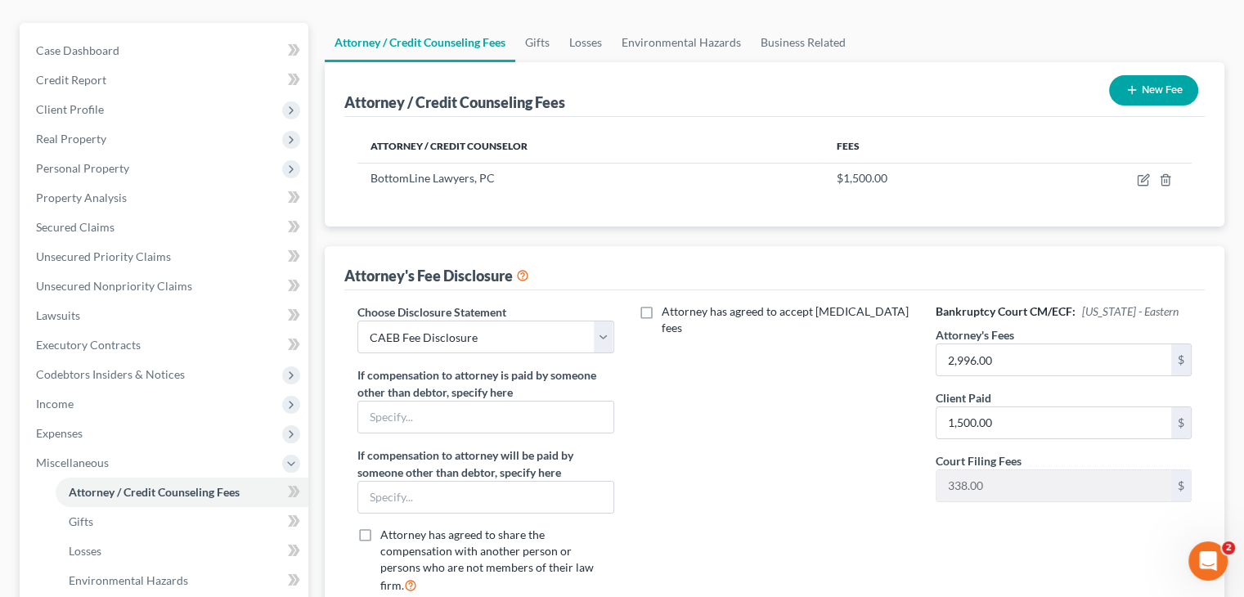
scroll to position [245, 0]
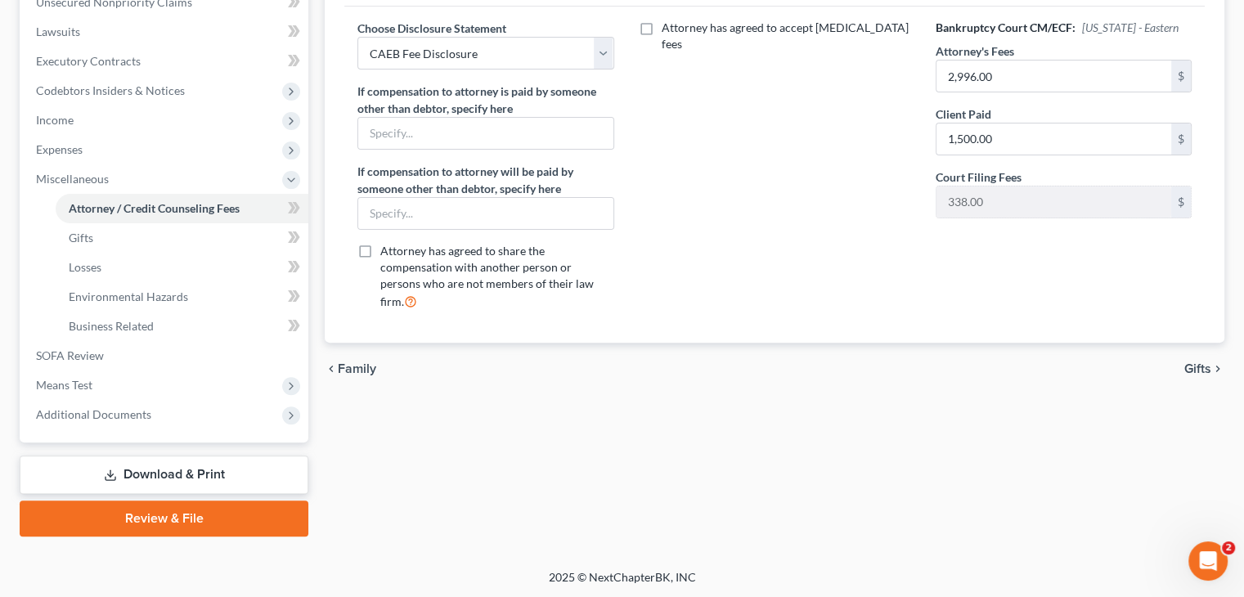
click at [1194, 362] on span "Gifts" at bounding box center [1198, 368] width 27 height 13
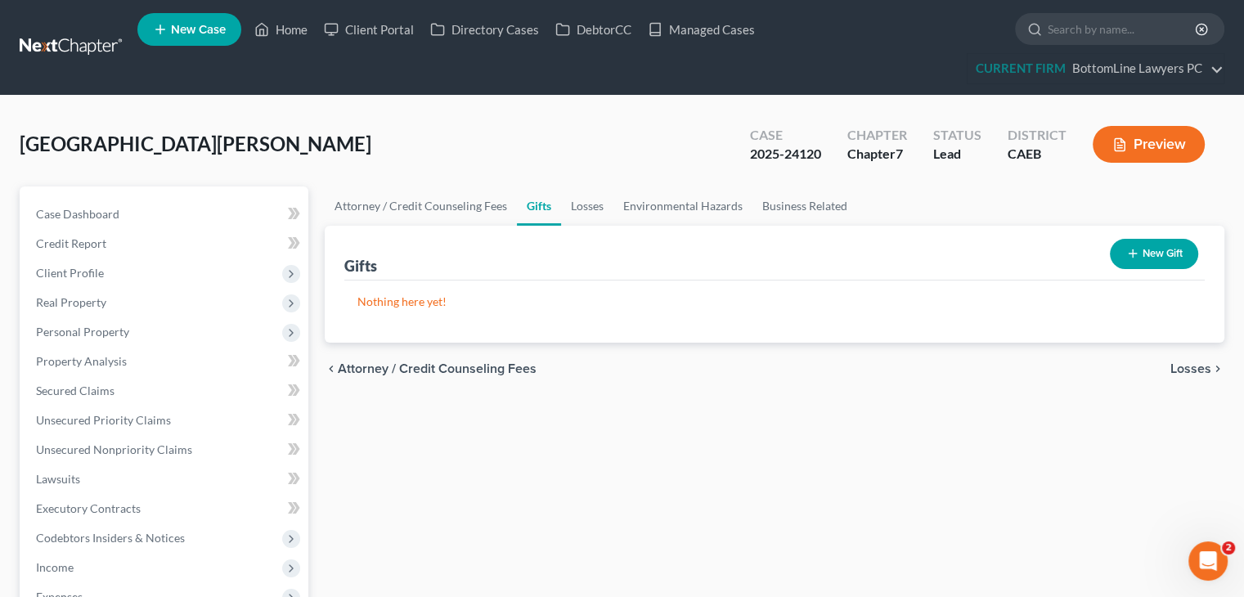
click at [1193, 369] on span "Losses" at bounding box center [1191, 368] width 41 height 13
click at [1192, 368] on span "Environmental Hazards" at bounding box center [1142, 368] width 137 height 13
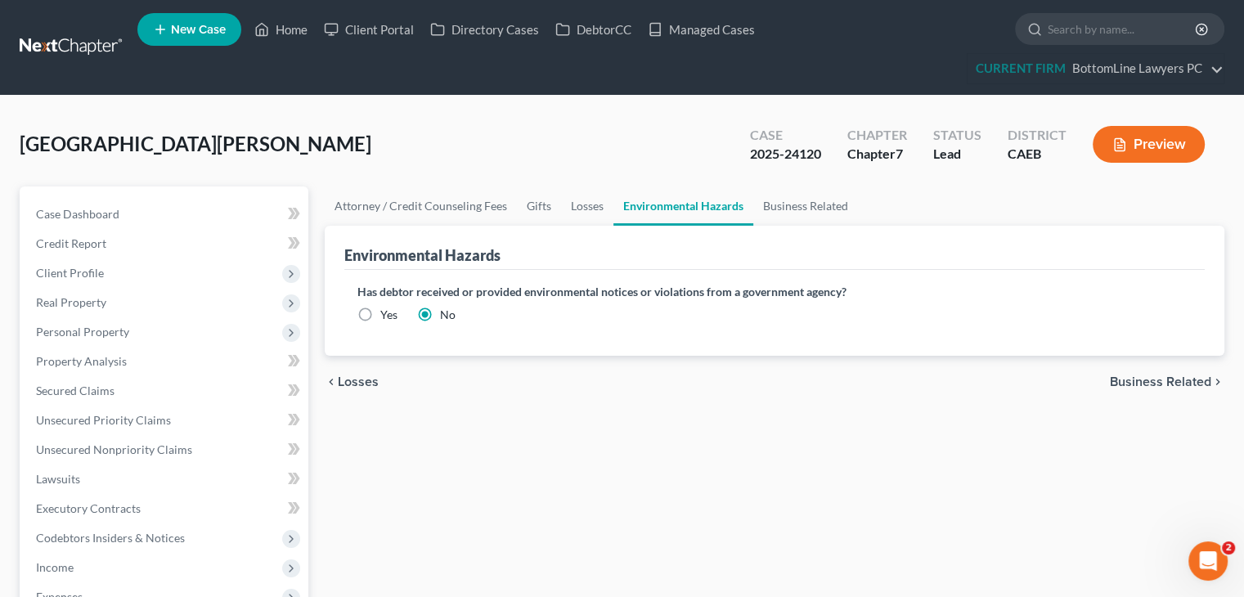
click at [1181, 380] on span "Business Related" at bounding box center [1160, 382] width 101 height 13
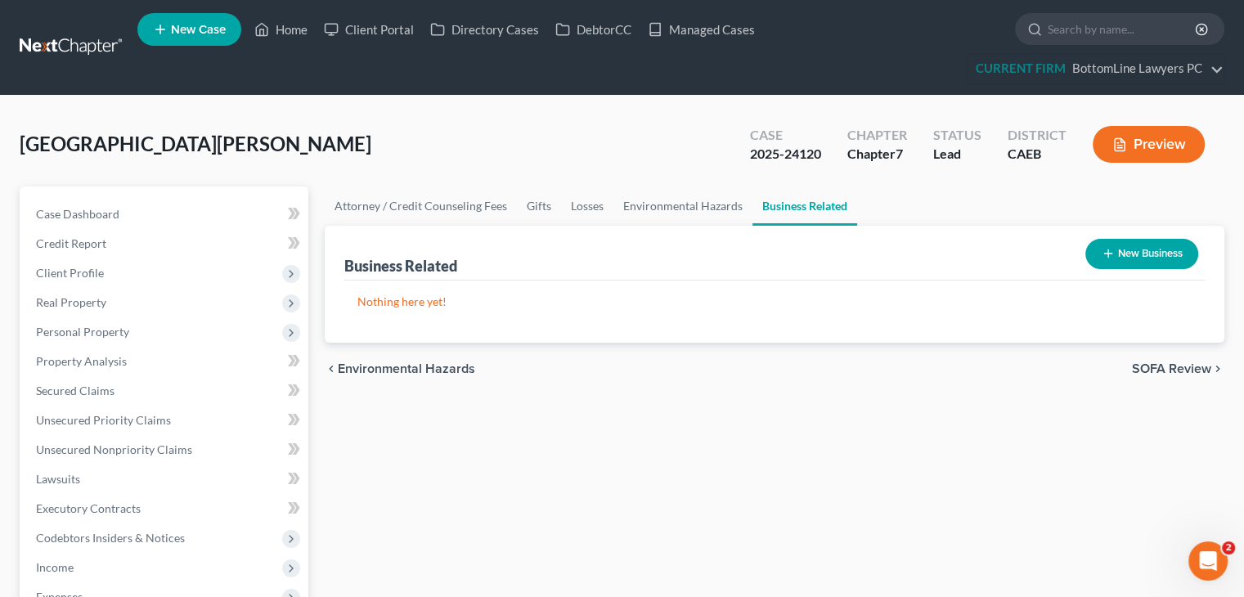
click at [1172, 362] on span "SOFA Review" at bounding box center [1171, 368] width 79 height 13
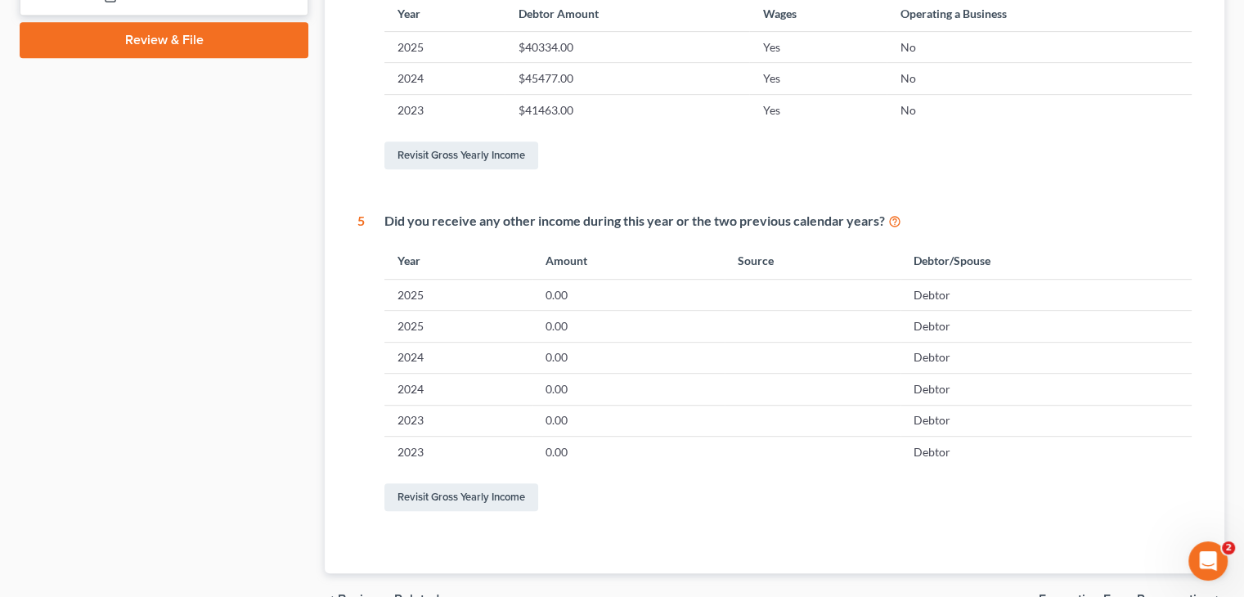
scroll to position [818, 0]
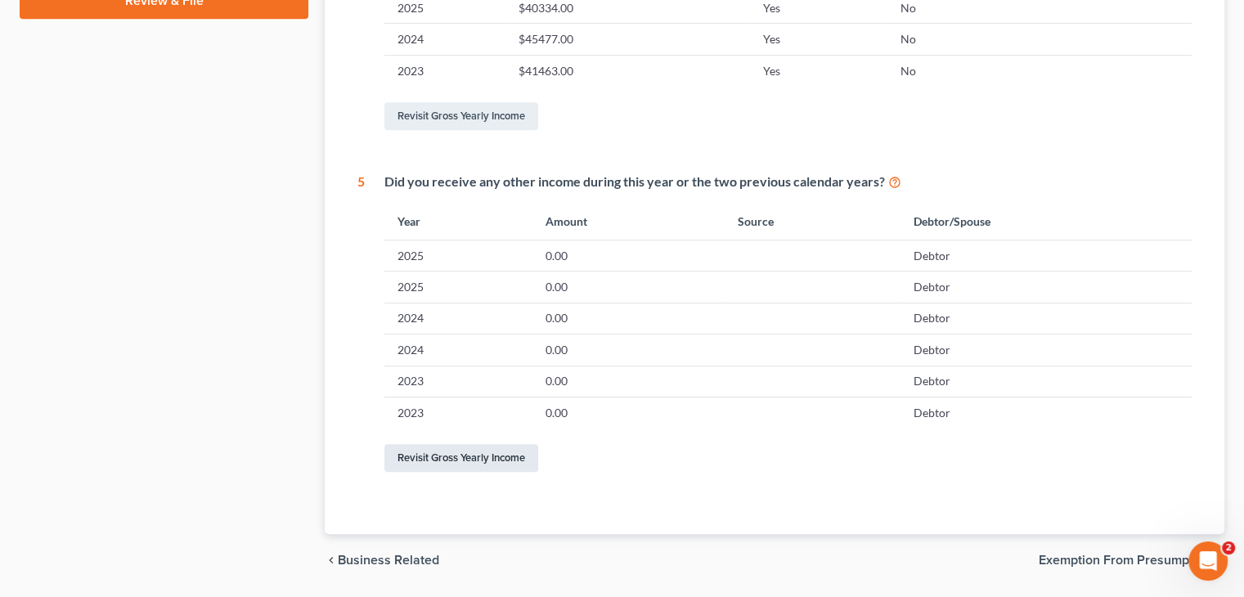
click at [533, 455] on link "Revisit Gross Yearly Income" at bounding box center [462, 458] width 154 height 28
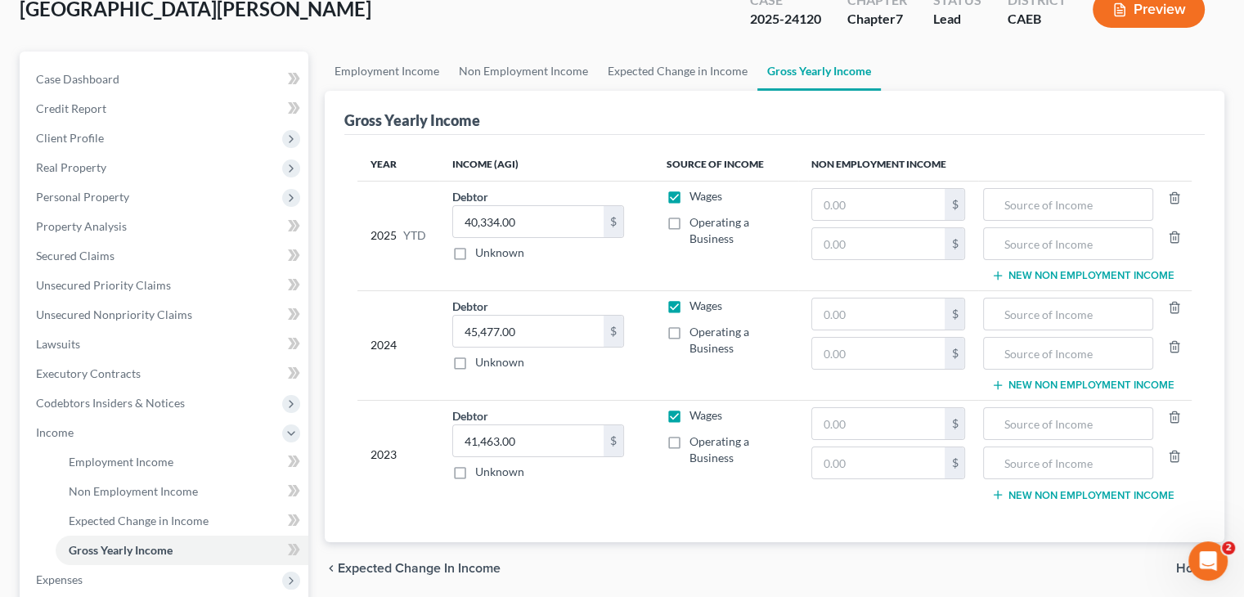
scroll to position [164, 0]
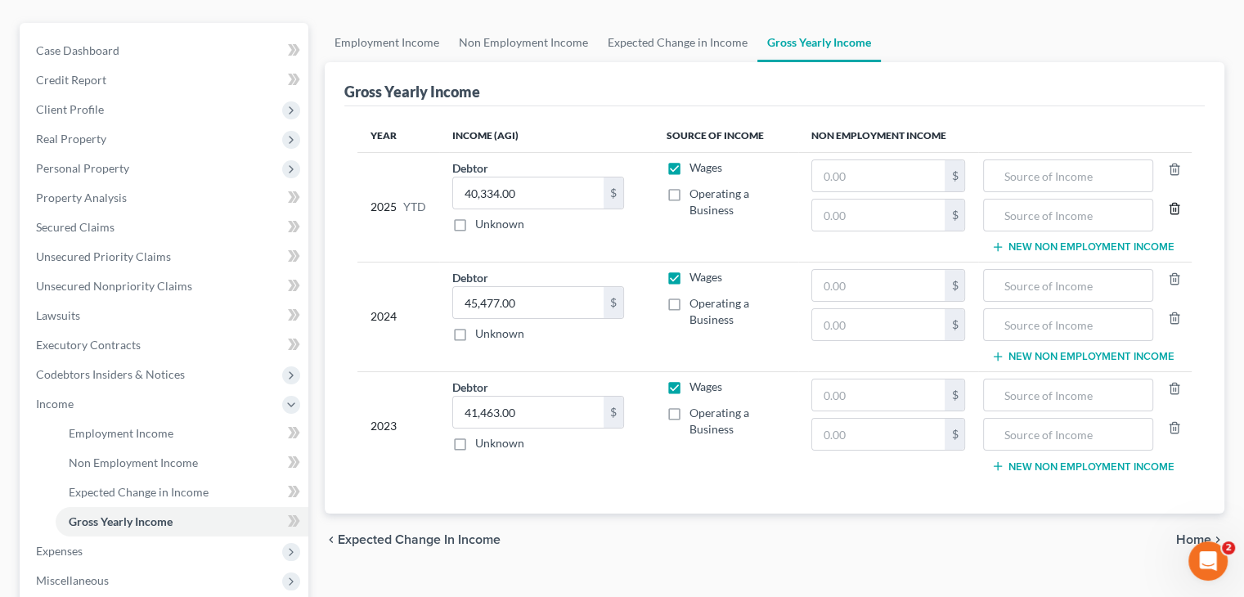
click at [1176, 209] on line "button" at bounding box center [1176, 209] width 0 height 3
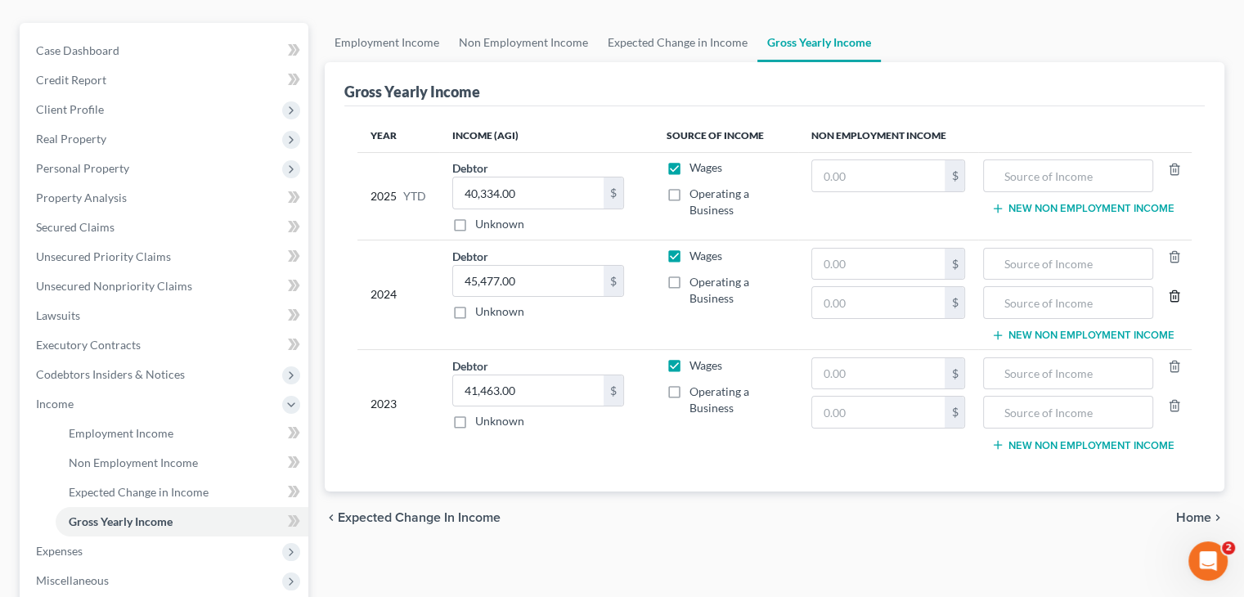
click at [1173, 292] on icon "button" at bounding box center [1174, 296] width 13 height 13
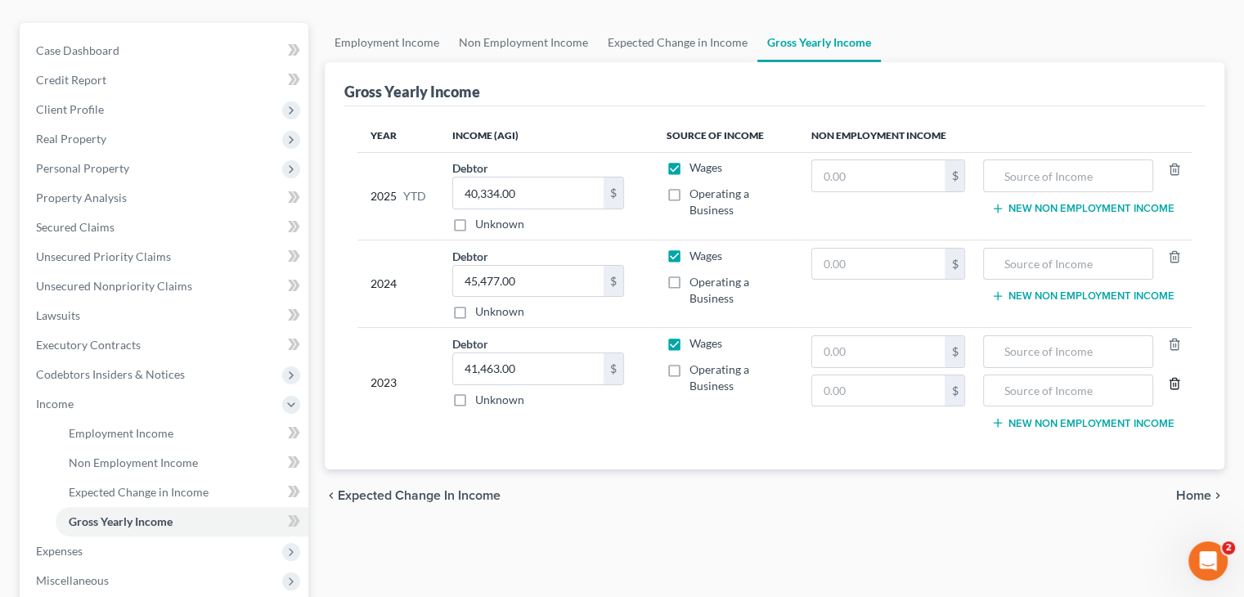
click at [1176, 385] on icon "button" at bounding box center [1174, 383] width 13 height 13
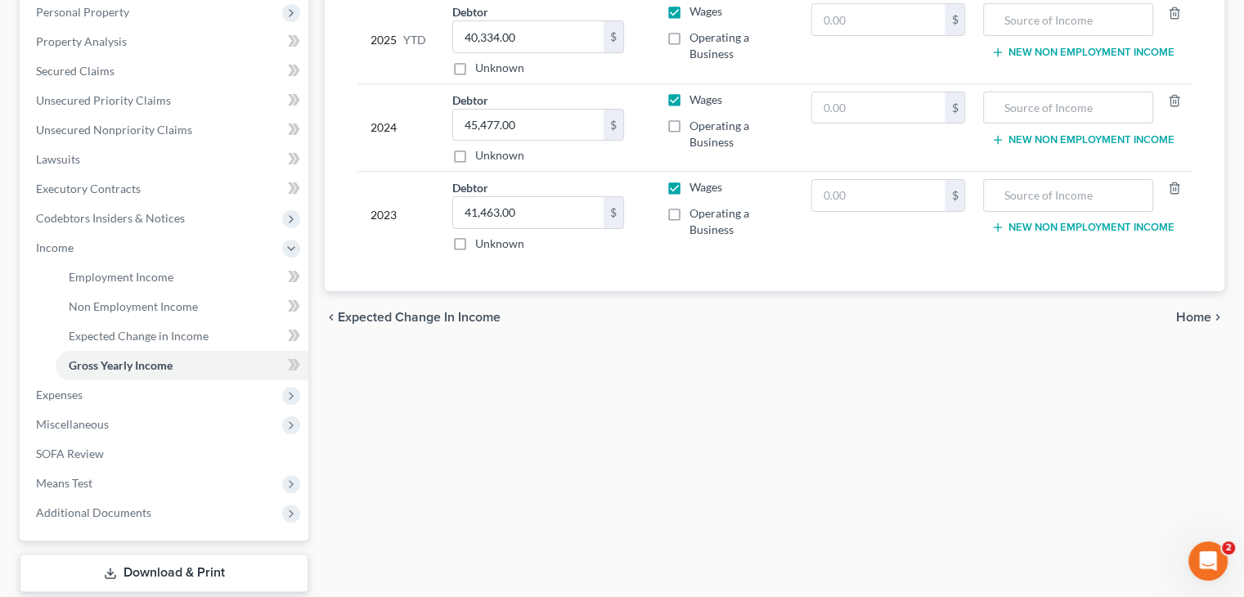
scroll to position [327, 0]
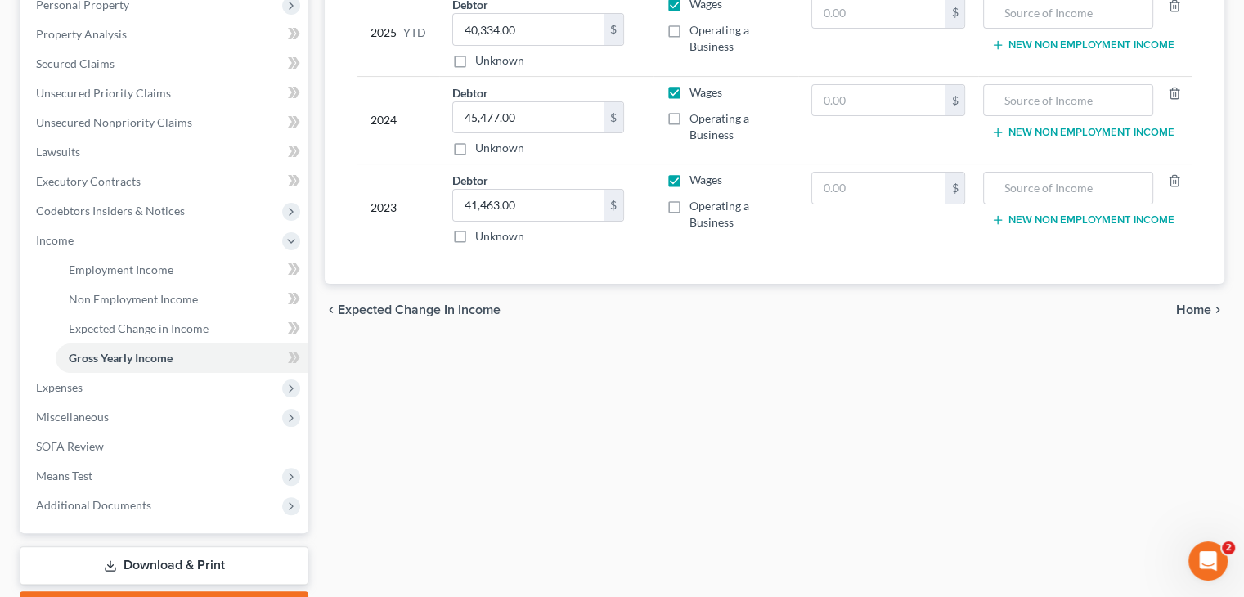
click at [1199, 311] on span "Home" at bounding box center [1193, 310] width 35 height 13
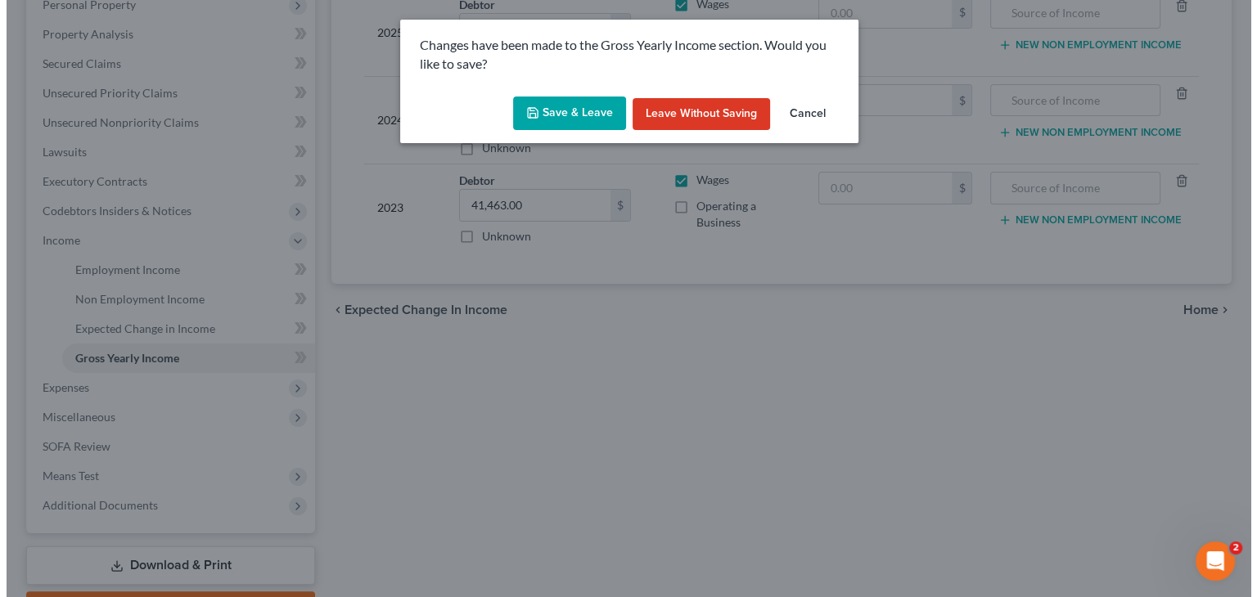
scroll to position [298, 0]
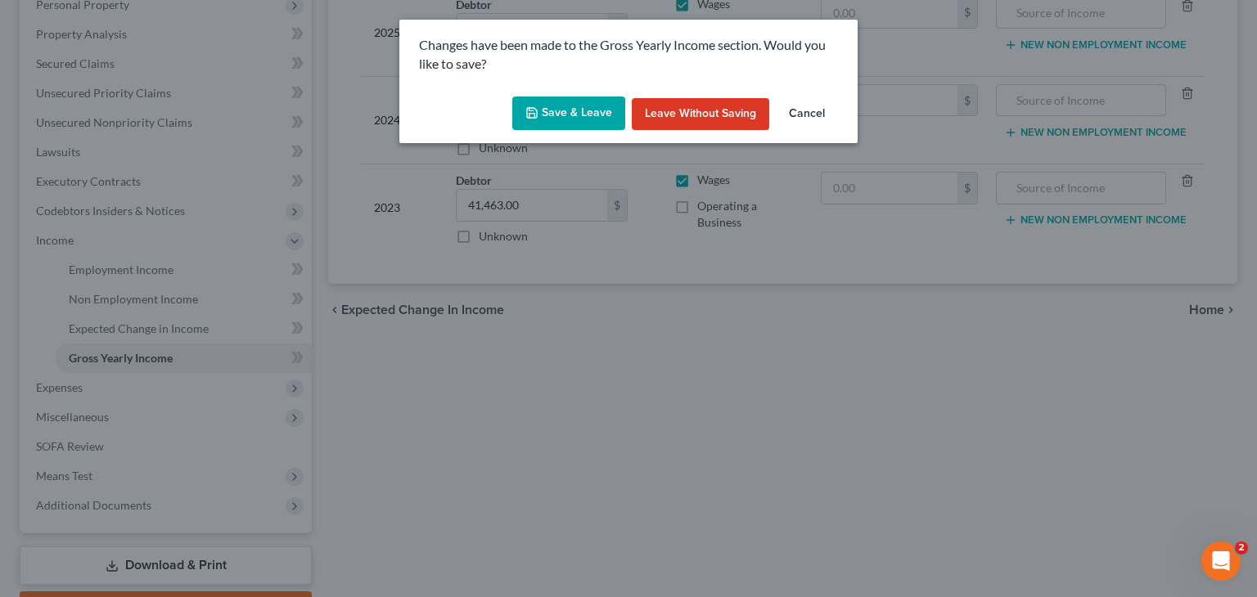
click at [584, 125] on button "Save & Leave" at bounding box center [568, 114] width 113 height 34
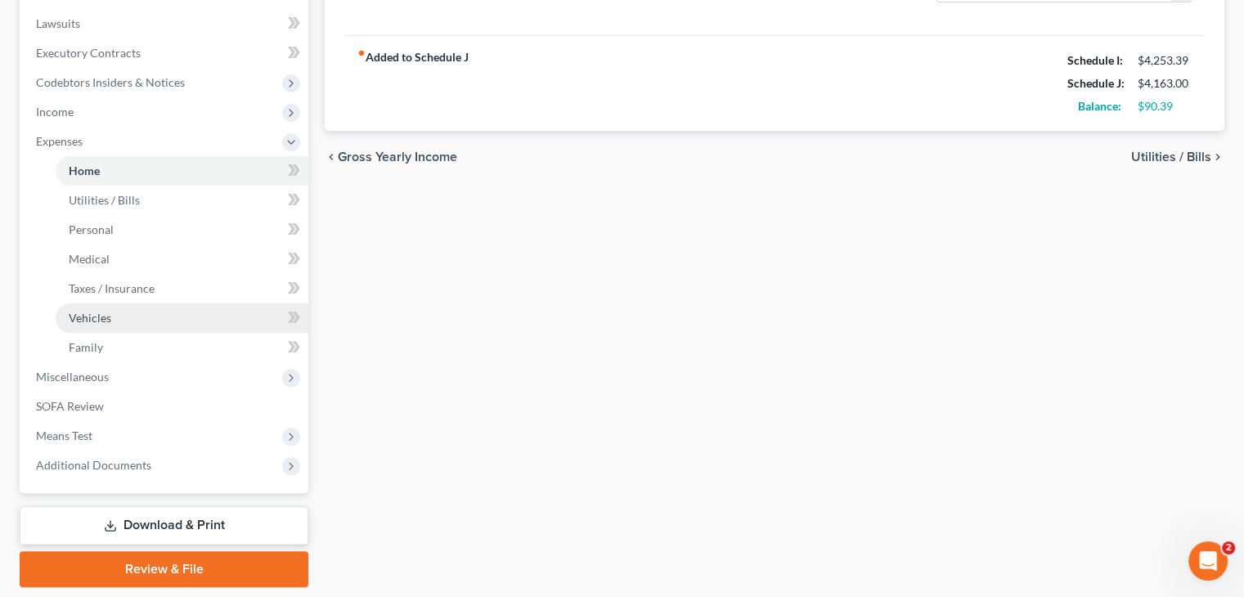
scroll to position [506, 0]
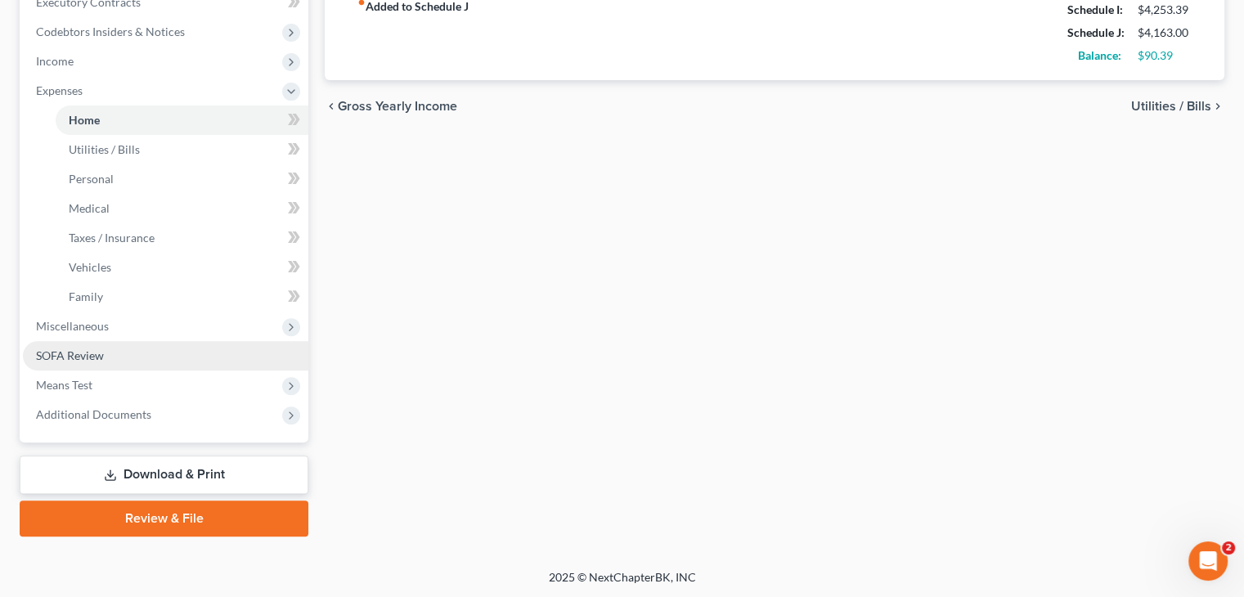
click at [121, 356] on link "SOFA Review" at bounding box center [166, 355] width 286 height 29
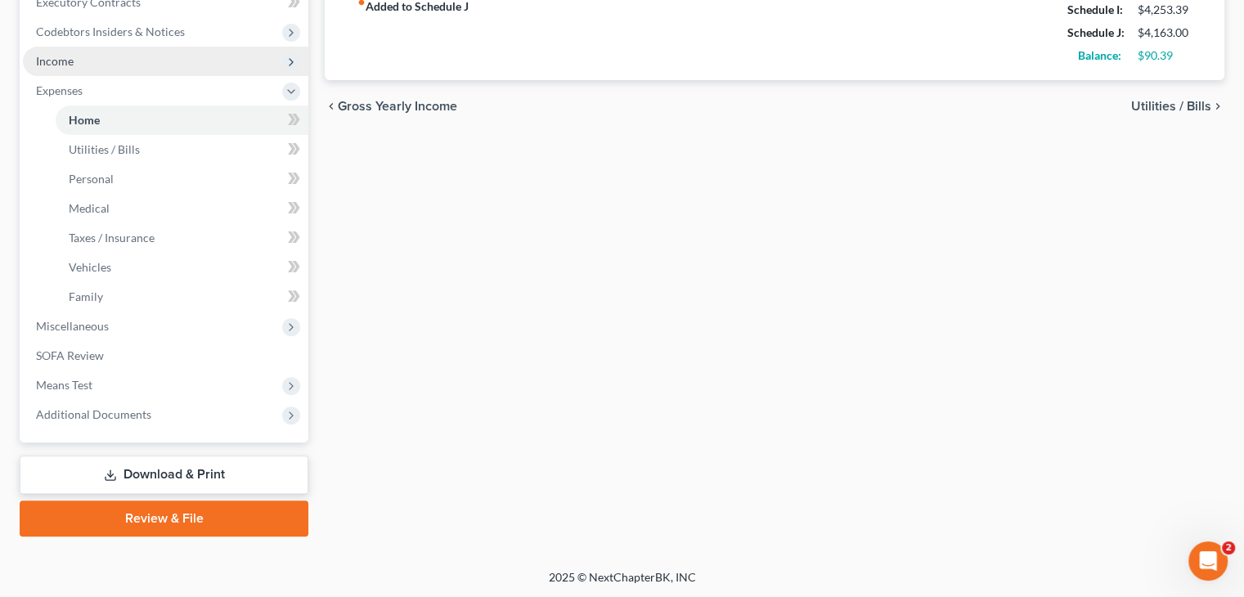
click at [69, 60] on span "Income" at bounding box center [55, 61] width 38 height 14
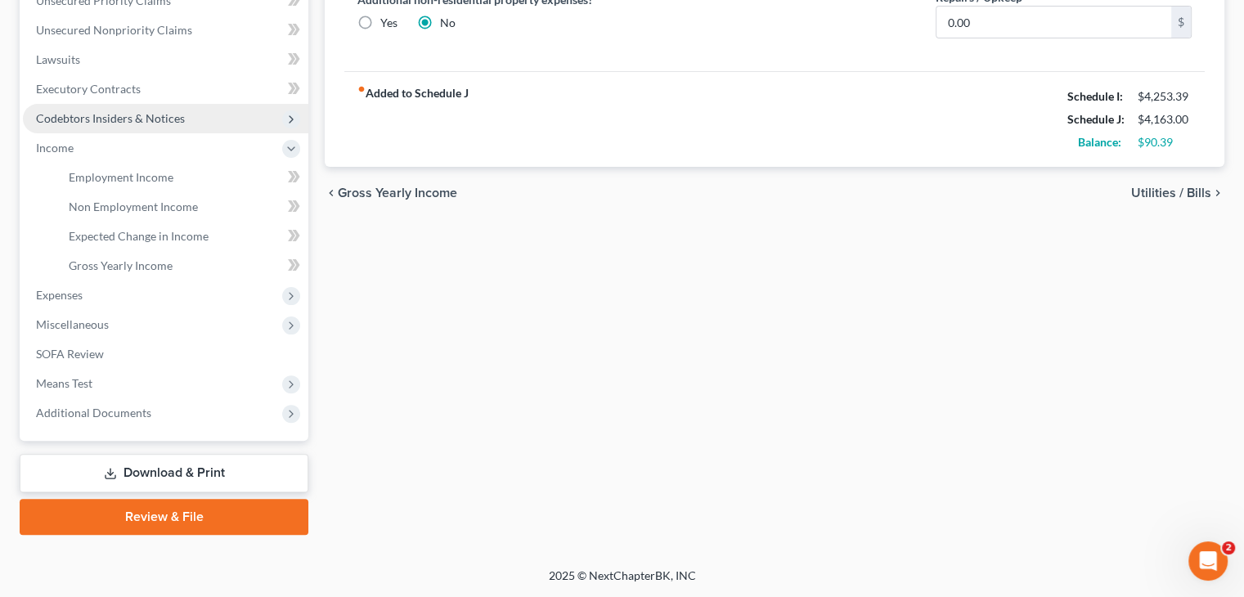
scroll to position [418, 0]
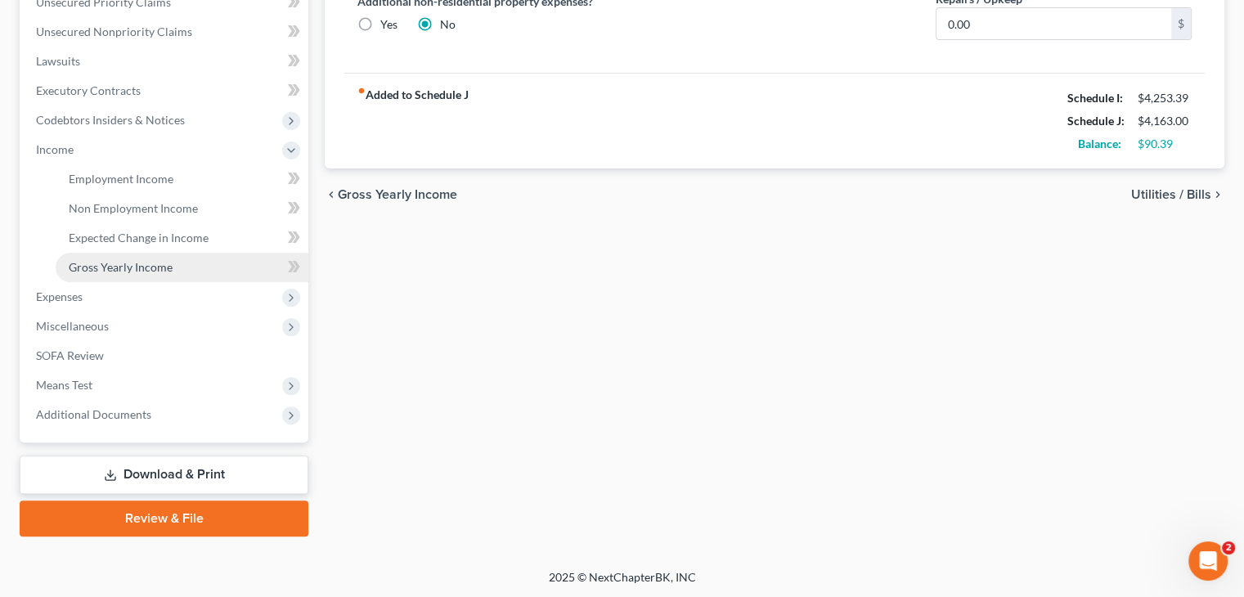
click at [110, 271] on span "Gross Yearly Income" at bounding box center [121, 267] width 104 height 14
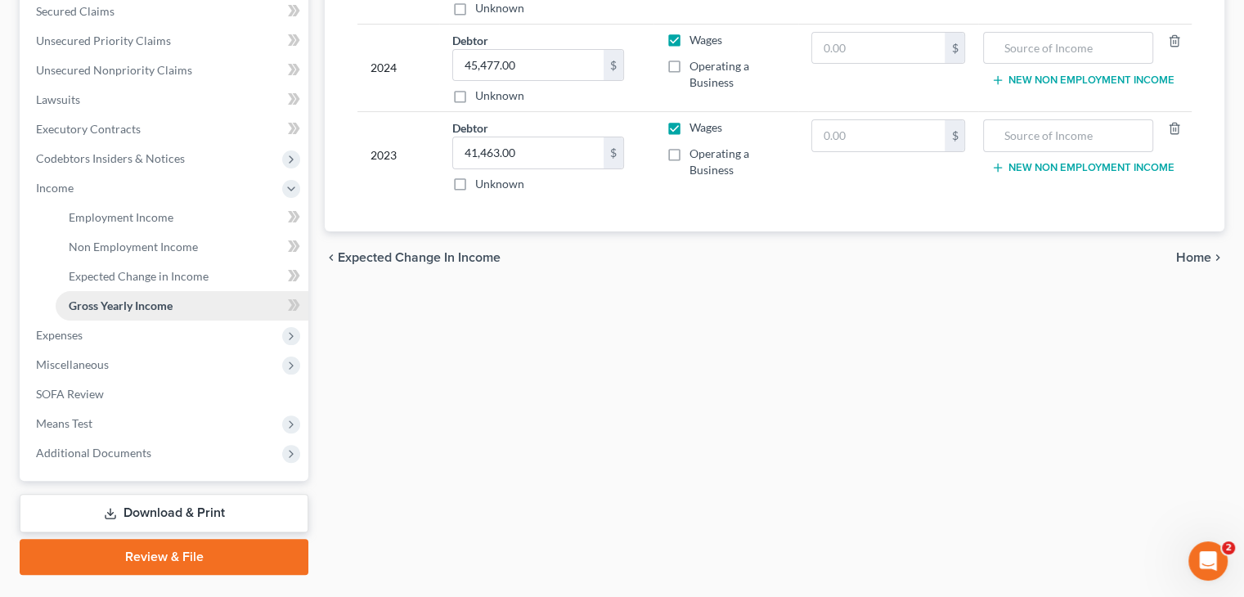
scroll to position [418, 0]
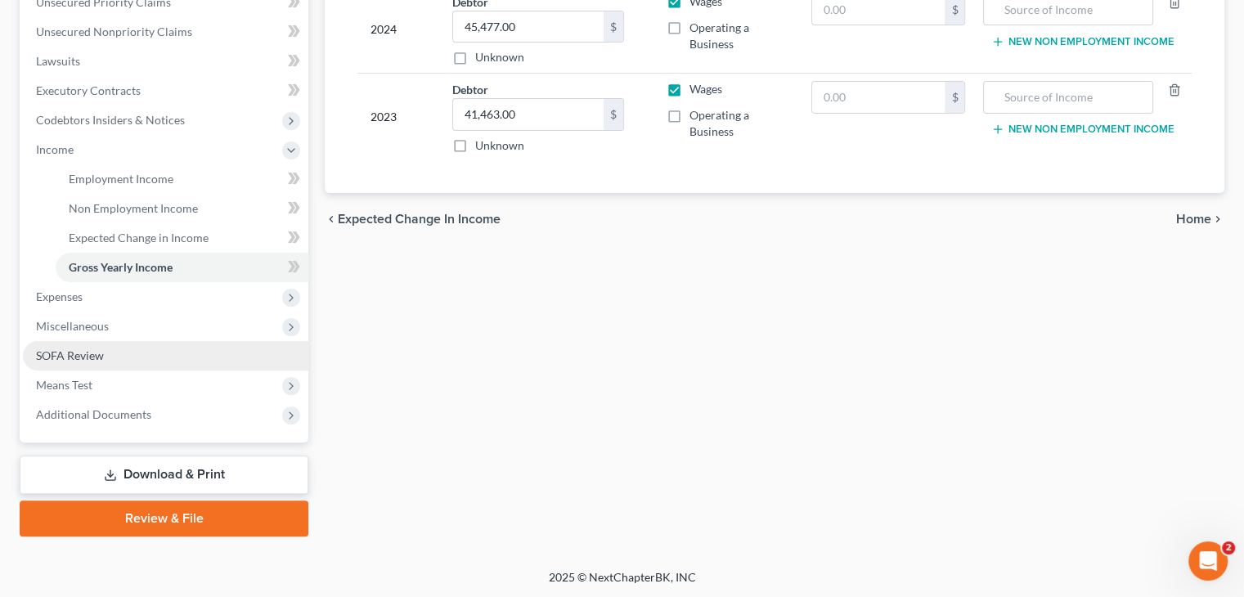
click at [104, 354] on link "SOFA Review" at bounding box center [166, 355] width 286 height 29
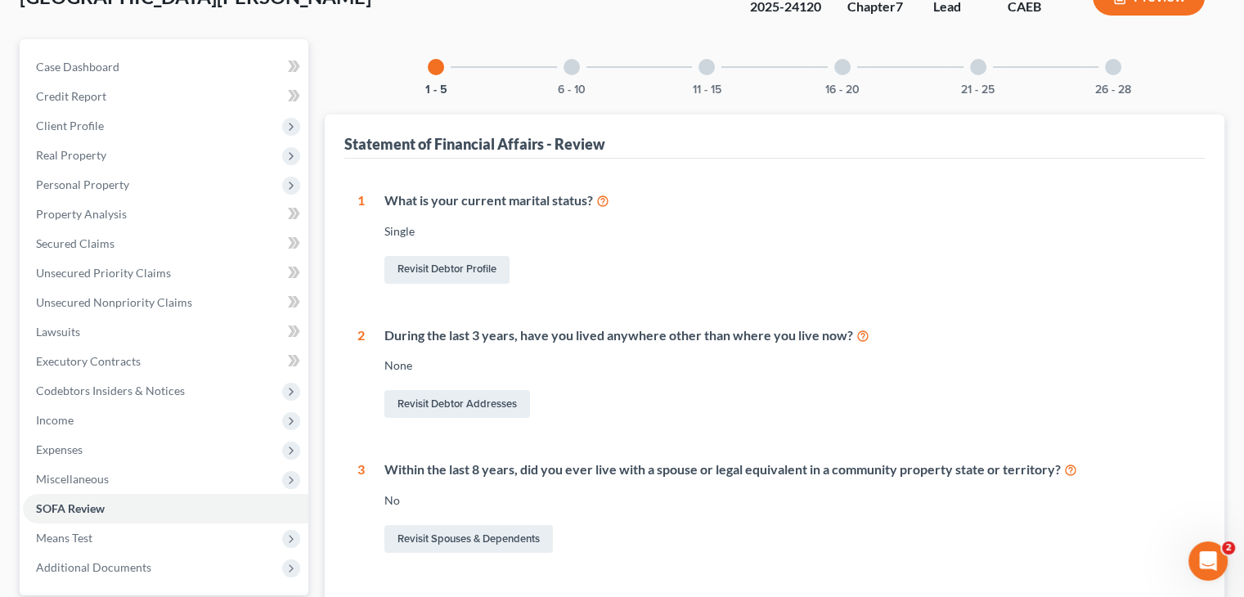
scroll to position [119, 0]
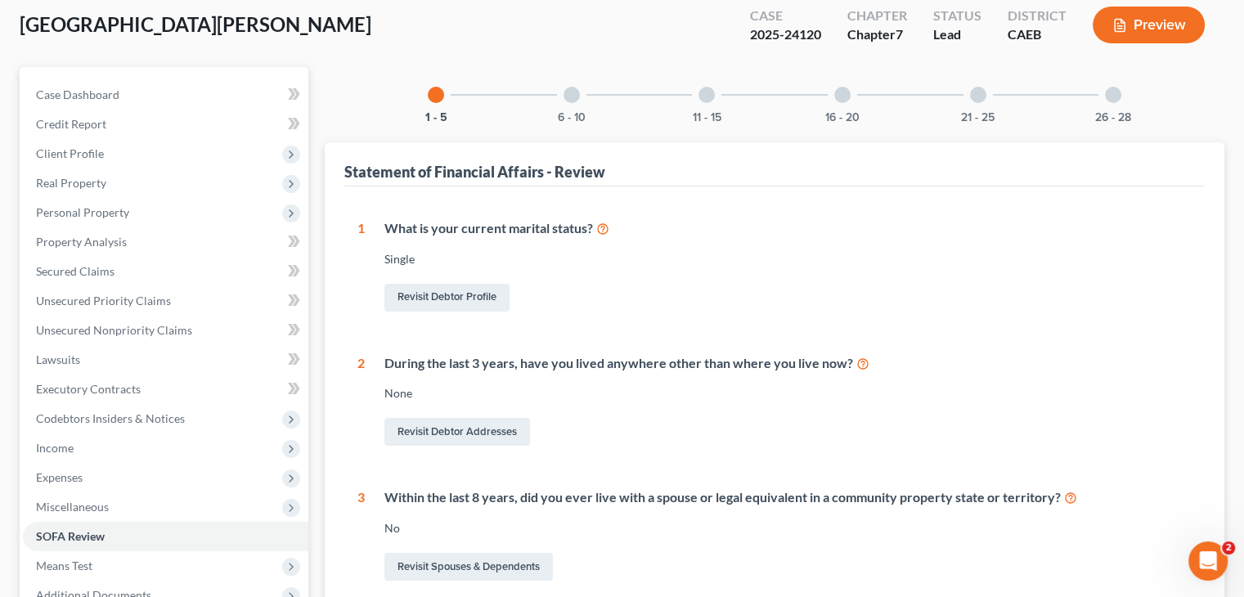
click at [573, 96] on div at bounding box center [572, 95] width 16 height 16
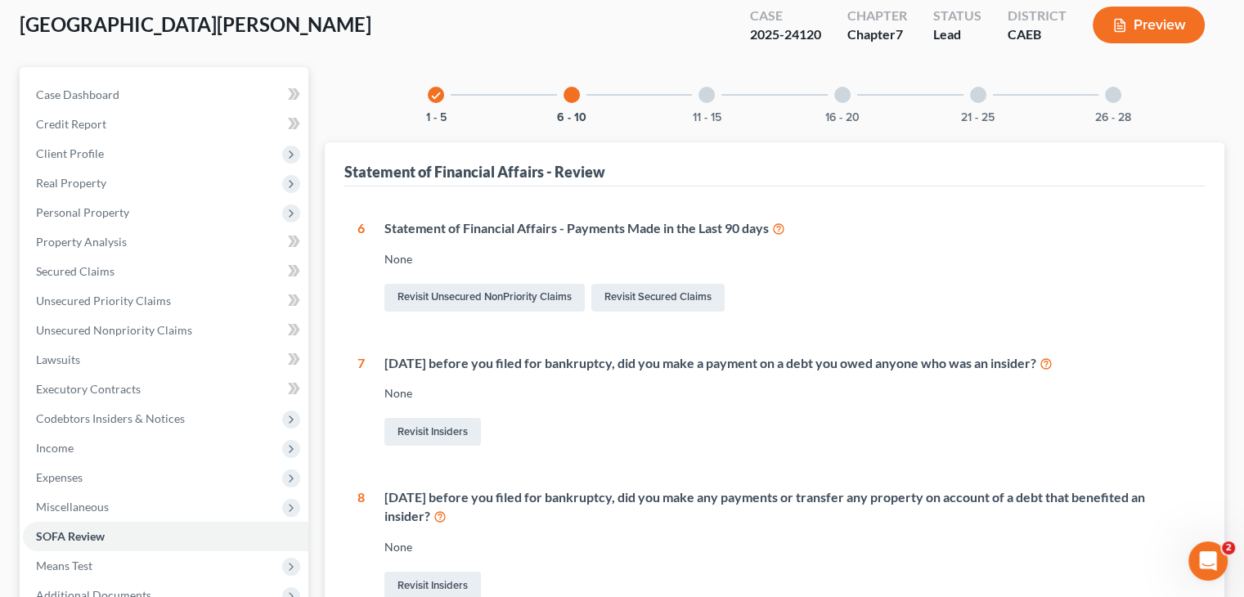
click at [137, 55] on div "Cornwall, Joseph Upgraded Case 2025-24120 Chapter Chapter 7 Status Lead Distric…" at bounding box center [622, 31] width 1205 height 71
click at [91, 274] on span "Secured Claims" at bounding box center [75, 271] width 79 height 14
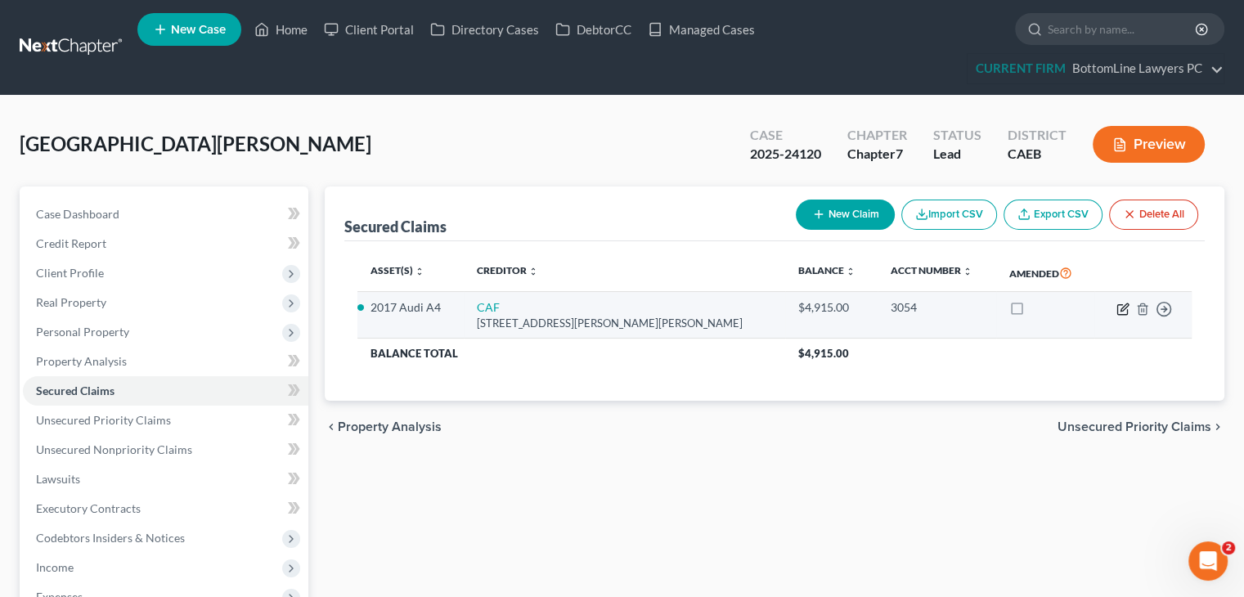
click at [1119, 305] on icon "button" at bounding box center [1123, 309] width 13 height 13
select select "10"
select select "2"
select select "0"
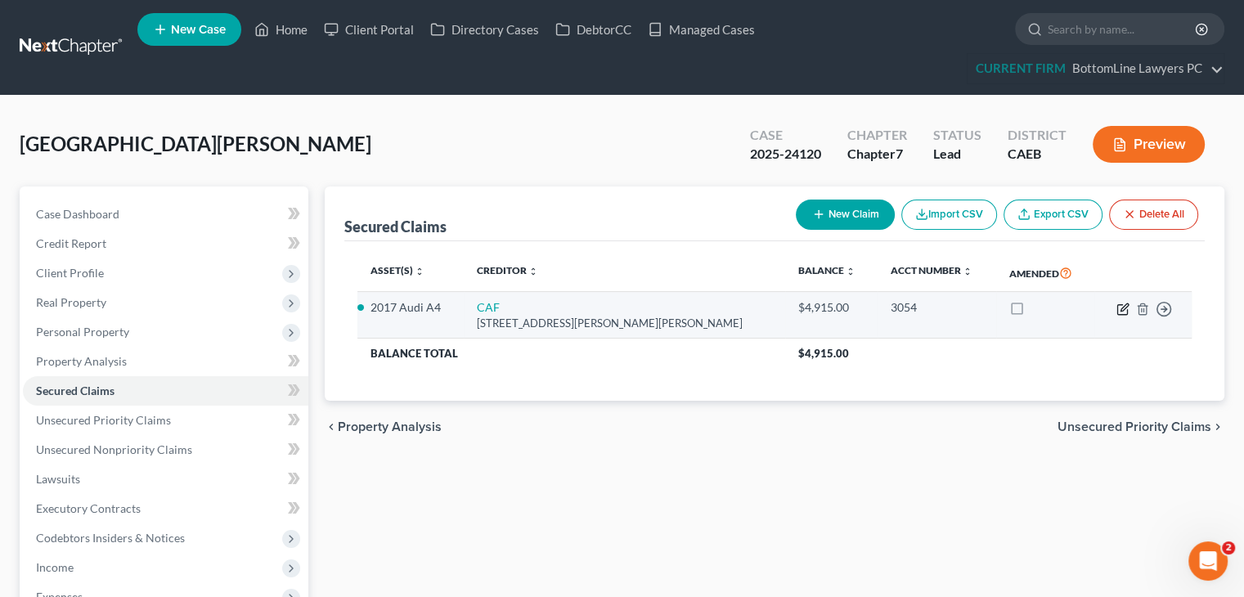
select select "0"
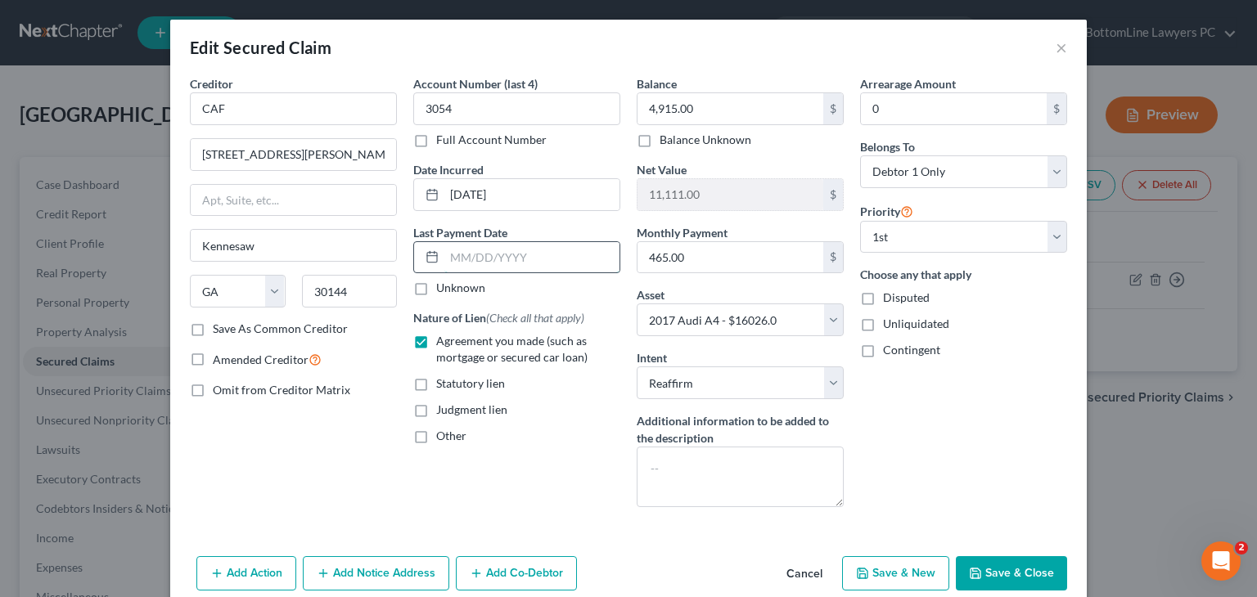
click at [511, 256] on input "text" at bounding box center [531, 257] width 175 height 31
paste input "07/08/2025"
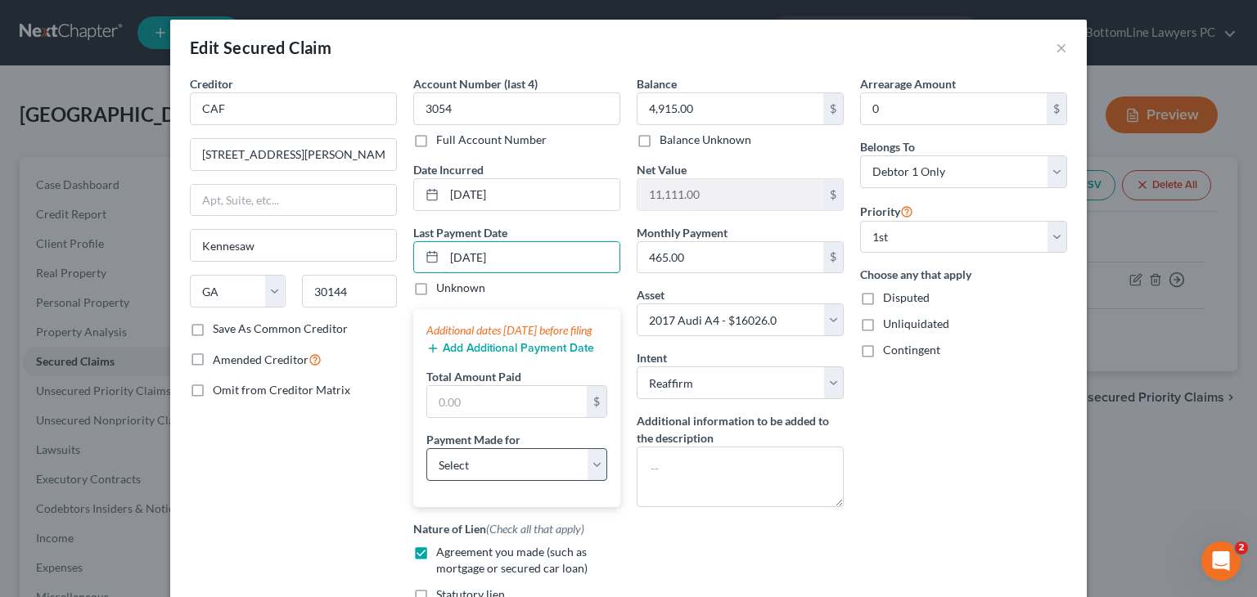
type input "07/08/2025"
click at [557, 481] on select "Select Car Credit Card Loan Repayment Mortgage Other Suppliers Or Vendors" at bounding box center [516, 464] width 181 height 33
select select "0"
click at [426, 463] on select "Select Car Credit Card Loan Repayment Mortgage Other Suppliers Or Vendors" at bounding box center [516, 464] width 181 height 33
click at [308, 485] on div "Creditor * CAF 225 Chastain Meadows Court Kennesaw State AL AK AR AZ CA CO CT D…" at bounding box center [293, 371] width 223 height 593
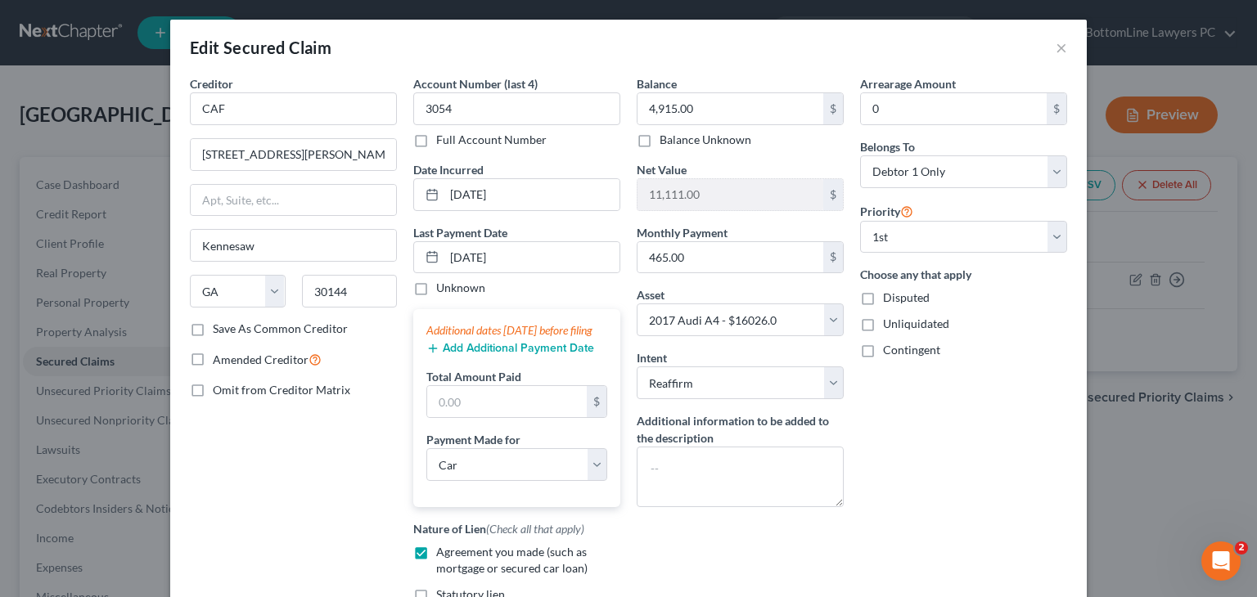
click at [509, 355] on button "Add Additional Payment Date" at bounding box center [510, 348] width 168 height 13
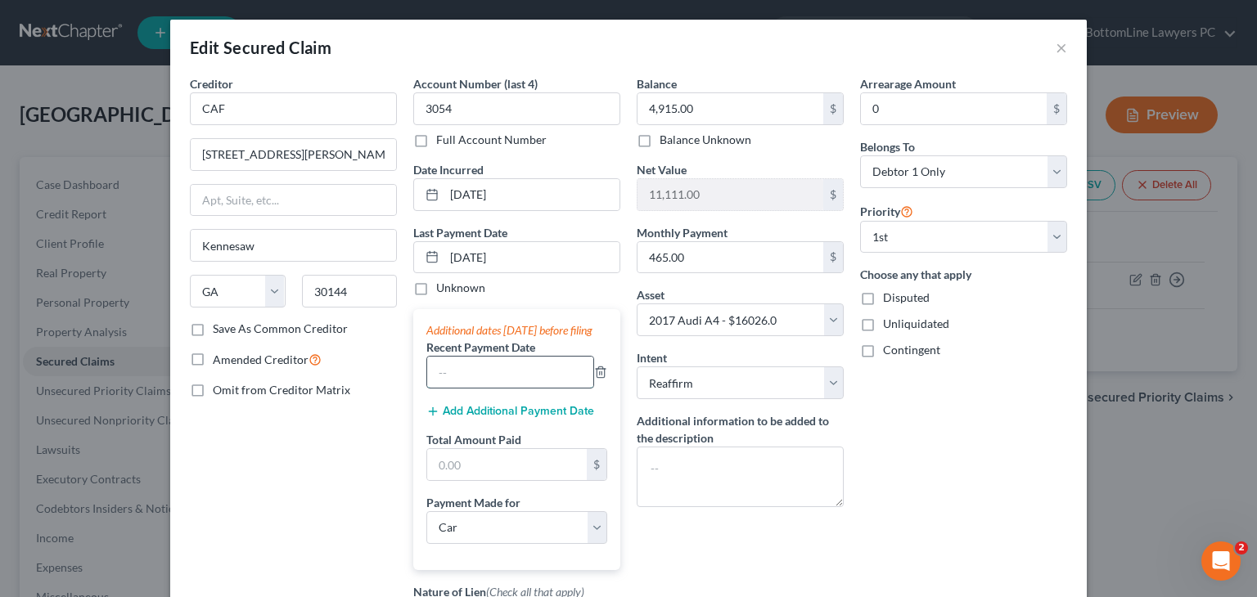
click at [504, 380] on input "text" at bounding box center [510, 372] width 166 height 31
paste input "06/06/2025"
type input "06/06/2025"
click at [349, 448] on div "Creditor * CAF 225 Chastain Meadows Court Kennesaw State AL AK AR AZ CA CO CT D…" at bounding box center [293, 403] width 223 height 656
click at [491, 418] on button "Add Additional Payment Date" at bounding box center [510, 411] width 168 height 13
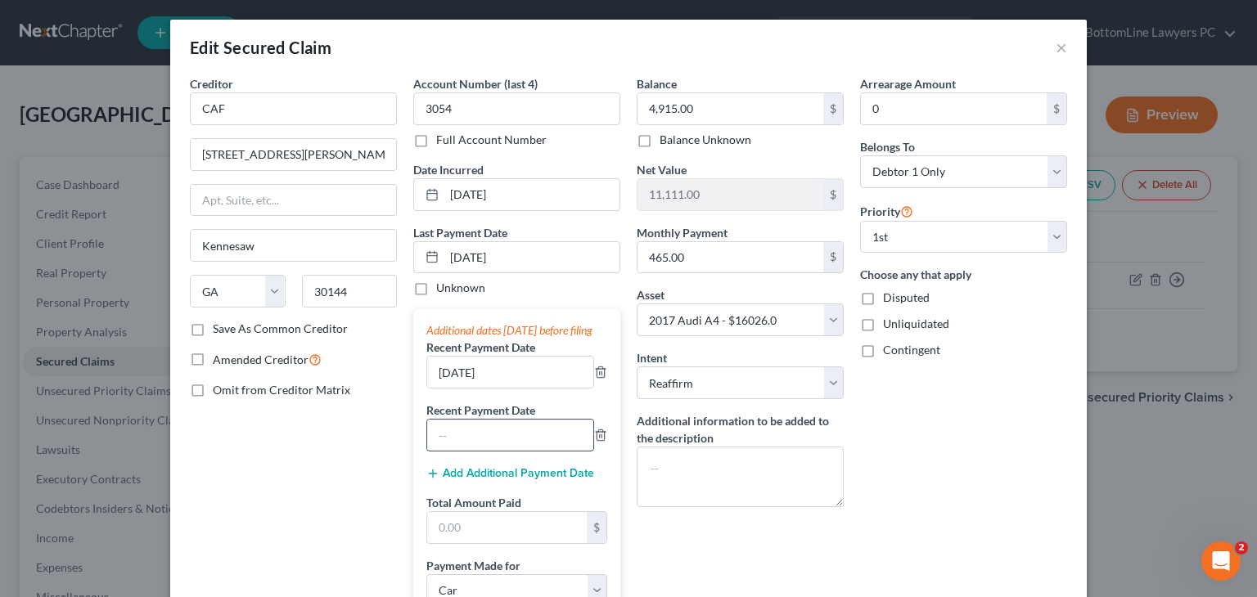
click at [487, 439] on input "text" at bounding box center [510, 435] width 166 height 31
paste input "05/06/2025"
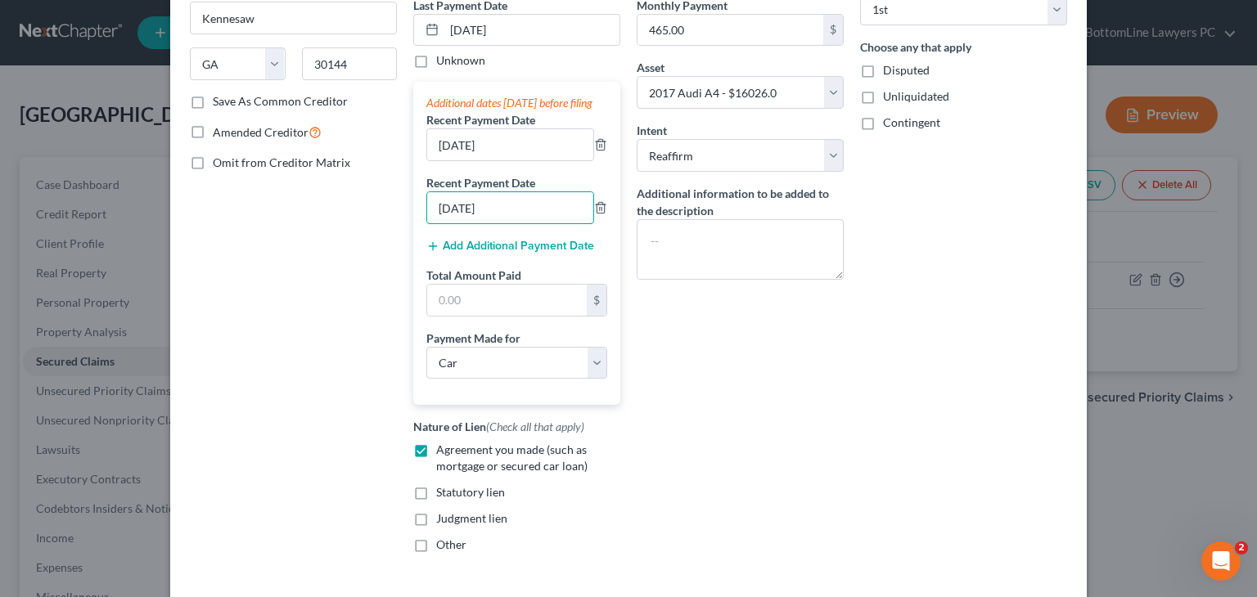
scroll to position [245, 0]
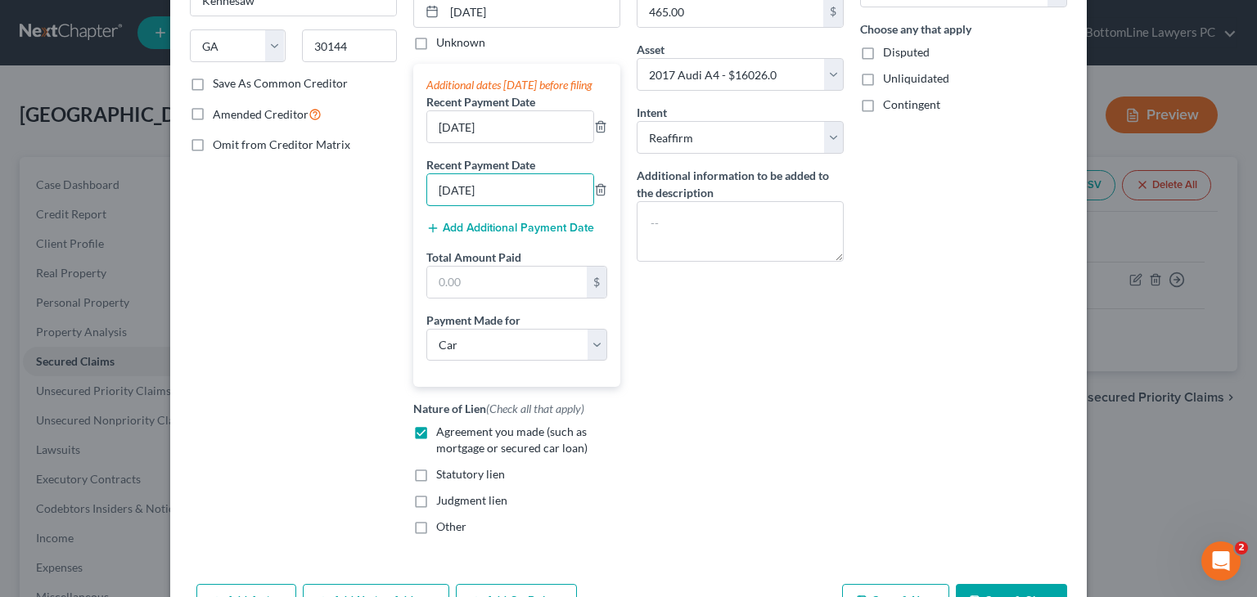
type input "05/06/2025"
click at [470, 298] on input "text" at bounding box center [507, 282] width 160 height 31
paste input "1,395"
type input "1,395"
click at [772, 328] on div "Balance 4,915.00 $ Balance Unknown Balance Undetermined 4,915.00 $ Balance Unkn…" at bounding box center [739, 189] width 223 height 718
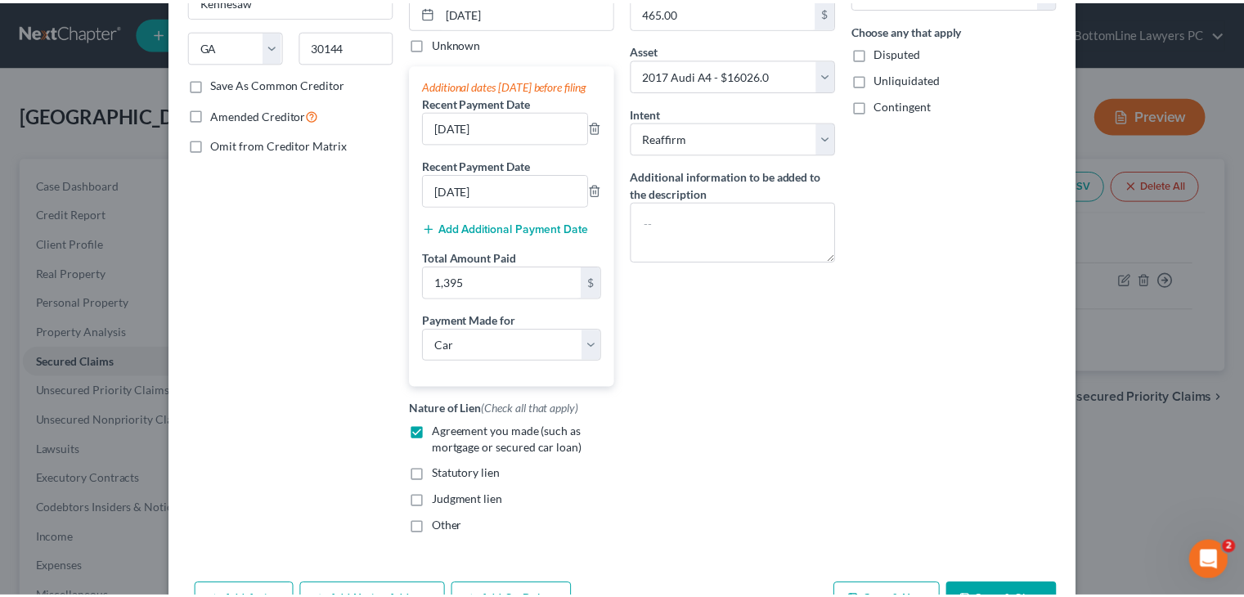
scroll to position [327, 0]
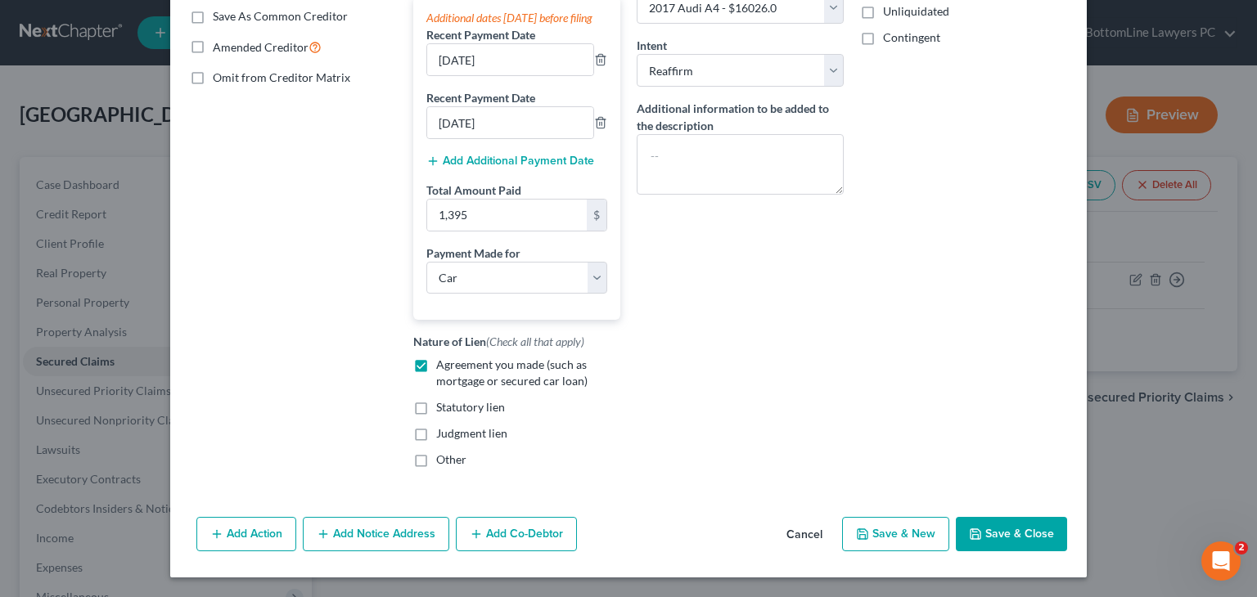
click at [1008, 525] on button "Save & Close" at bounding box center [1011, 534] width 111 height 34
select select
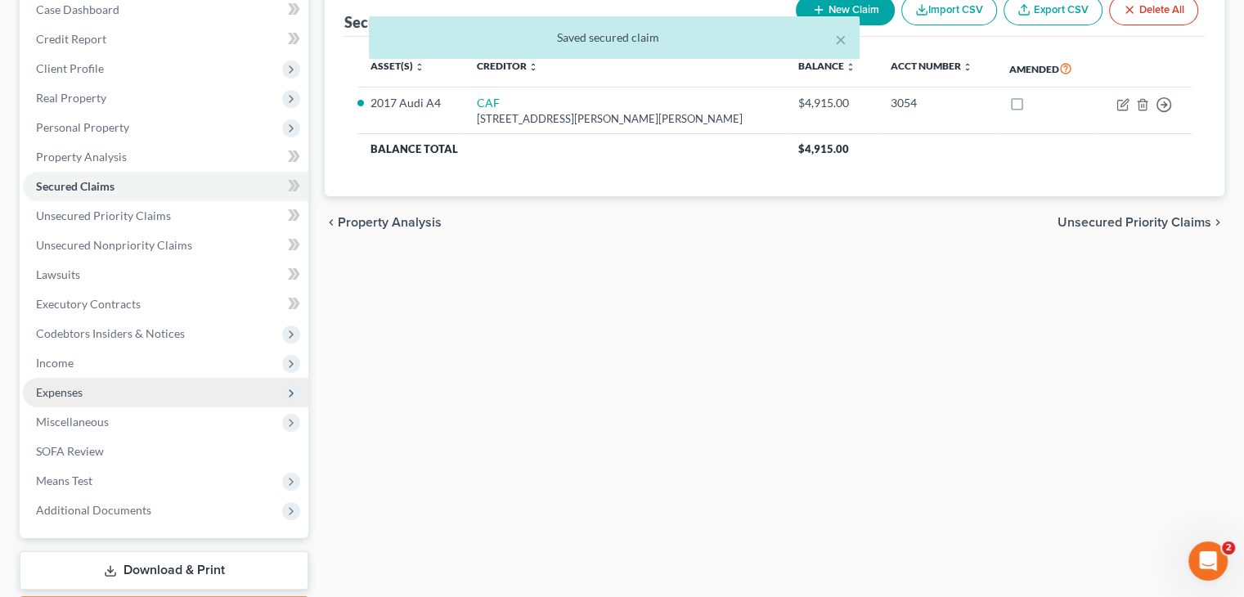
scroll to position [245, 0]
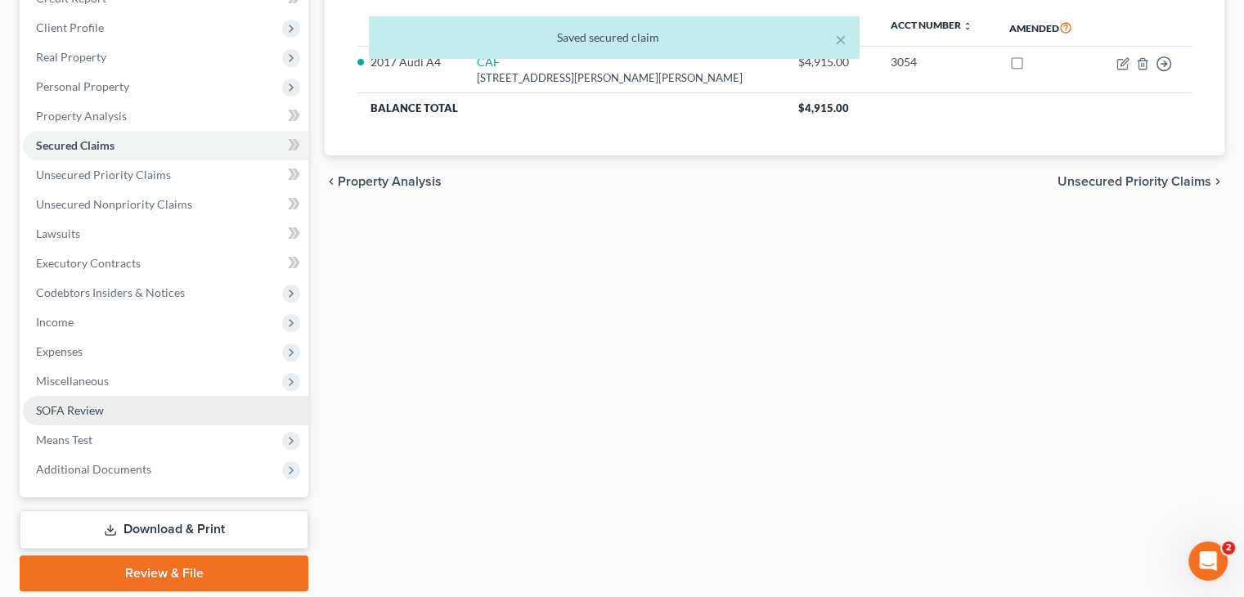
click at [94, 406] on span "SOFA Review" at bounding box center [70, 410] width 68 height 14
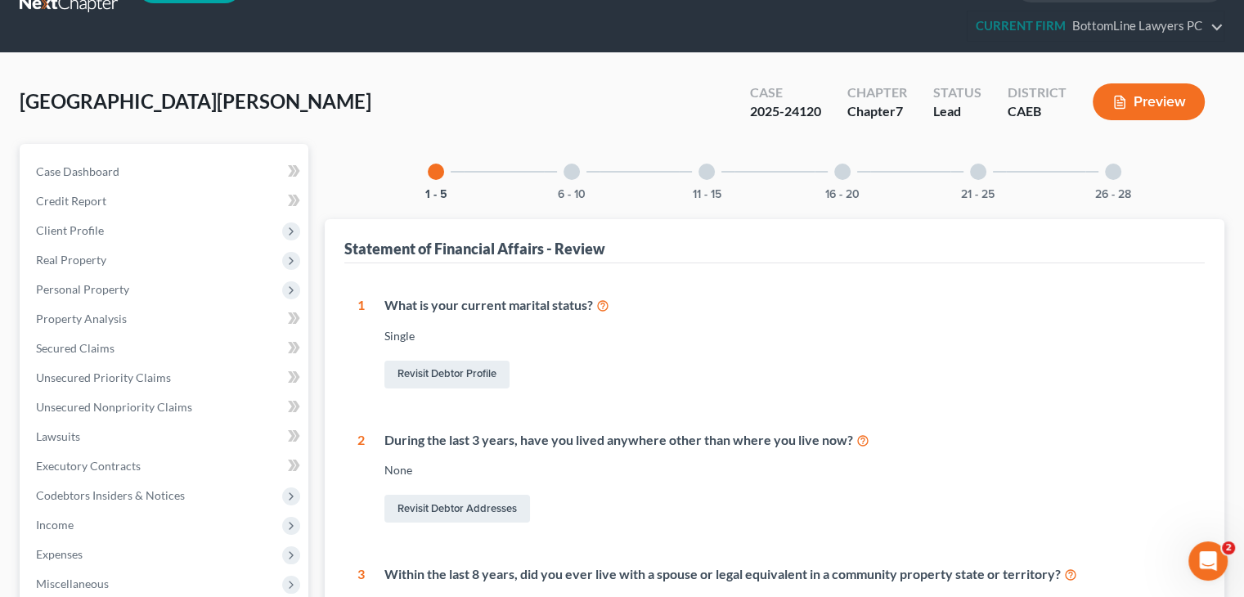
scroll to position [38, 0]
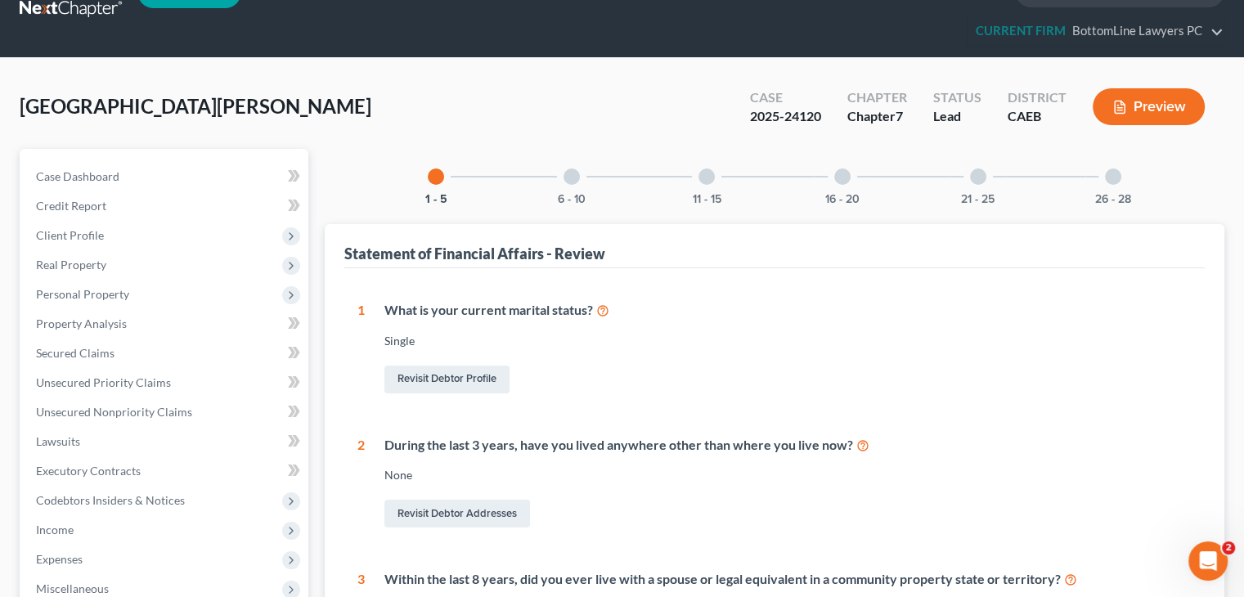
click at [571, 174] on div at bounding box center [572, 177] width 16 height 16
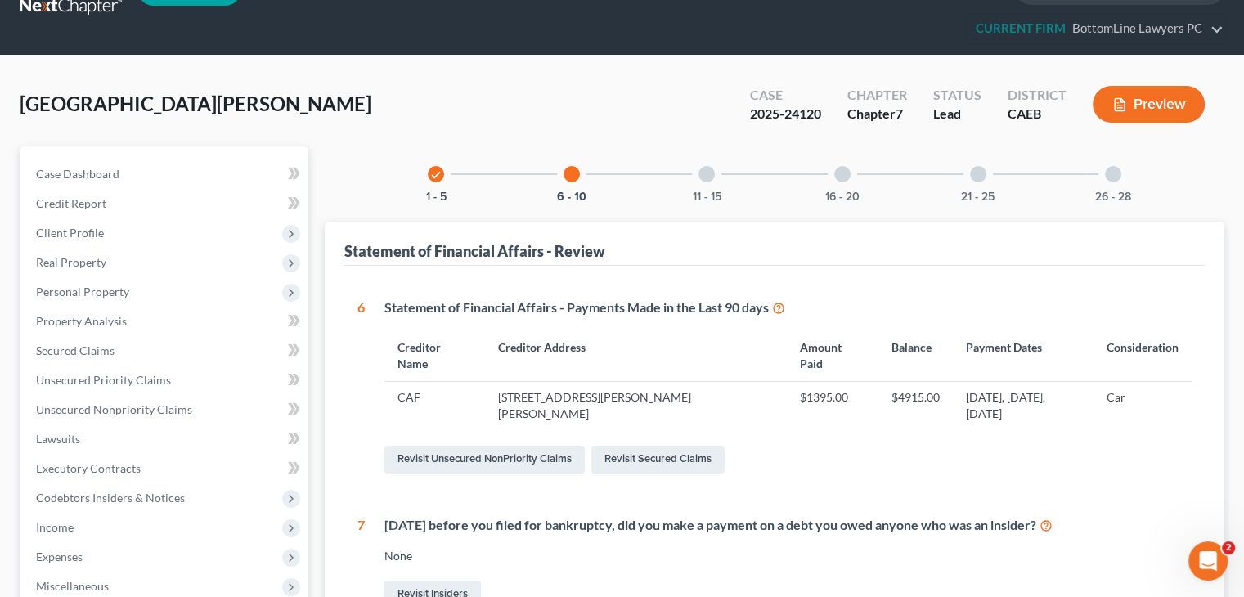
scroll to position [0, 0]
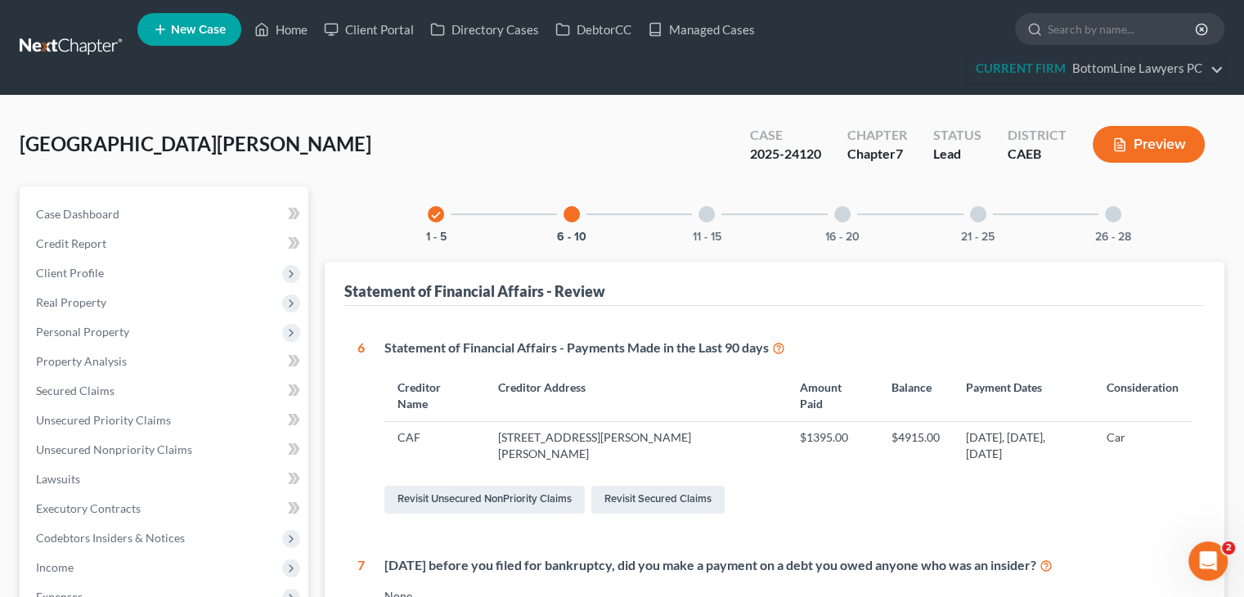
click at [707, 218] on div at bounding box center [707, 214] width 16 height 16
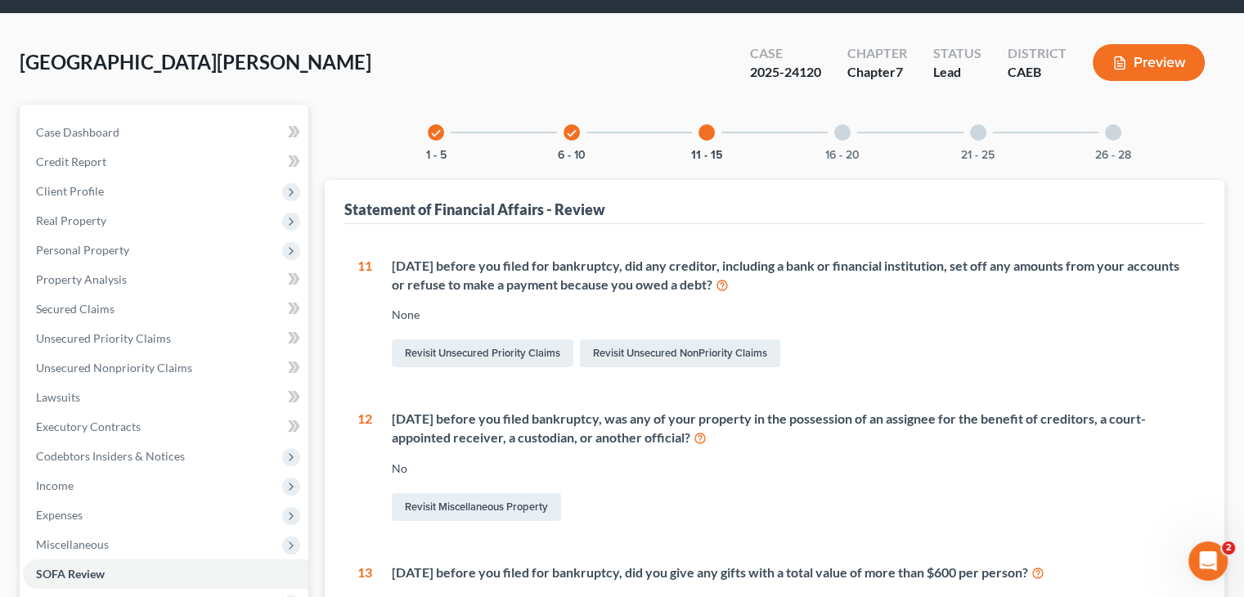
scroll to position [82, 0]
click at [837, 134] on div at bounding box center [843, 132] width 16 height 16
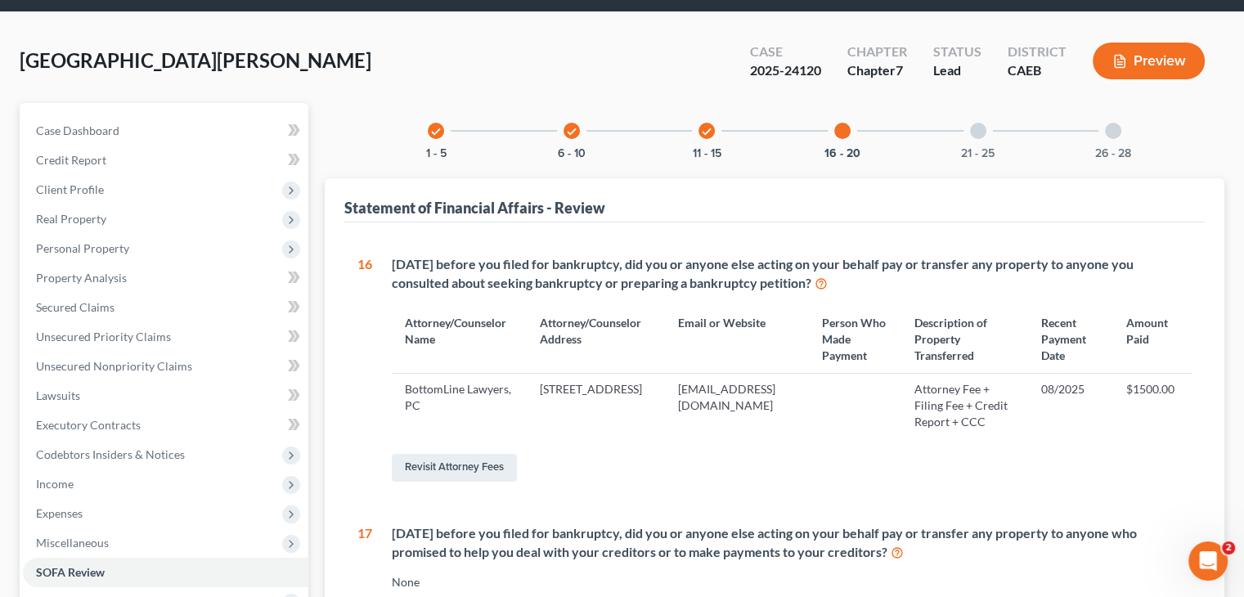
scroll to position [54, 0]
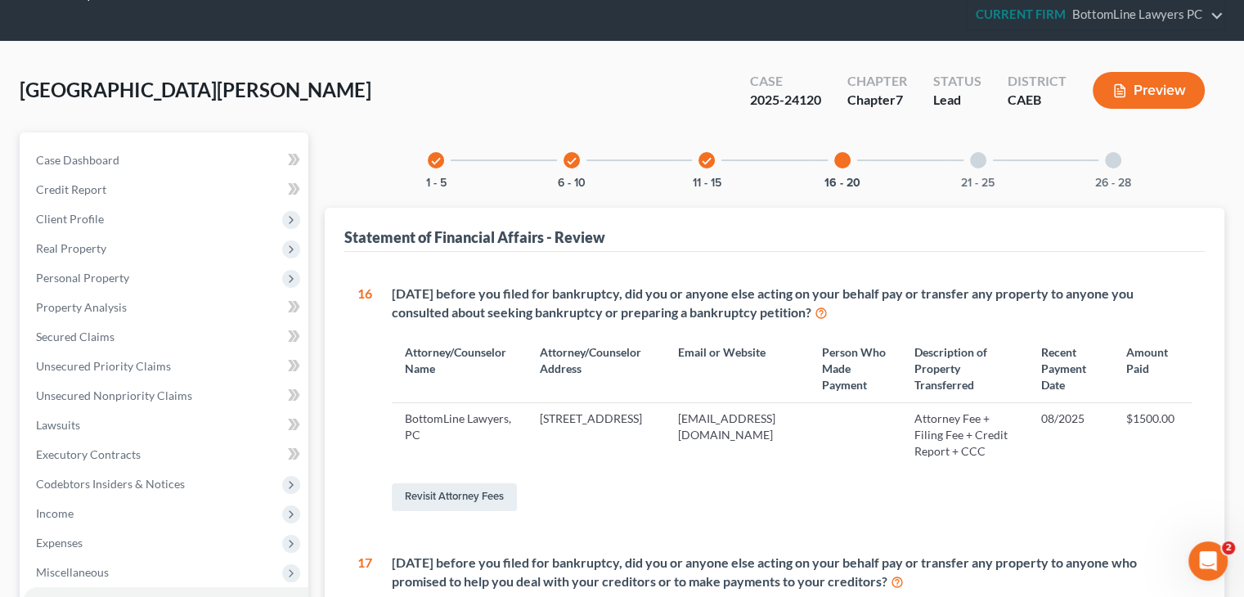
click at [974, 159] on div at bounding box center [978, 160] width 16 height 16
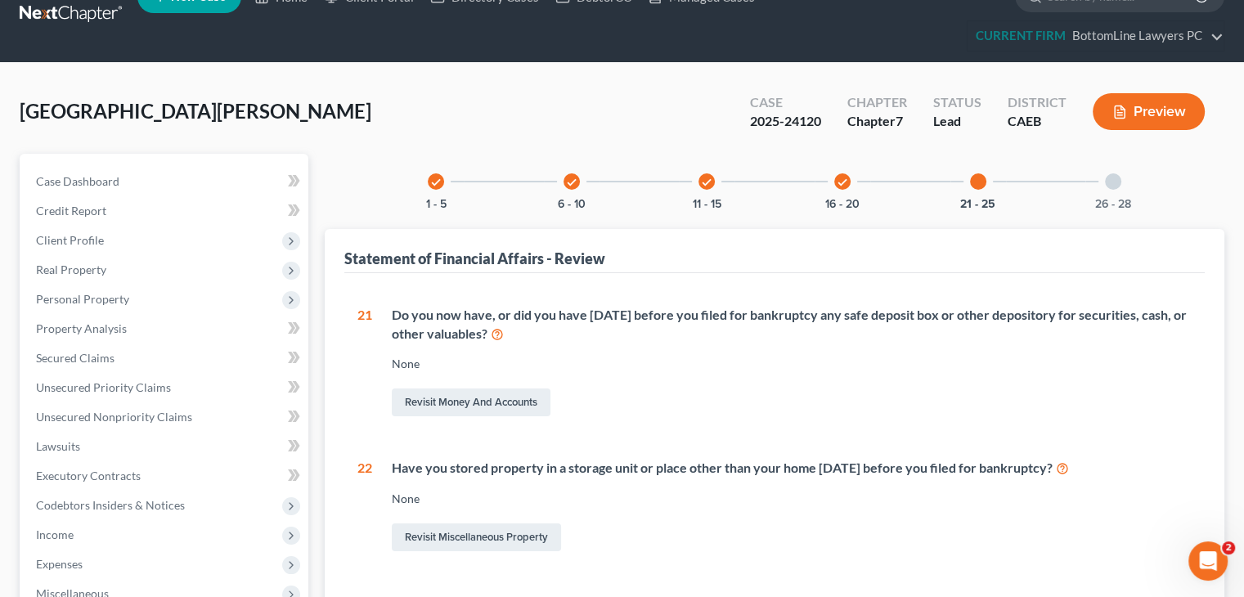
scroll to position [0, 0]
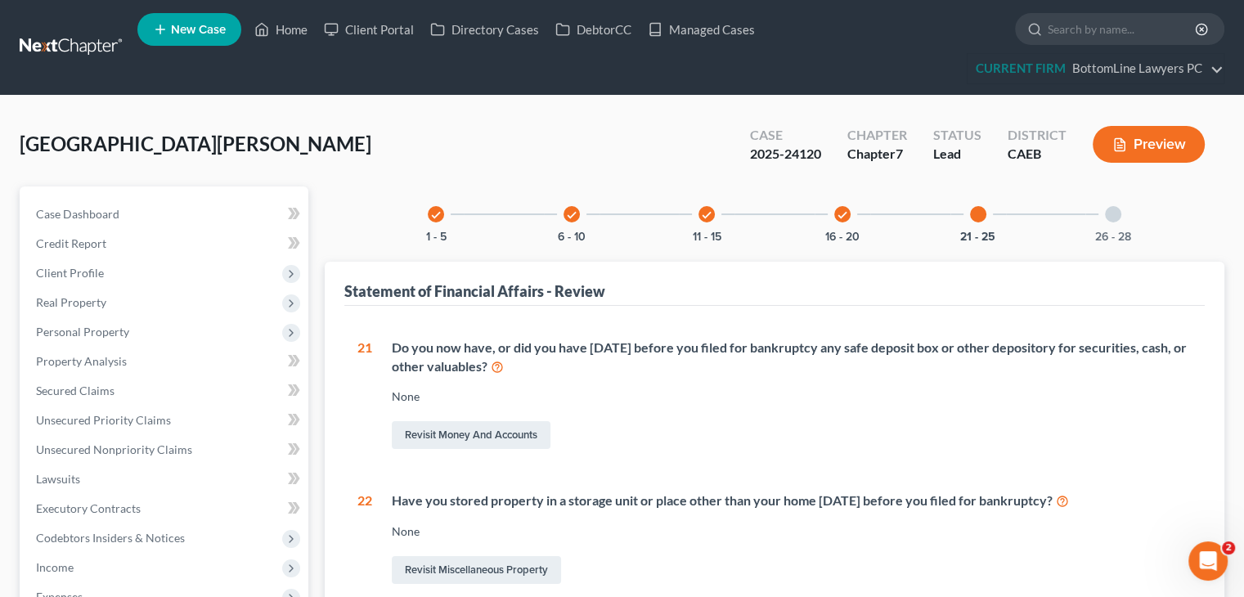
click at [1113, 206] on div at bounding box center [1113, 214] width 16 height 16
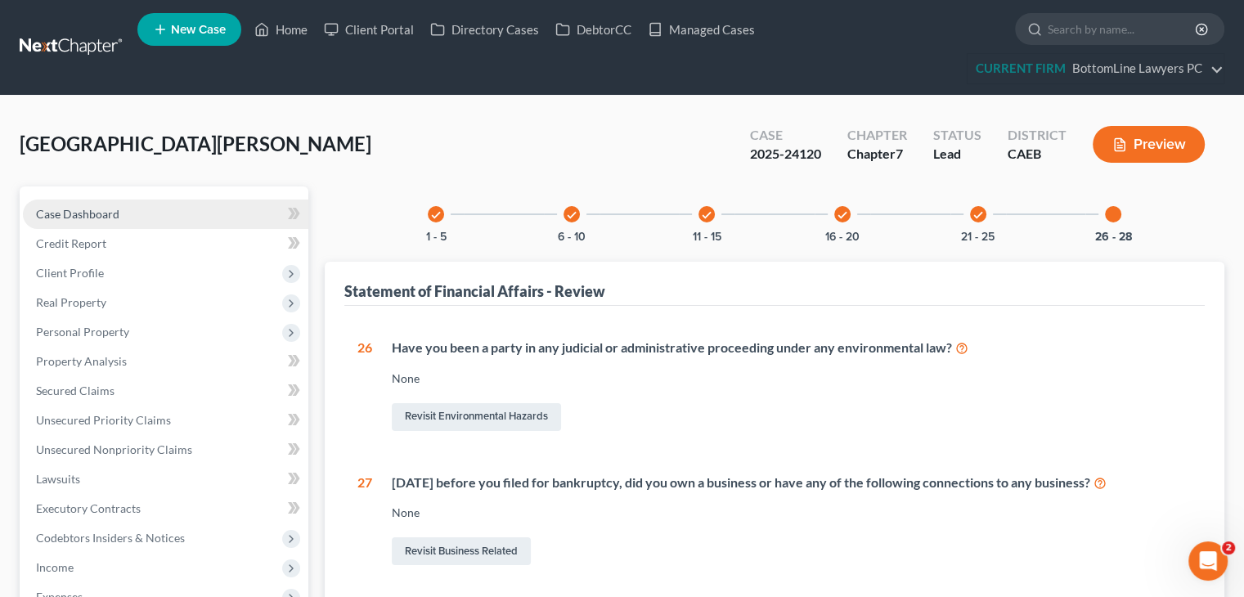
click at [118, 220] on link "Case Dashboard" at bounding box center [166, 214] width 286 height 29
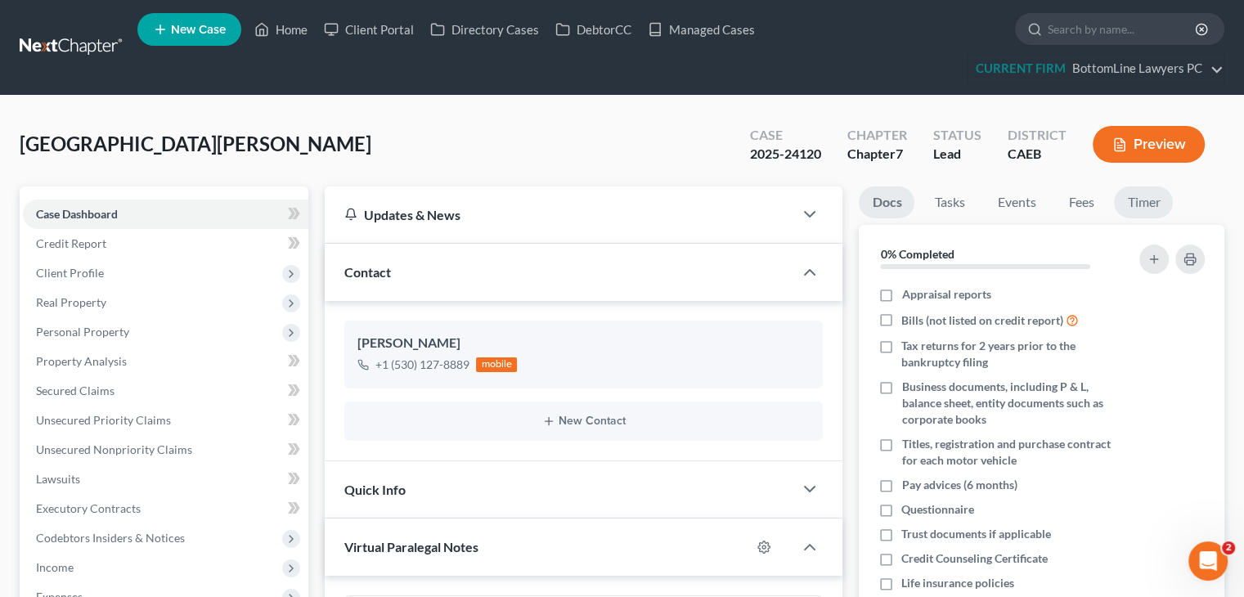
click at [1154, 206] on link "Timer" at bounding box center [1143, 203] width 59 height 32
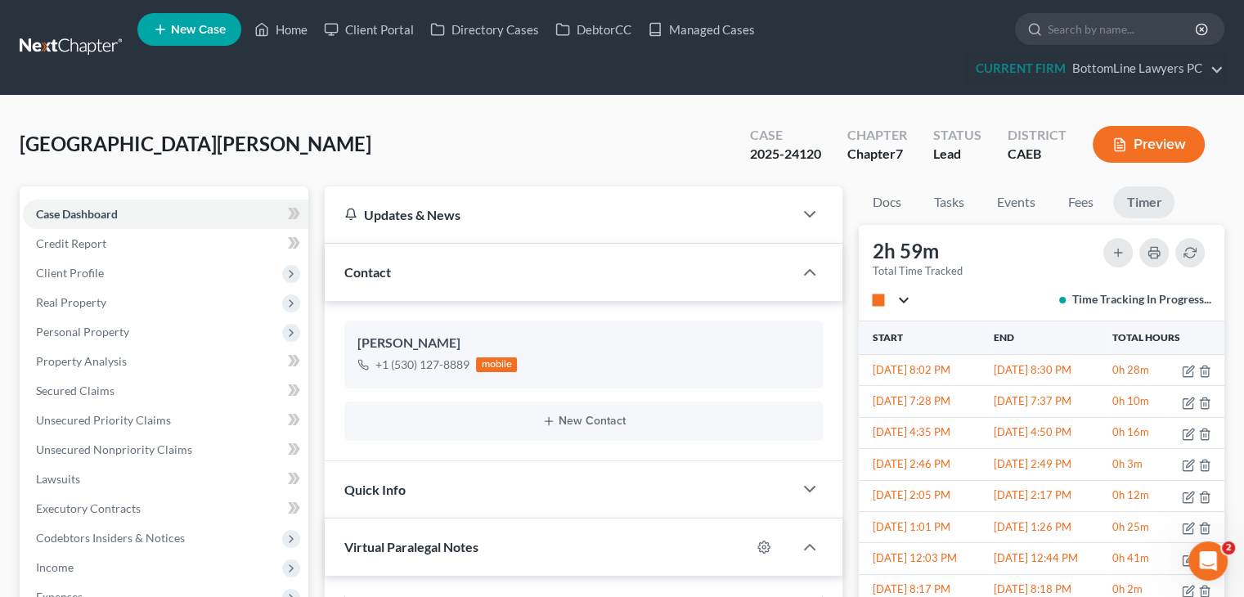
click at [904, 302] on button "stop" at bounding box center [891, 300] width 38 height 11
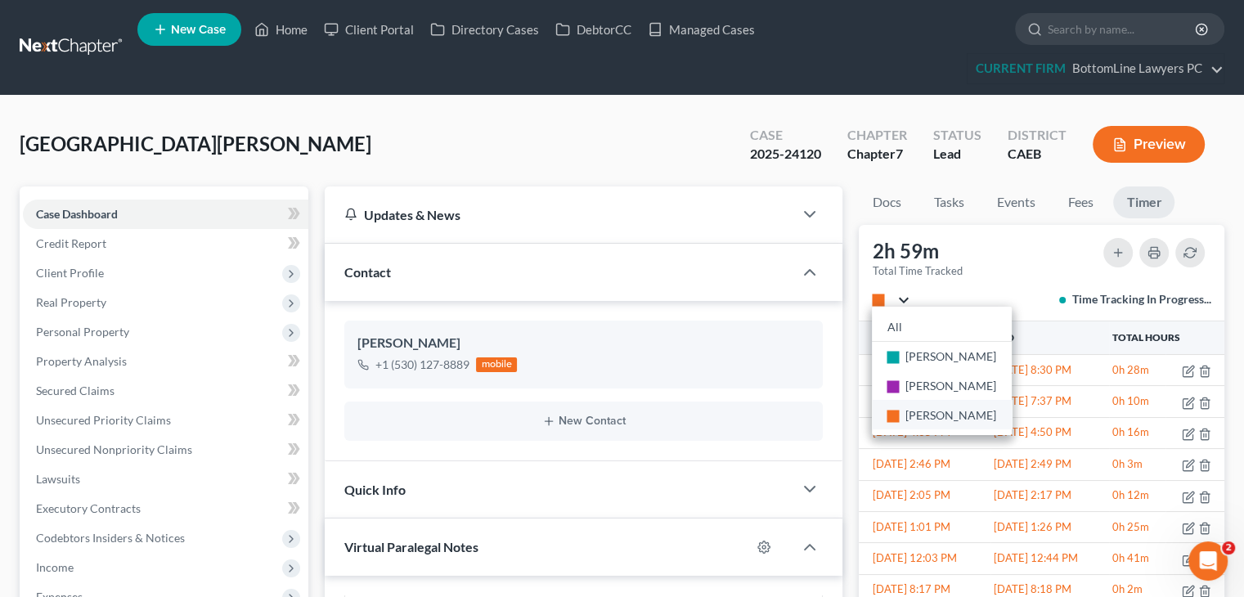
click at [926, 410] on span "Ceron Davis" at bounding box center [952, 415] width 91 height 14
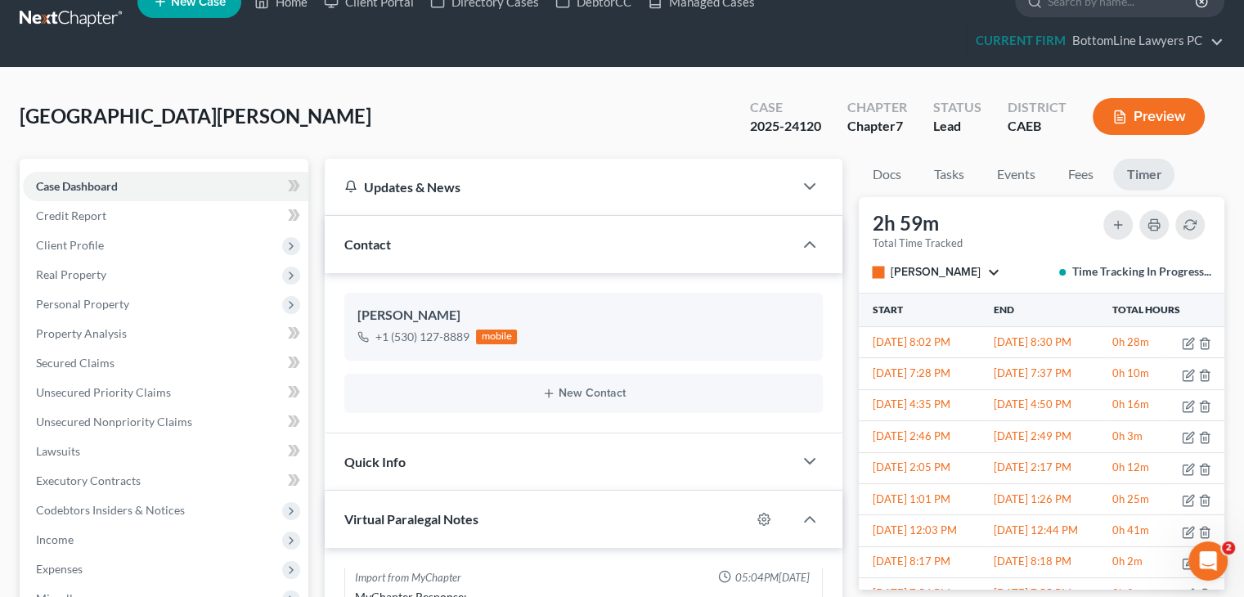
scroll to position [0, 0]
